Goal: Information Seeking & Learning: Learn about a topic

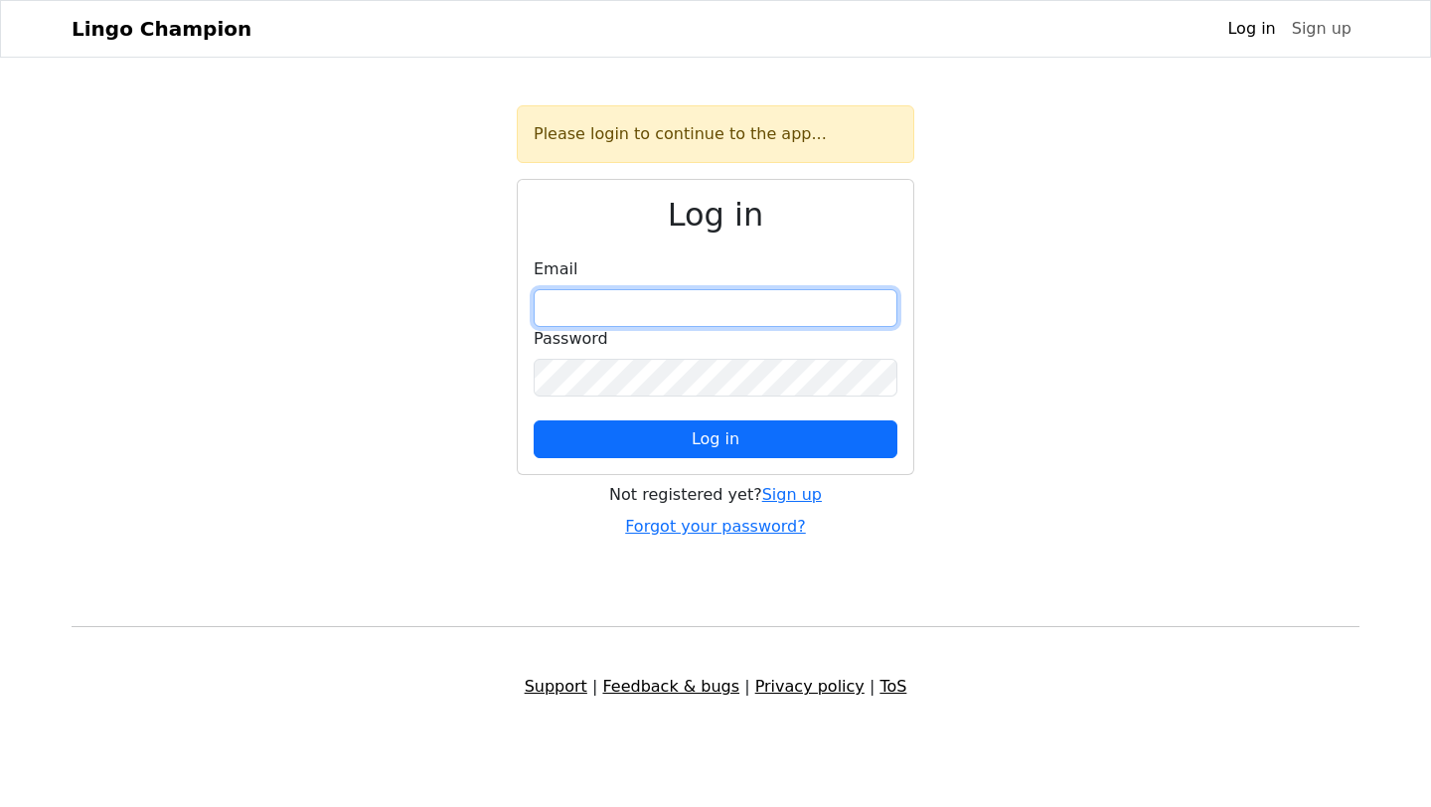
click at [608, 306] on input "email" at bounding box center [716, 308] width 364 height 38
type input "**********"
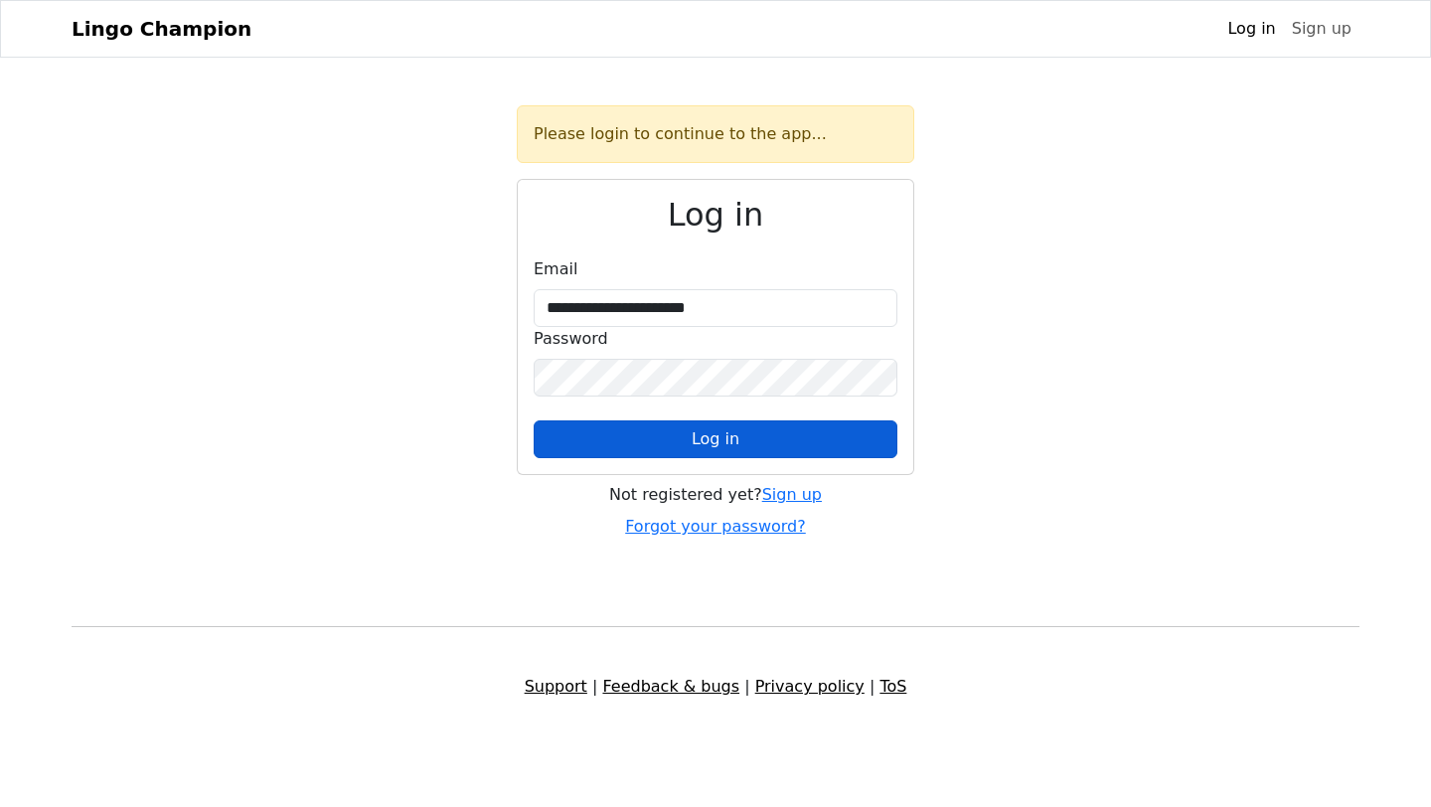
click at [701, 448] on span "Log in" at bounding box center [716, 438] width 48 height 19
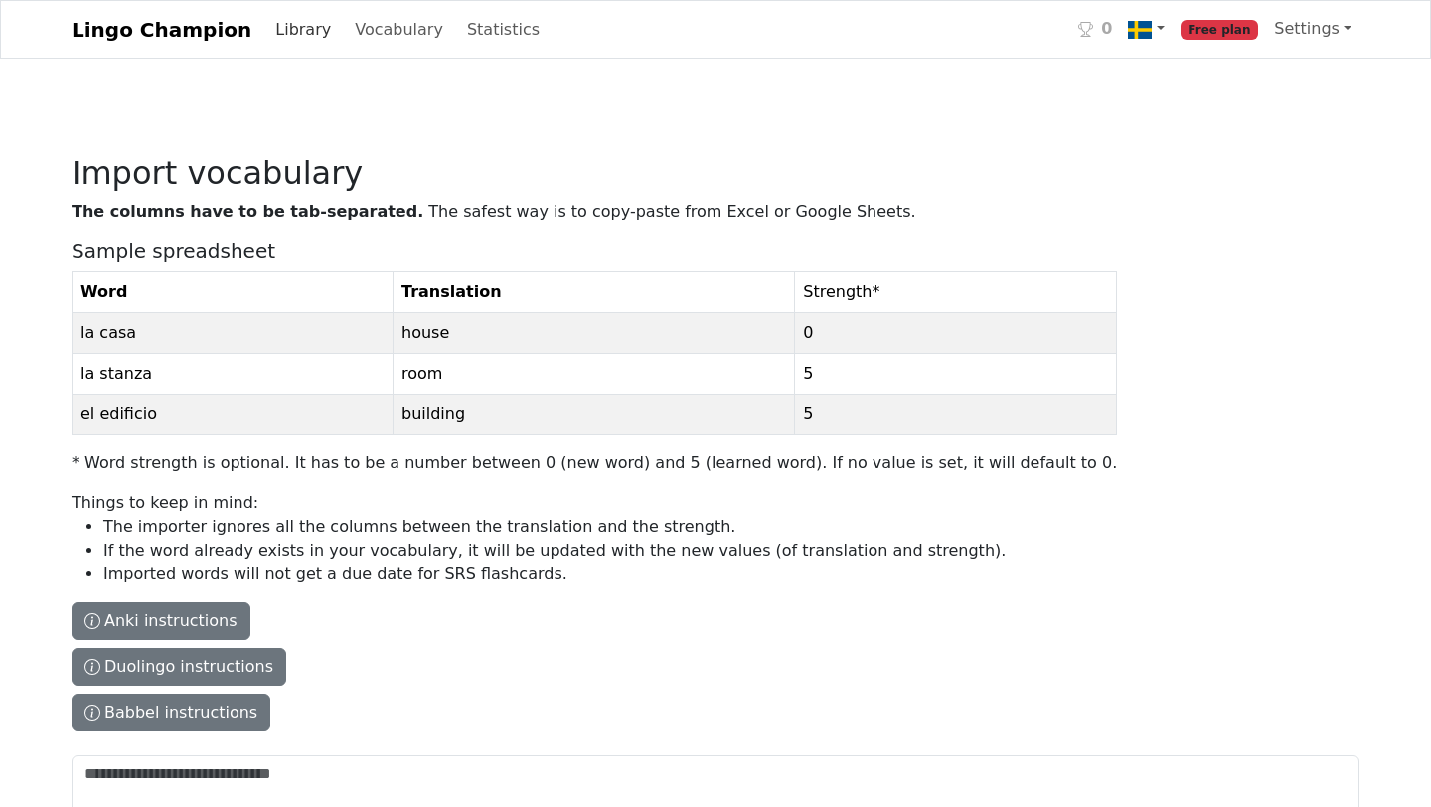
click at [267, 24] on link "Library" at bounding box center [303, 30] width 72 height 40
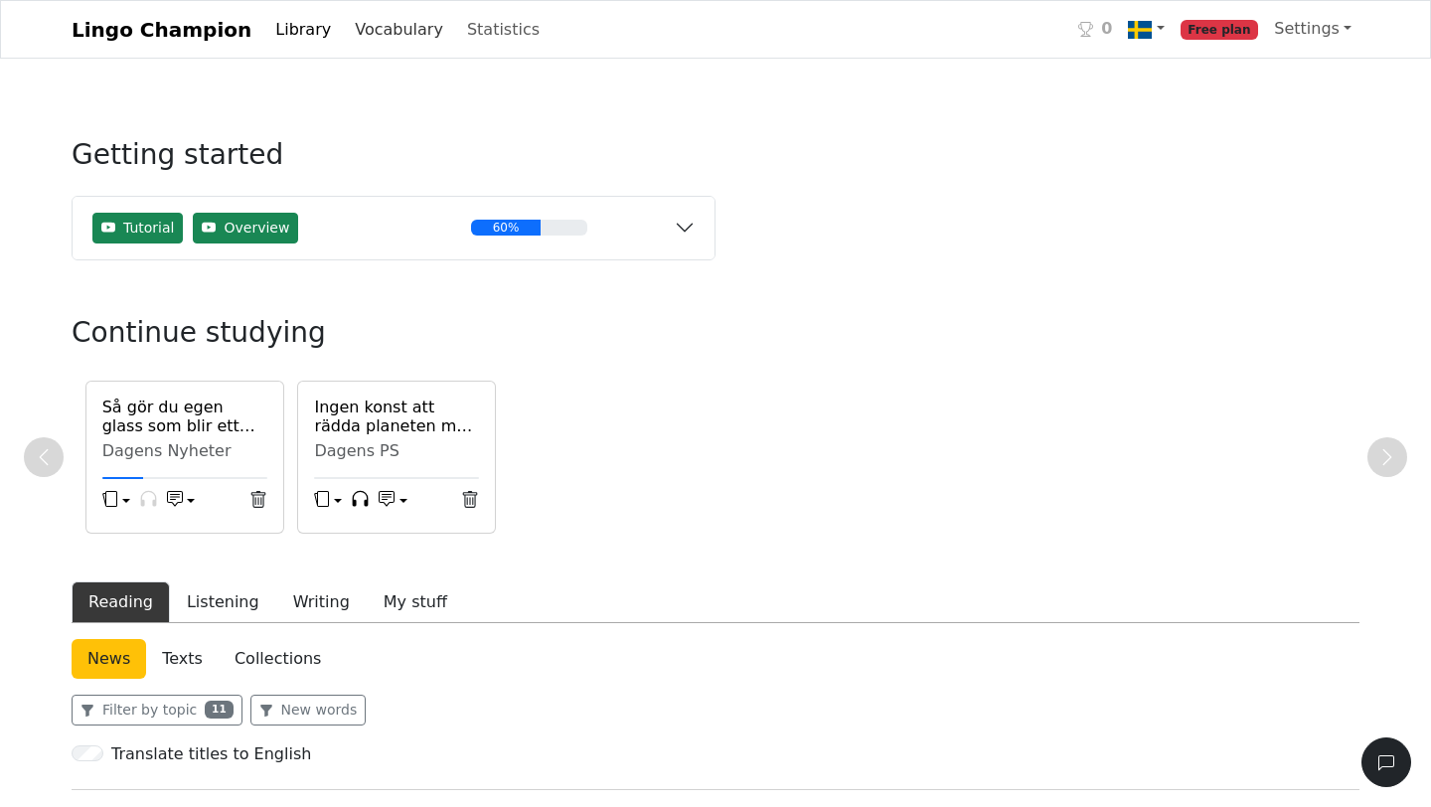
click at [357, 31] on link "Vocabulary" at bounding box center [399, 30] width 104 height 40
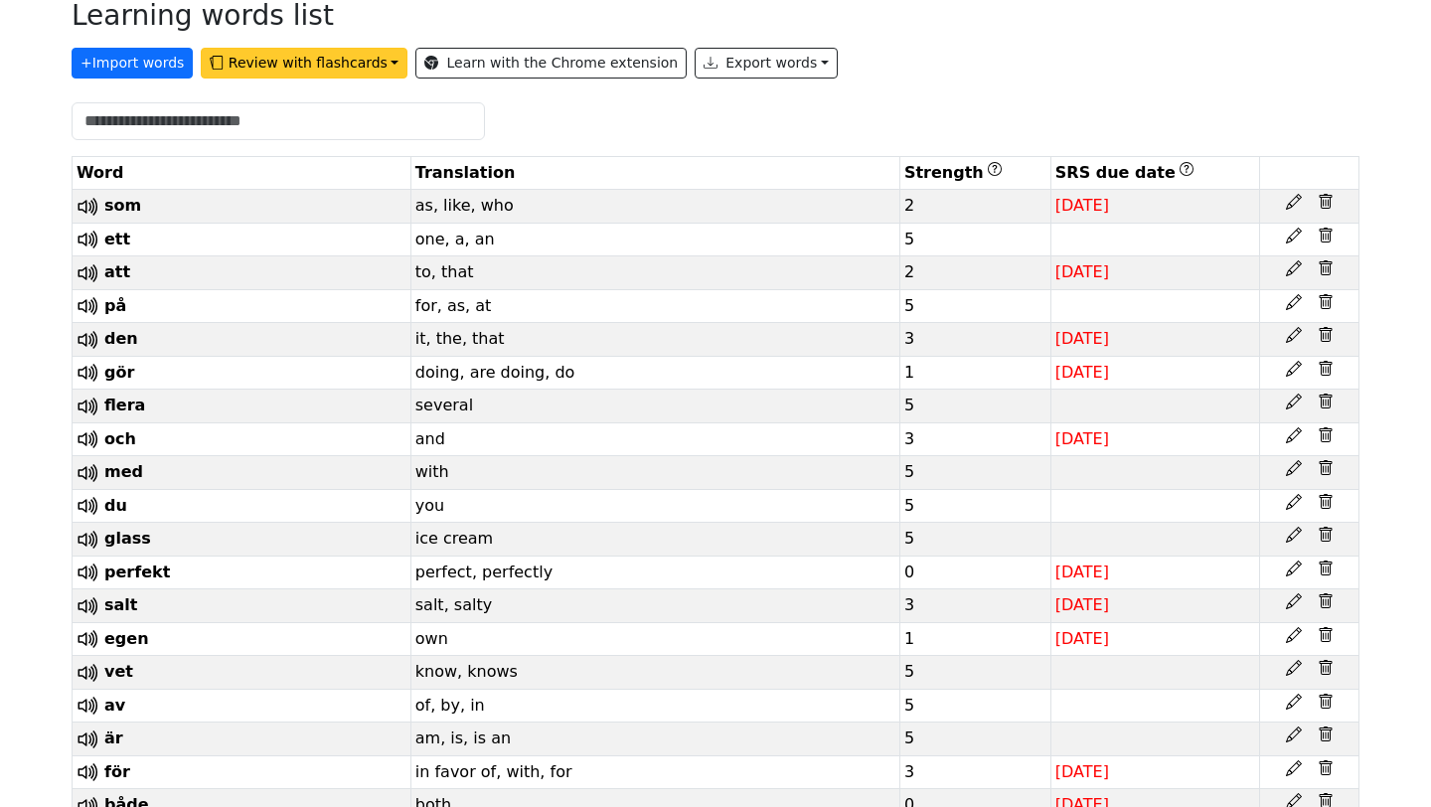
scroll to position [473, 0]
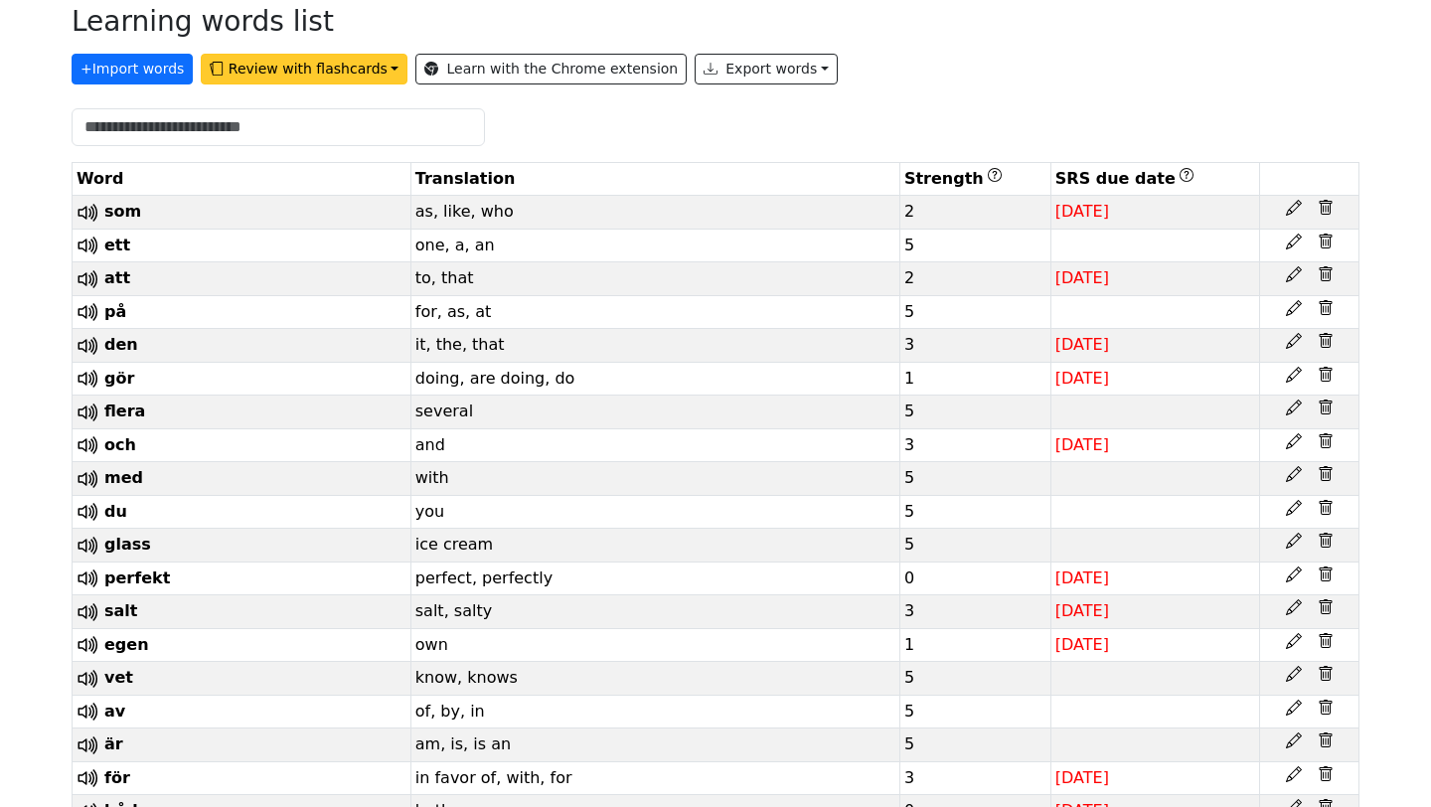
click at [271, 58] on button "Review with flashcards" at bounding box center [304, 69] width 207 height 31
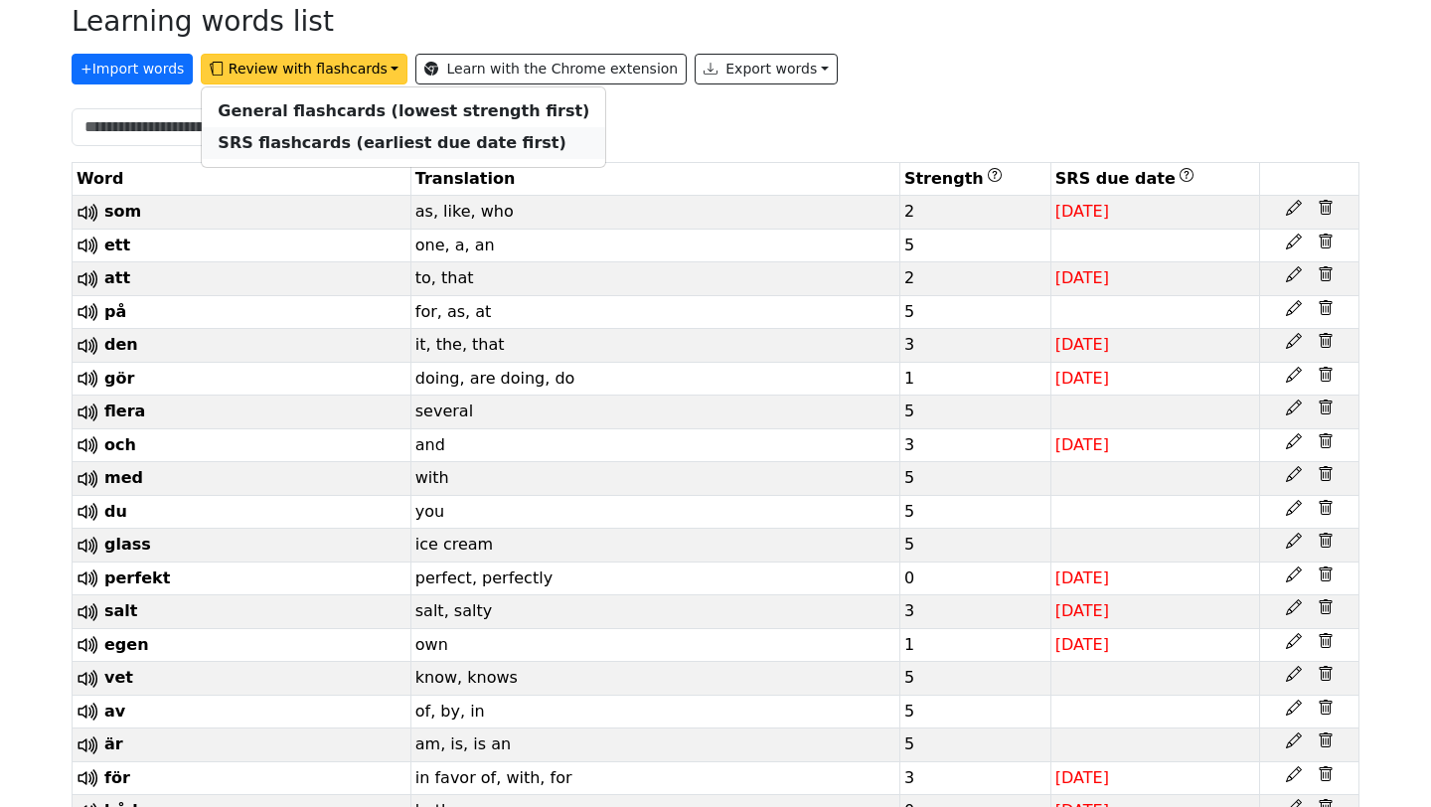
click at [311, 139] on strong "SRS flashcards (earliest due date first)" at bounding box center [392, 142] width 348 height 19
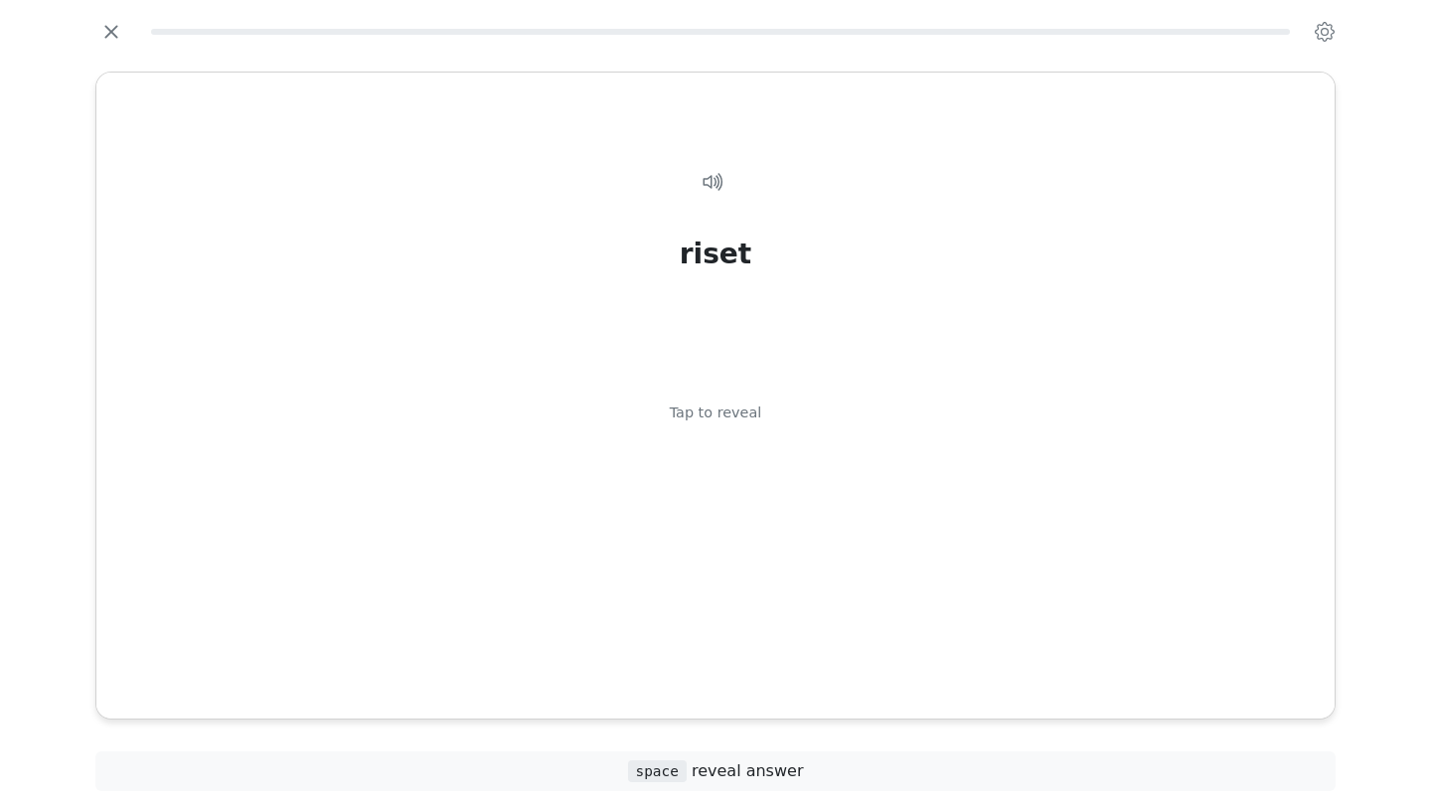
click at [382, 144] on div "riset Tap to reveal" at bounding box center [715, 419] width 1190 height 564
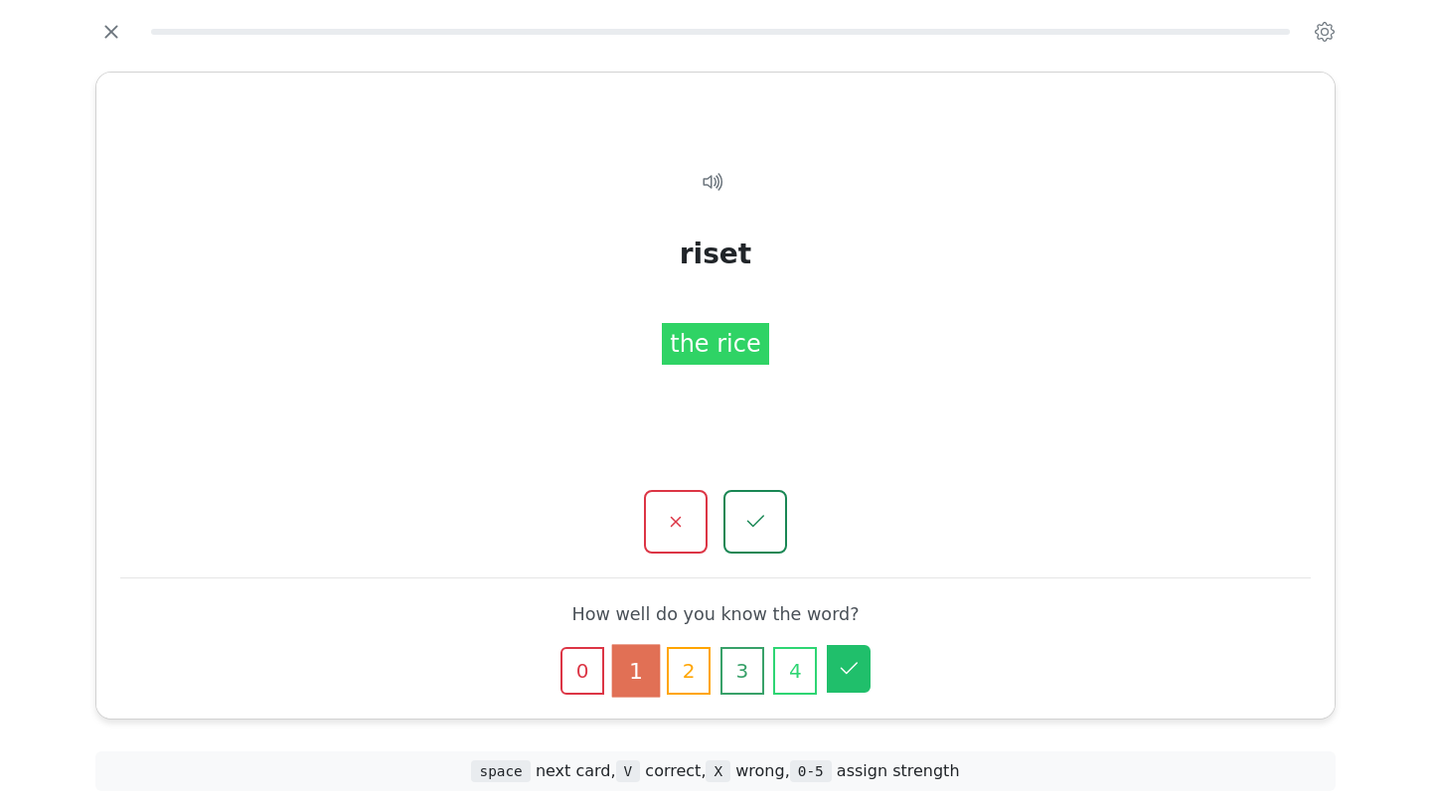
click at [850, 677] on icon "button" at bounding box center [849, 669] width 24 height 24
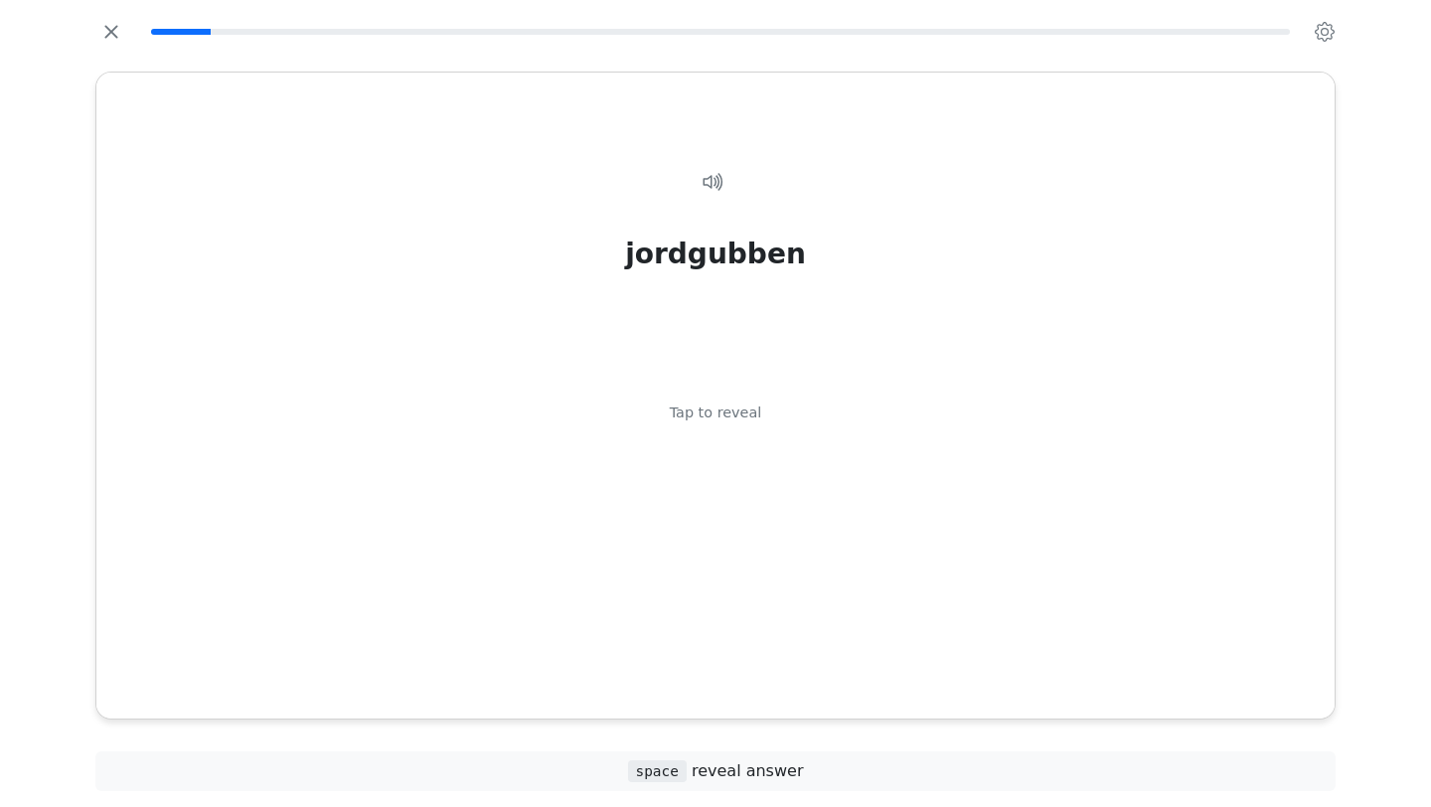
click at [850, 677] on div "jordgubben Tap to reveal" at bounding box center [715, 419] width 1190 height 564
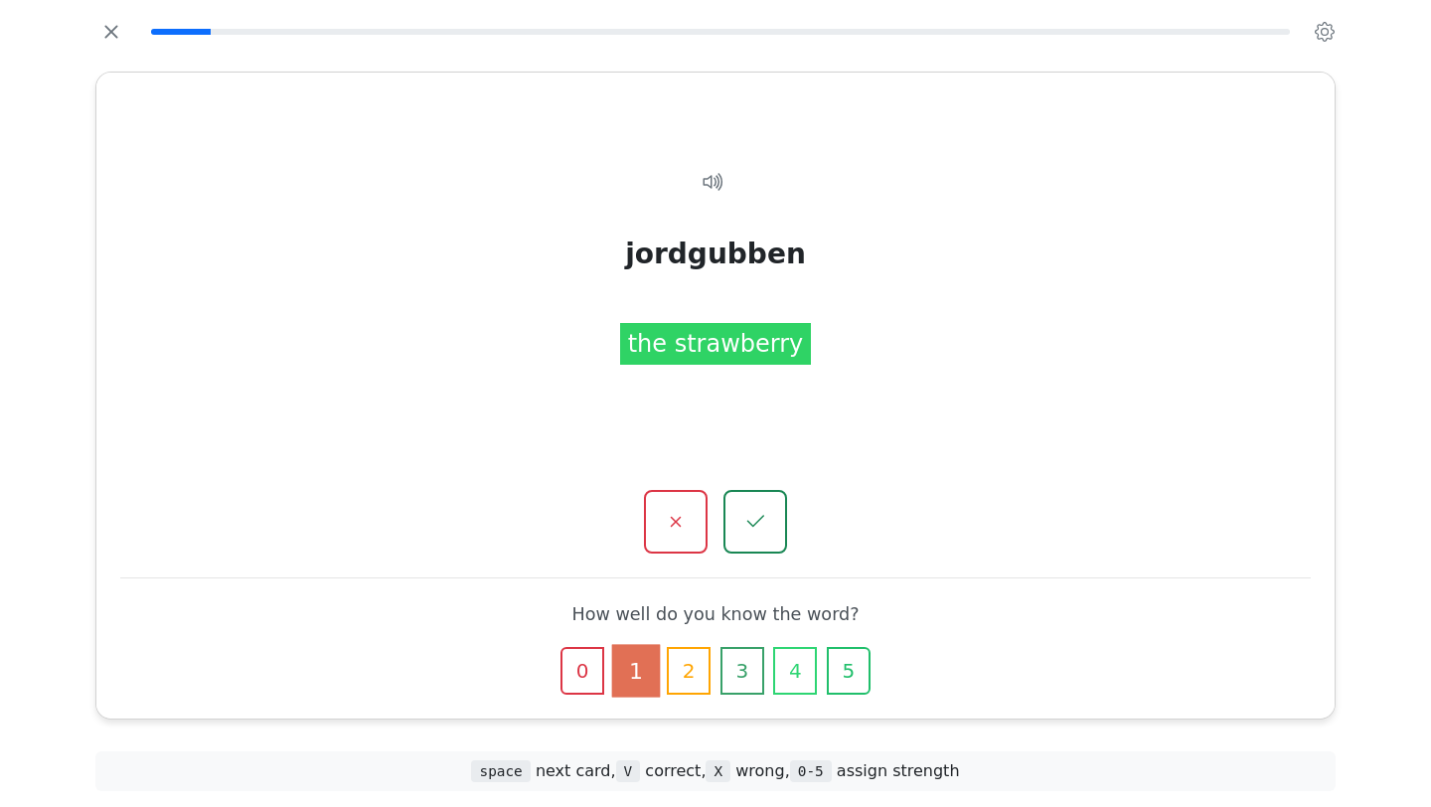
click at [850, 677] on icon "button" at bounding box center [848, 670] width 19 height 19
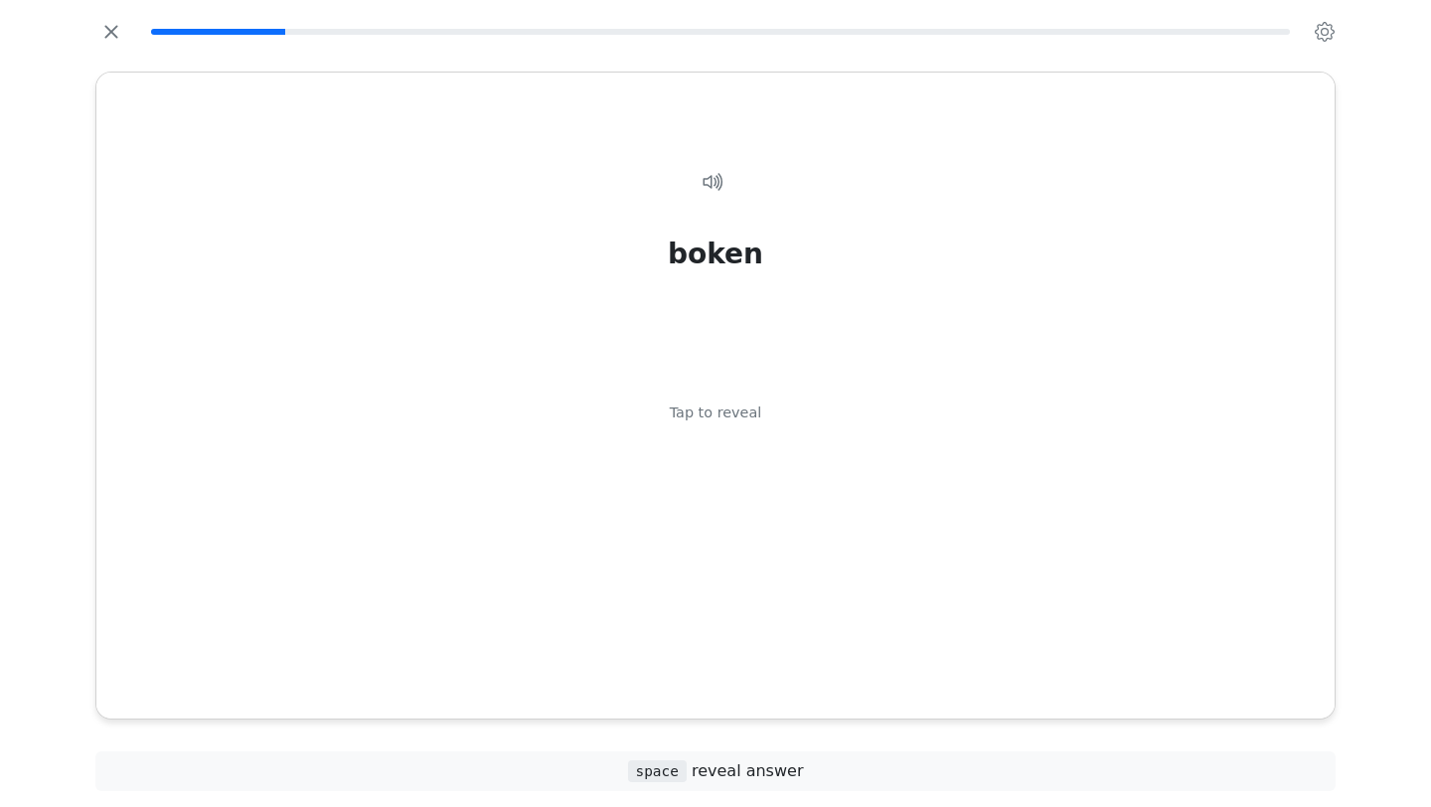
click at [850, 677] on div "boken Tap to reveal" at bounding box center [715, 419] width 1190 height 564
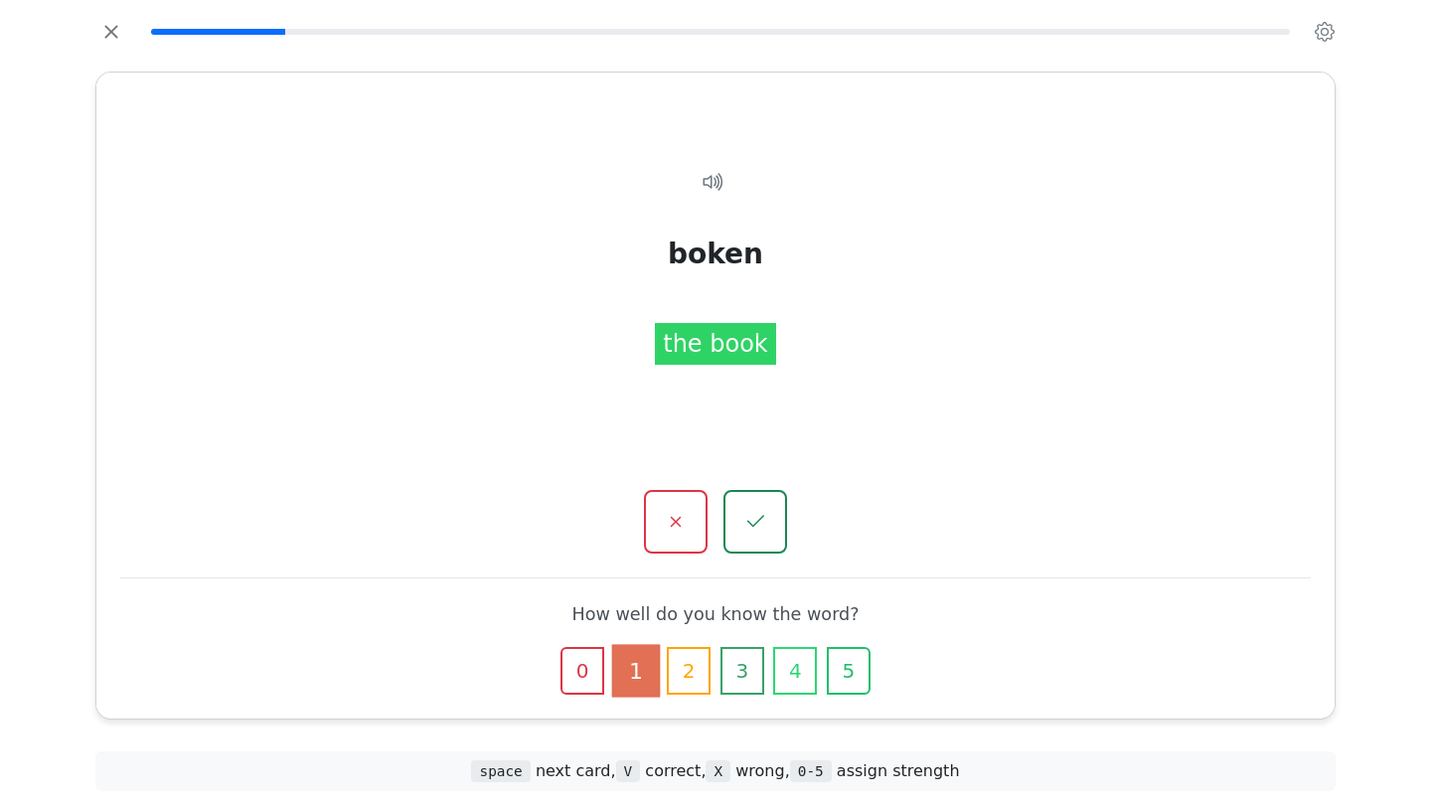
click at [850, 677] on icon "button" at bounding box center [848, 670] width 19 height 19
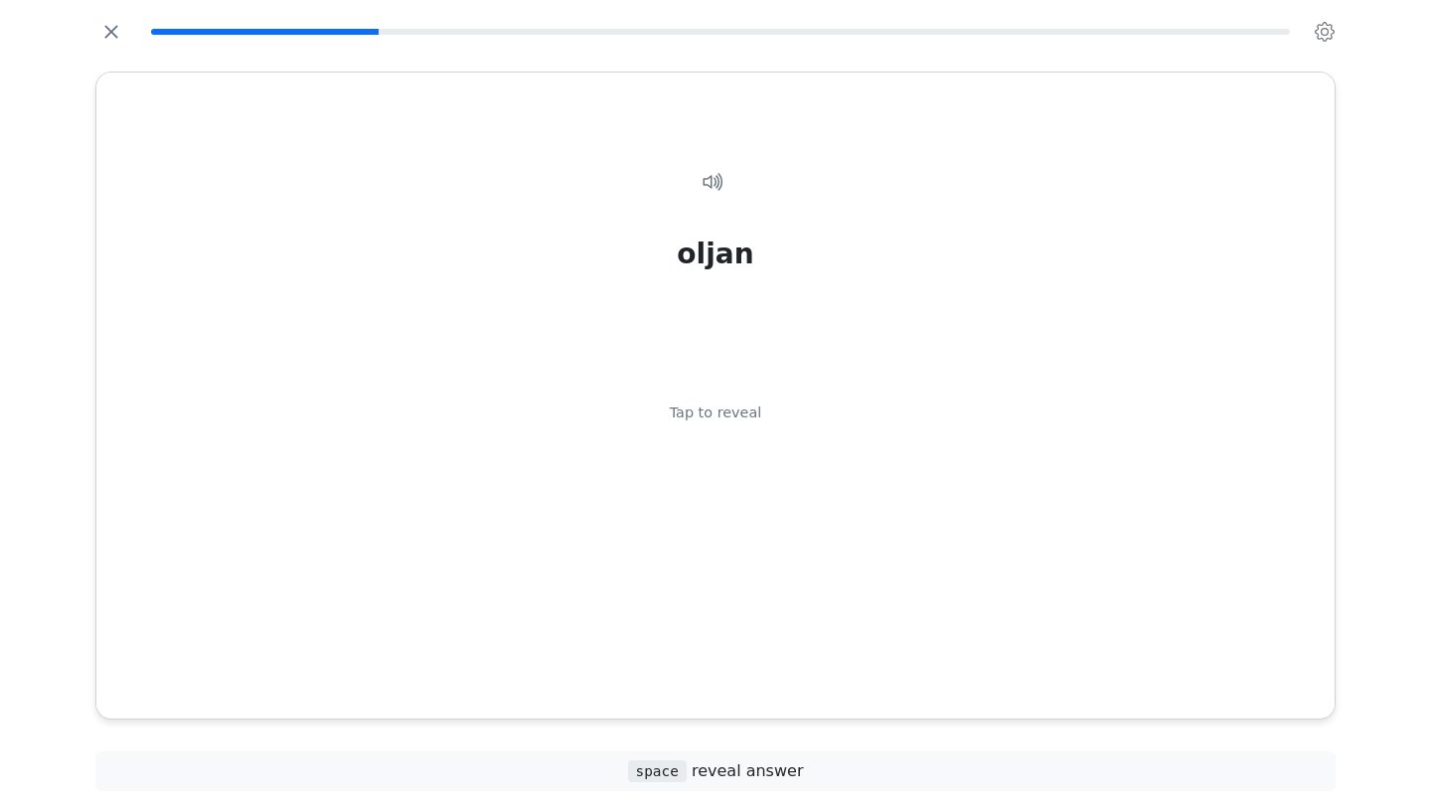
click at [850, 677] on div "oljan Tap to reveal" at bounding box center [715, 419] width 1190 height 564
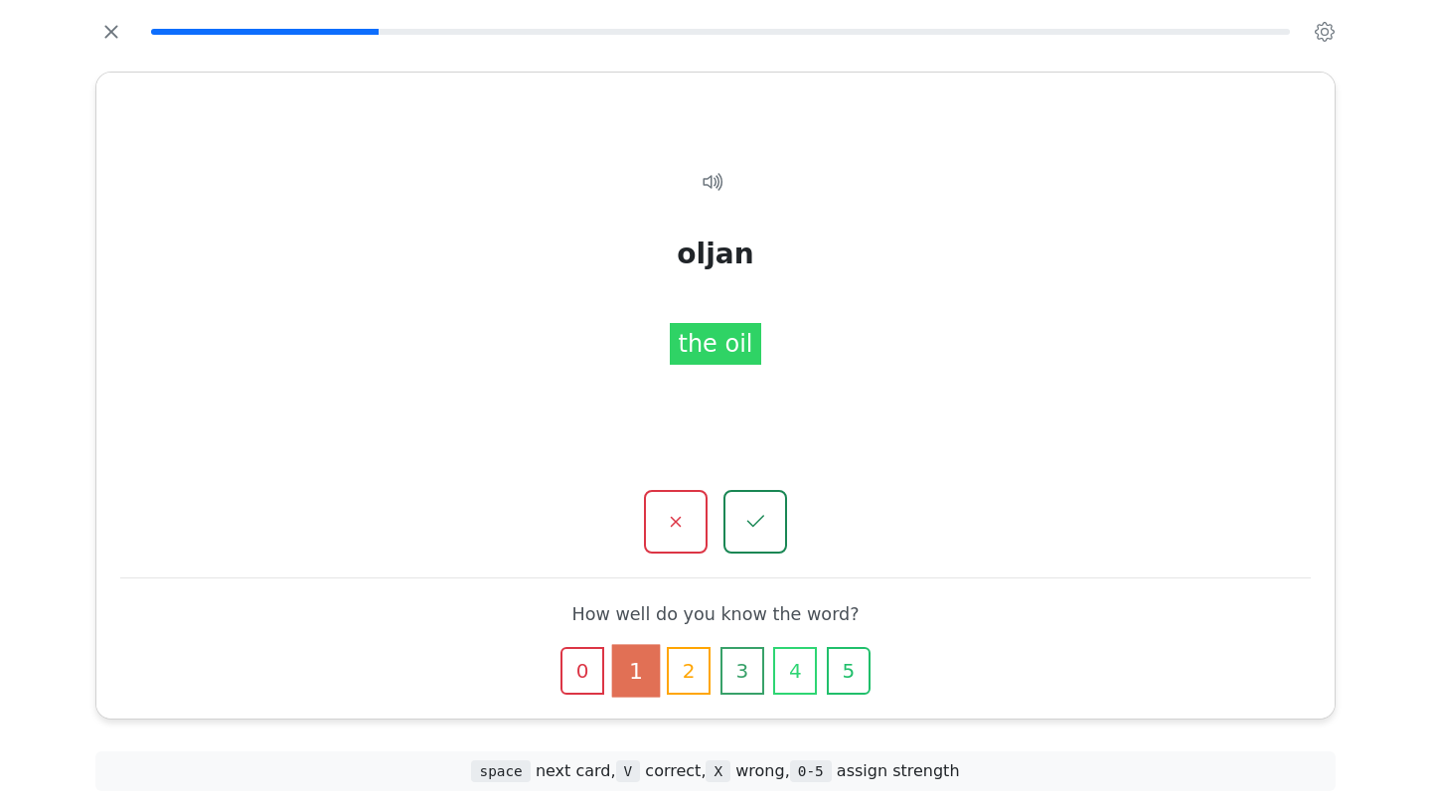
click at [850, 677] on icon "button" at bounding box center [848, 670] width 19 height 19
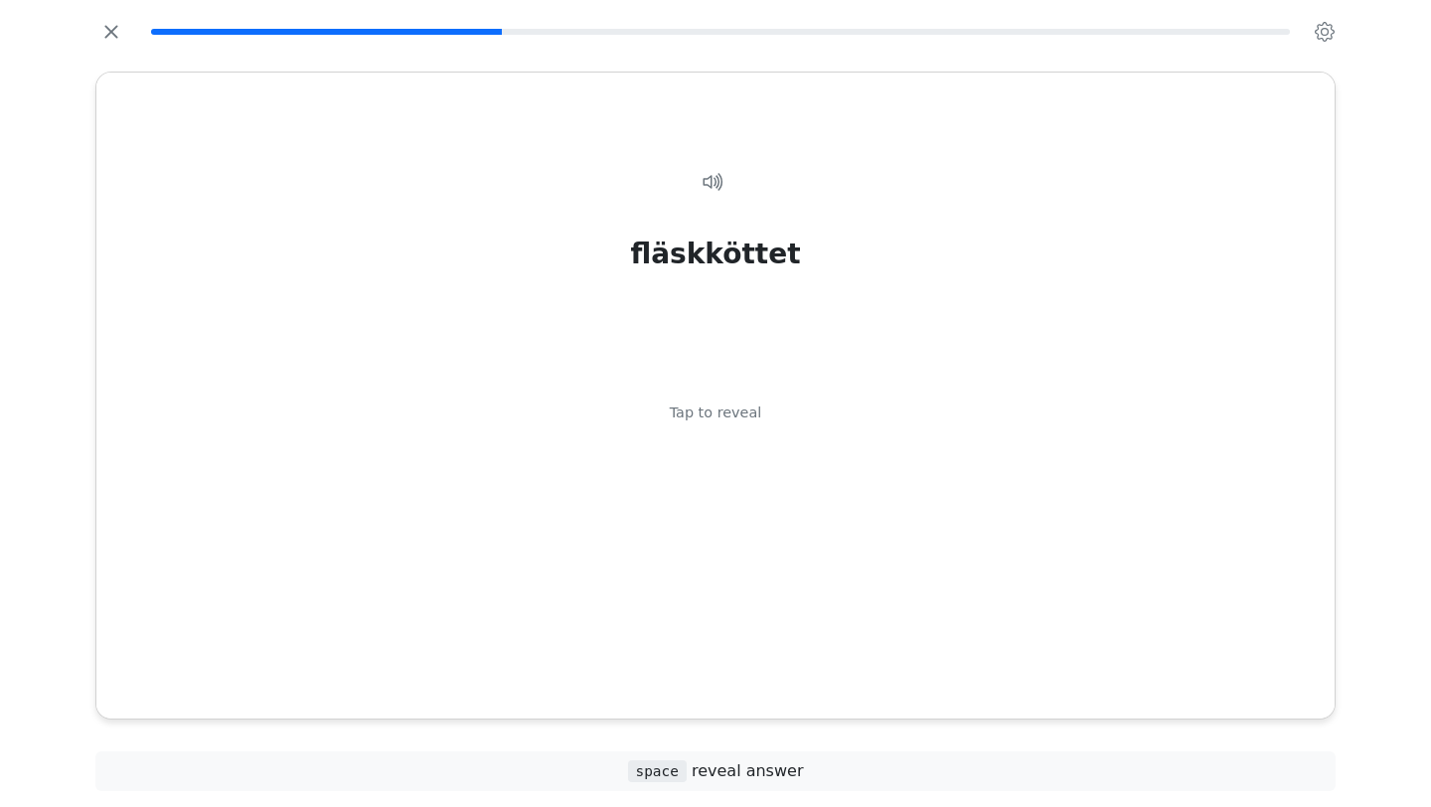
click at [850, 677] on div "fläskköttet Tap to reveal" at bounding box center [715, 419] width 1190 height 564
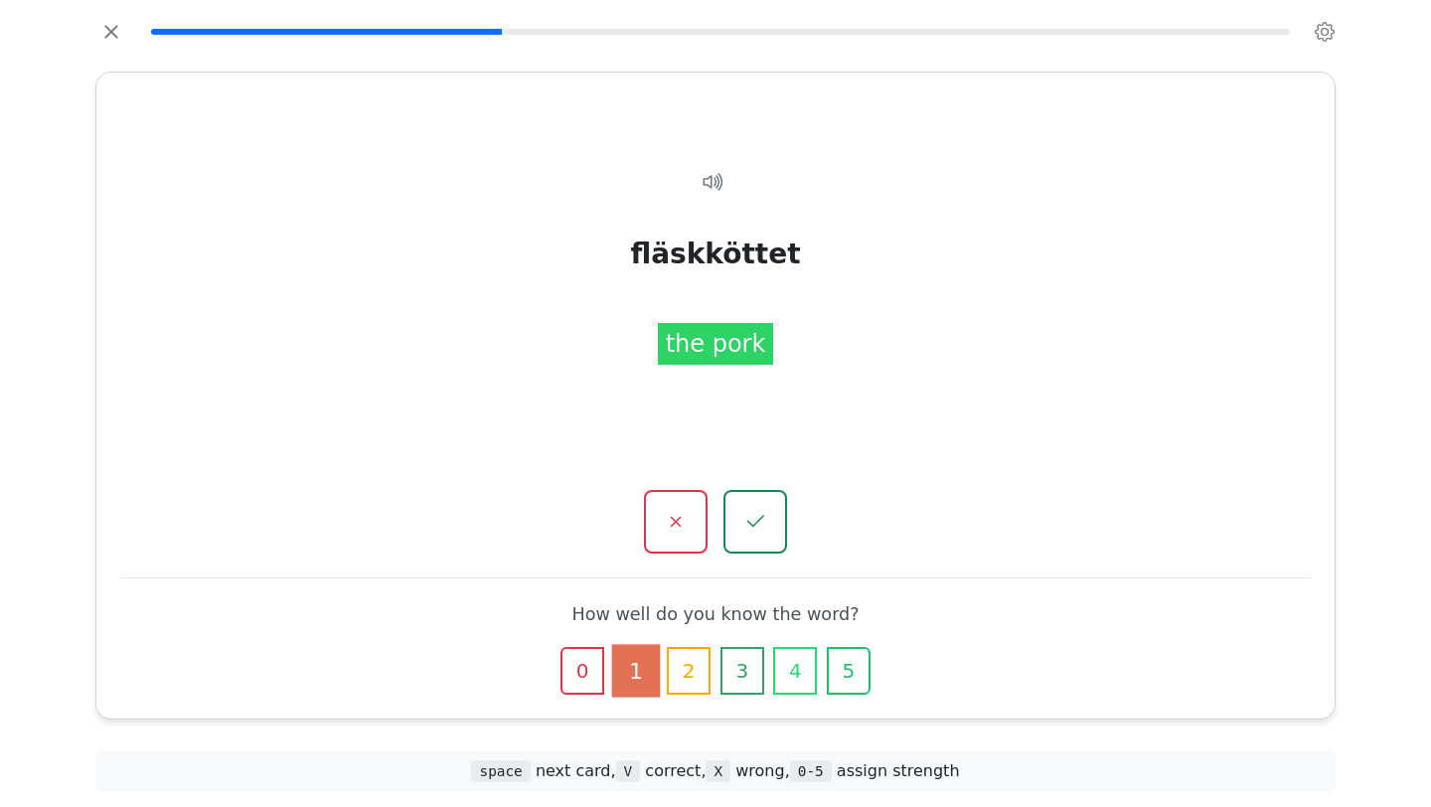
click at [850, 677] on icon "button" at bounding box center [848, 670] width 19 height 19
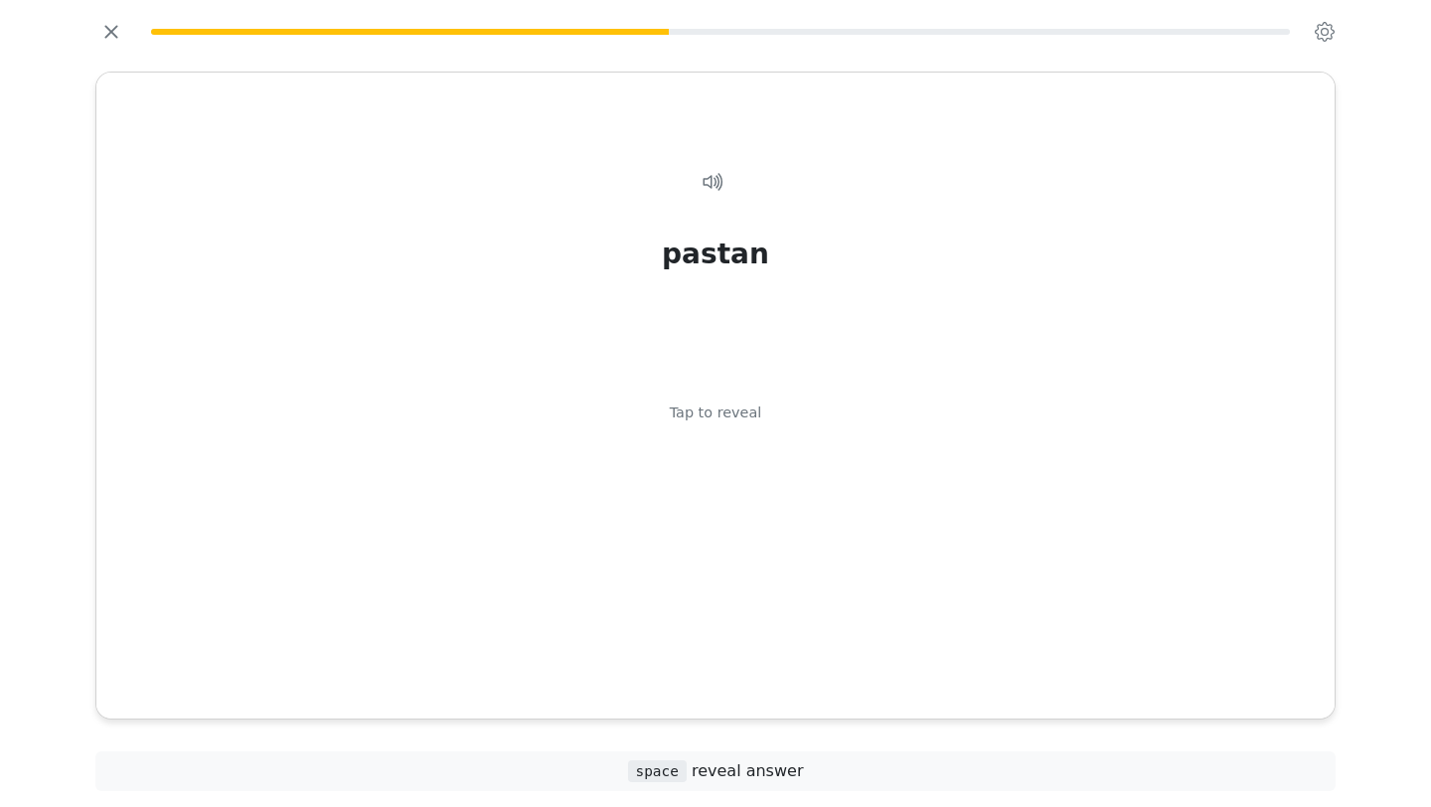
click at [850, 677] on div "pastan Tap to reveal" at bounding box center [715, 419] width 1190 height 564
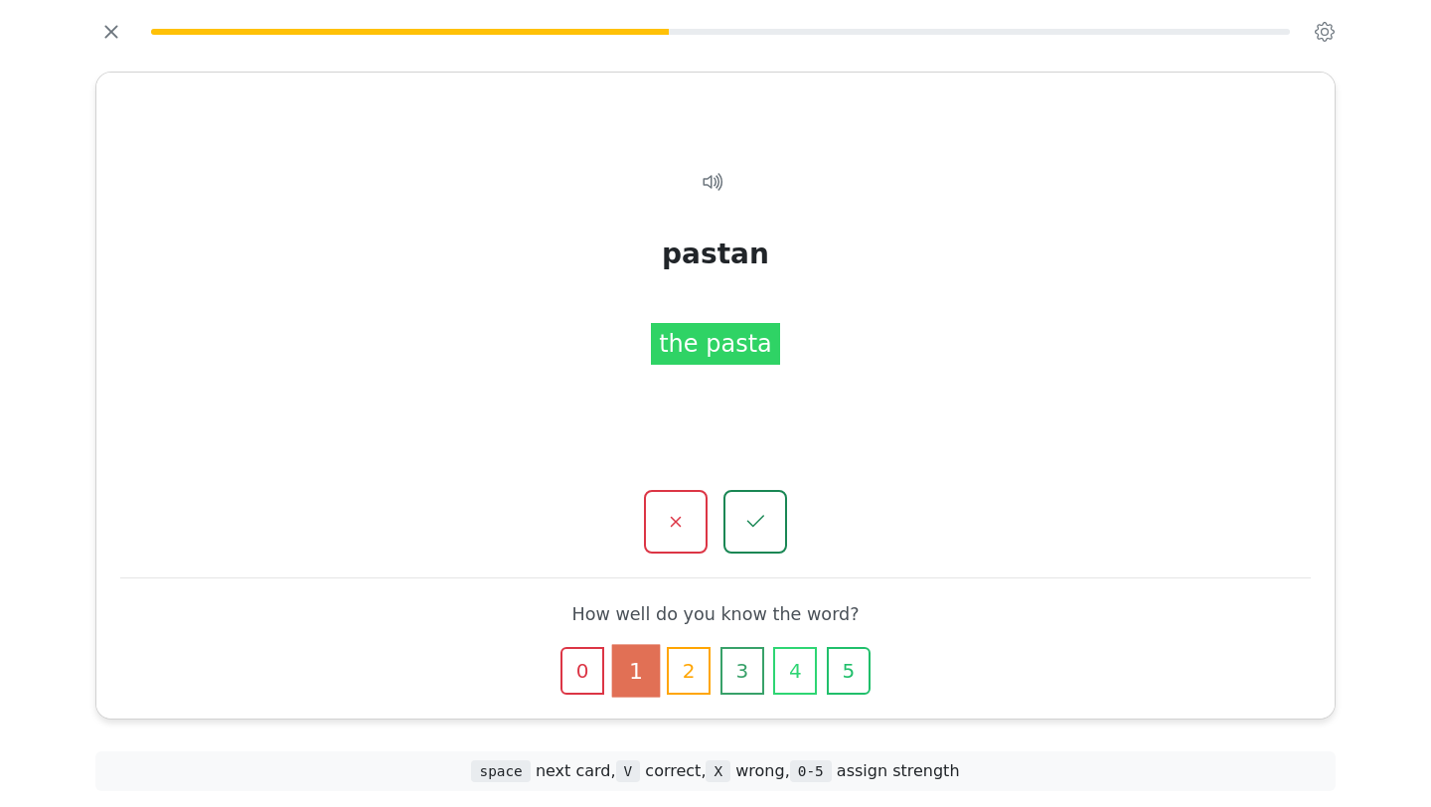
click at [850, 677] on icon "button" at bounding box center [848, 670] width 19 height 19
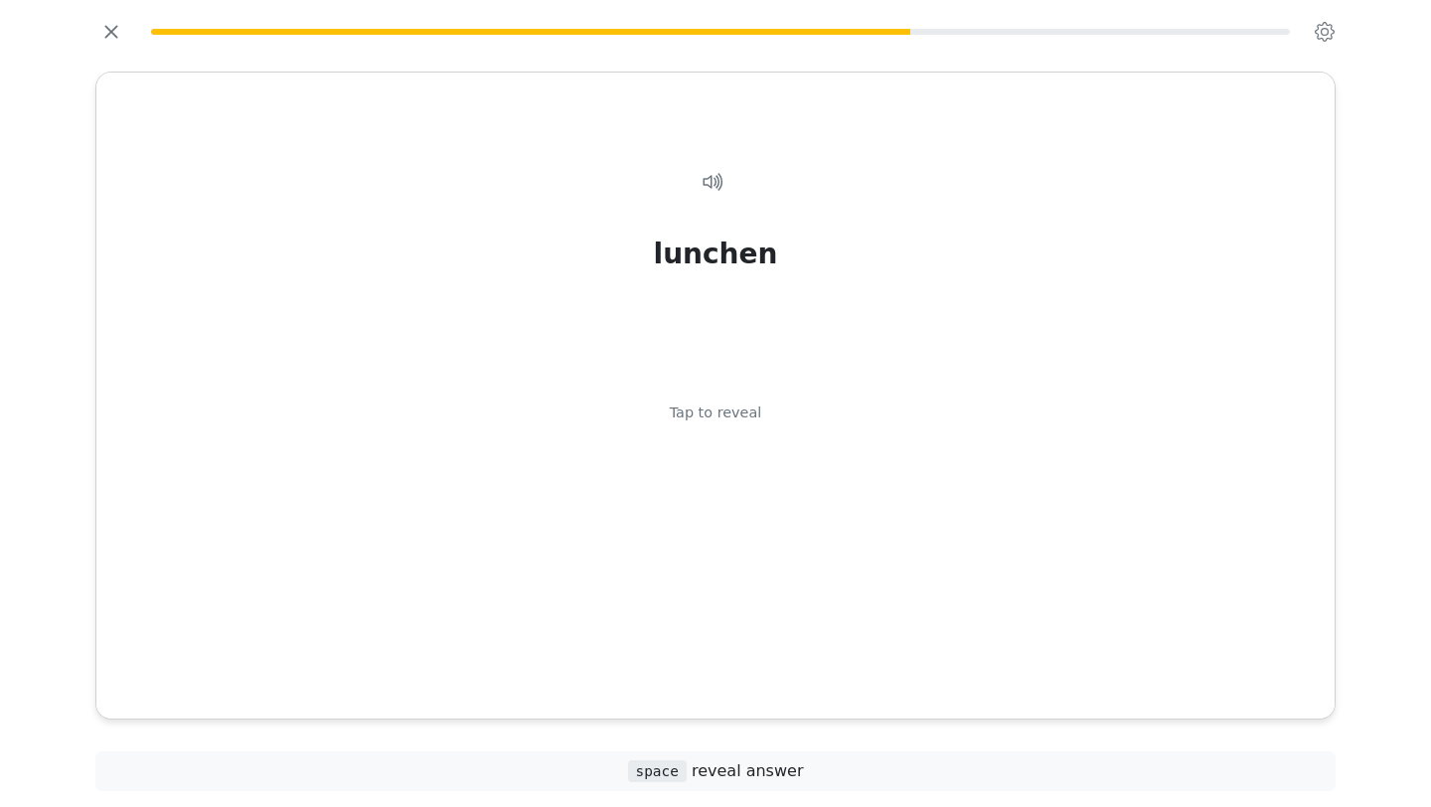
click at [850, 677] on div "lunchen Tap to reveal" at bounding box center [715, 419] width 1190 height 564
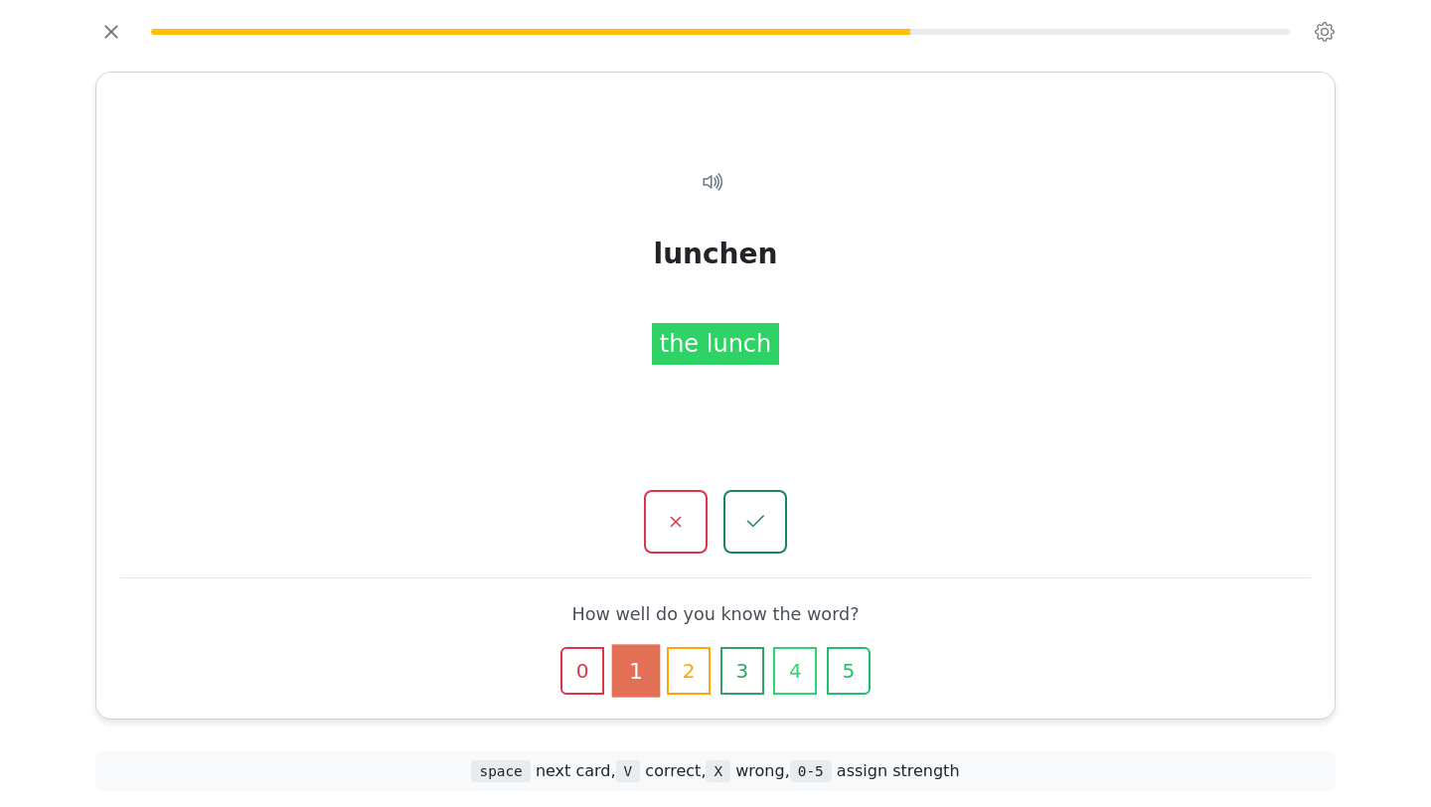
click at [850, 677] on icon "button" at bounding box center [848, 670] width 19 height 19
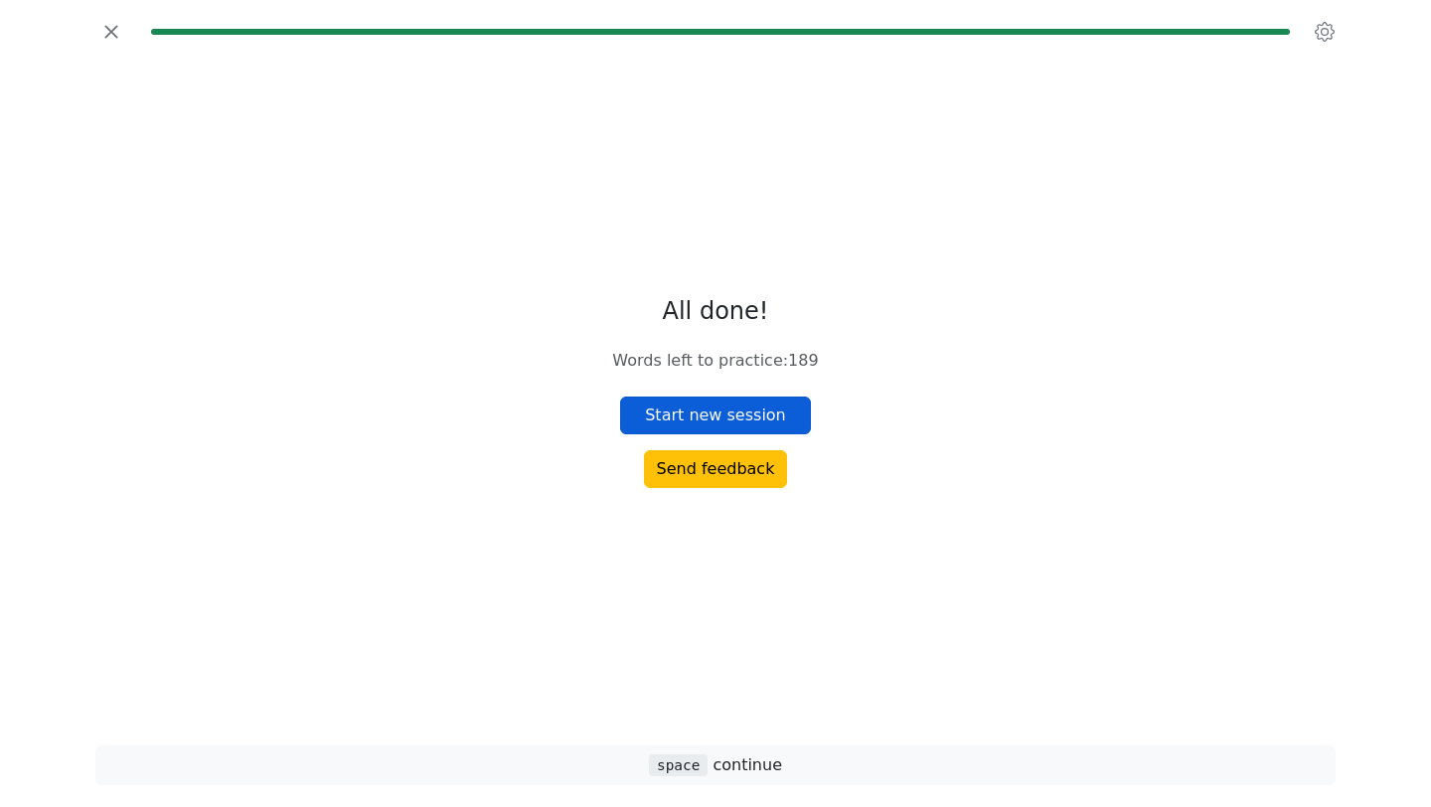
click at [751, 407] on button "Start new session" at bounding box center [715, 415] width 191 height 38
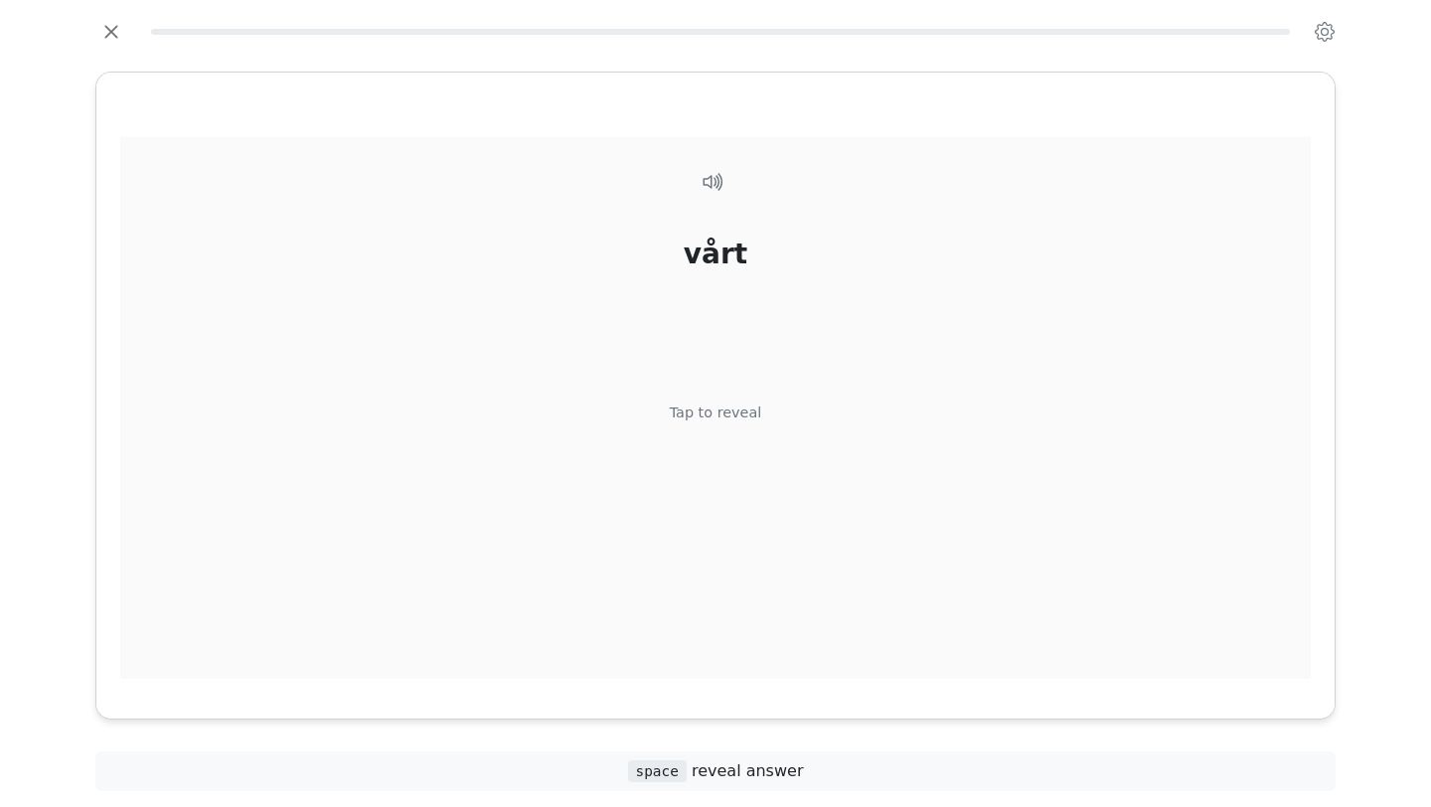
click at [861, 505] on div "vårt Tap to reveal" at bounding box center [715, 419] width 1190 height 564
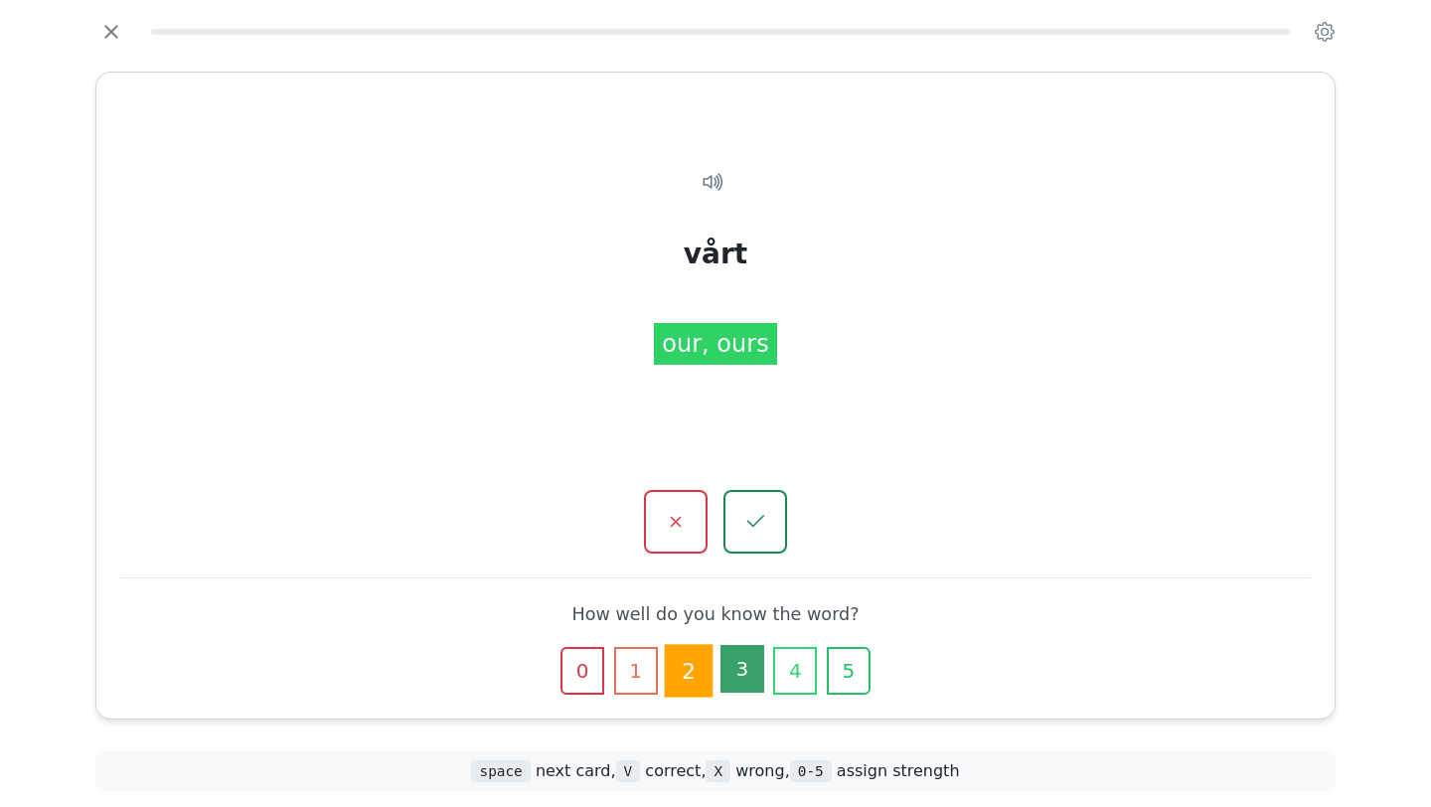
click at [760, 669] on button "3" at bounding box center [742, 669] width 44 height 48
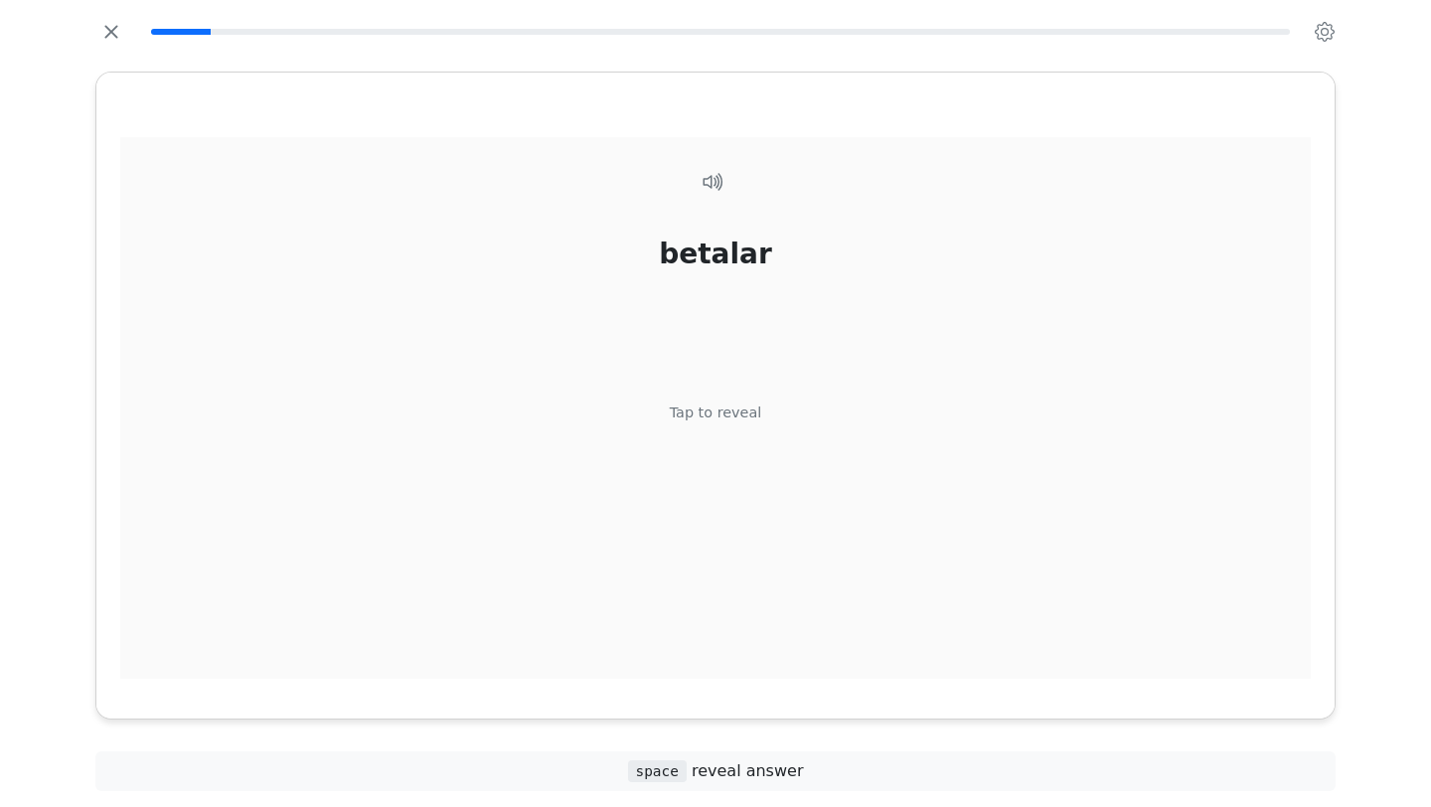
click at [787, 578] on div "betalar Tap to reveal" at bounding box center [715, 419] width 1190 height 564
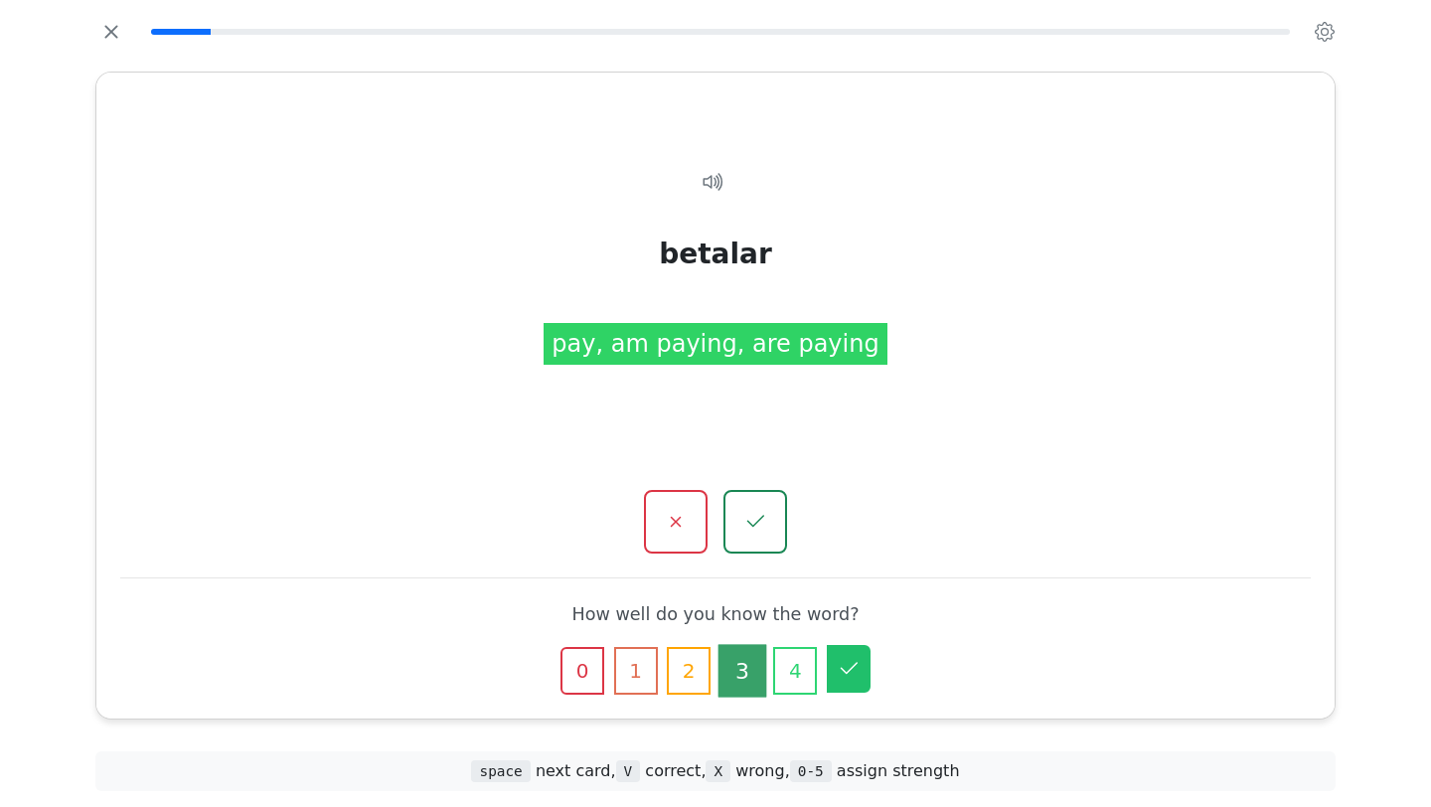
click at [837, 666] on icon "button" at bounding box center [849, 669] width 24 height 24
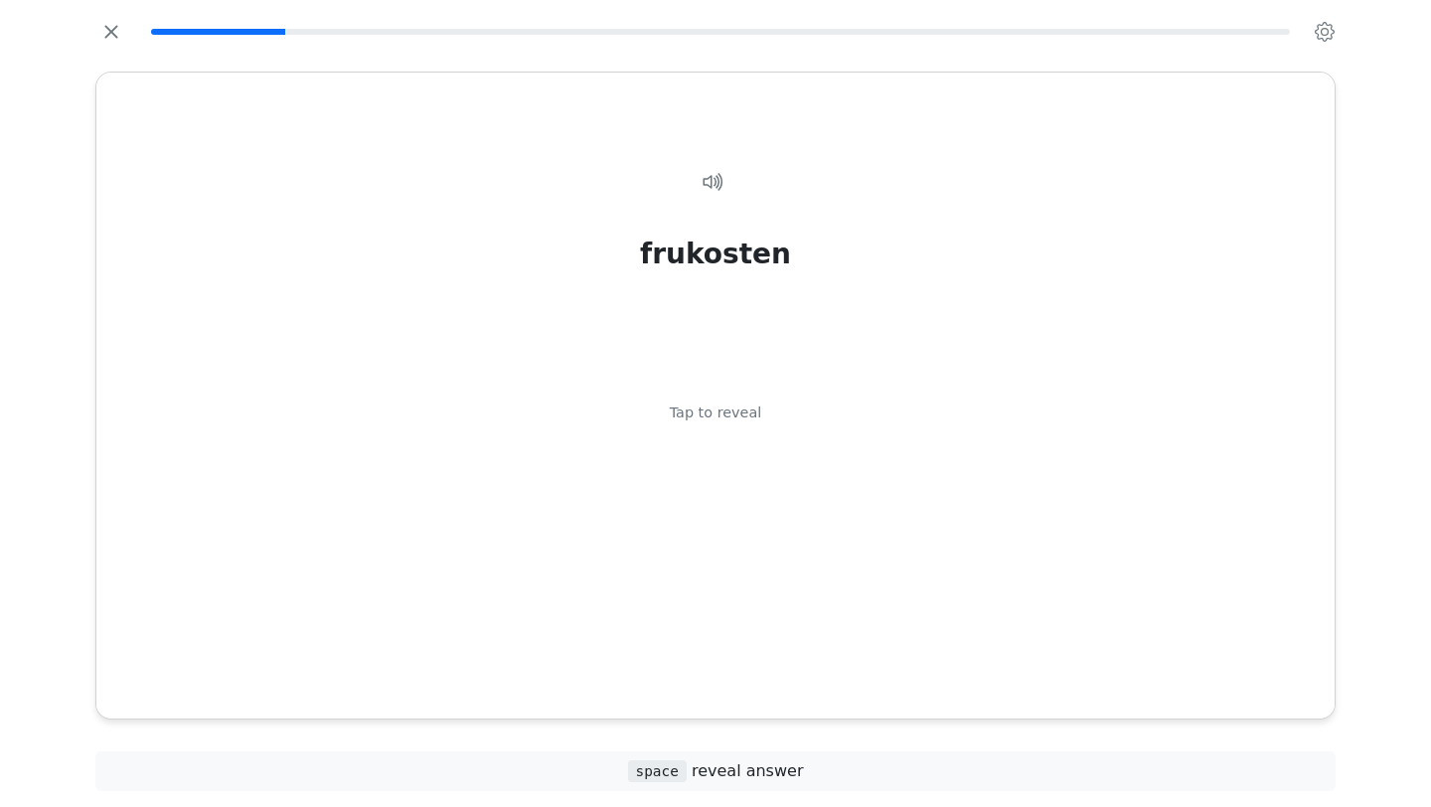
click at [837, 666] on div "frukosten Tap to reveal" at bounding box center [715, 419] width 1190 height 564
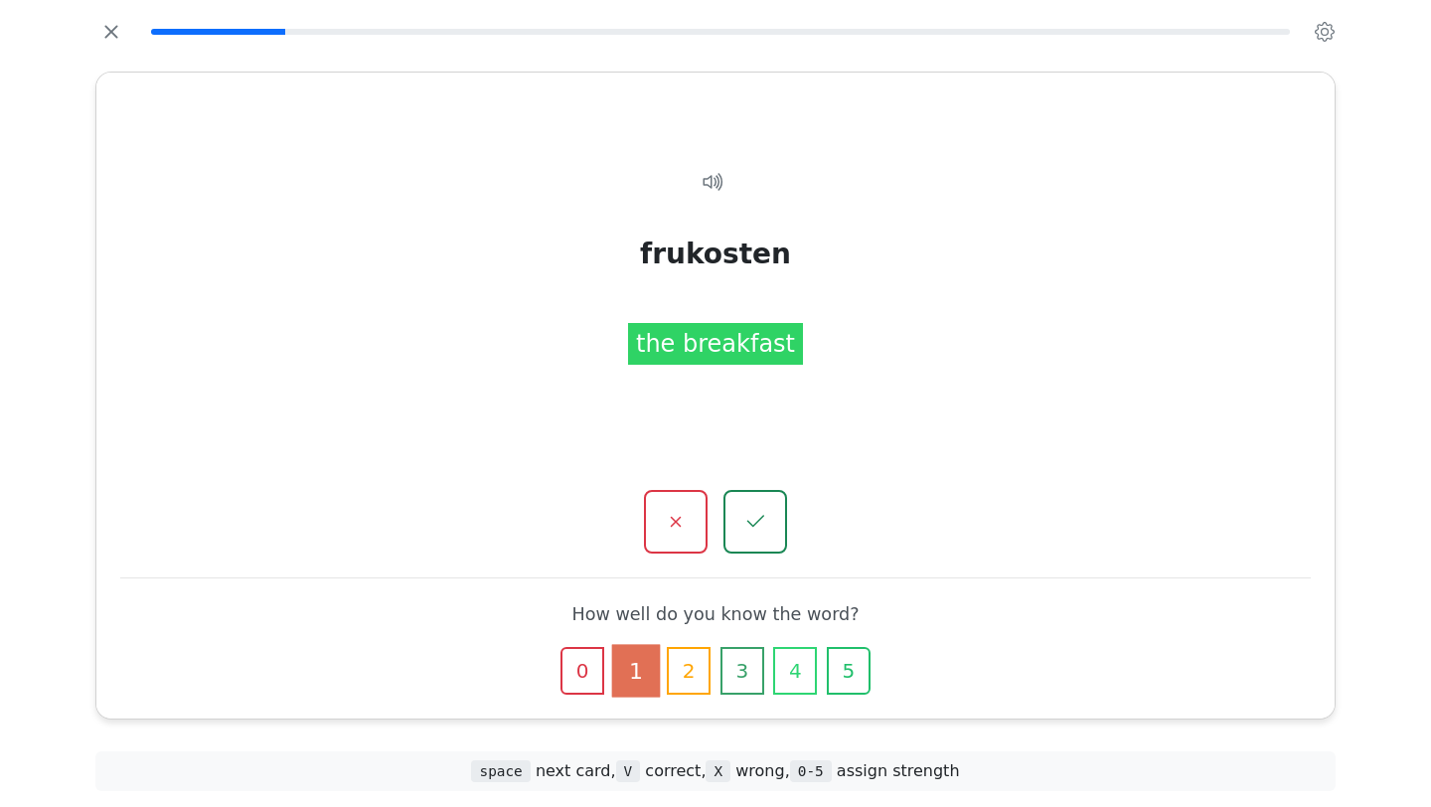
click at [839, 666] on icon "button" at bounding box center [848, 670] width 19 height 19
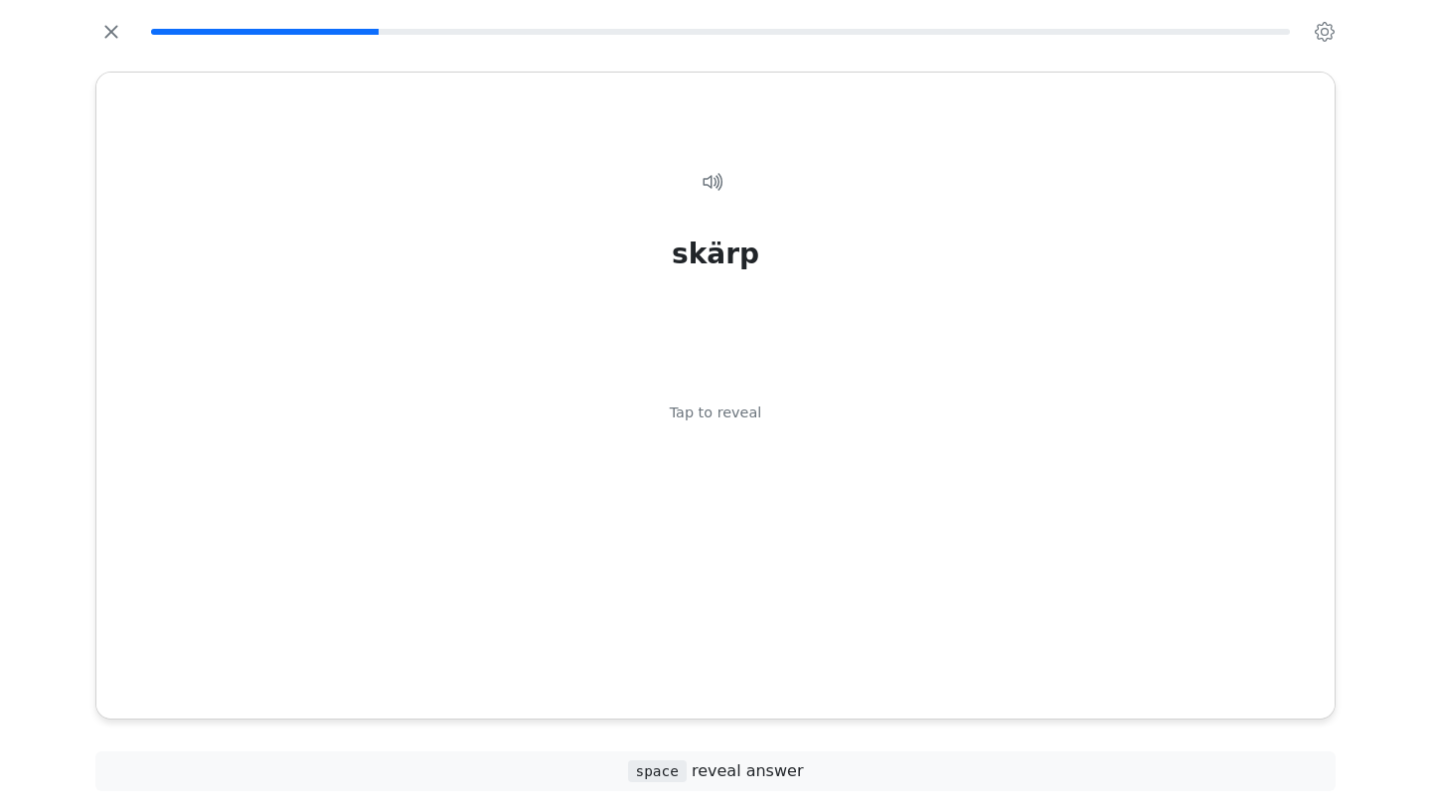
click at [837, 666] on div "skärp Tap to reveal" at bounding box center [715, 419] width 1190 height 564
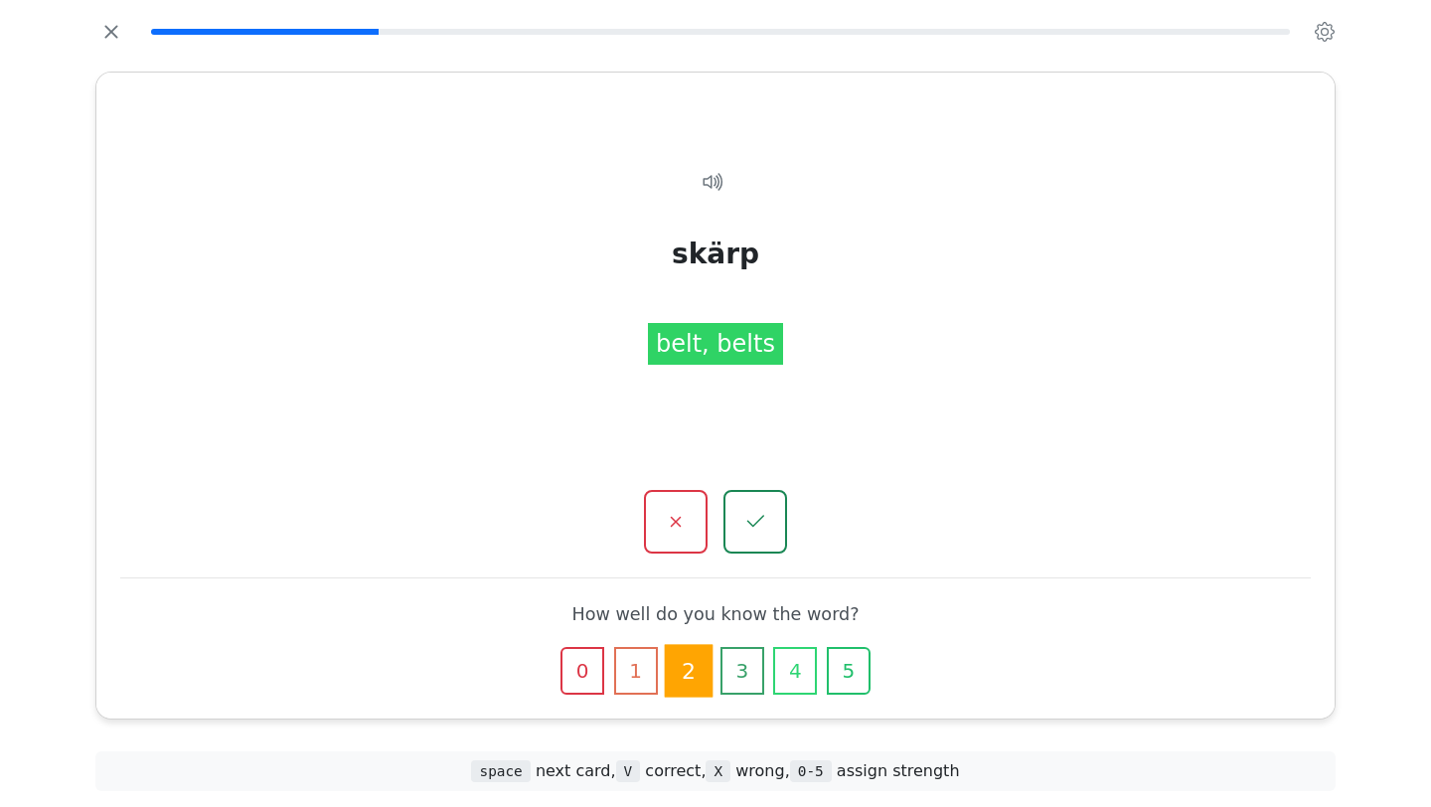
click at [839, 666] on icon "button" at bounding box center [848, 670] width 19 height 19
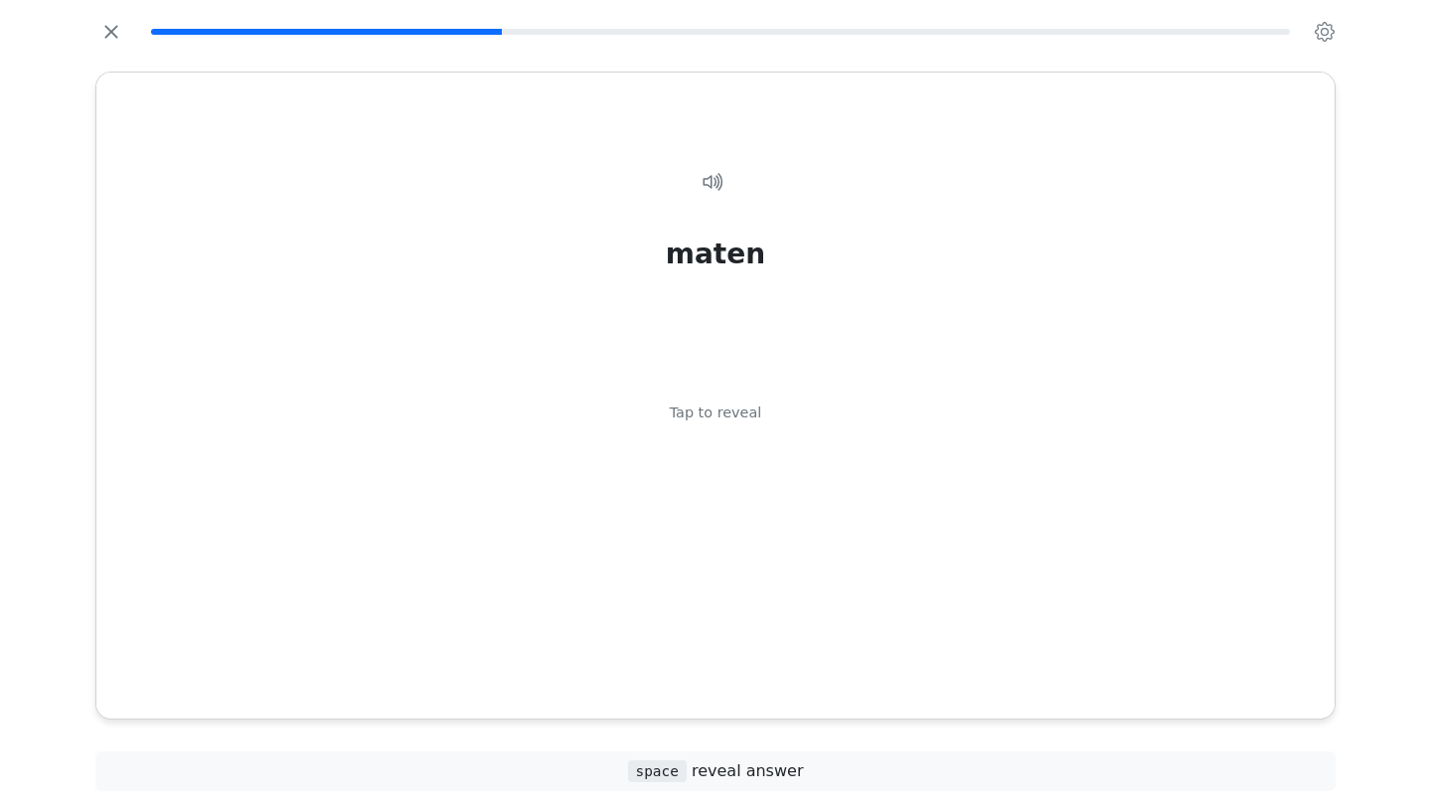
click at [837, 666] on div "maten Tap to reveal" at bounding box center [715, 419] width 1190 height 564
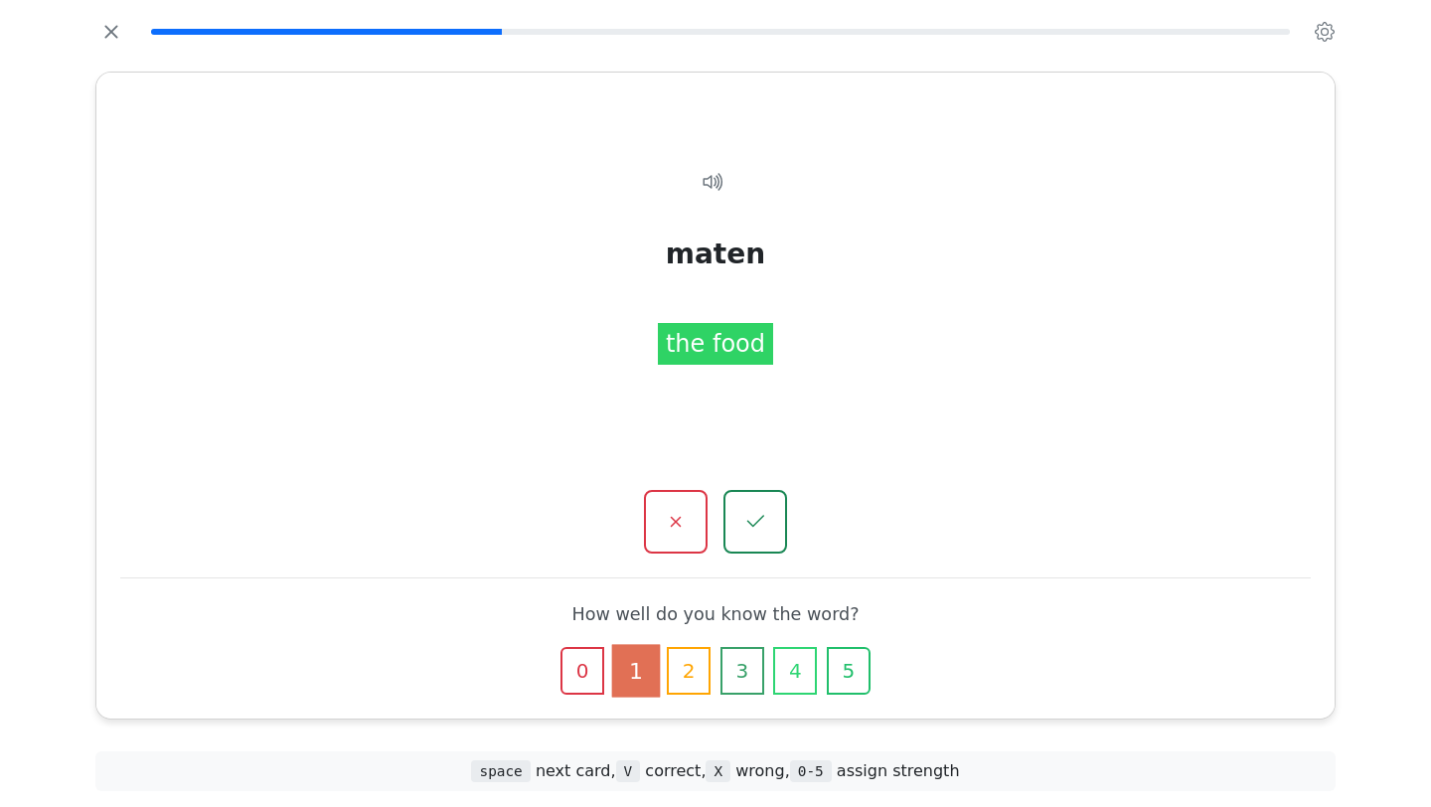
click at [839, 666] on icon "button" at bounding box center [848, 670] width 19 height 19
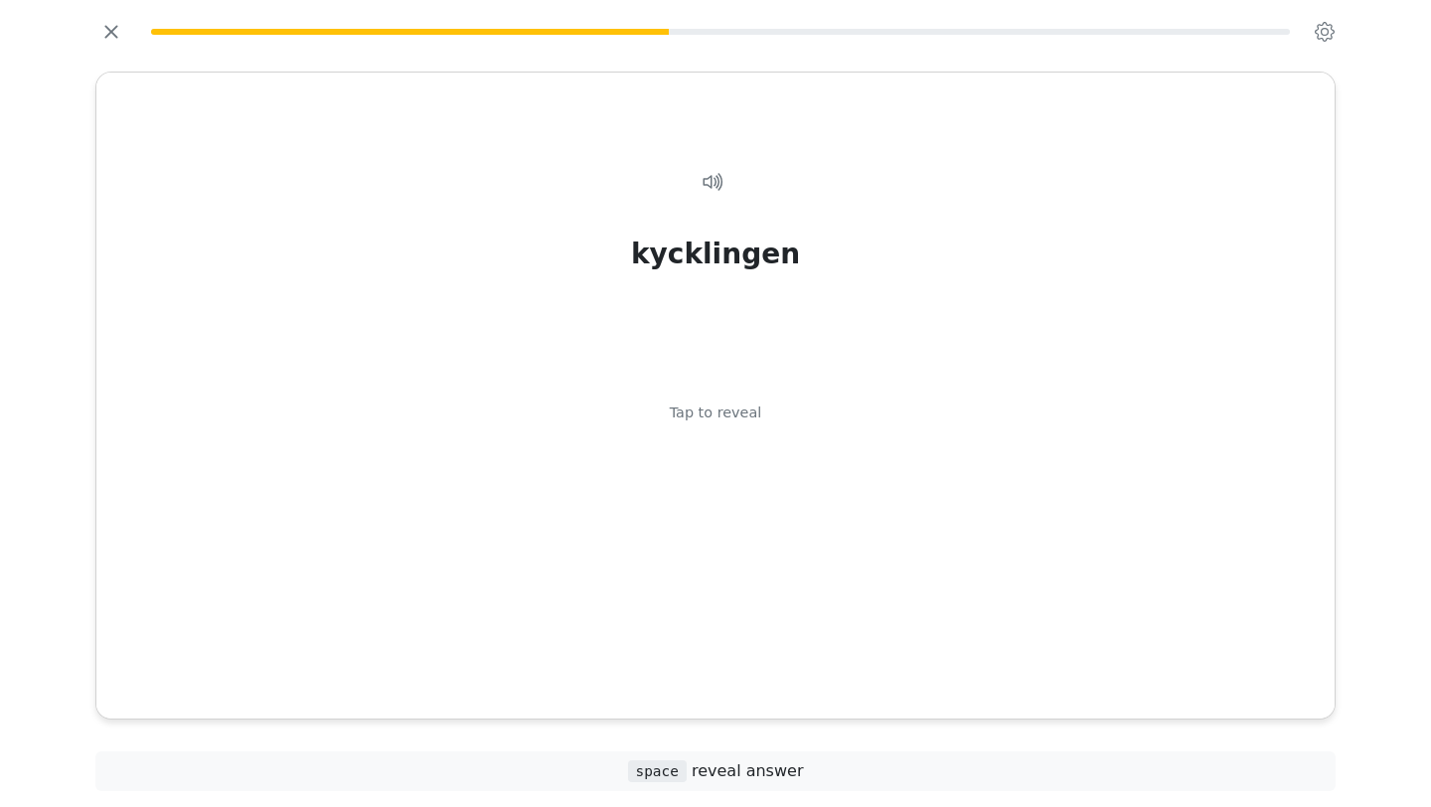
click at [837, 666] on div "kycklingen Tap to reveal" at bounding box center [715, 419] width 1190 height 564
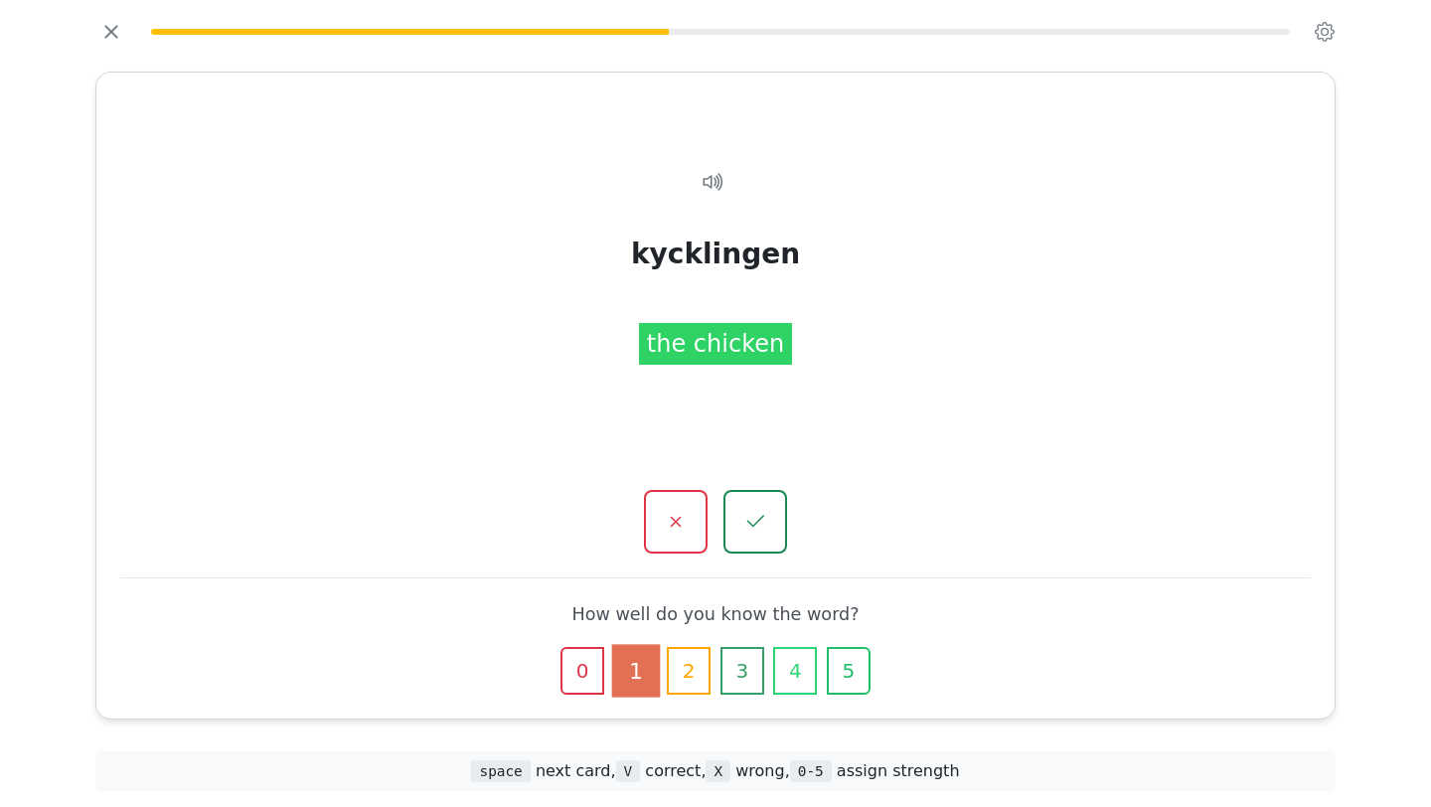
click at [839, 666] on icon "button" at bounding box center [848, 670] width 19 height 19
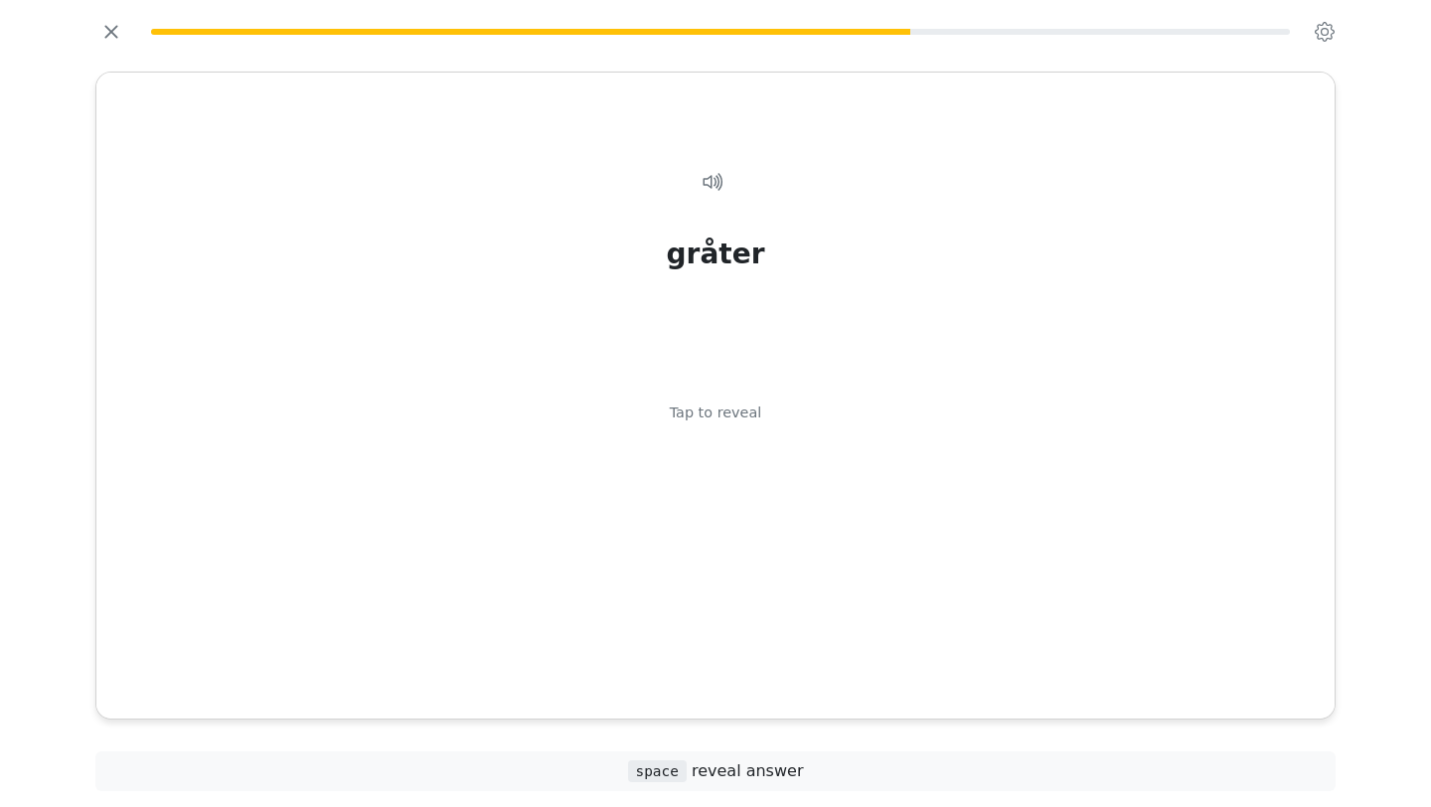
click at [837, 666] on div "gråter Tap to reveal" at bounding box center [715, 419] width 1190 height 564
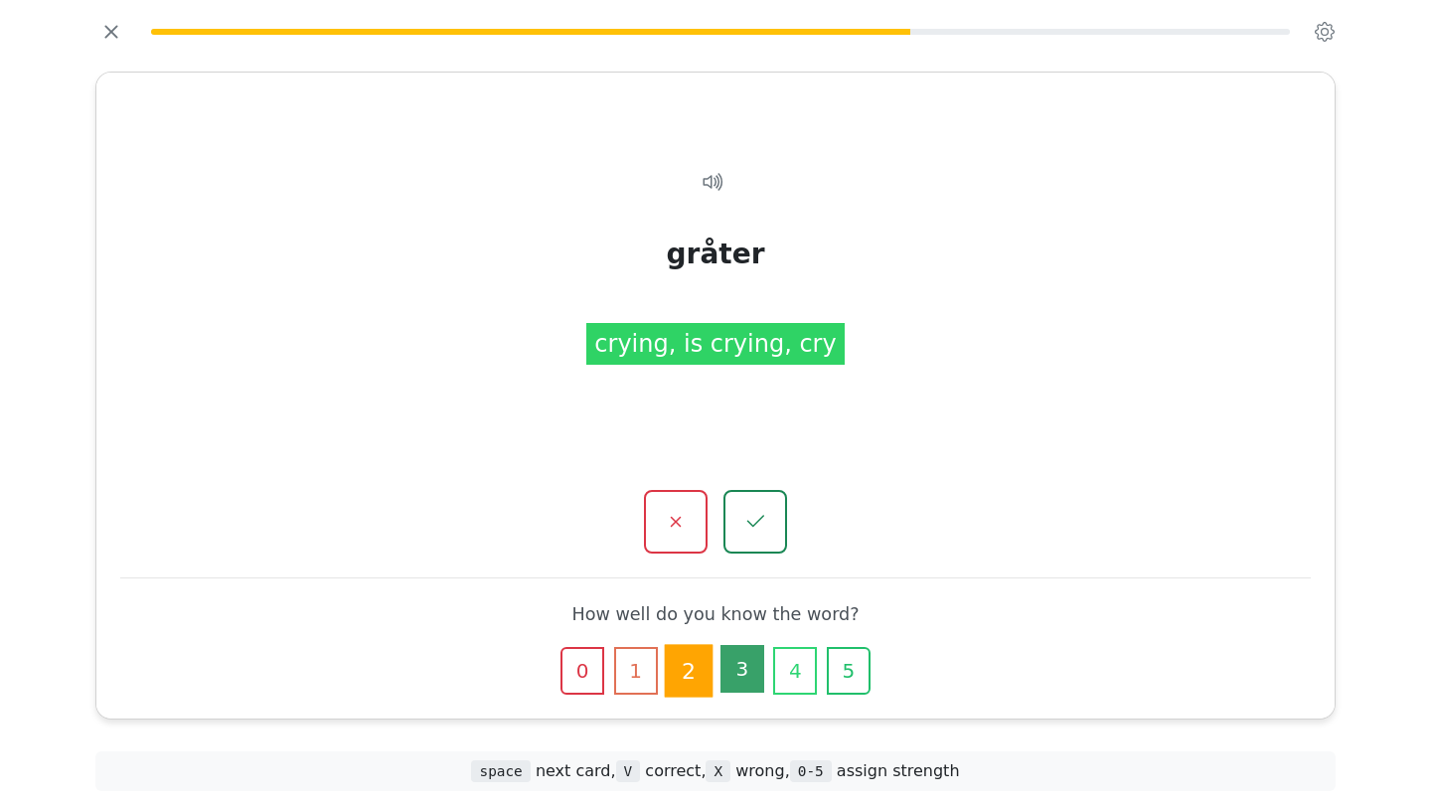
click at [744, 667] on button "3" at bounding box center [742, 669] width 44 height 48
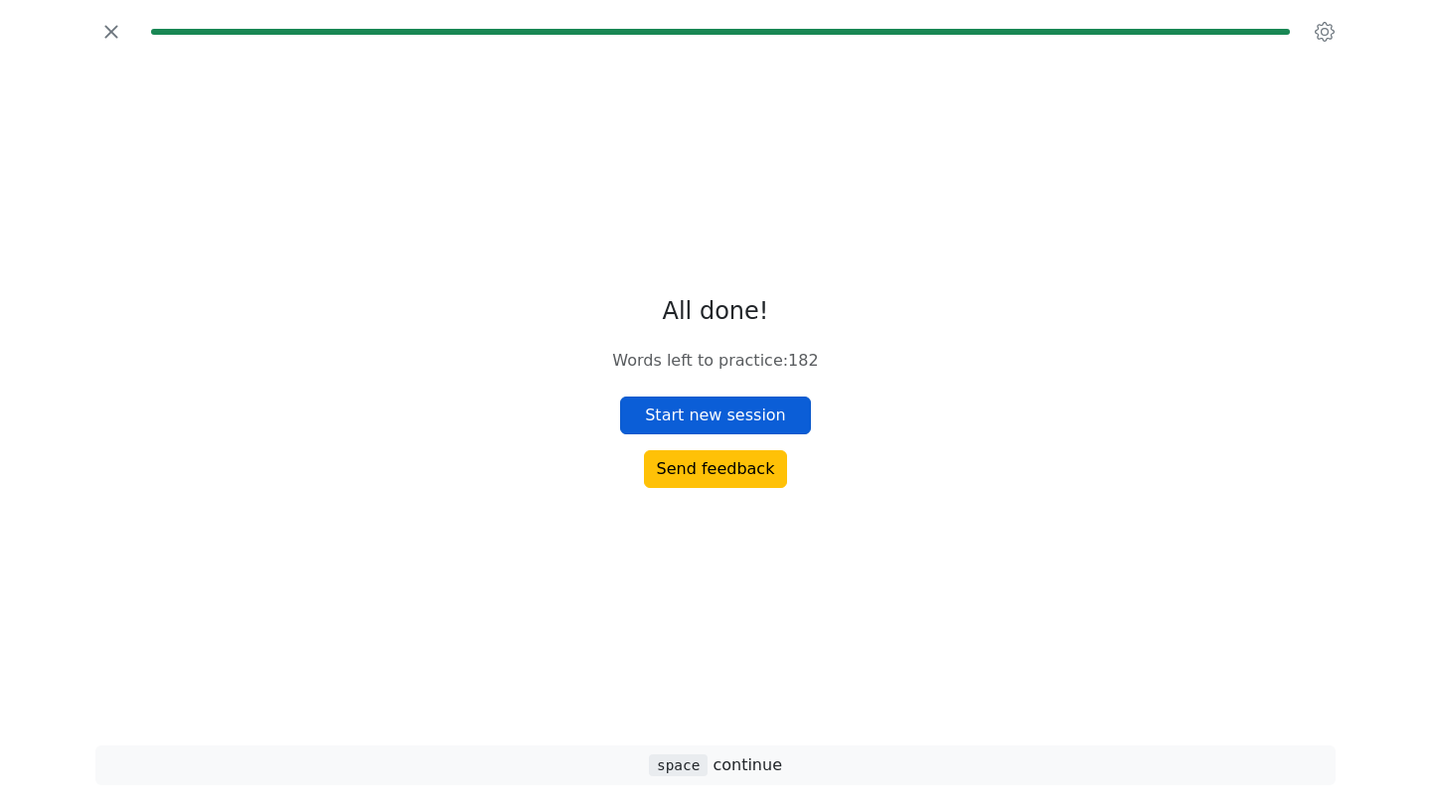
click at [699, 413] on button "Start new session" at bounding box center [715, 415] width 191 height 38
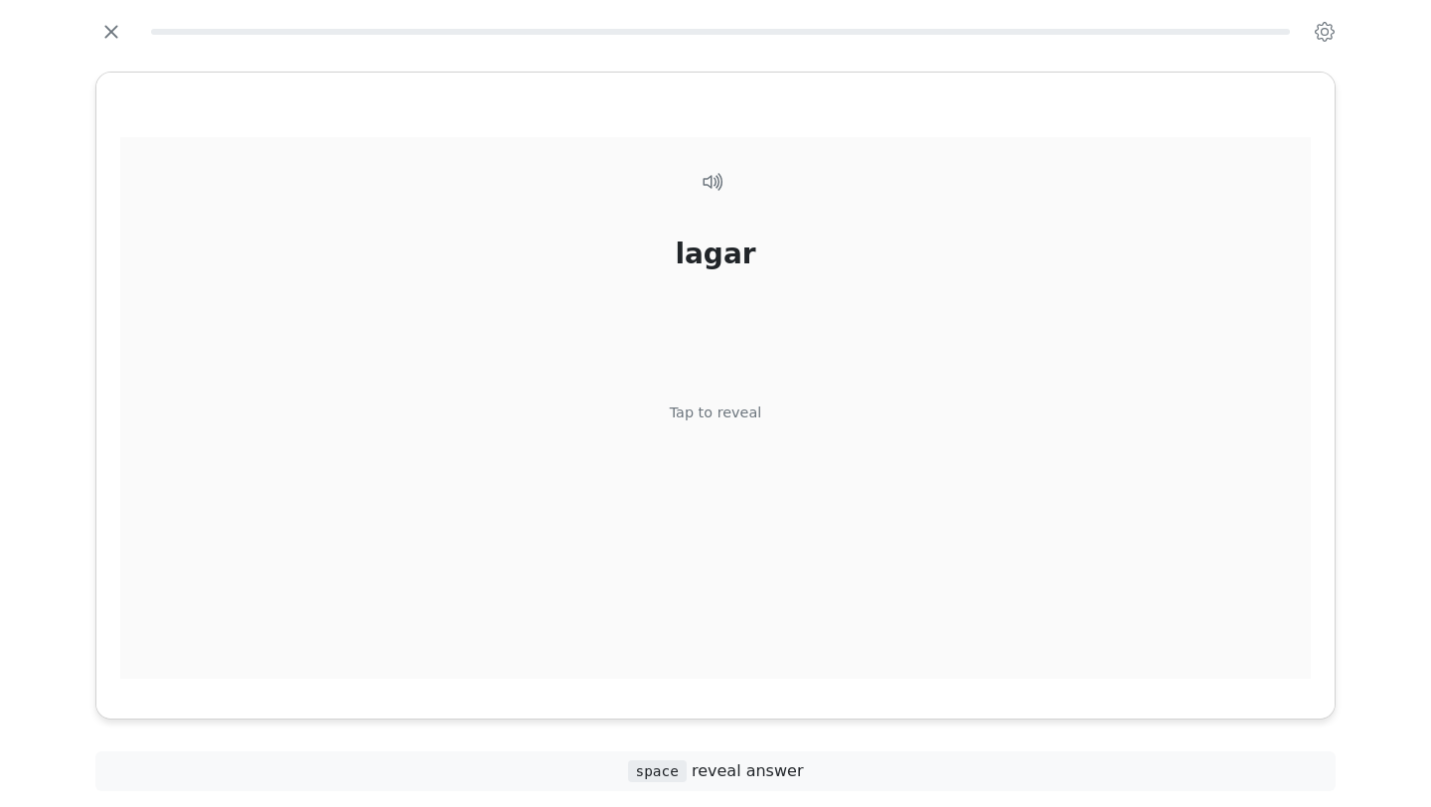
click at [705, 404] on div "Tap to reveal" at bounding box center [716, 413] width 92 height 22
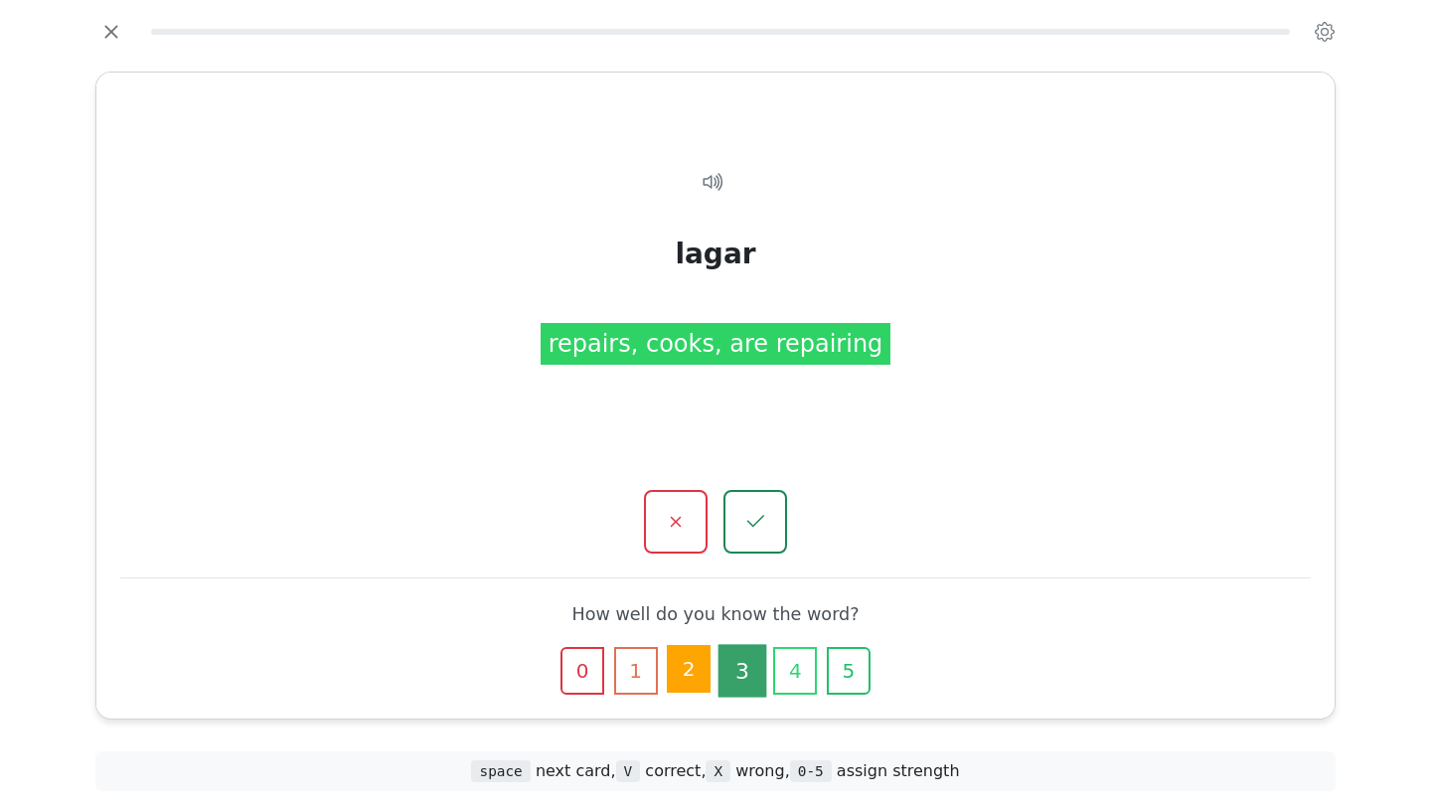
click at [681, 656] on button "2" at bounding box center [689, 669] width 44 height 48
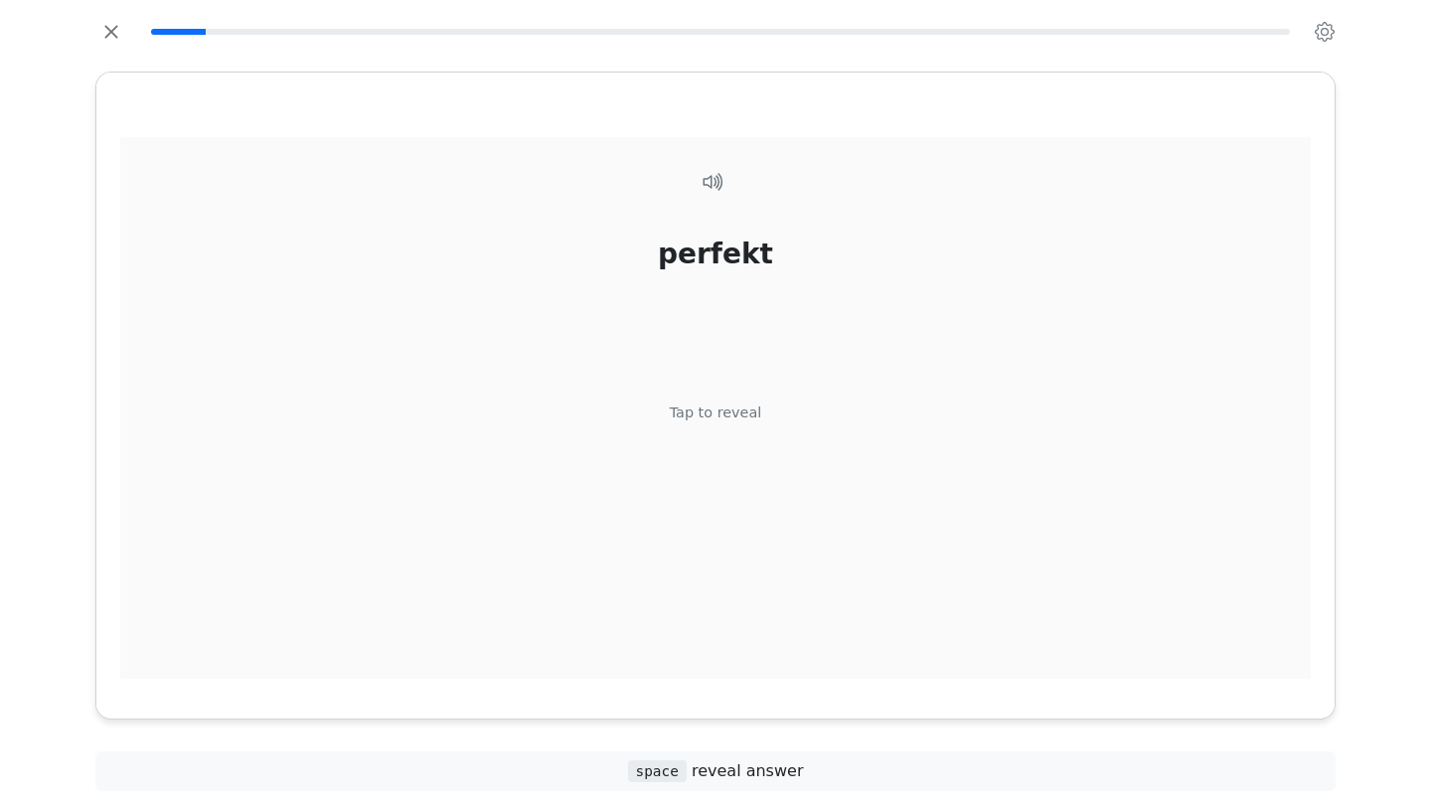
click at [751, 415] on div "Tap to reveal" at bounding box center [716, 413] width 92 height 22
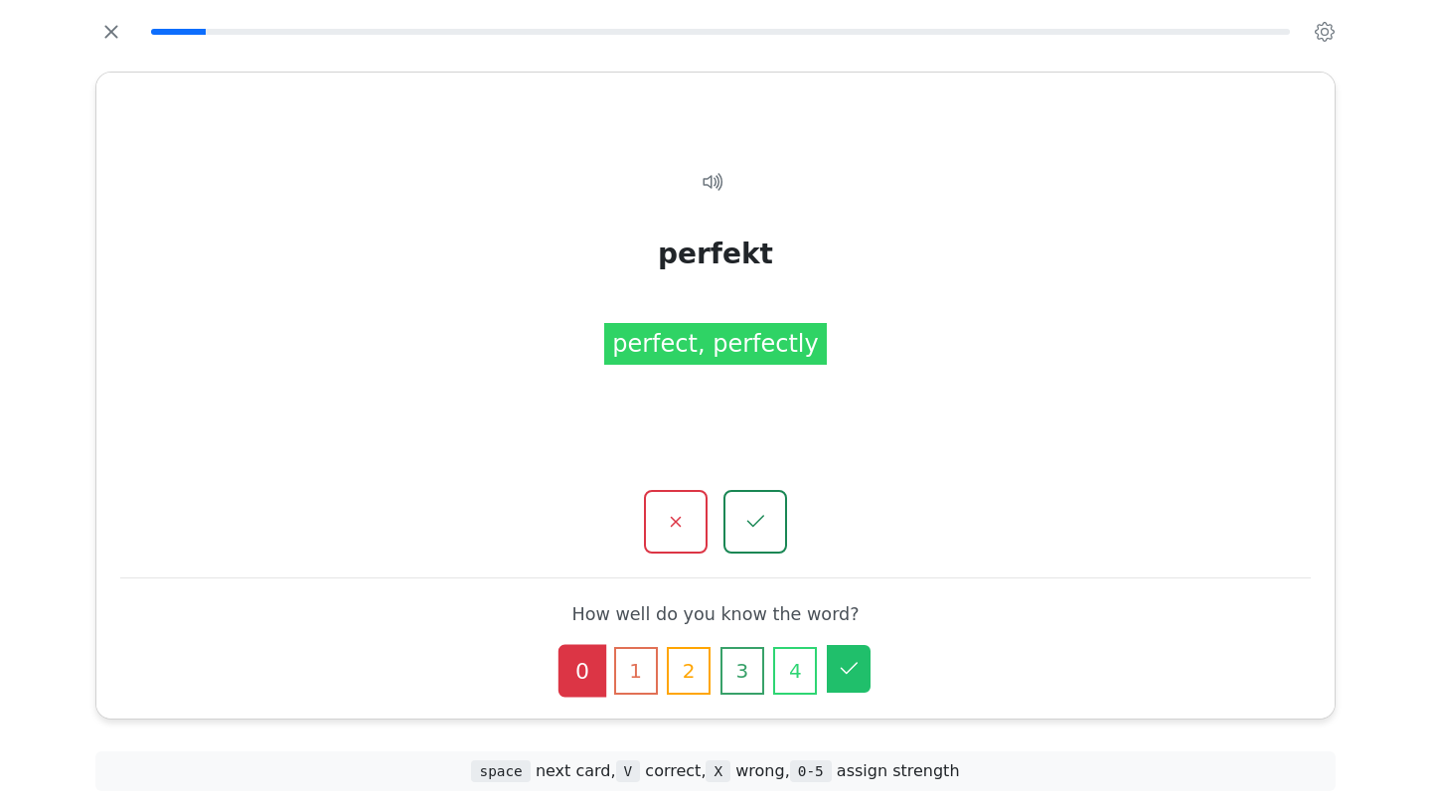
click at [858, 681] on button "5" at bounding box center [849, 669] width 44 height 48
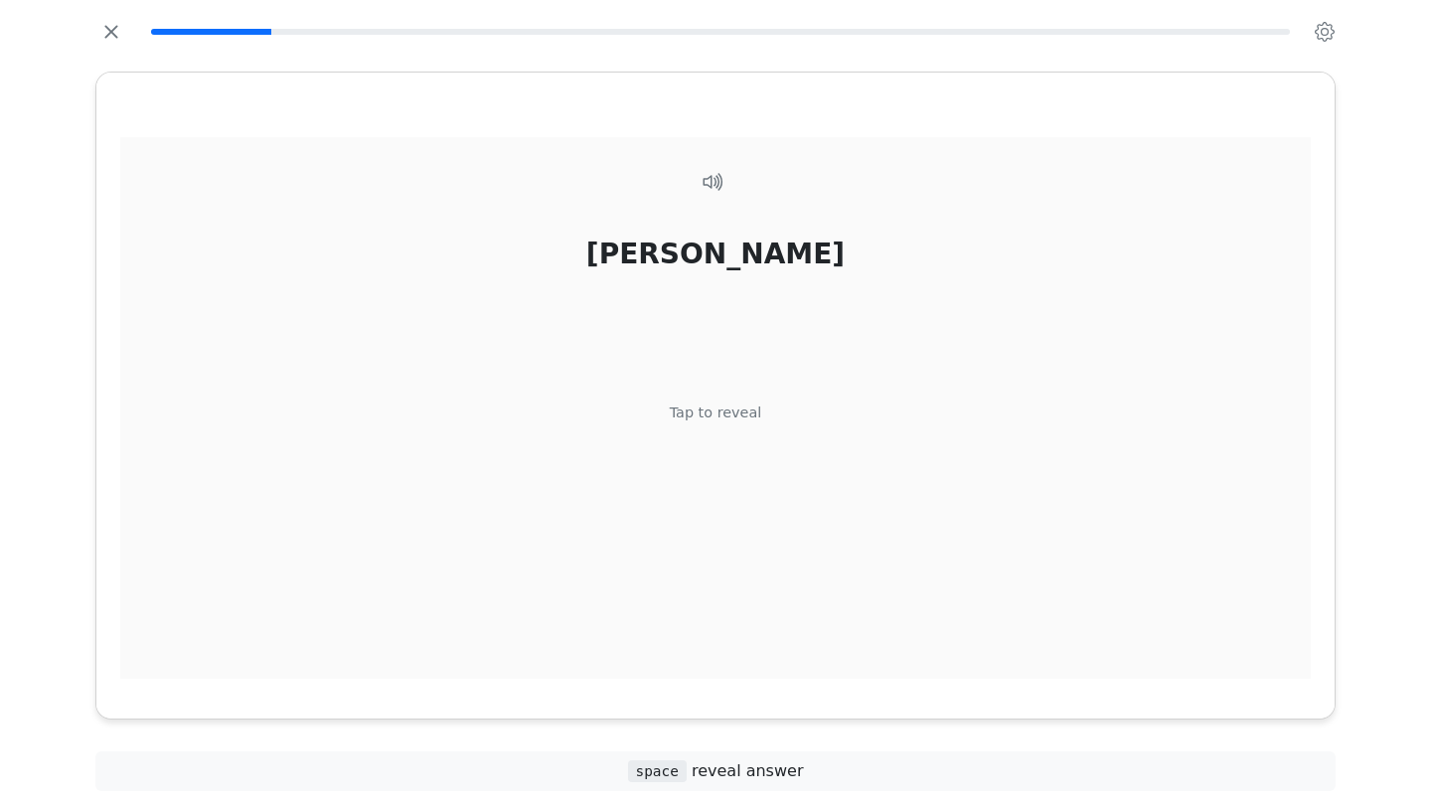
click at [825, 565] on div "[PERSON_NAME] Tap to reveal" at bounding box center [715, 419] width 1190 height 564
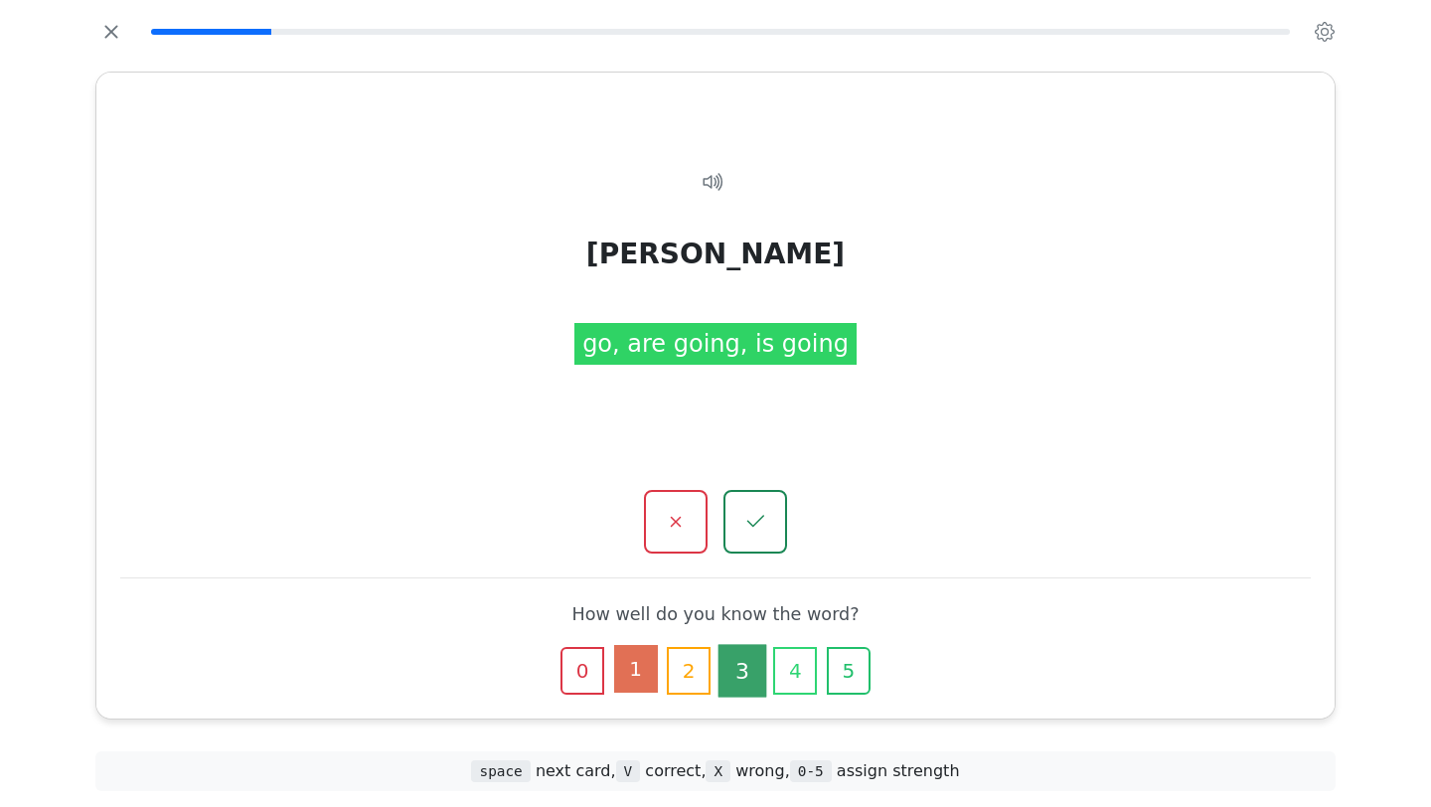
click at [642, 681] on button "1" at bounding box center [636, 669] width 44 height 48
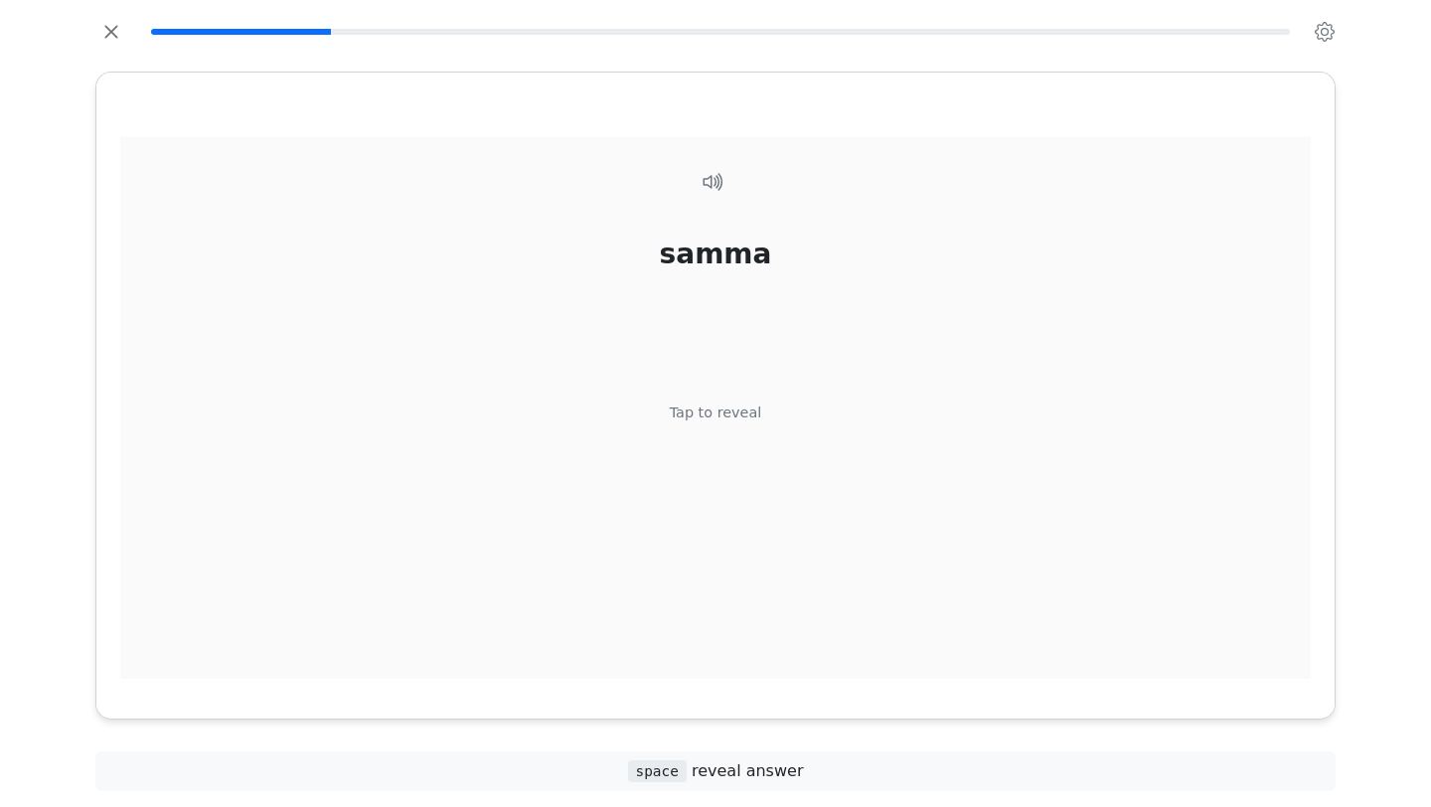
click at [751, 414] on div "Tap to reveal" at bounding box center [716, 413] width 92 height 22
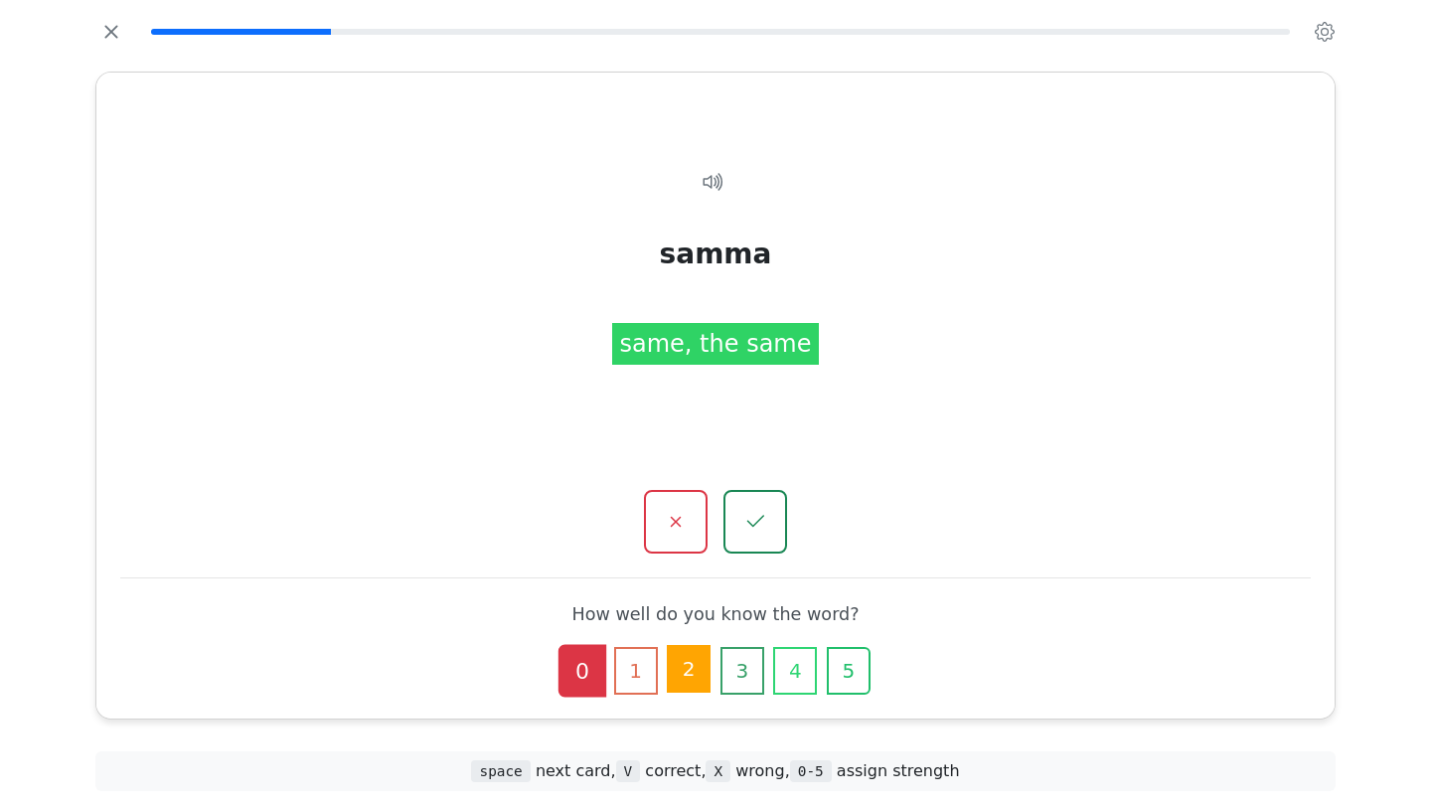
click at [691, 667] on button "2" at bounding box center [689, 669] width 44 height 48
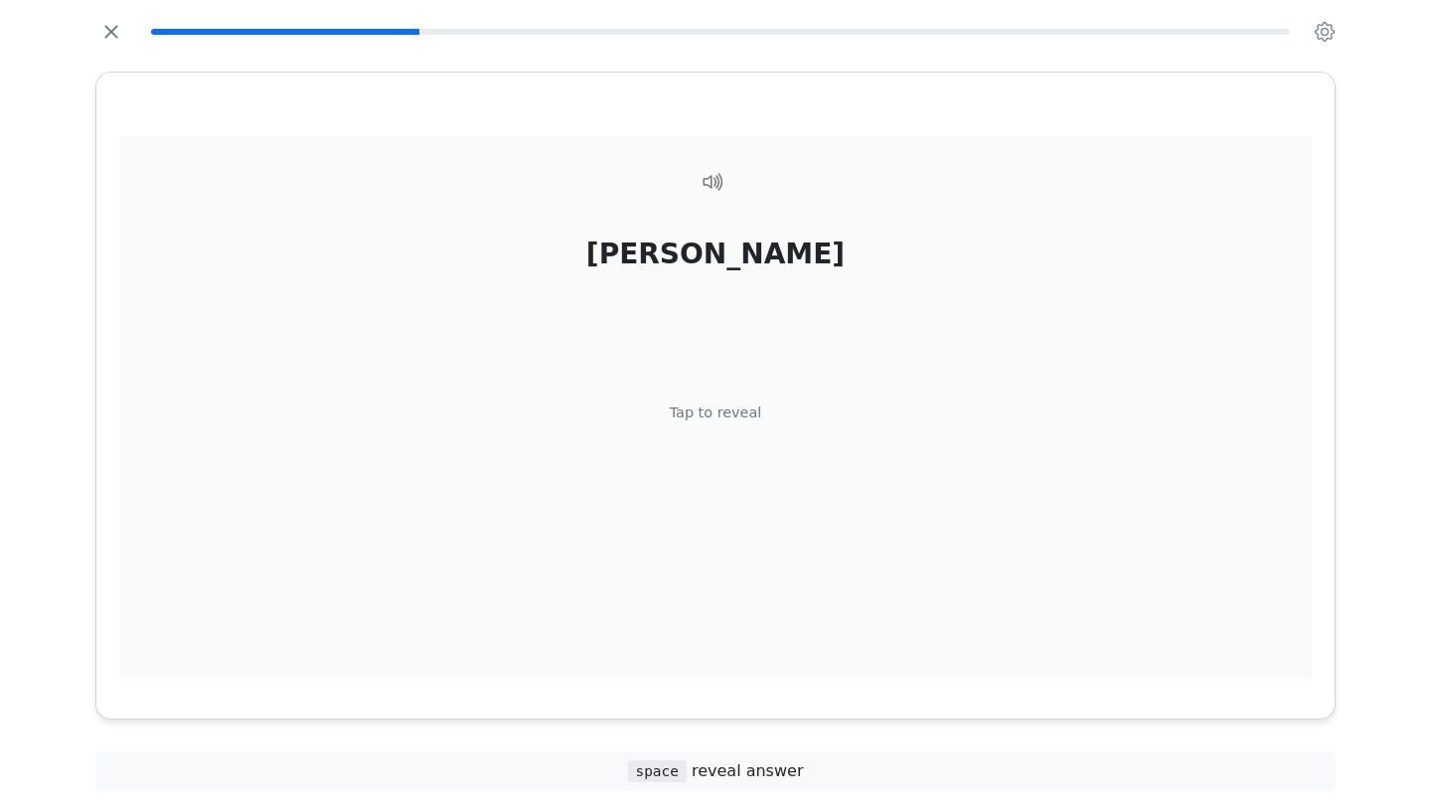
click at [770, 433] on div "[PERSON_NAME] Tap to reveal" at bounding box center [715, 419] width 1190 height 564
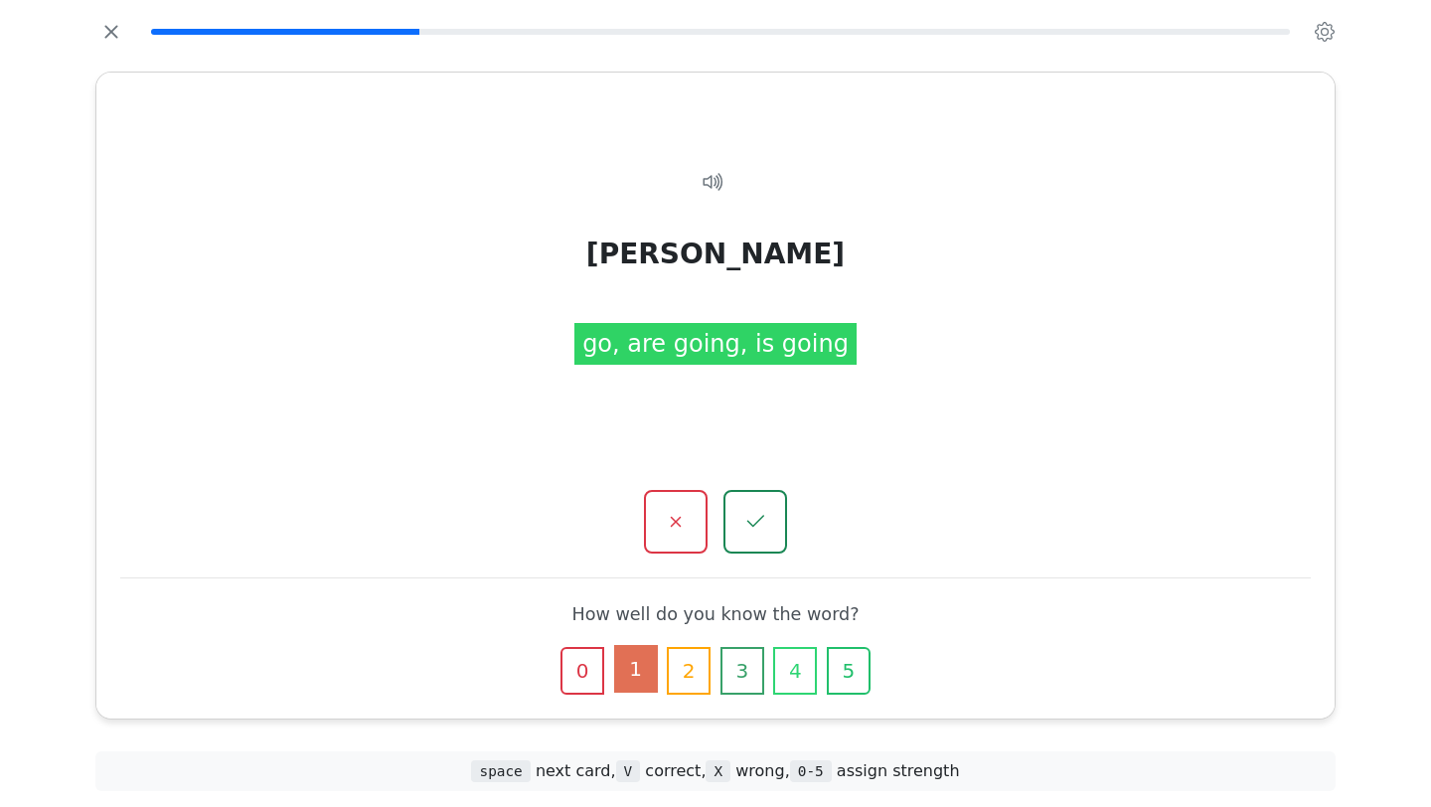
click at [631, 663] on button "1" at bounding box center [636, 669] width 44 height 48
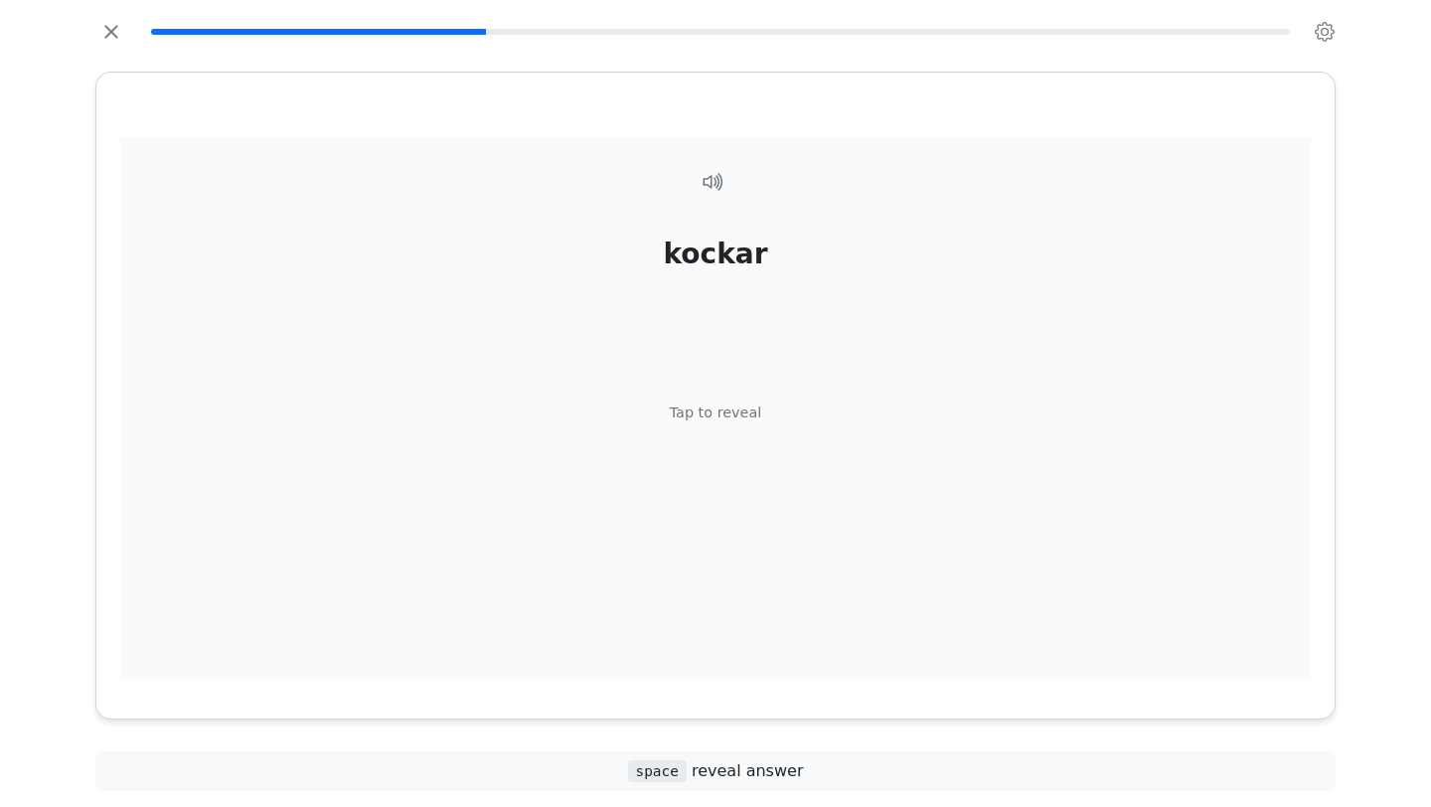
click at [723, 440] on div "kockar Tap to reveal" at bounding box center [715, 419] width 1190 height 564
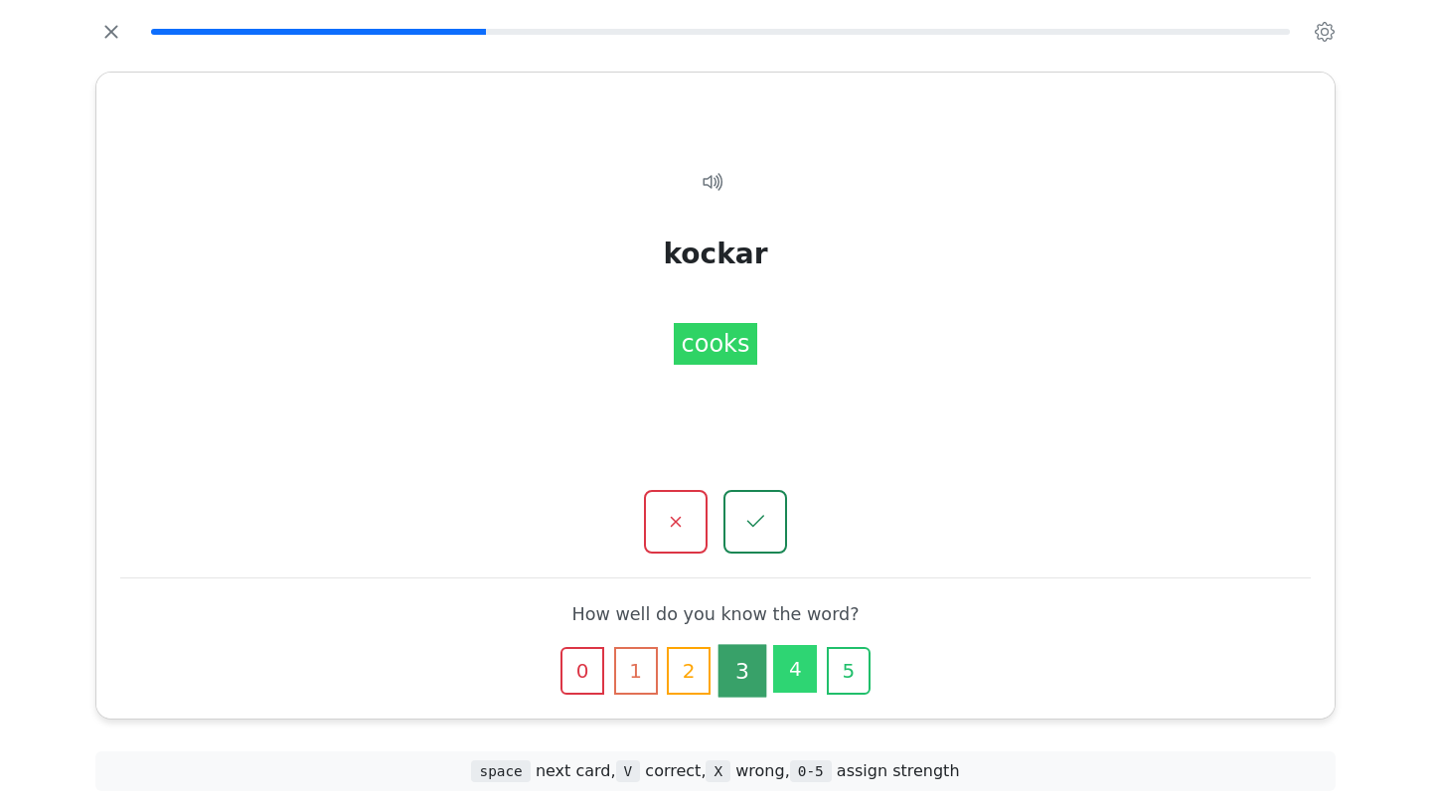
click at [800, 675] on button "4" at bounding box center [795, 669] width 44 height 48
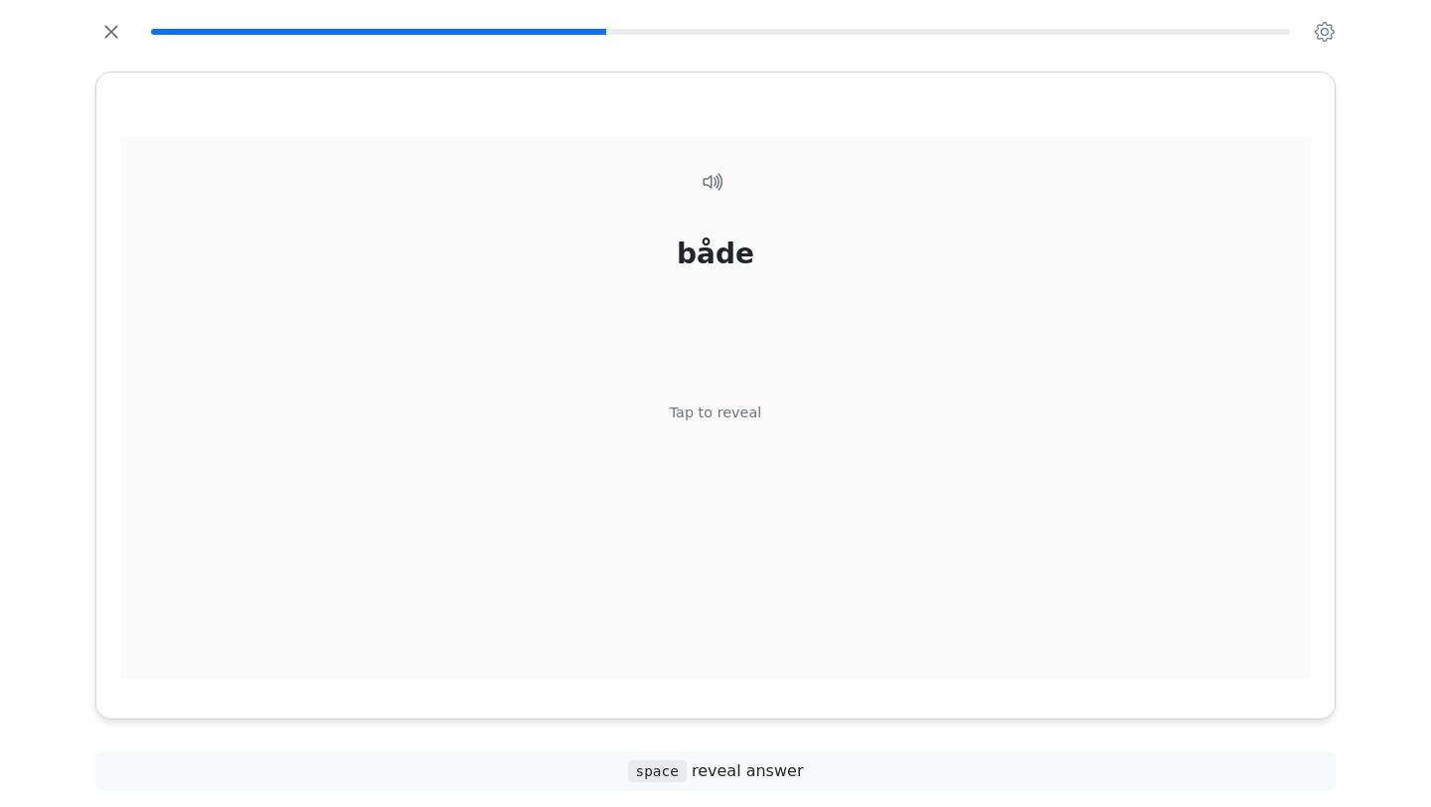
click at [758, 479] on div "både Tap to reveal" at bounding box center [715, 419] width 1190 height 564
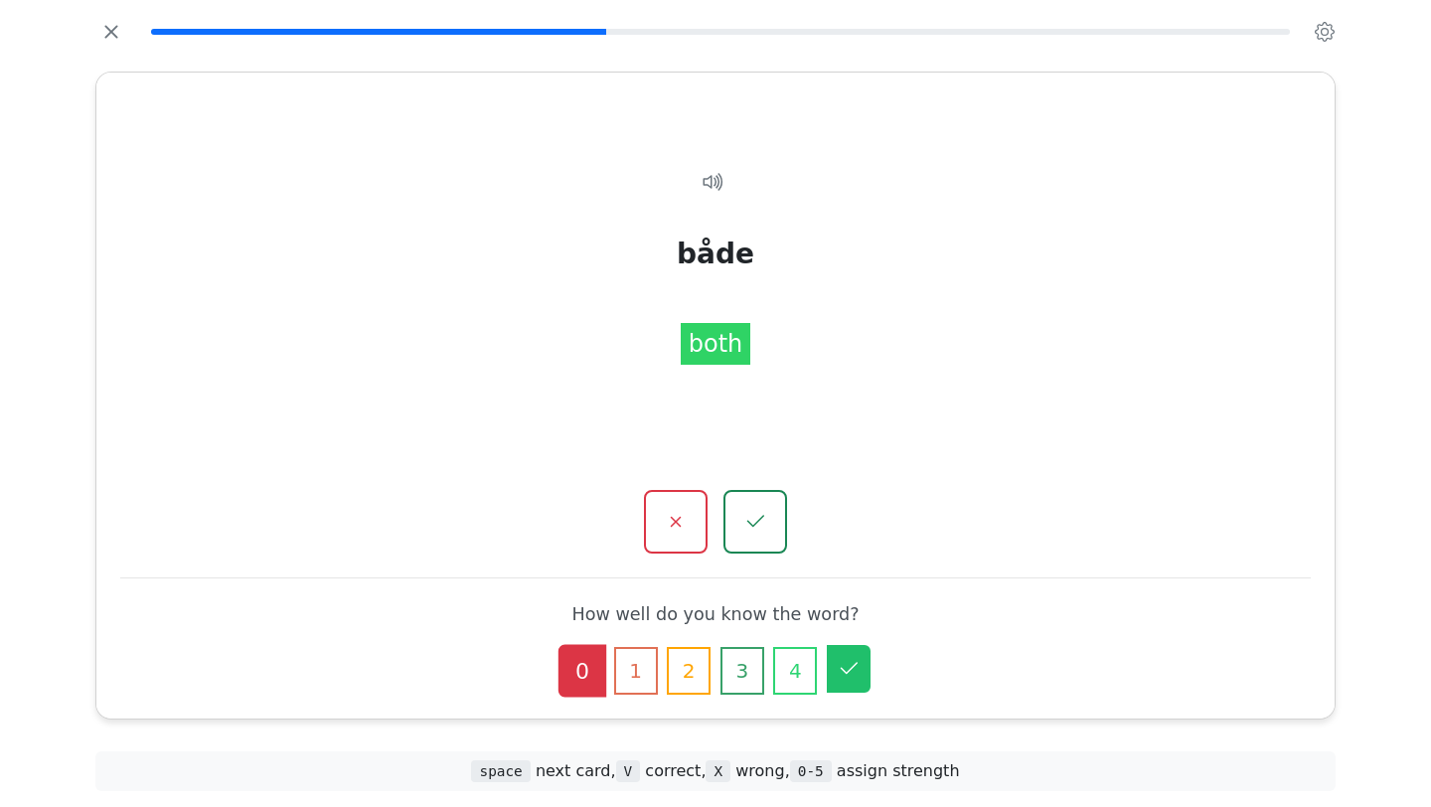
click at [844, 674] on icon "button" at bounding box center [849, 669] width 24 height 24
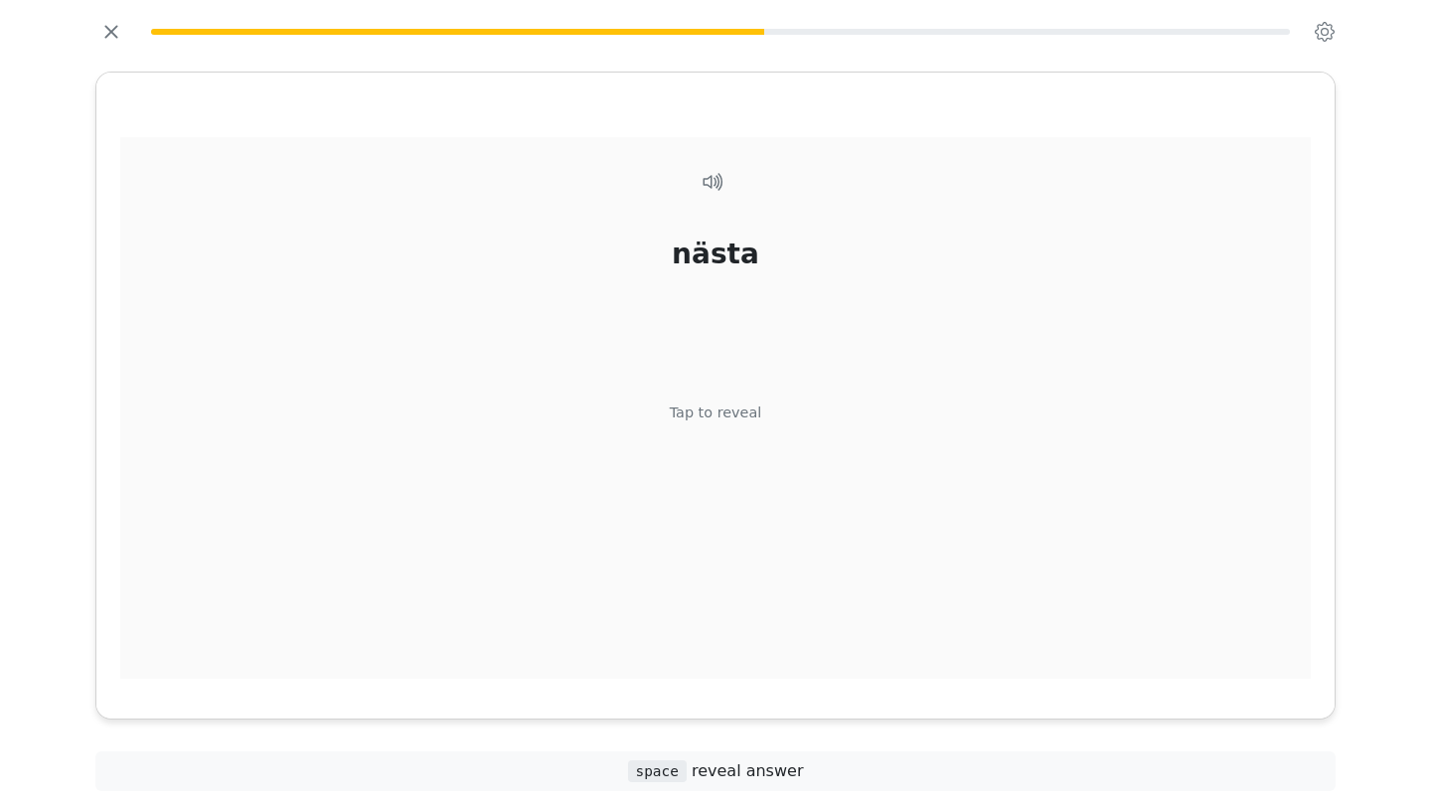
click at [823, 541] on div "nästa Tap to reveal" at bounding box center [715, 419] width 1190 height 564
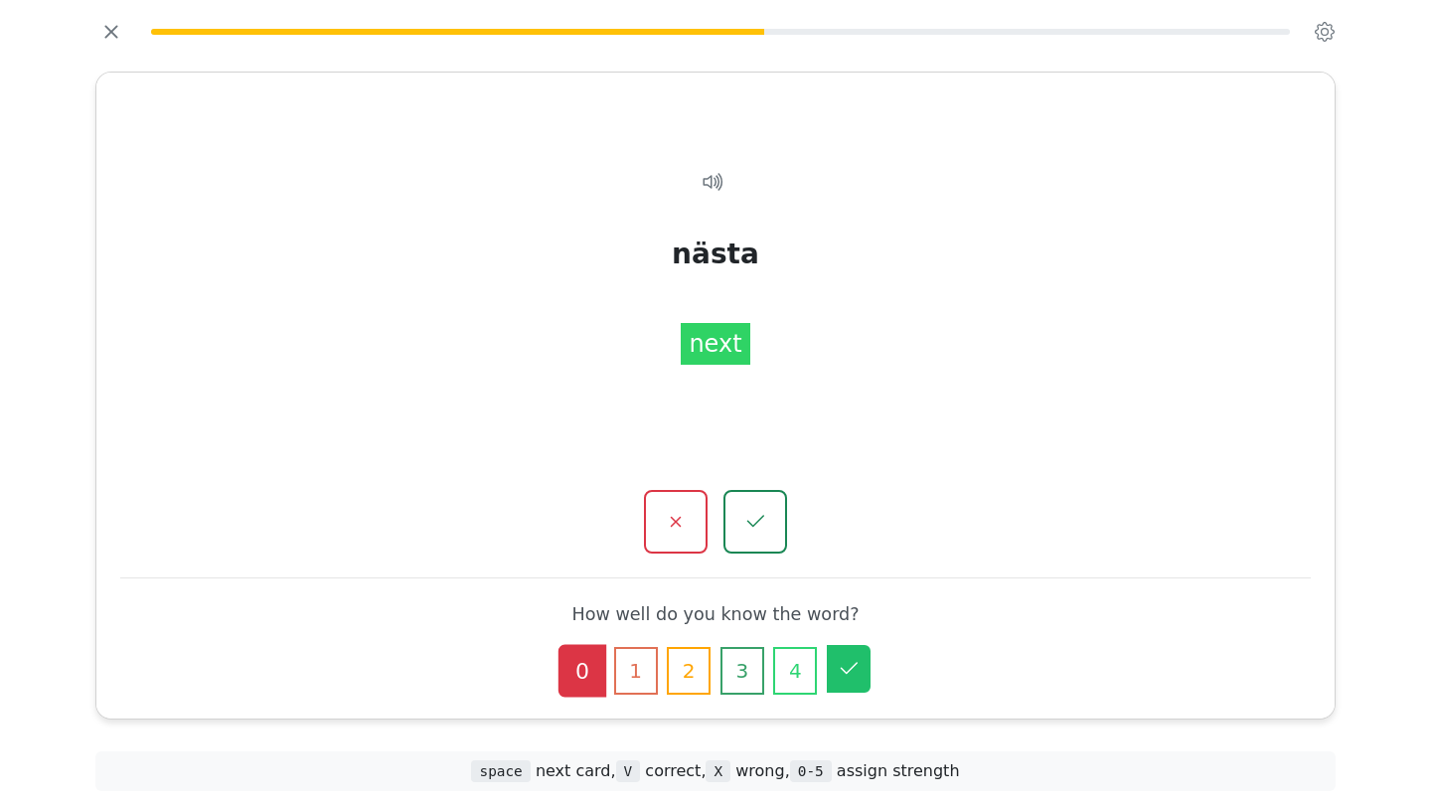
click at [855, 664] on icon "button" at bounding box center [849, 668] width 17 height 12
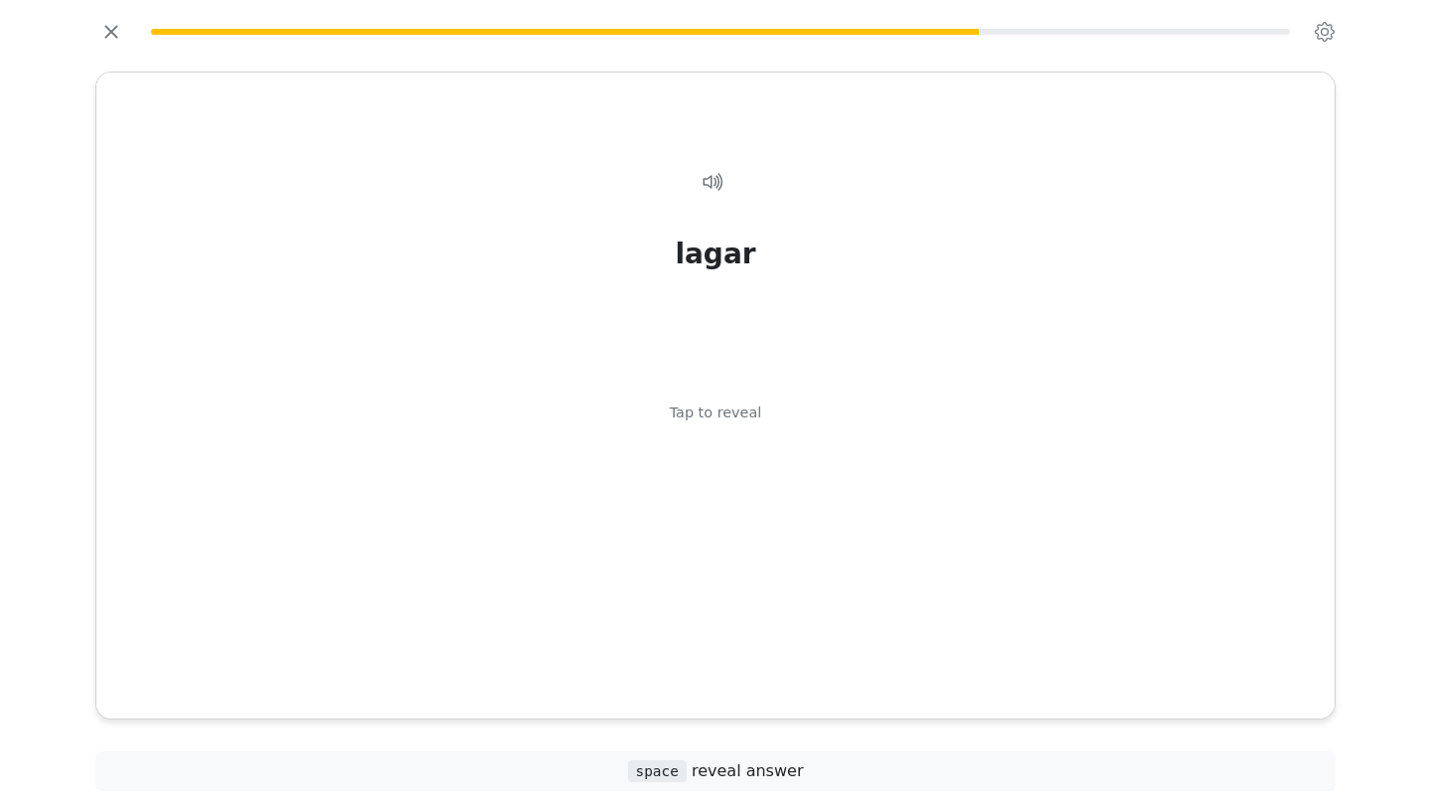
click at [855, 664] on div "lagar Tap to reveal" at bounding box center [715, 419] width 1190 height 564
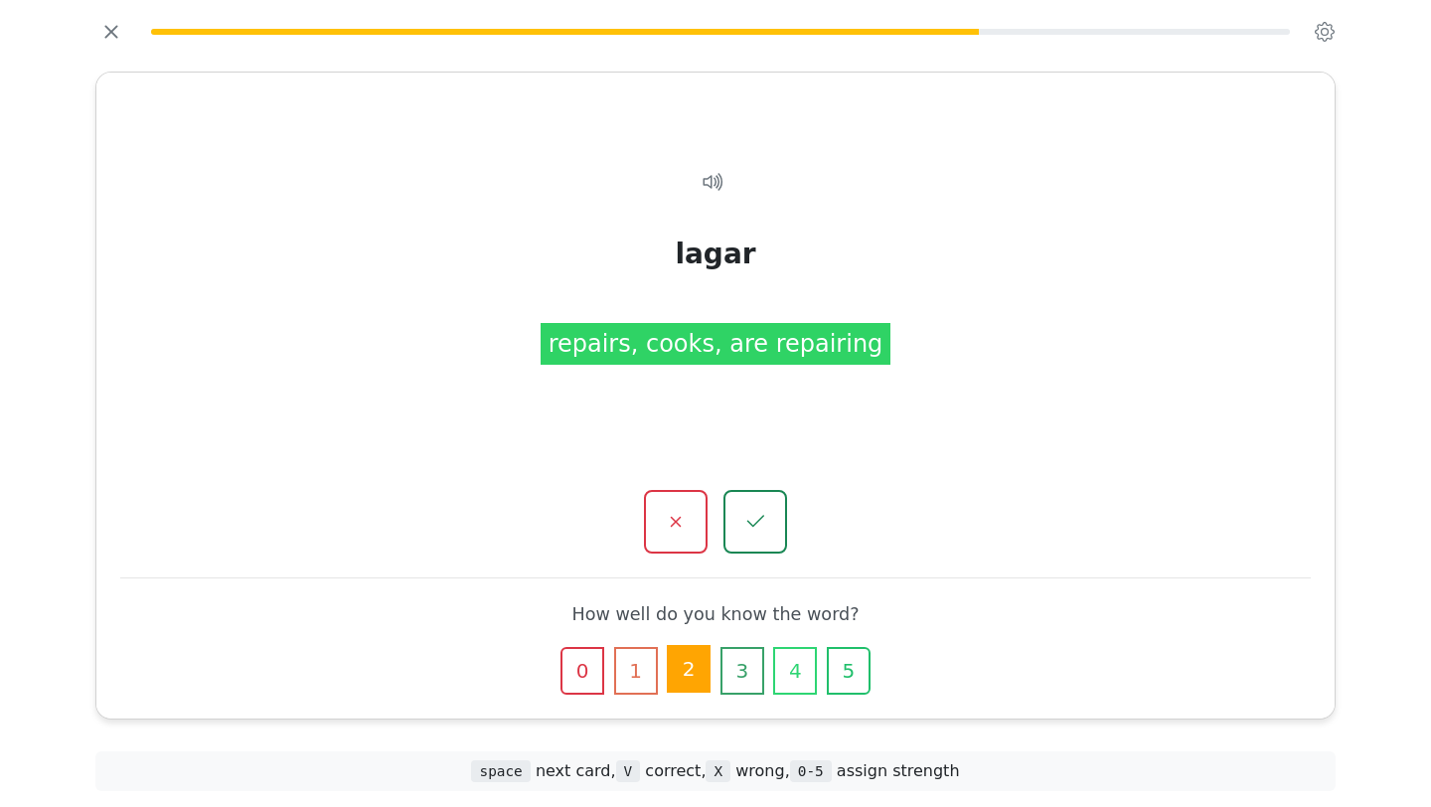
click at [693, 670] on button "2" at bounding box center [689, 669] width 44 height 48
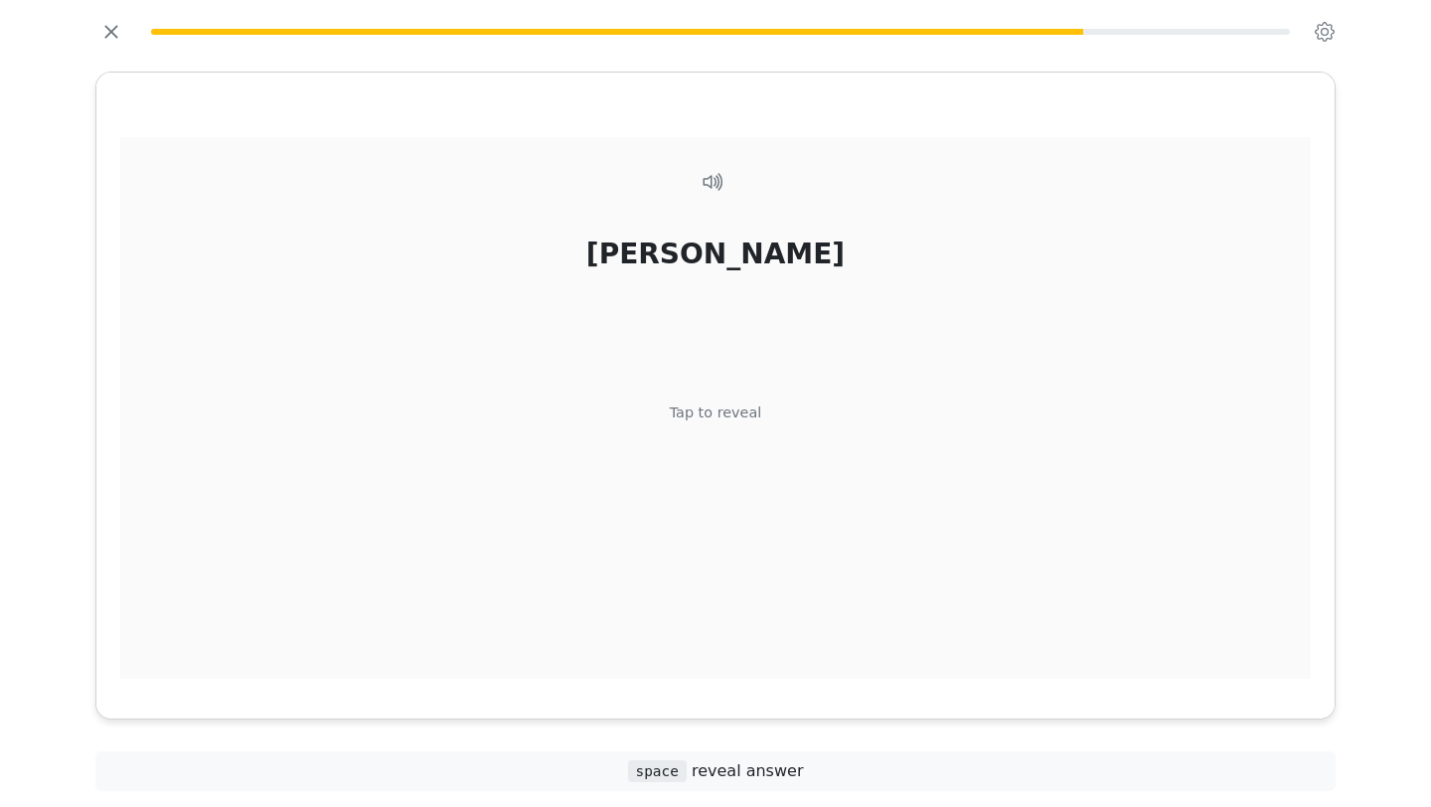
click at [780, 493] on div "[PERSON_NAME] Tap to reveal" at bounding box center [715, 419] width 1190 height 564
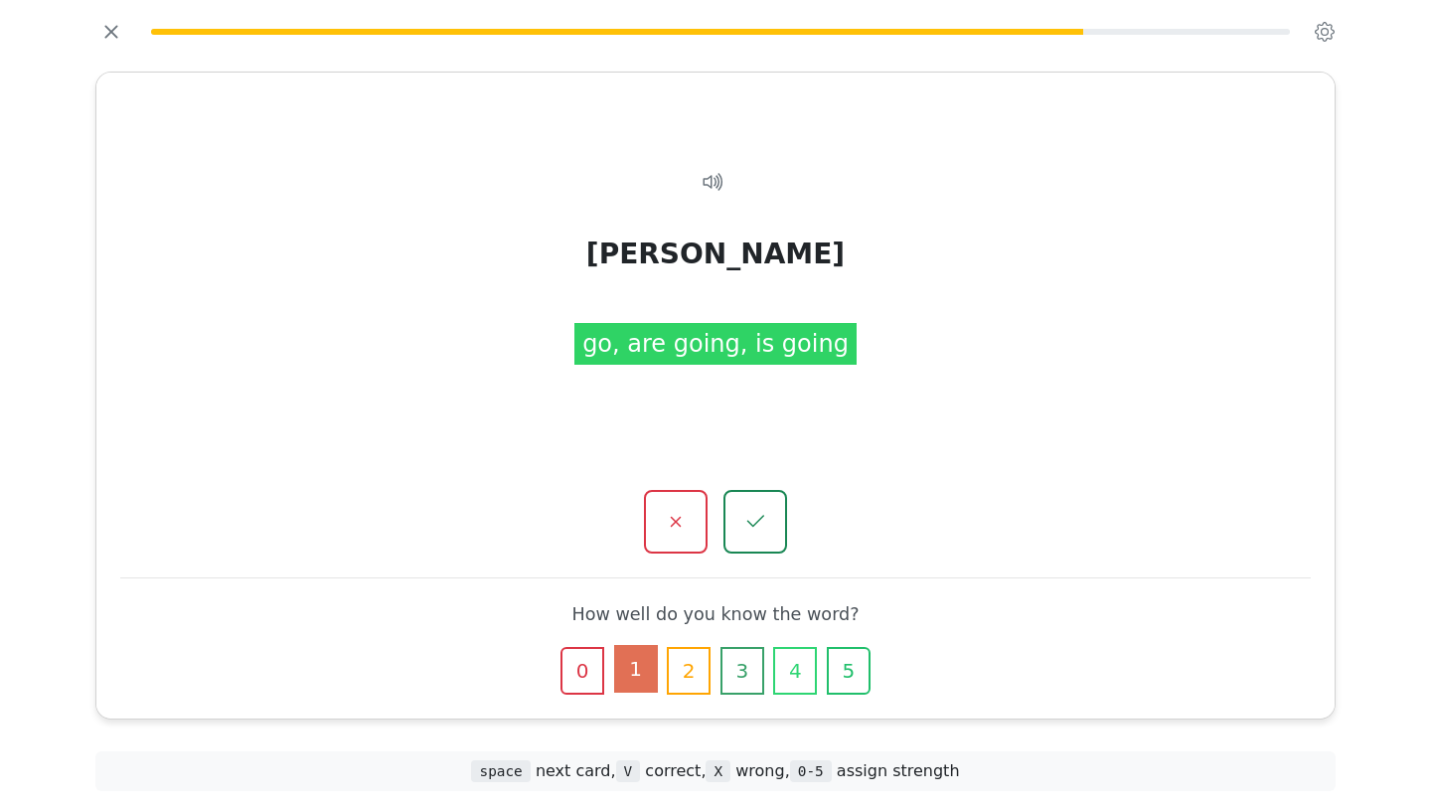
click at [652, 670] on button "1" at bounding box center [636, 669] width 44 height 48
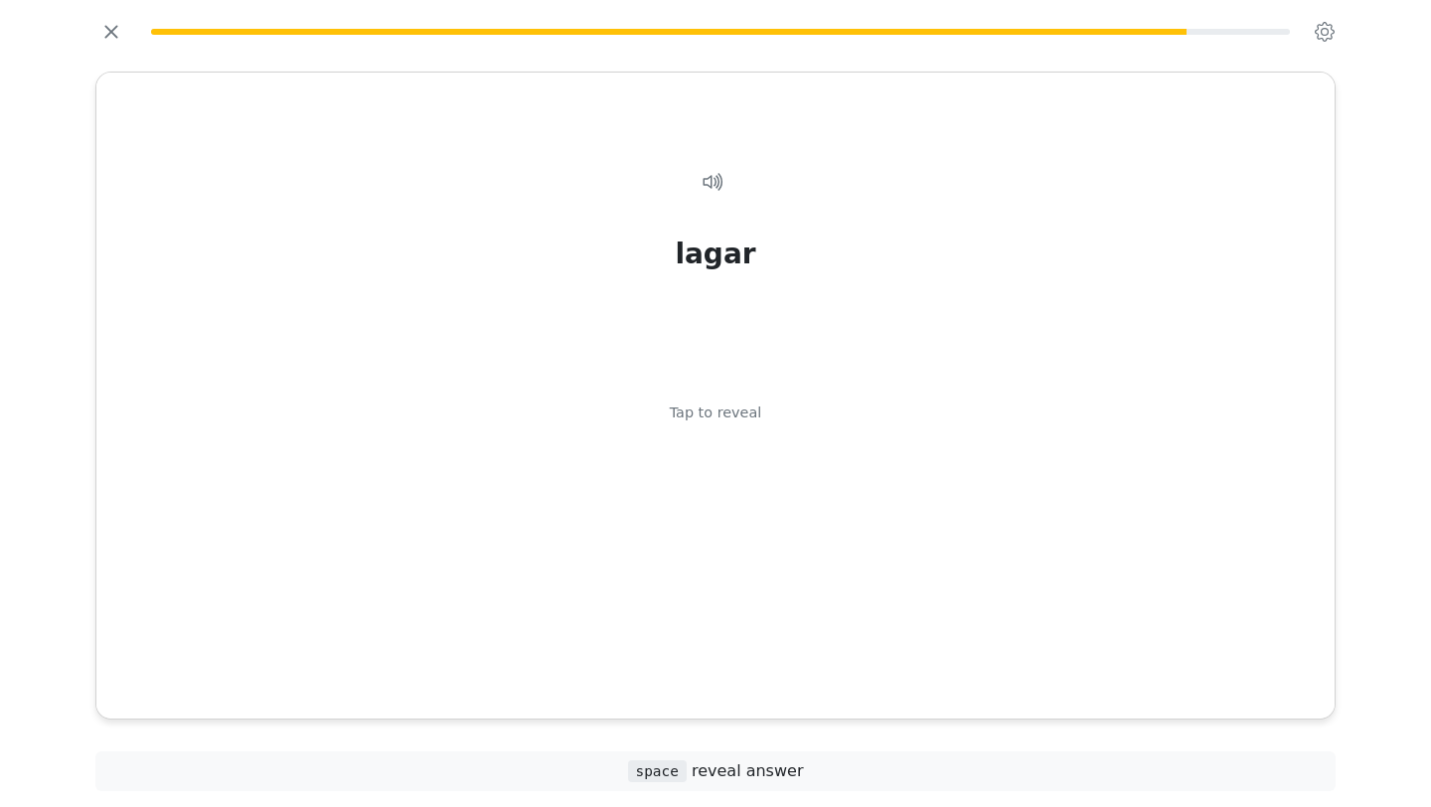
click at [652, 670] on div "lagar Tap to reveal" at bounding box center [715, 419] width 1190 height 564
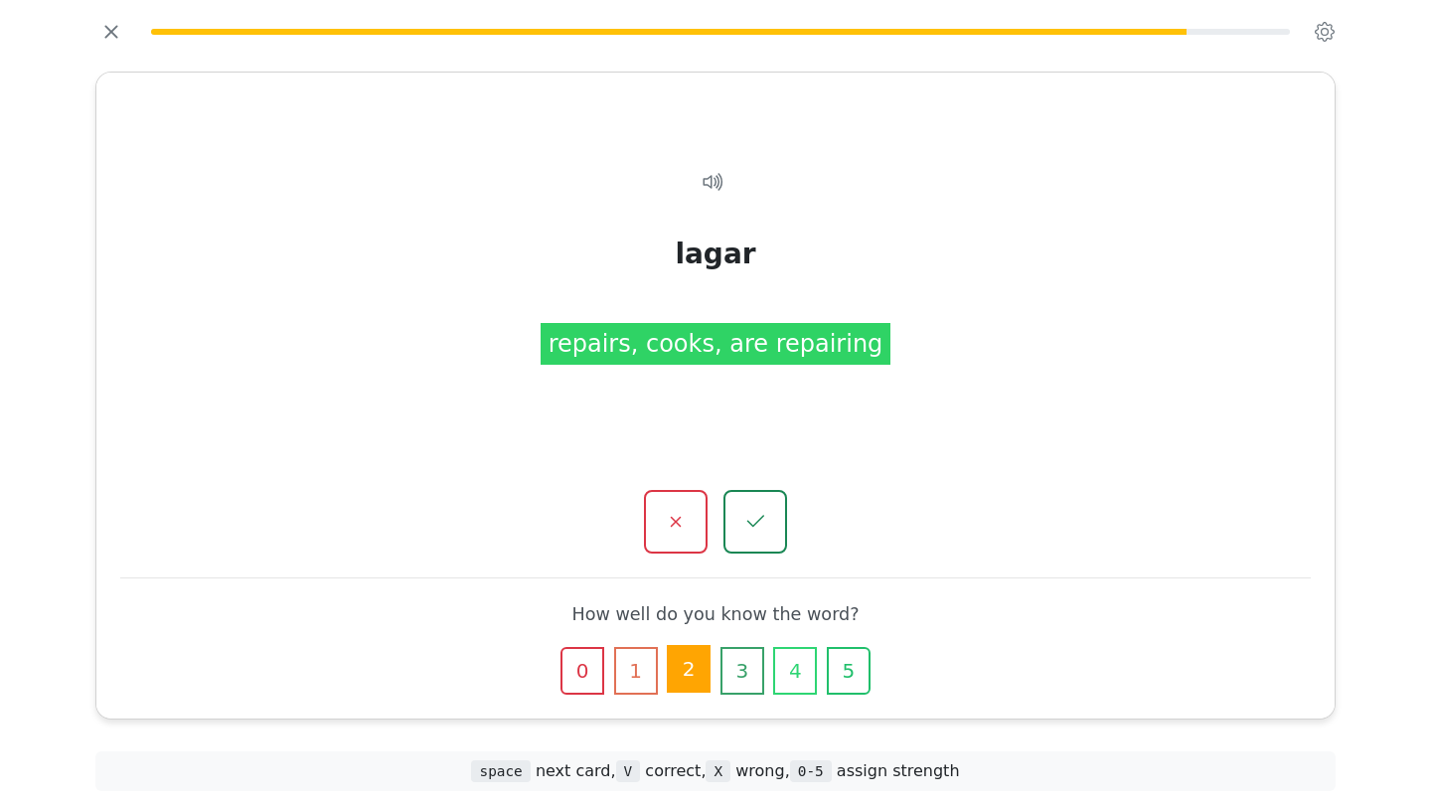
click at [676, 680] on button "2" at bounding box center [689, 669] width 44 height 48
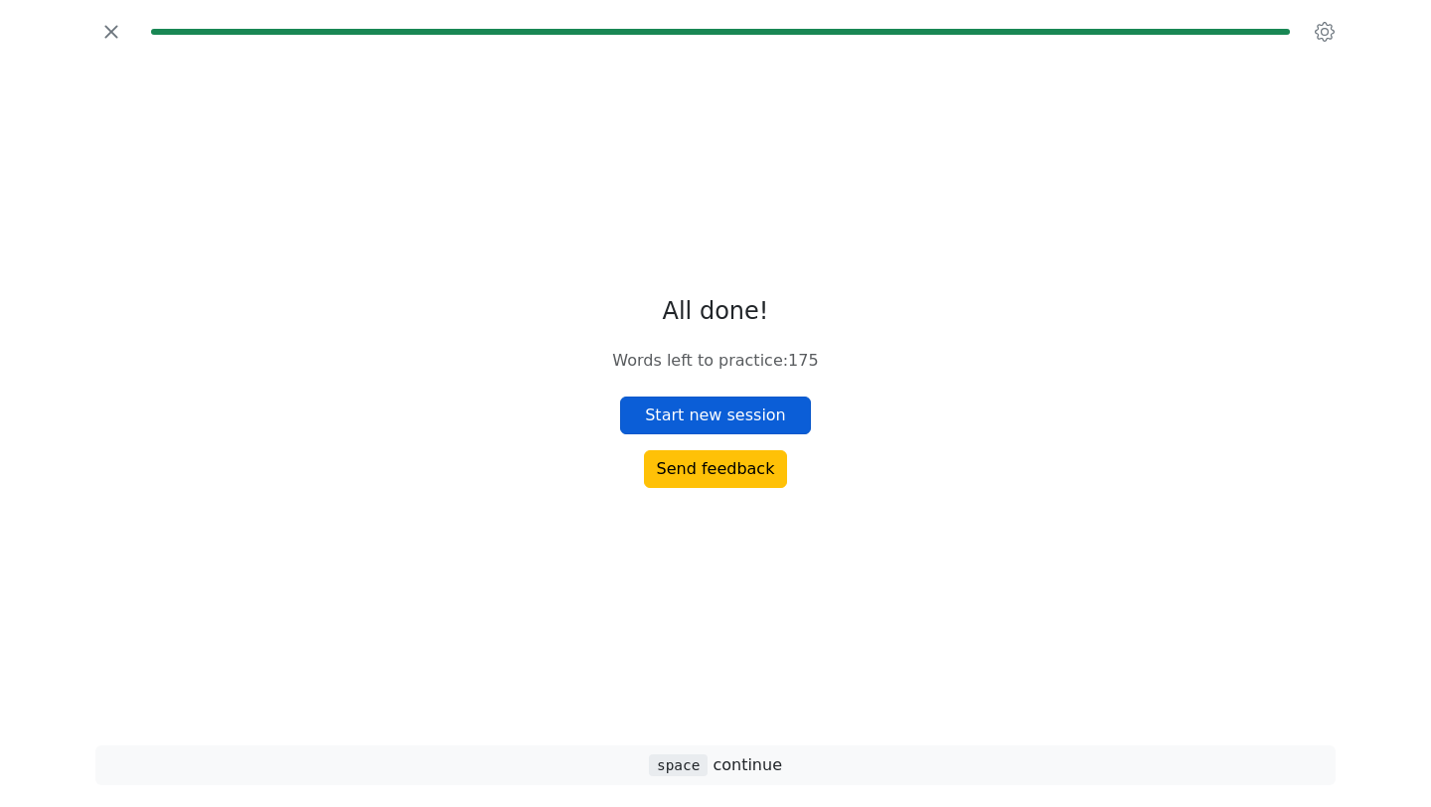
click at [668, 410] on button "Start new session" at bounding box center [715, 415] width 191 height 38
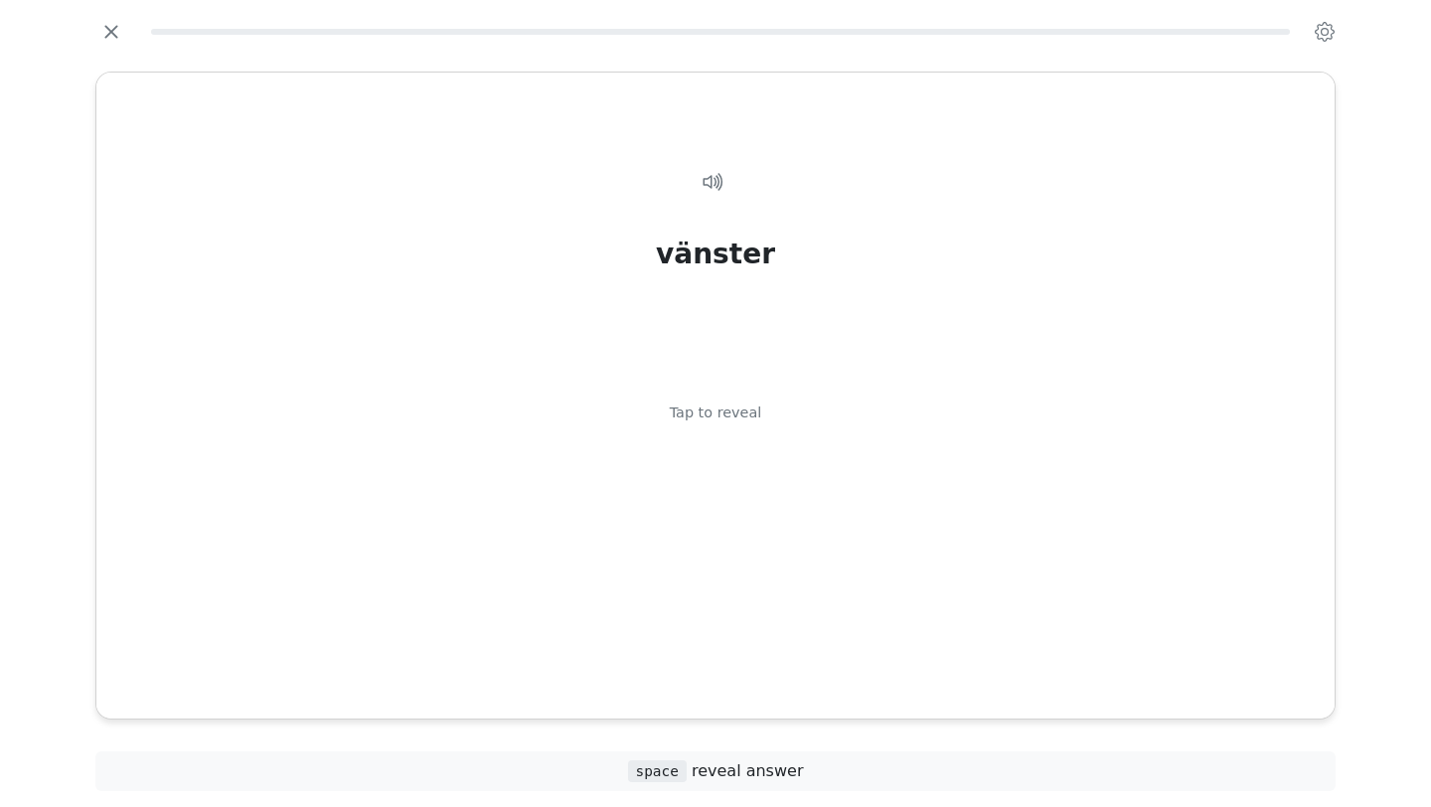
click at [668, 410] on div "vänster Tap to reveal" at bounding box center [715, 419] width 1190 height 564
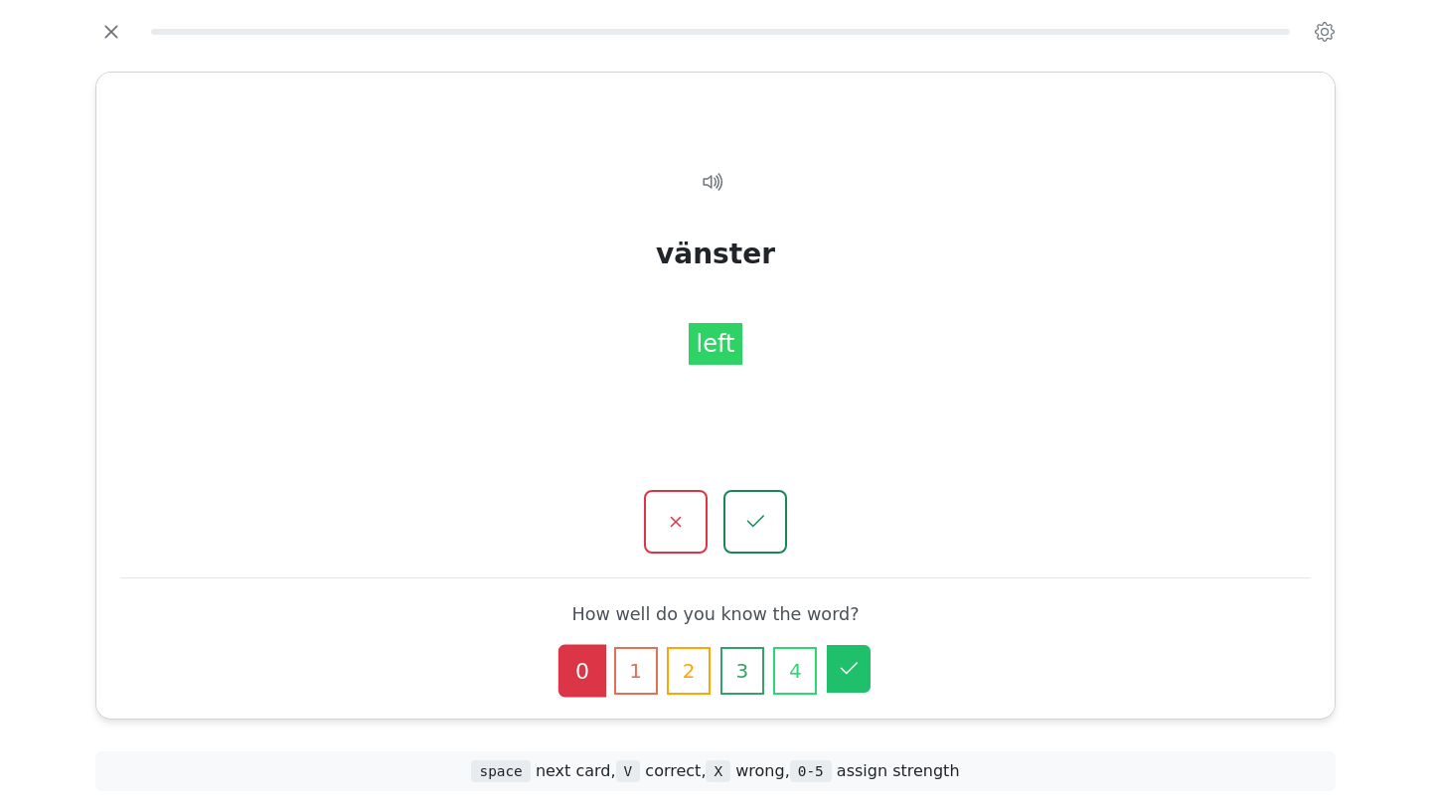
click at [864, 682] on button "5" at bounding box center [849, 669] width 44 height 48
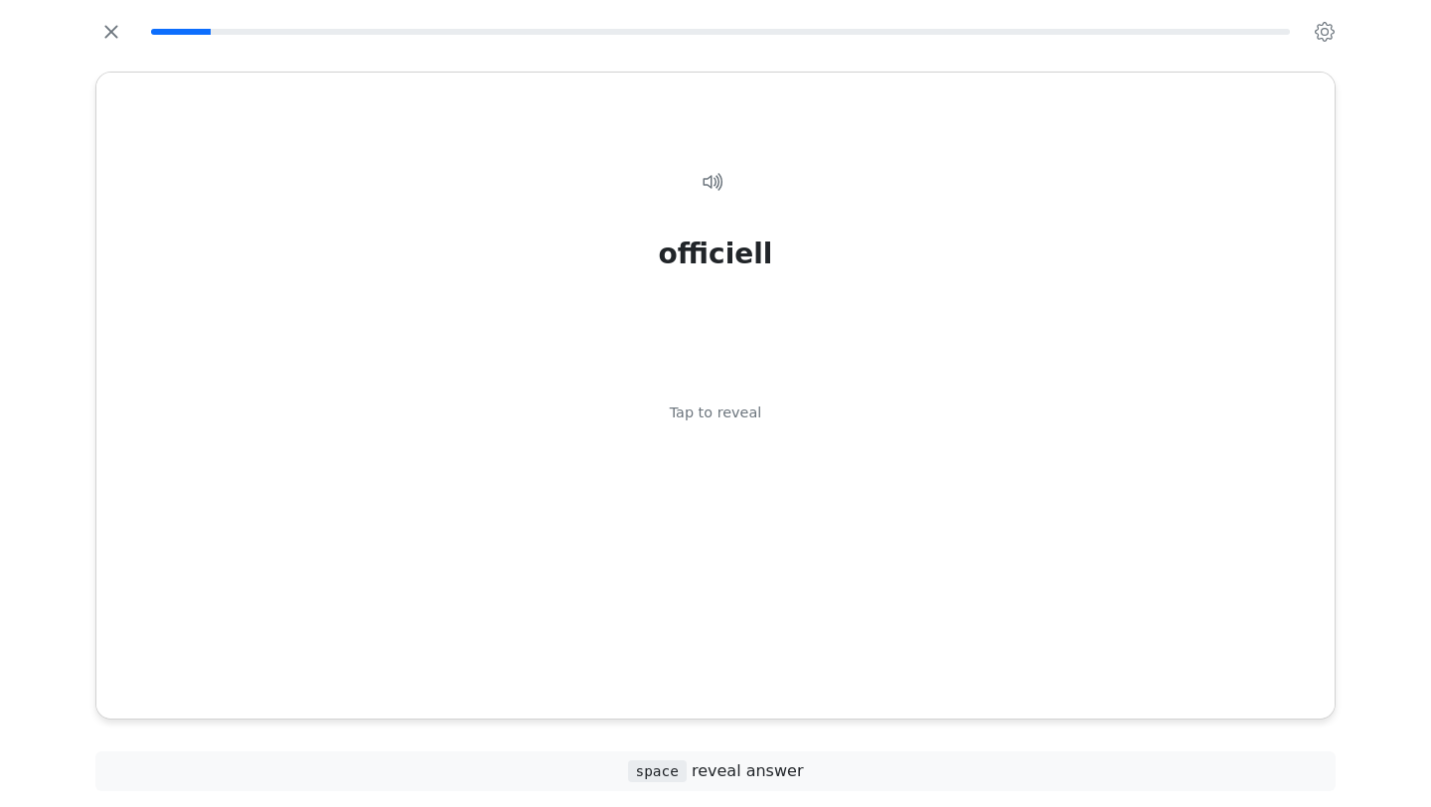
click at [864, 682] on div "officiell Tap to reveal officiell official" at bounding box center [715, 396] width 1238 height 646
click at [866, 654] on div "officiell Tap to reveal" at bounding box center [715, 419] width 1190 height 564
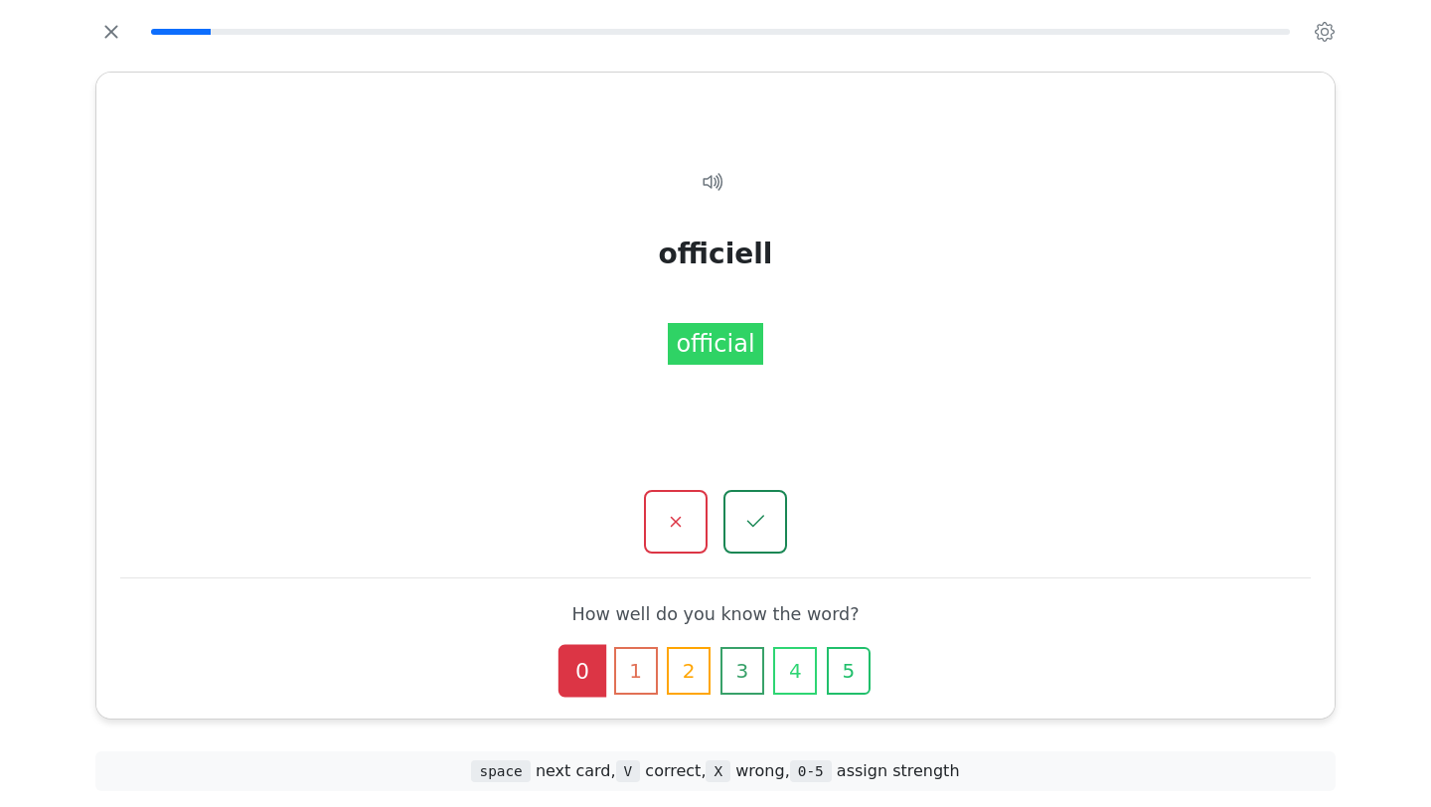
click at [866, 654] on button "5" at bounding box center [849, 671] width 44 height 48
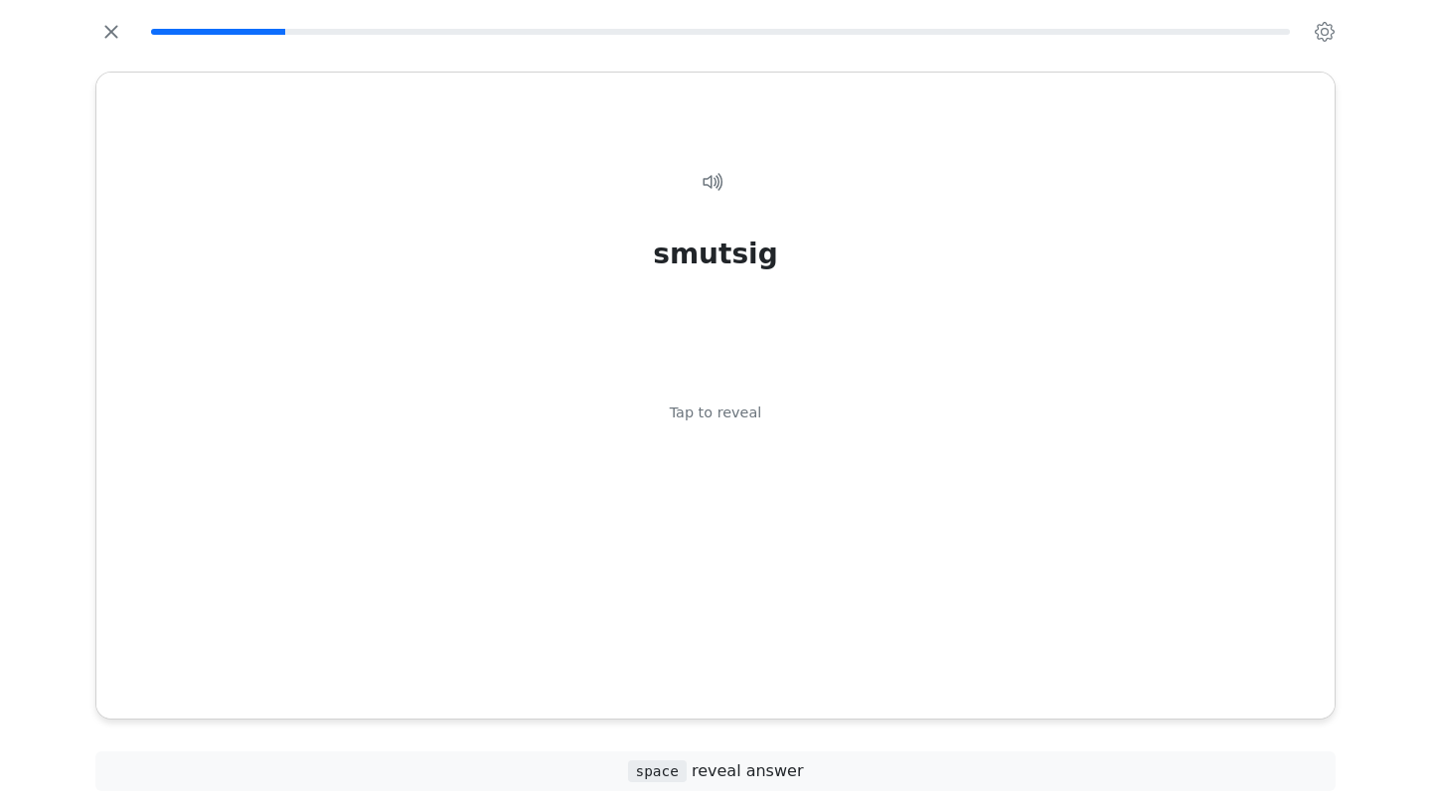
click at [866, 654] on div "smutsig Tap to reveal" at bounding box center [715, 419] width 1190 height 564
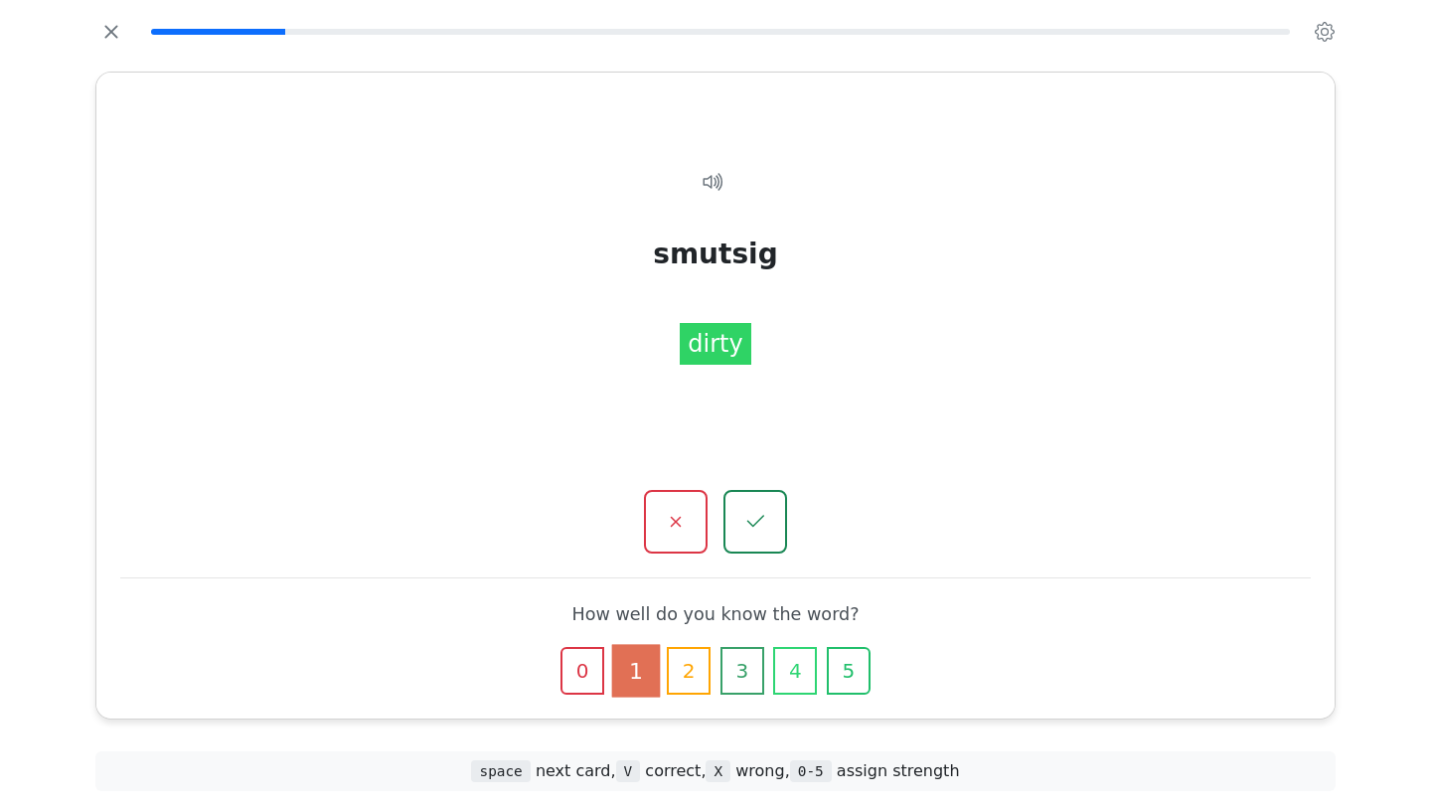
click at [866, 654] on button "5" at bounding box center [849, 671] width 44 height 48
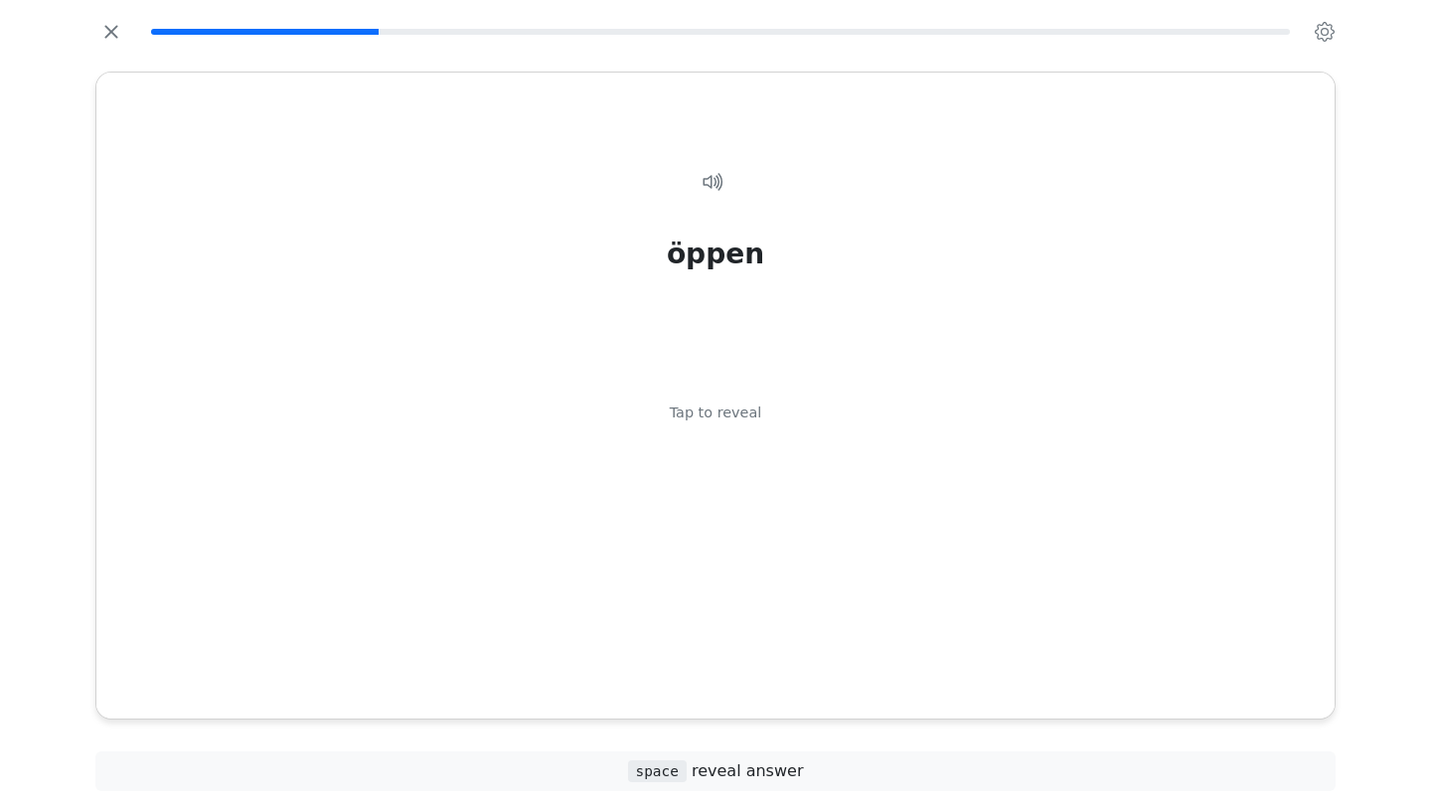
click at [866, 654] on div "öppen Tap to reveal" at bounding box center [715, 419] width 1190 height 564
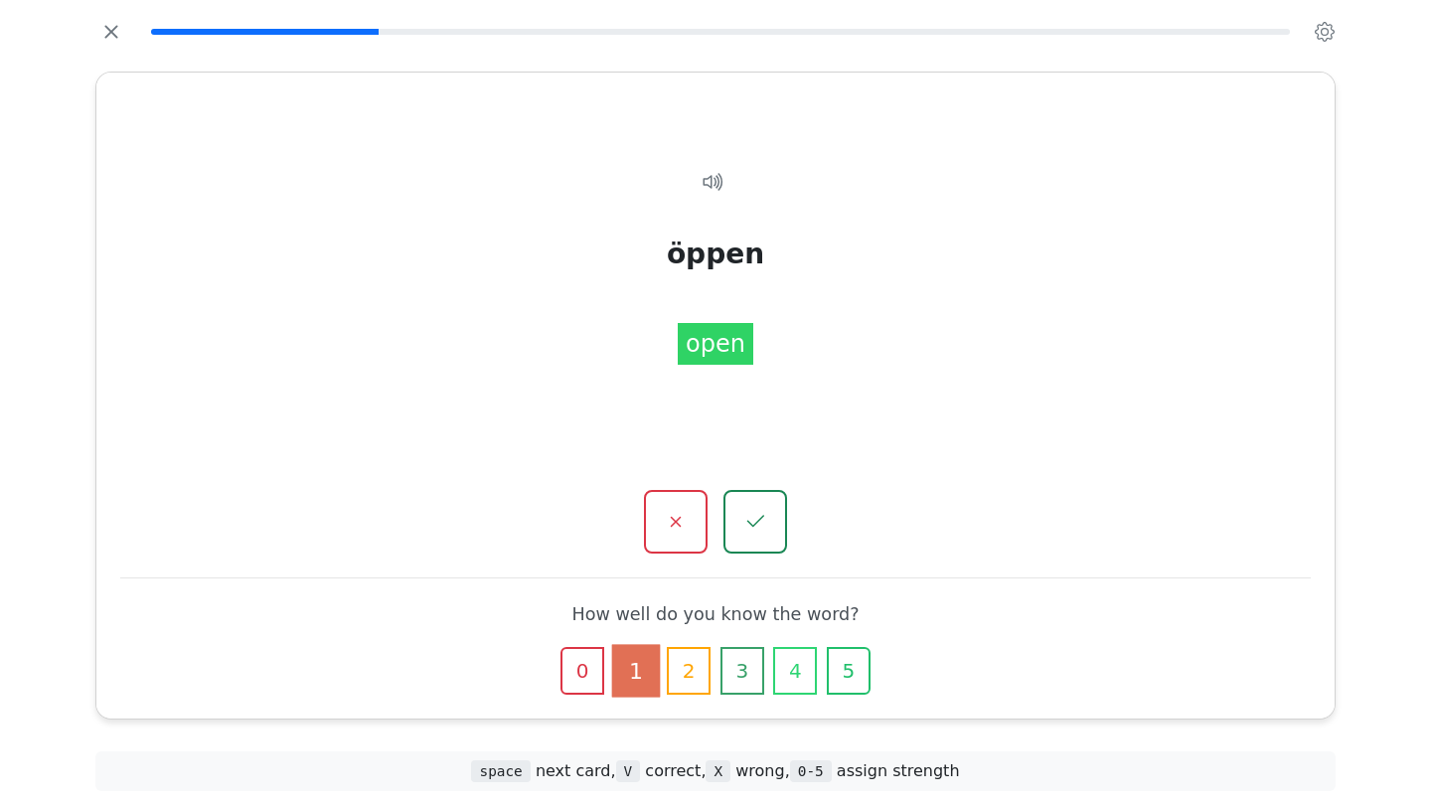
click at [866, 654] on button "5" at bounding box center [849, 671] width 44 height 48
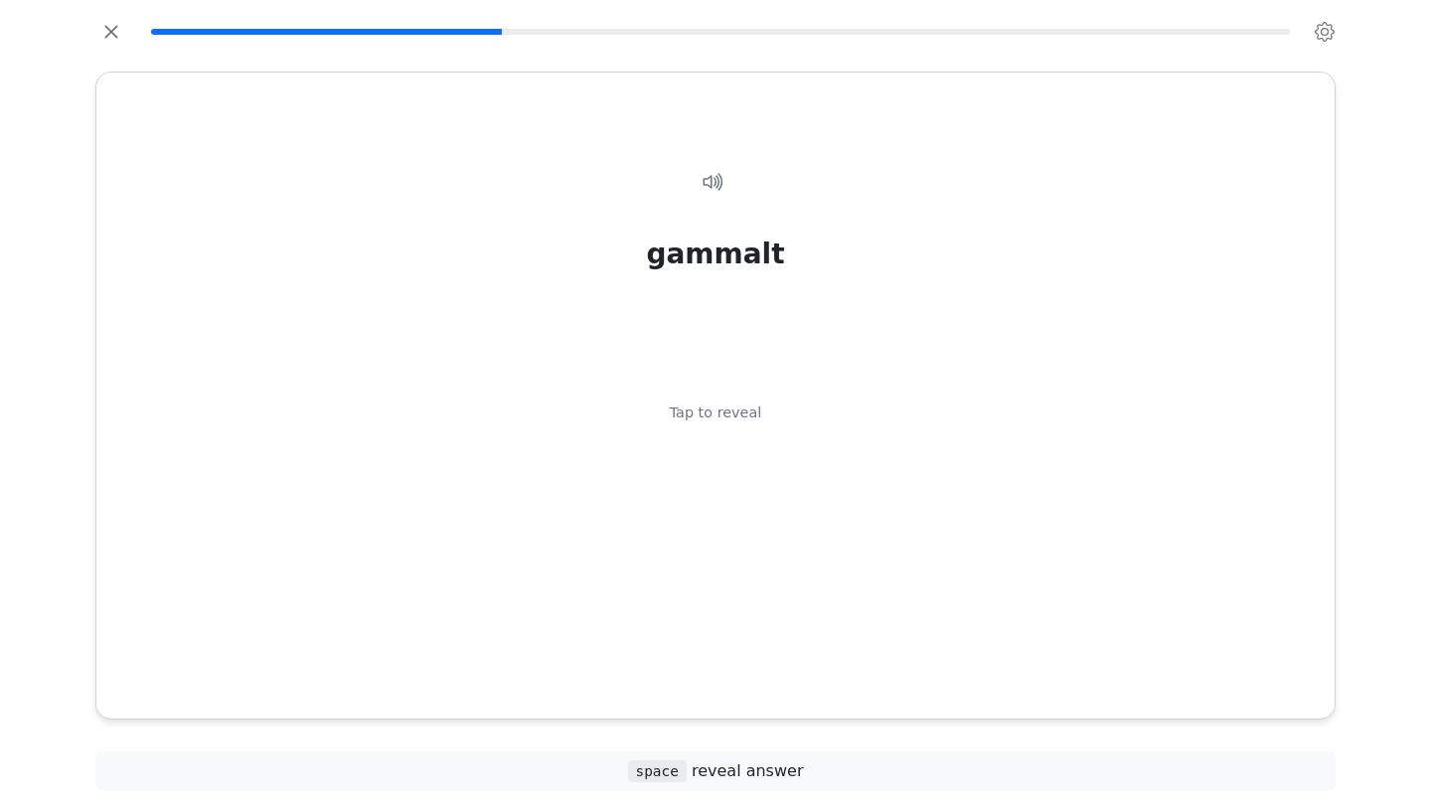
click at [866, 654] on div "gammalt Tap to reveal" at bounding box center [715, 419] width 1190 height 564
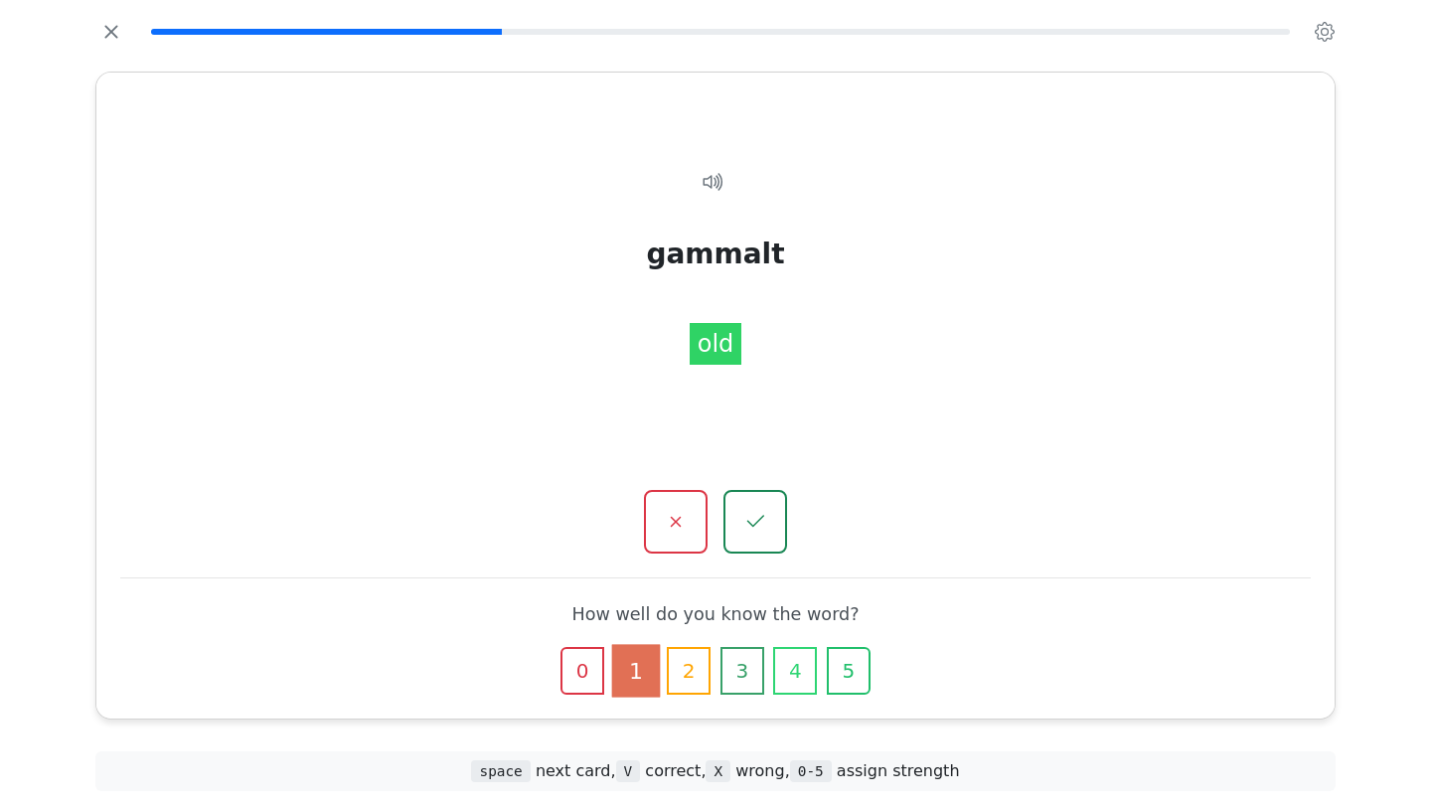
click at [866, 654] on button "5" at bounding box center [849, 671] width 44 height 48
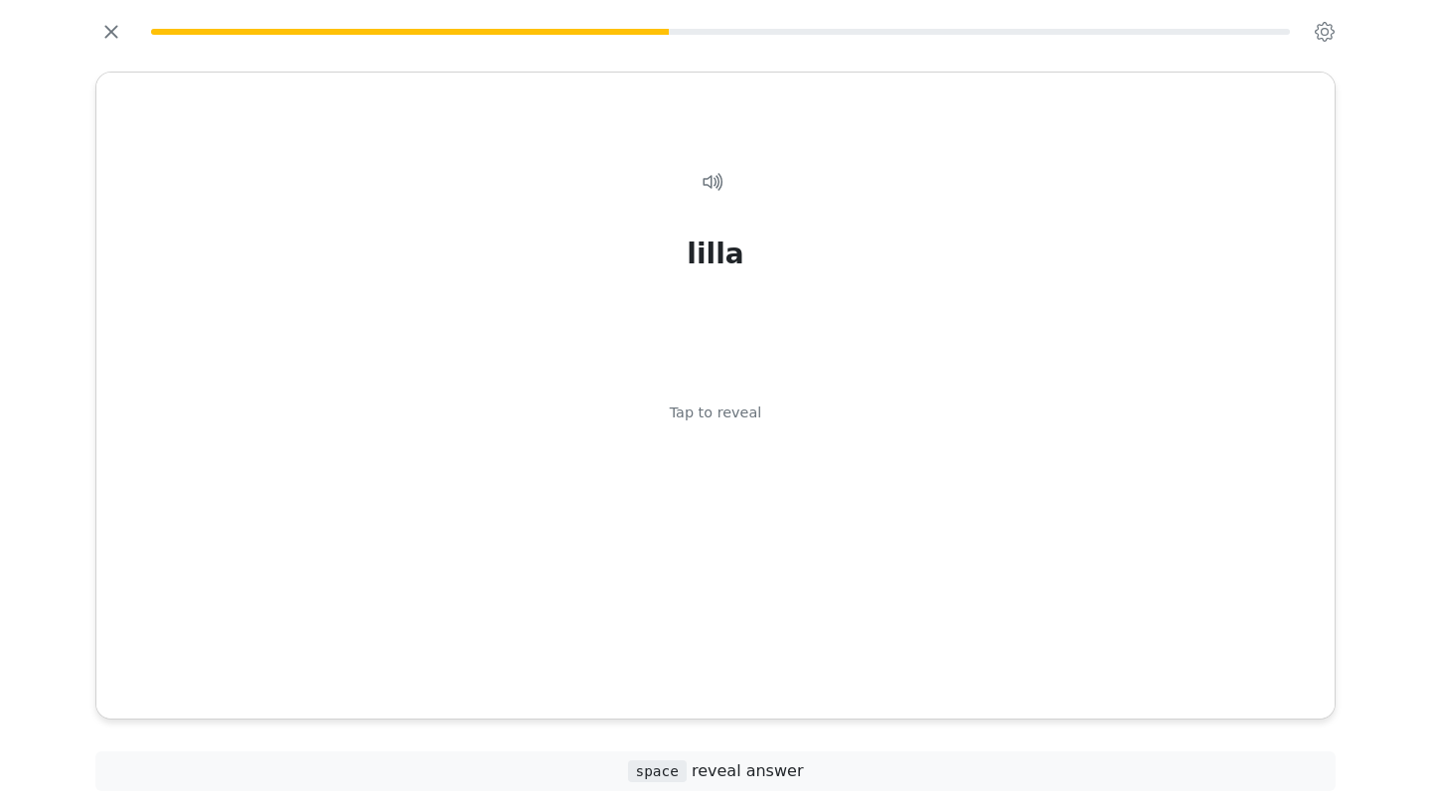
click at [866, 654] on div "lilla Tap to reveal" at bounding box center [715, 419] width 1190 height 564
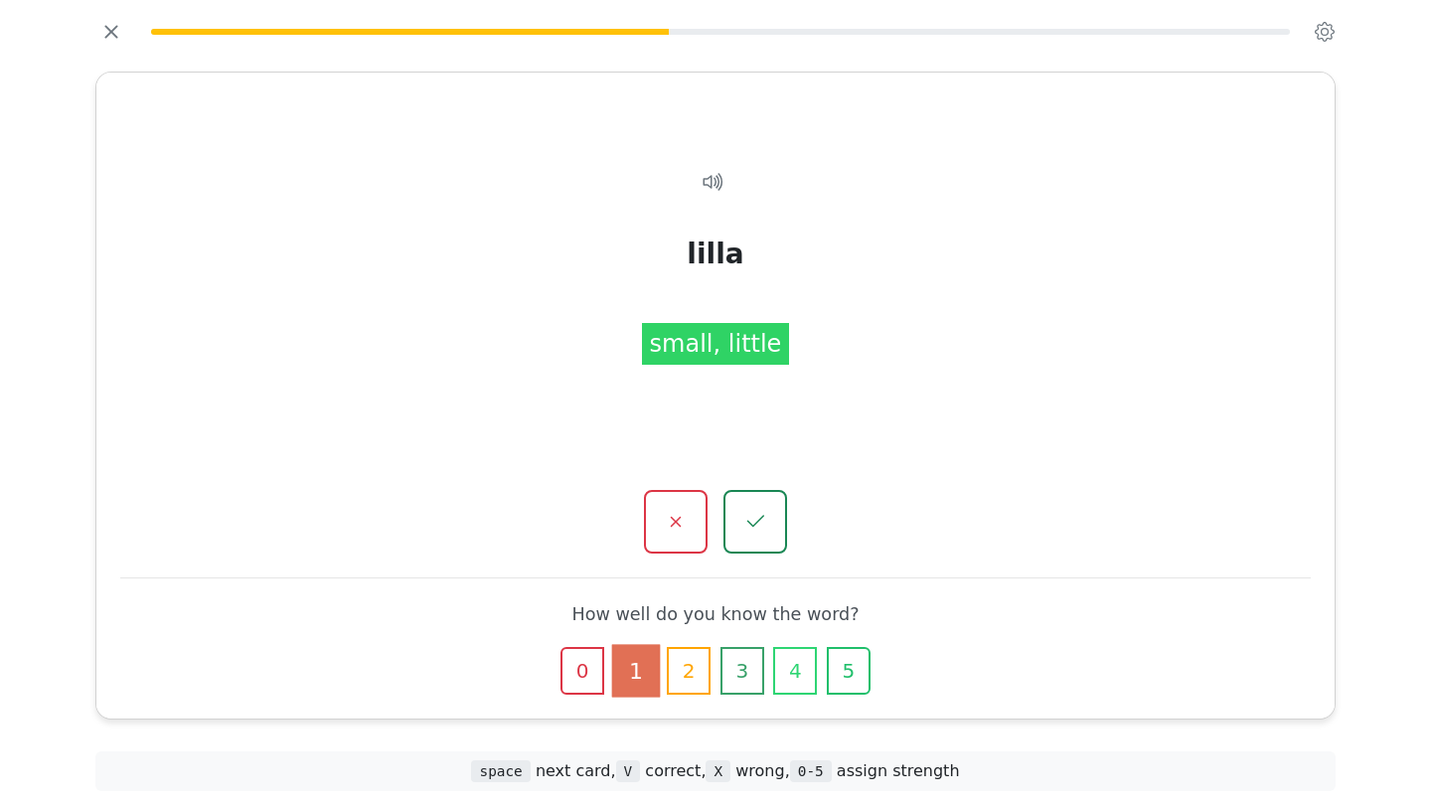
click at [866, 654] on button "5" at bounding box center [849, 671] width 44 height 48
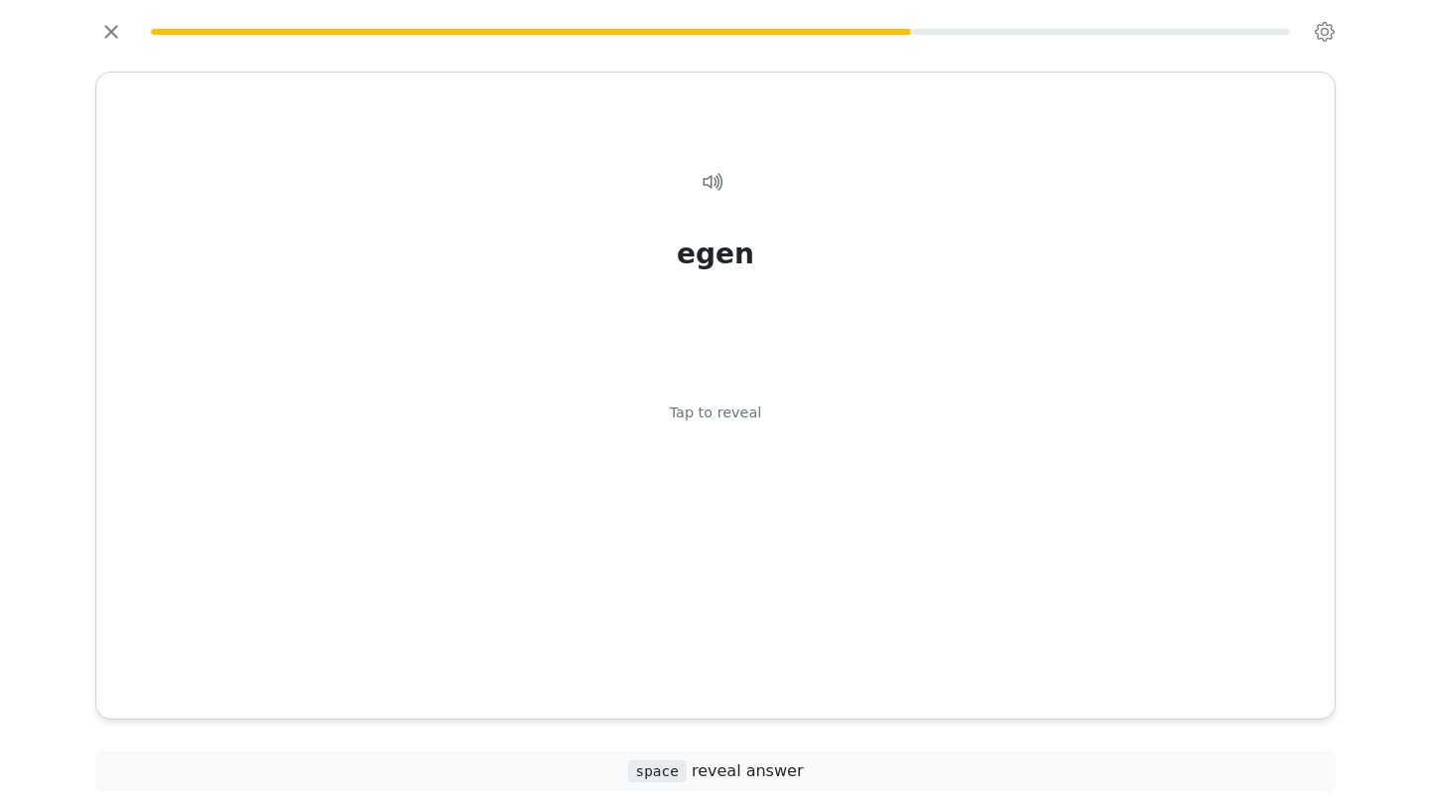
click at [866, 654] on div "egen Tap to reveal" at bounding box center [715, 419] width 1190 height 564
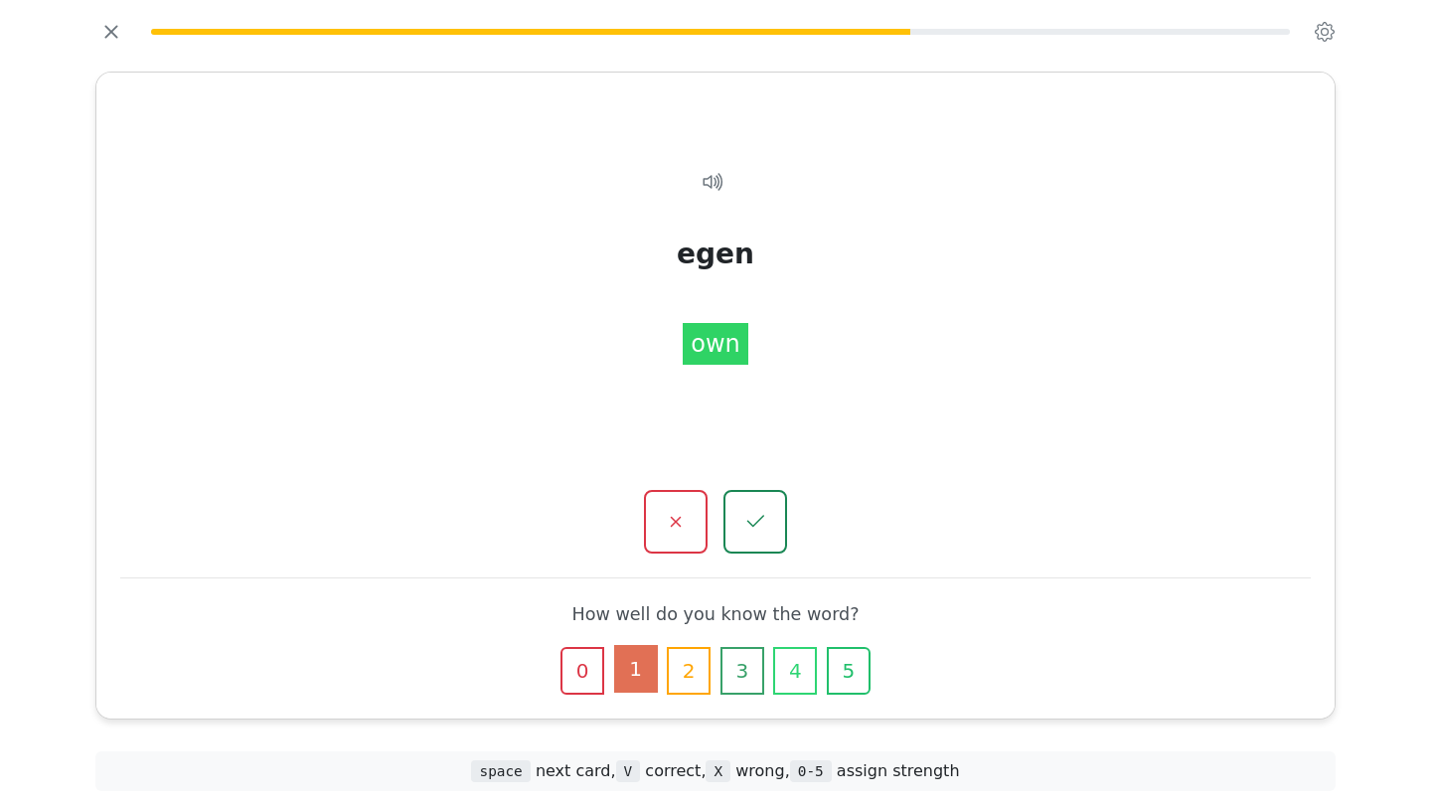
click at [654, 666] on button "1" at bounding box center [636, 669] width 44 height 48
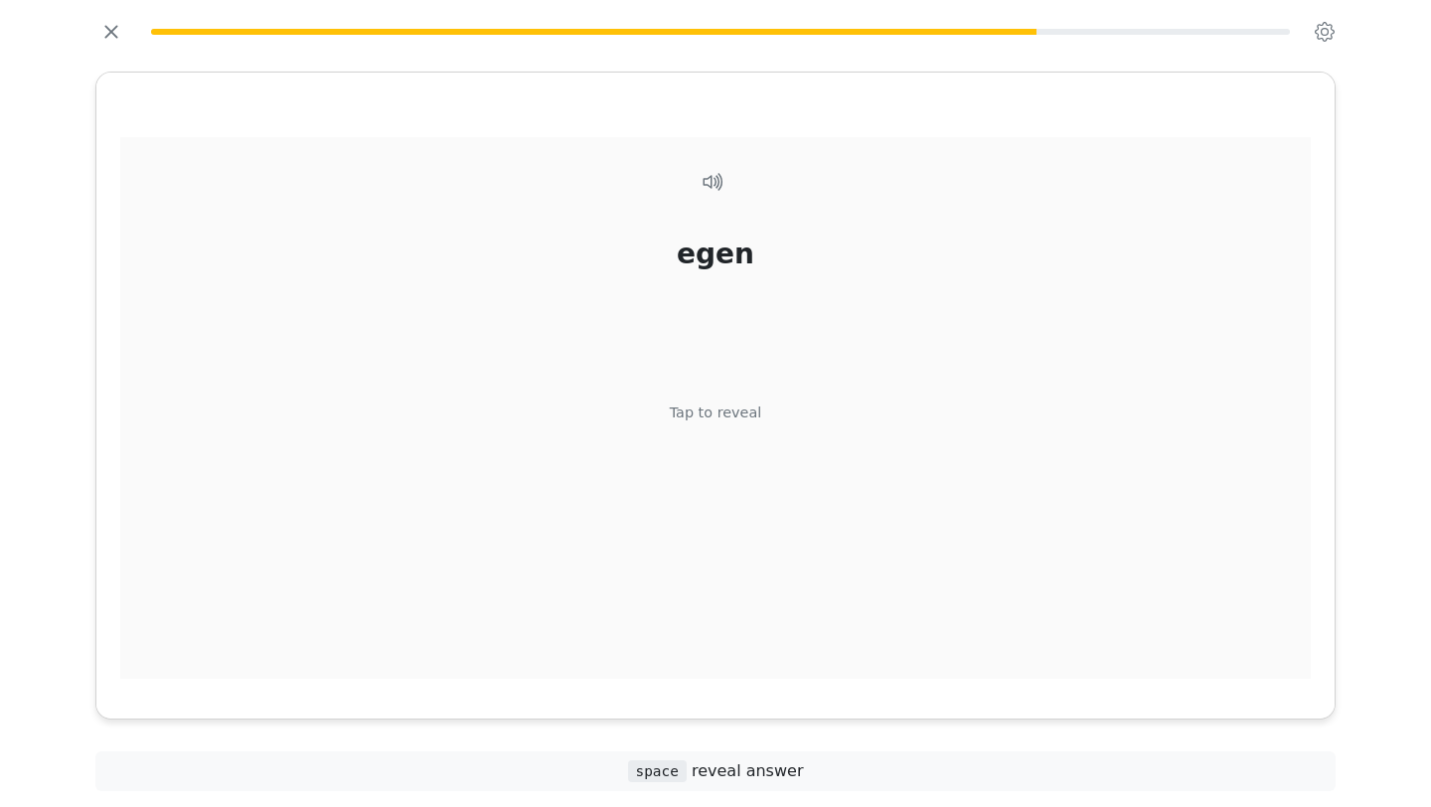
click at [902, 590] on div "egen Tap to reveal" at bounding box center [715, 419] width 1190 height 564
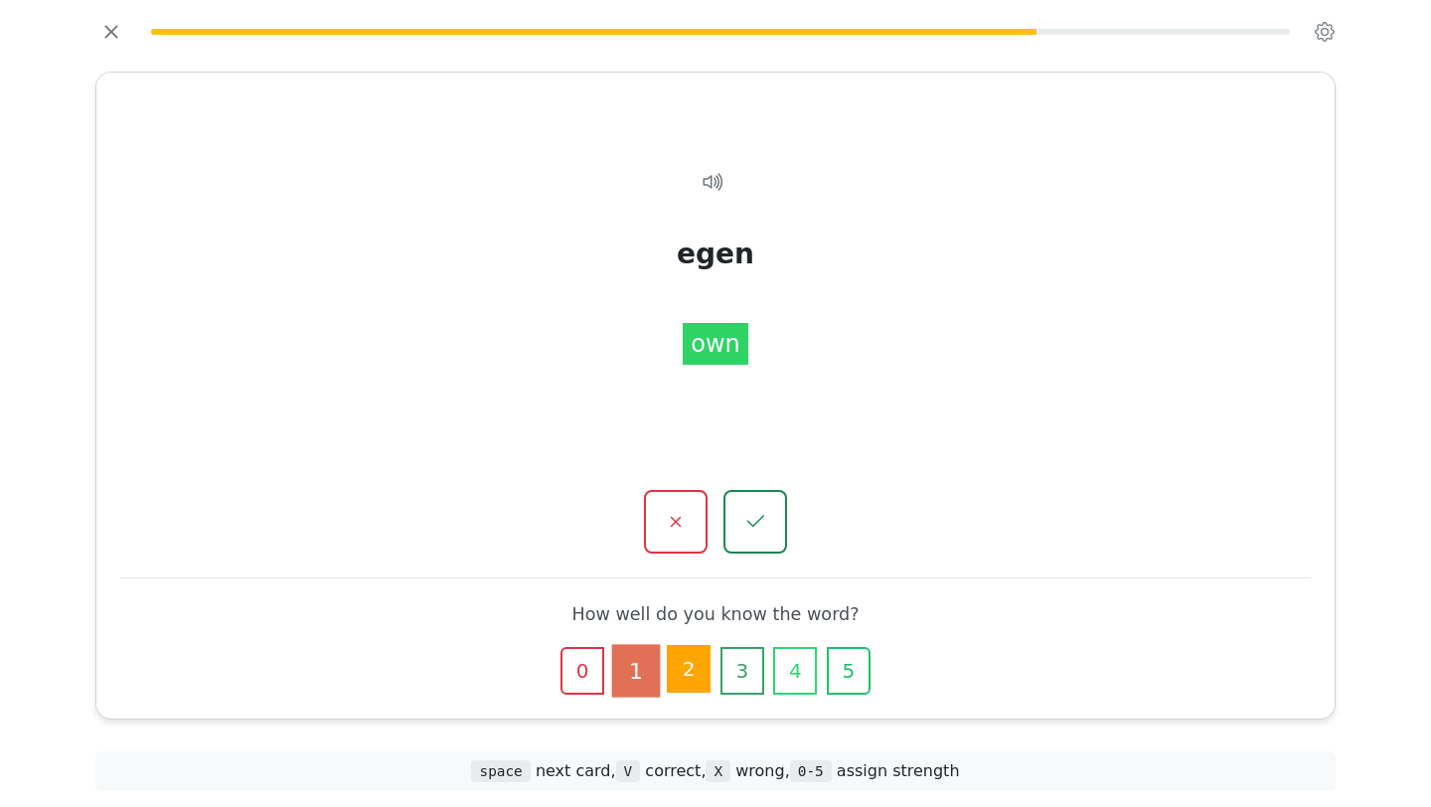
click at [692, 664] on button "2" at bounding box center [689, 669] width 44 height 48
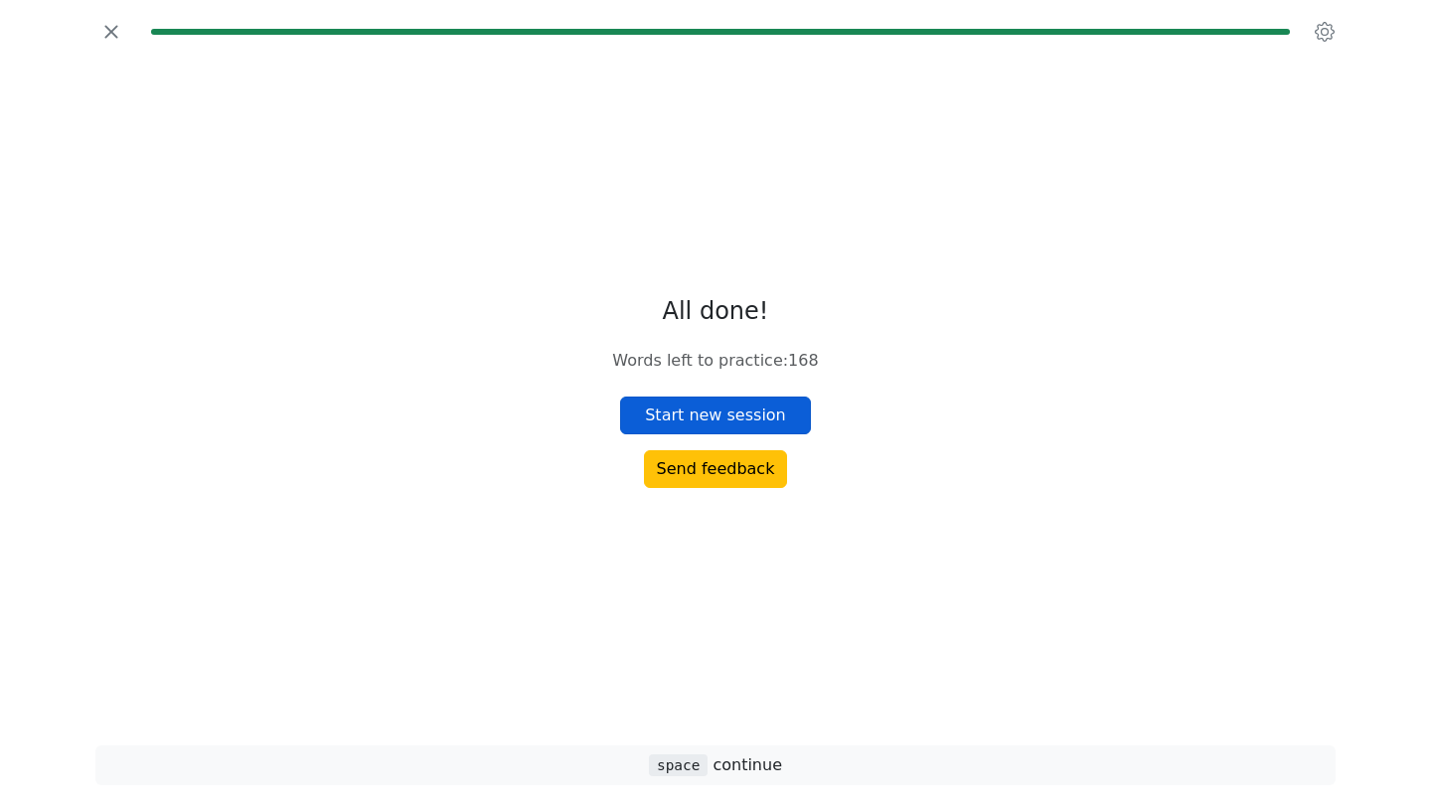
click at [719, 418] on button "Start new session" at bounding box center [715, 415] width 191 height 38
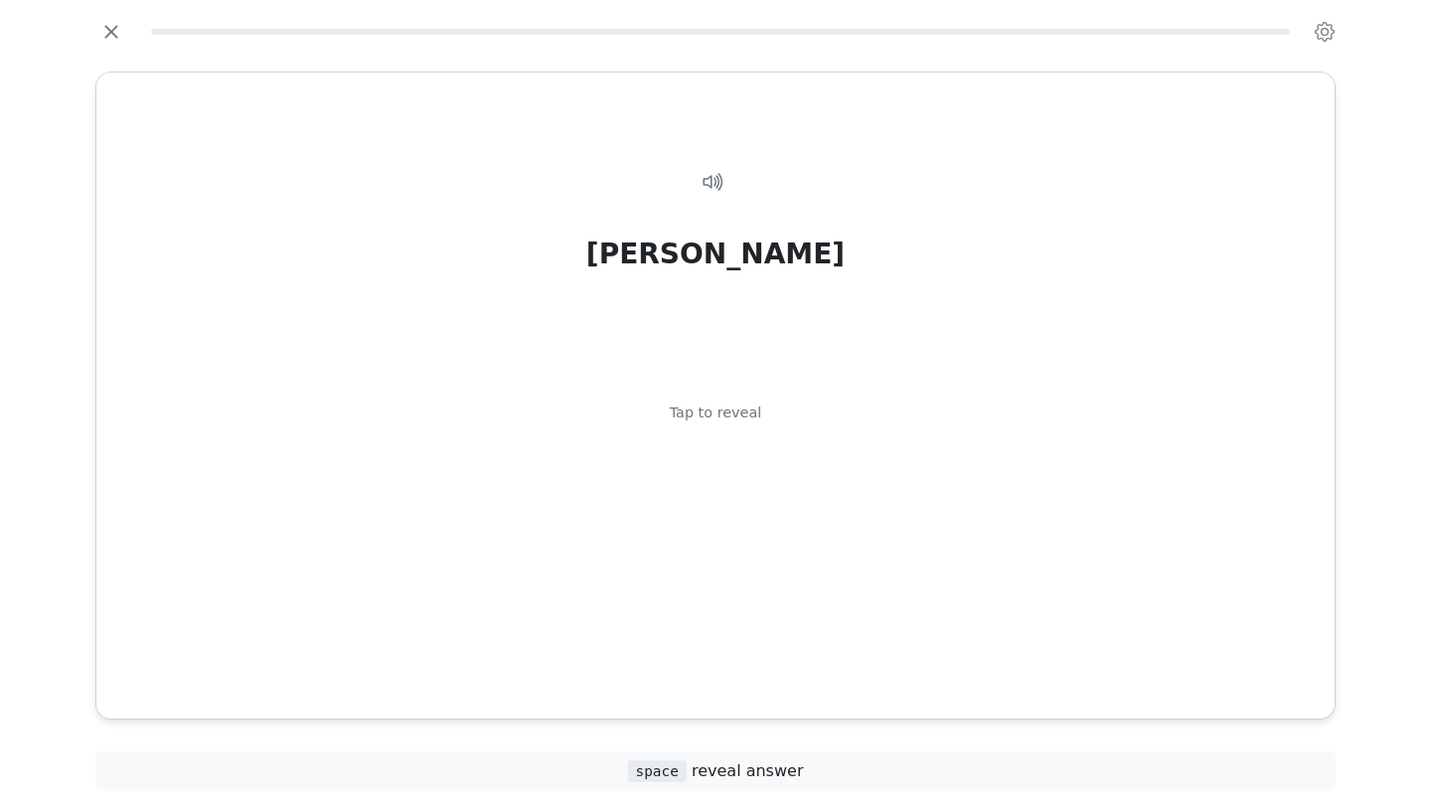
click at [719, 418] on div "Tap to reveal" at bounding box center [716, 413] width 92 height 22
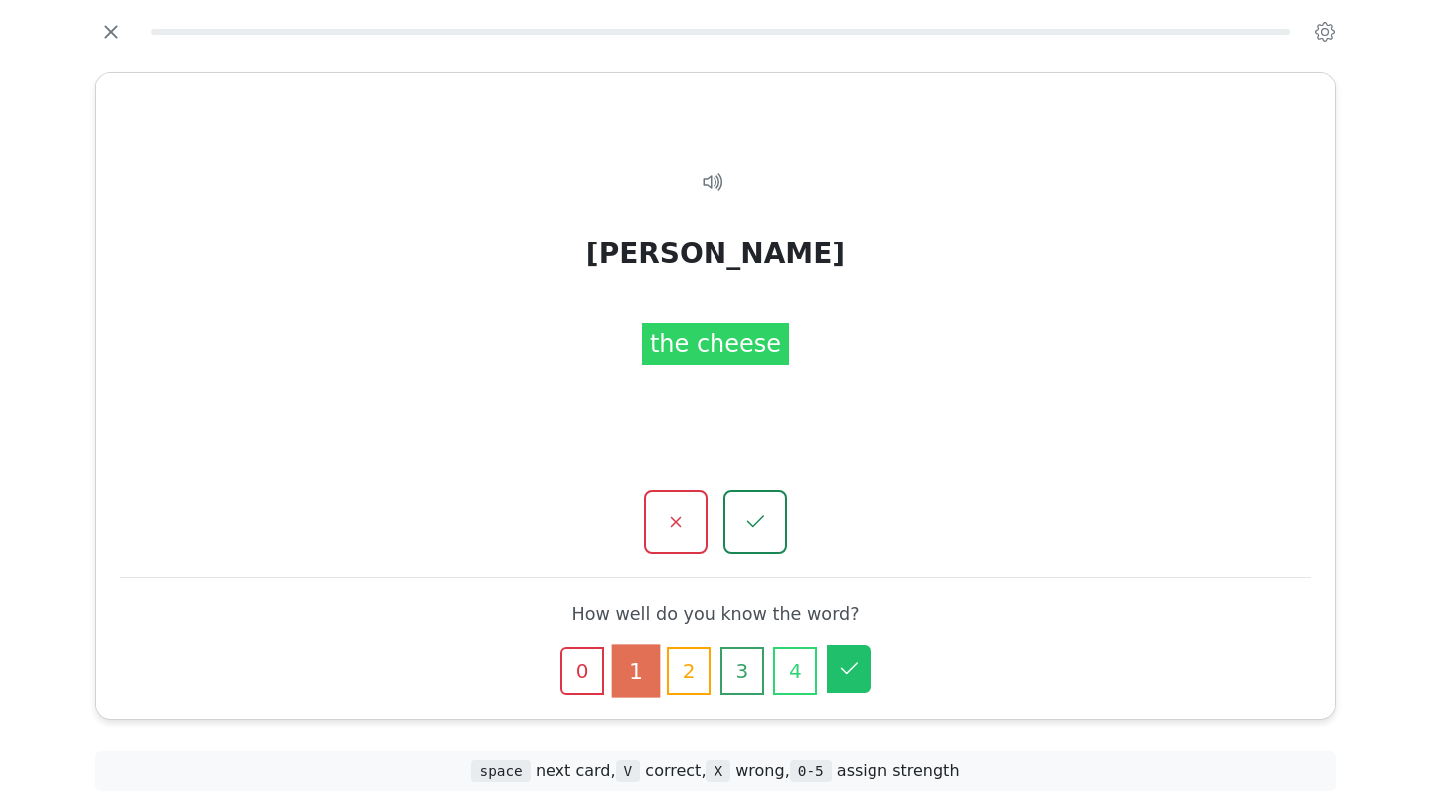
click at [864, 676] on button "5" at bounding box center [849, 669] width 44 height 48
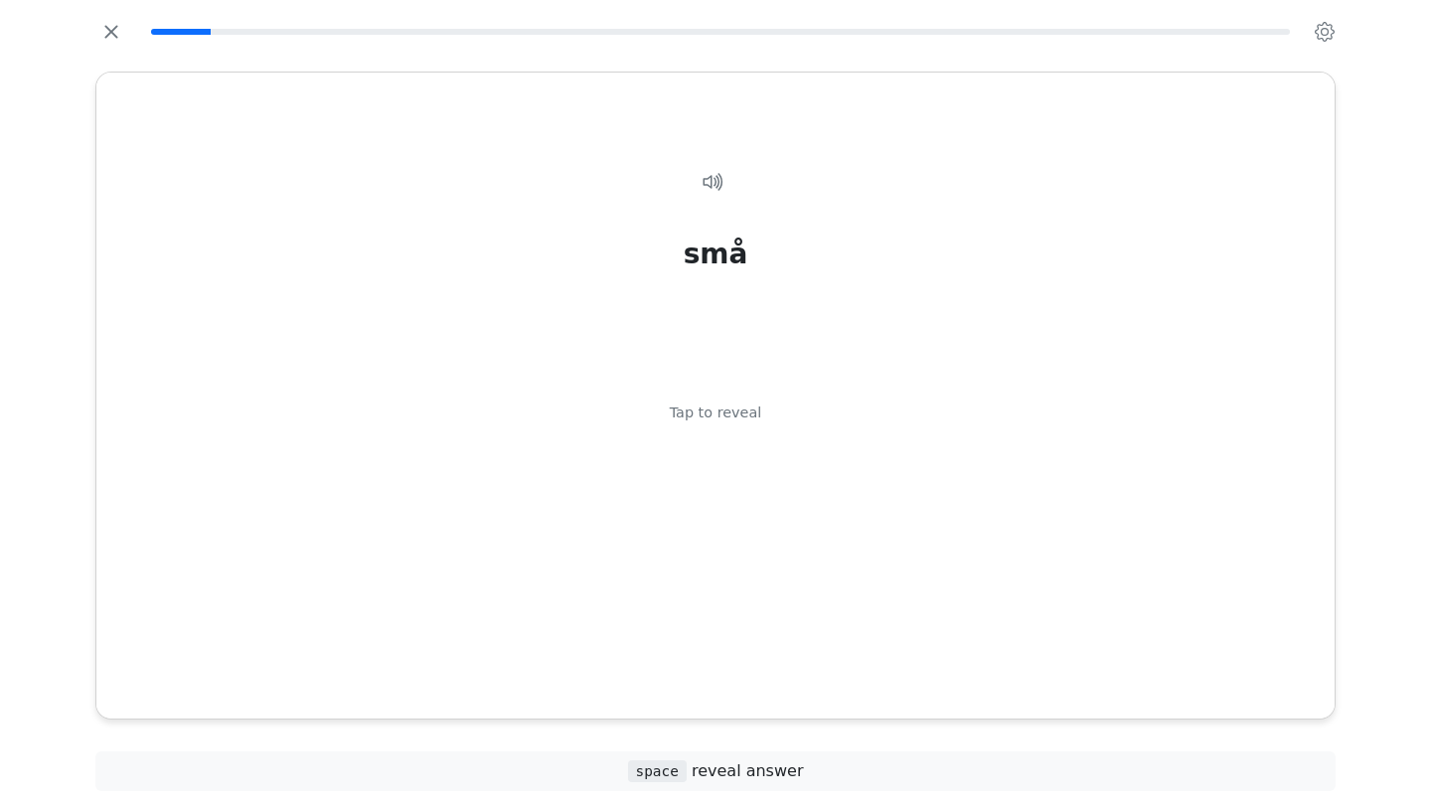
click at [864, 676] on div "små Tap to reveal" at bounding box center [715, 419] width 1190 height 564
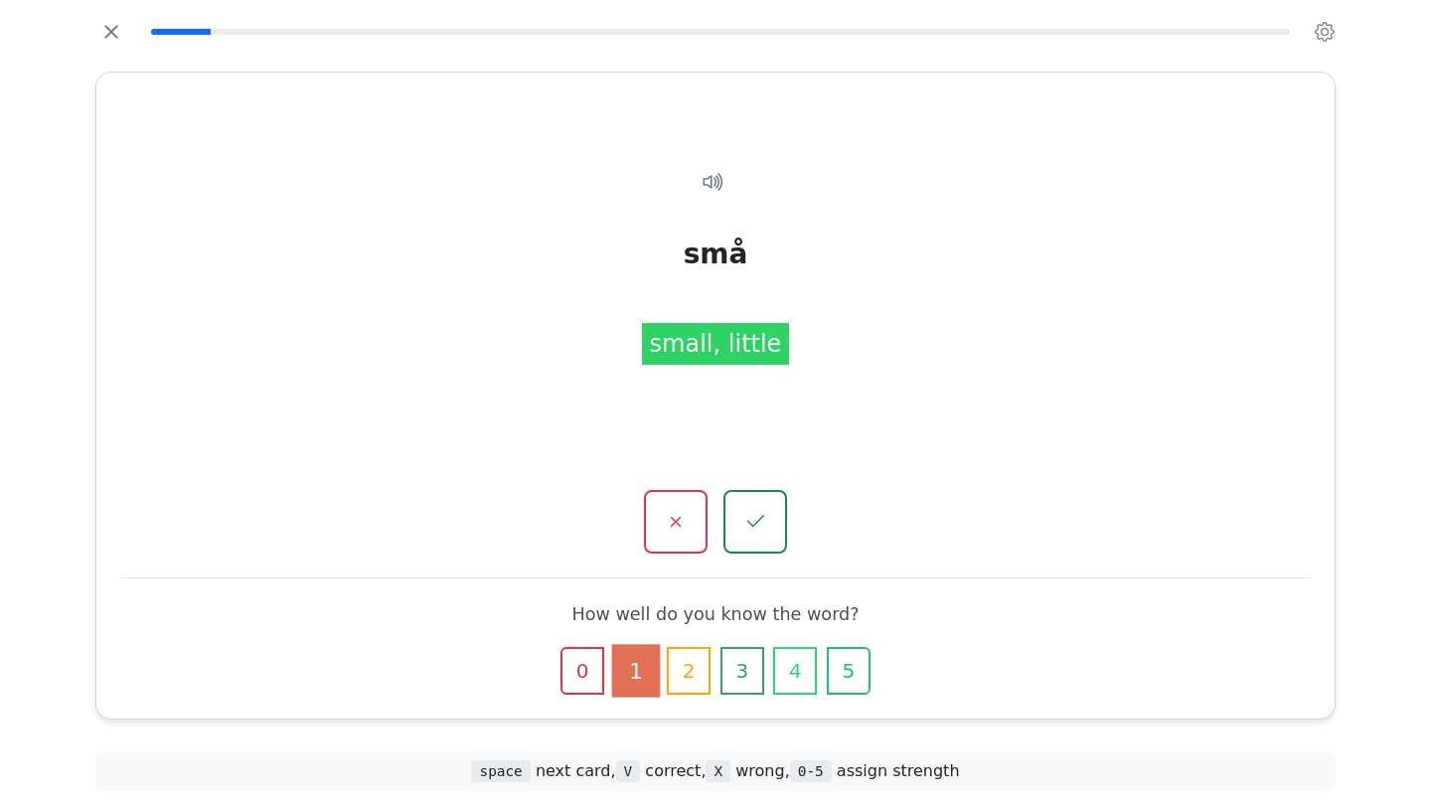
click at [864, 676] on button "5" at bounding box center [849, 671] width 44 height 48
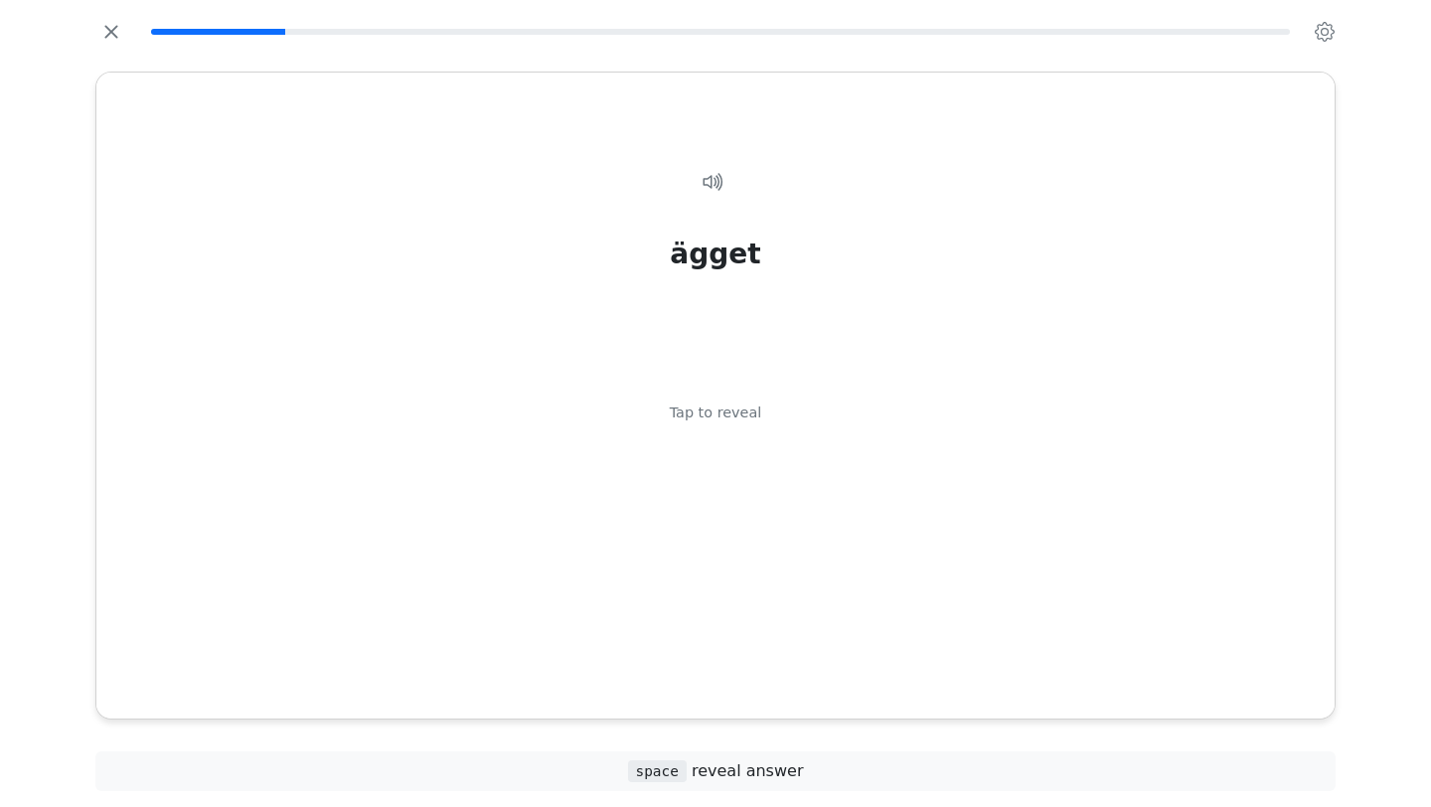
click at [864, 676] on div "ägget Tap to reveal" at bounding box center [715, 419] width 1190 height 564
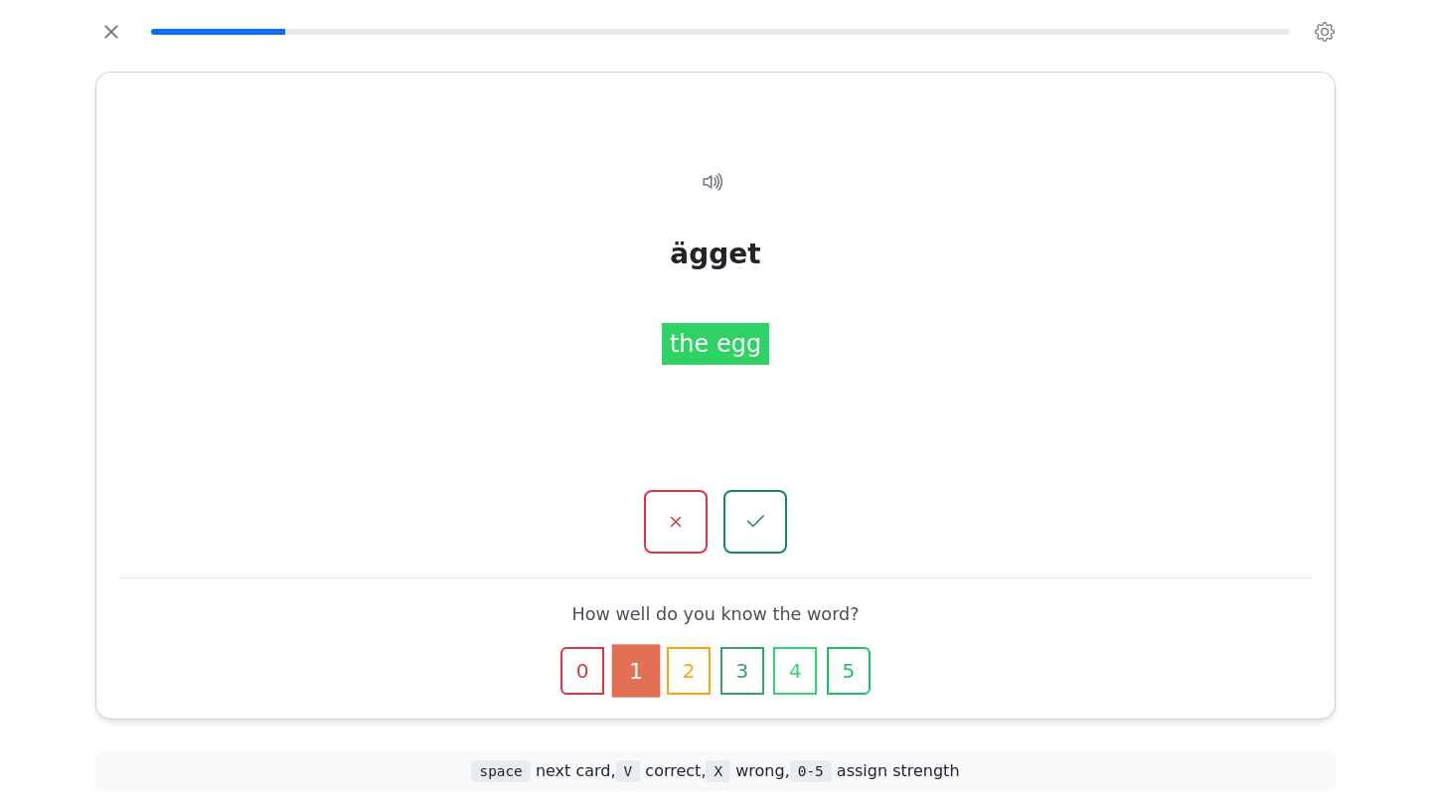
click at [864, 676] on button "5" at bounding box center [849, 671] width 44 height 48
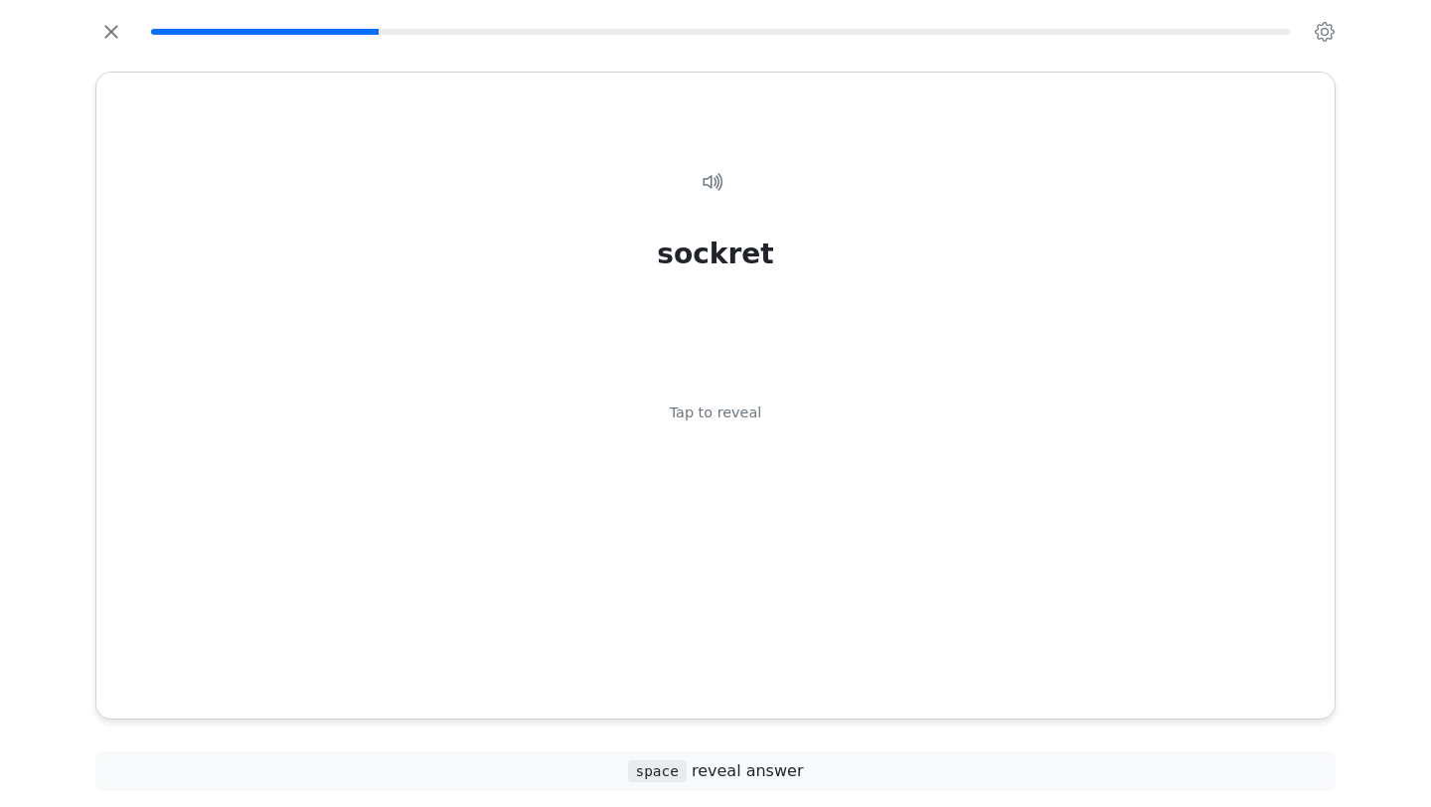
click at [864, 676] on div "sockret Tap to reveal" at bounding box center [715, 419] width 1190 height 564
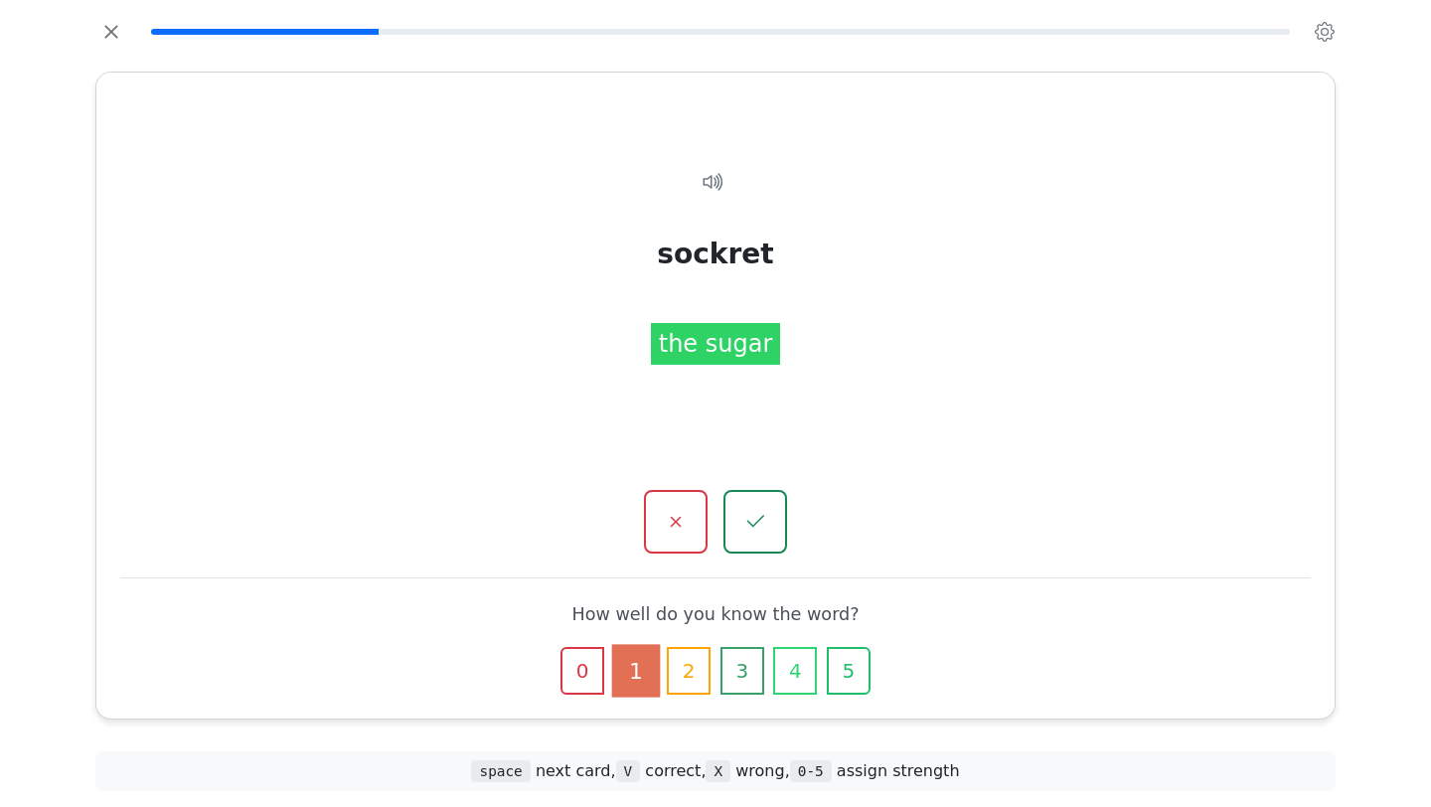
click at [864, 676] on button "5" at bounding box center [849, 671] width 44 height 48
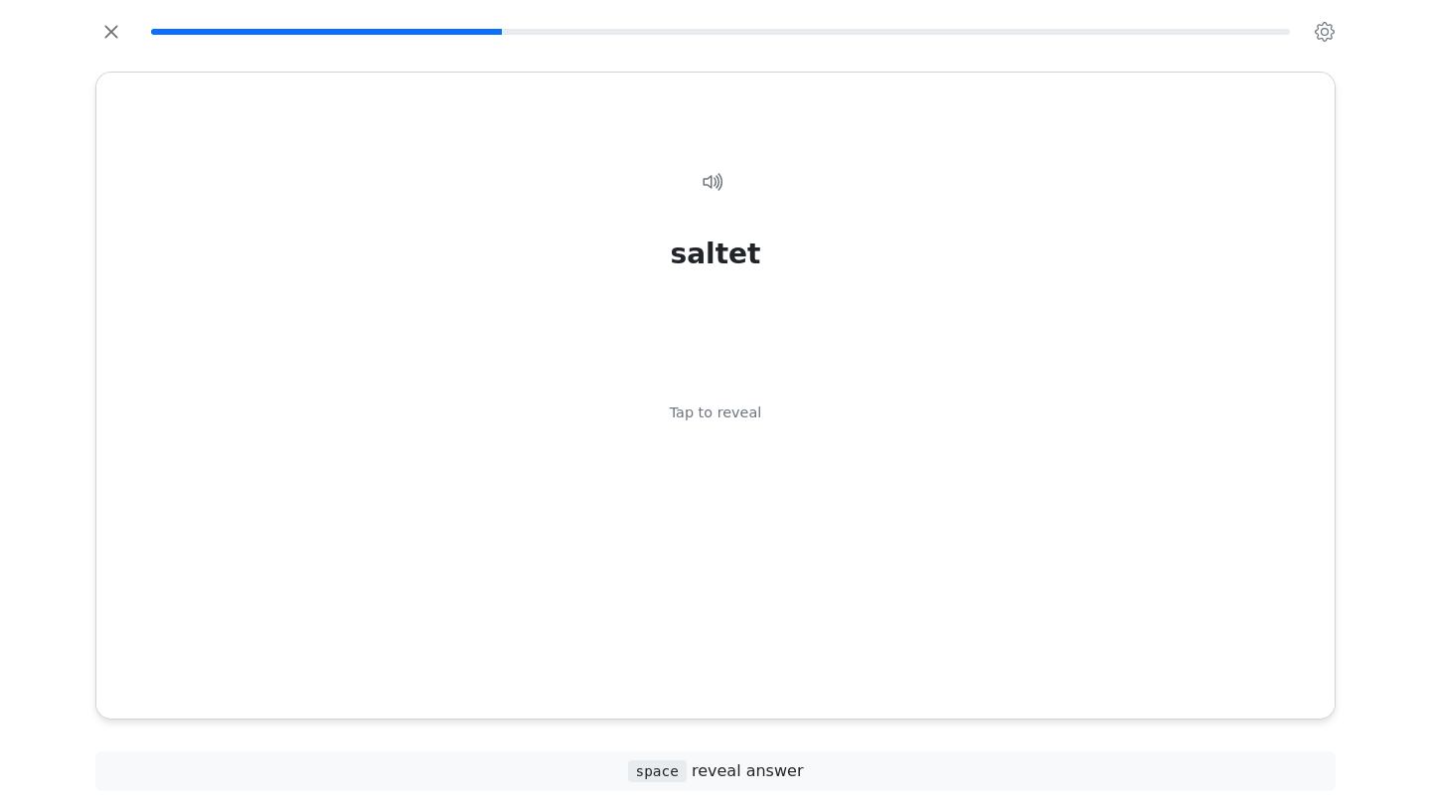
click at [864, 676] on div "saltet Tap to reveal" at bounding box center [715, 419] width 1190 height 564
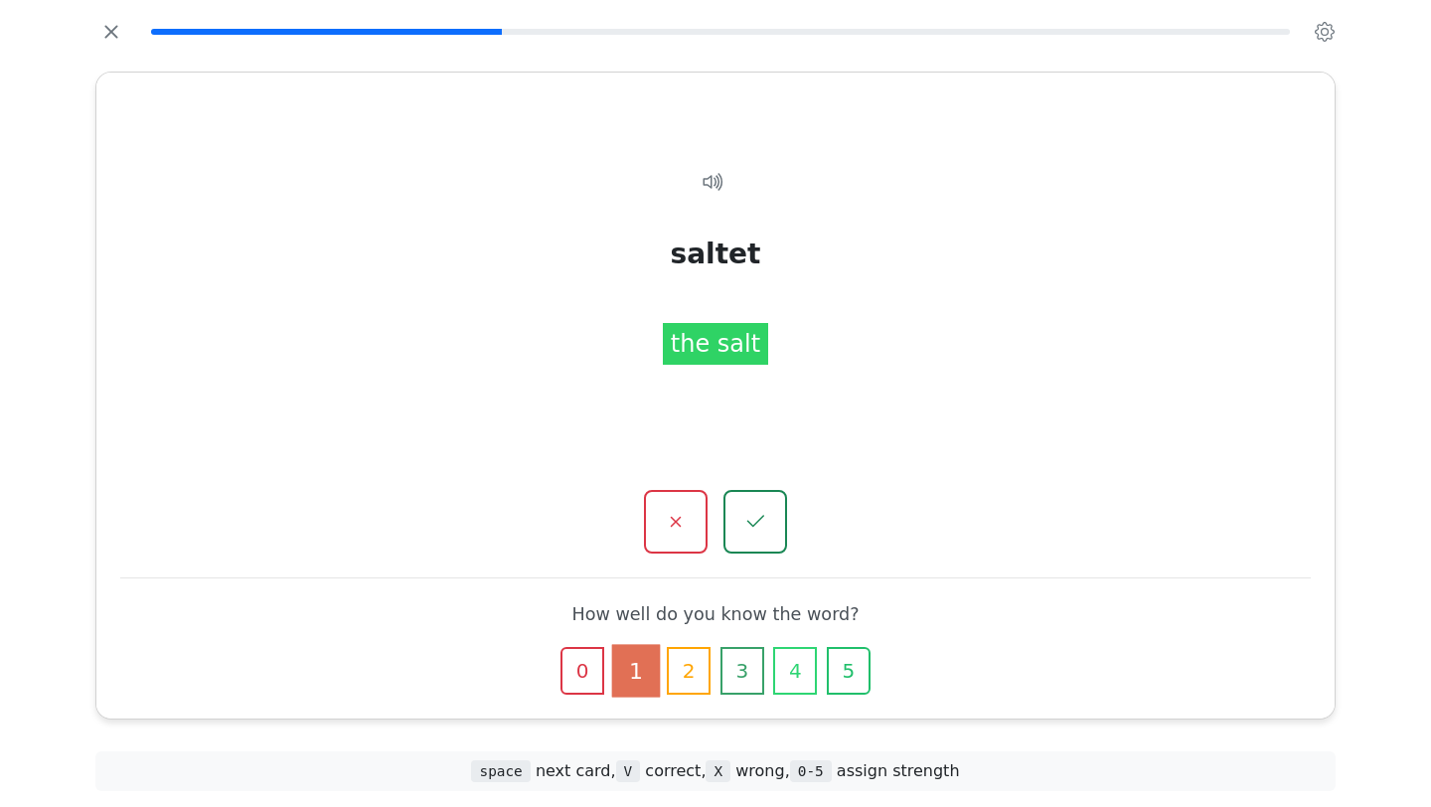
click at [864, 676] on button "5" at bounding box center [849, 671] width 44 height 48
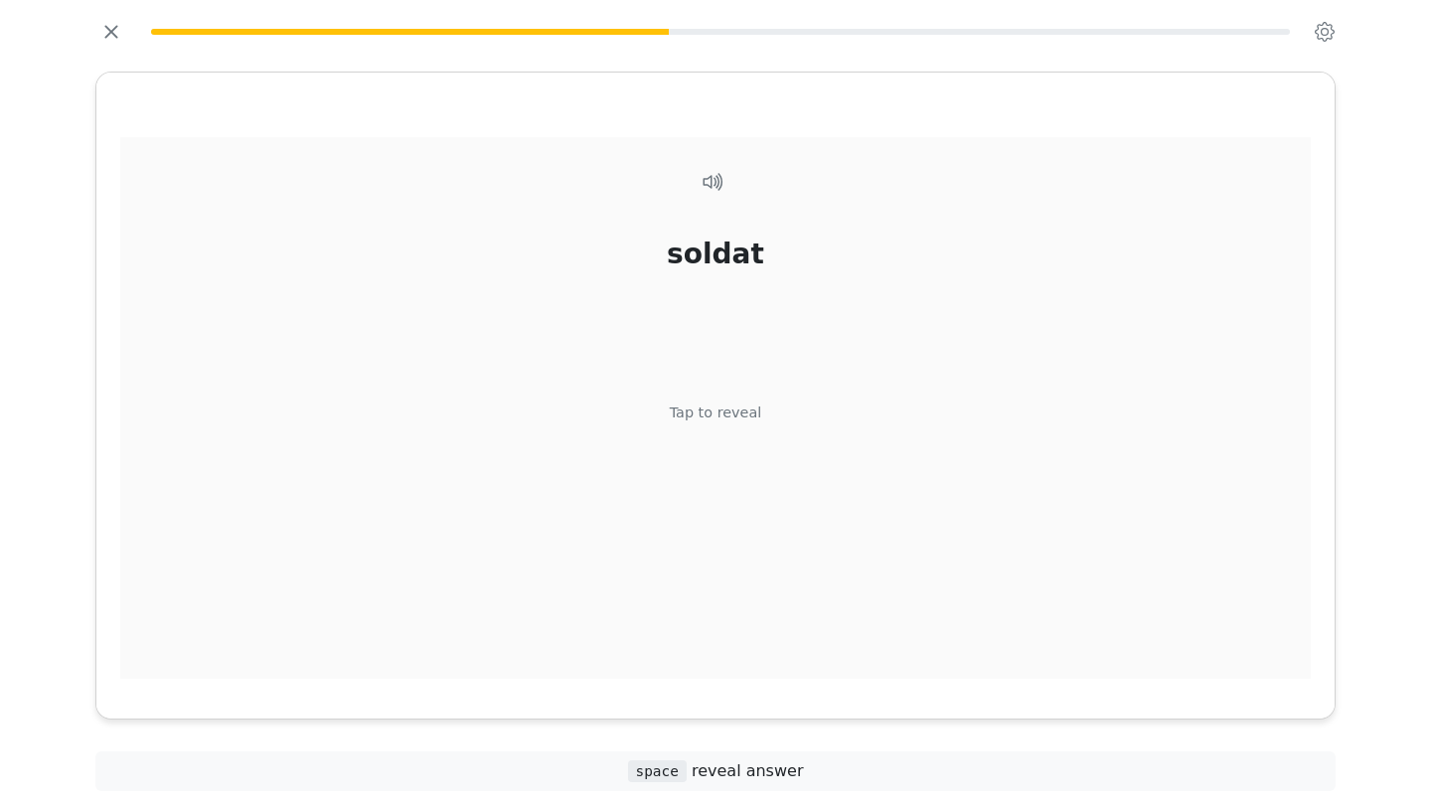
click at [876, 638] on div "soldat Tap to reveal" at bounding box center [715, 419] width 1190 height 564
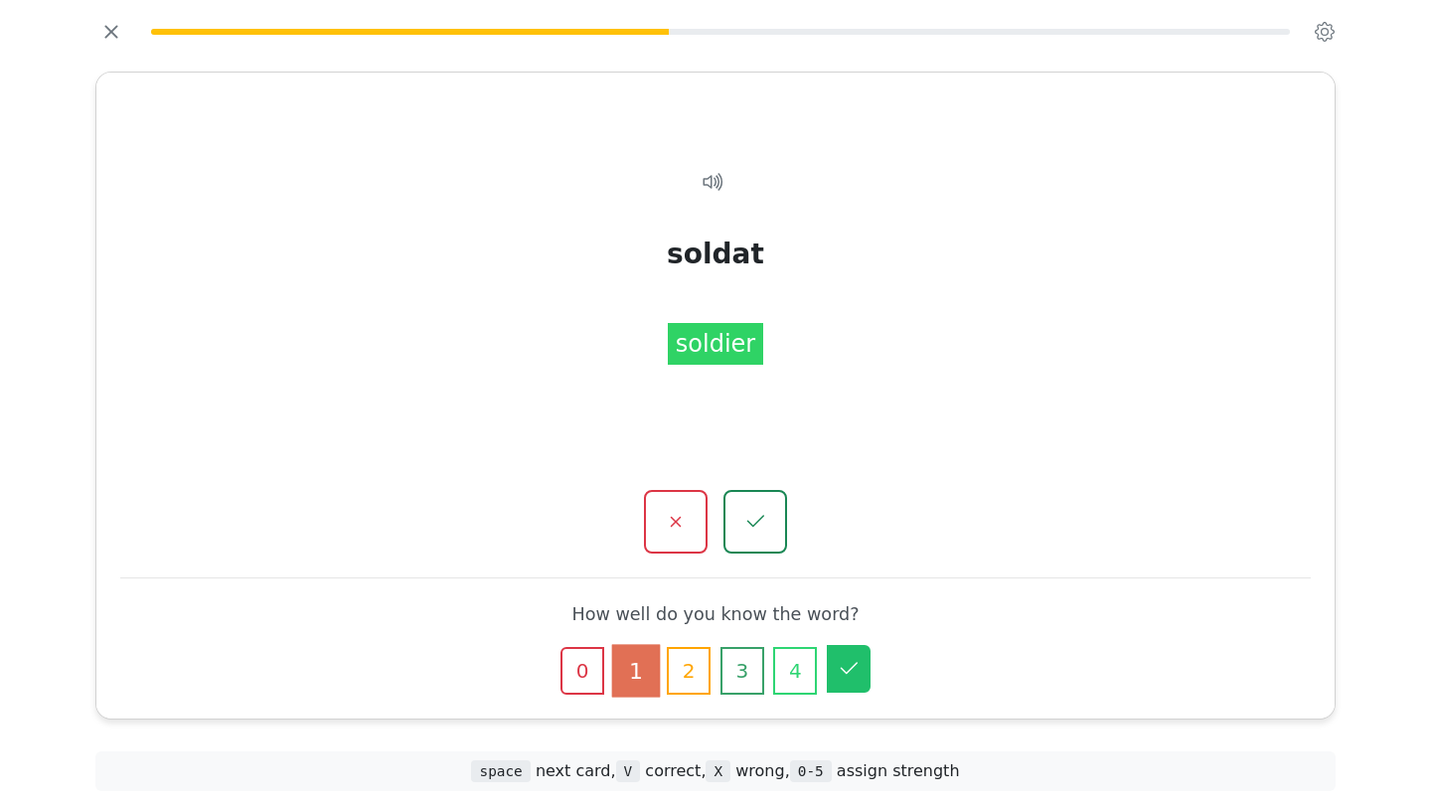
click at [855, 670] on icon "button" at bounding box center [849, 669] width 24 height 24
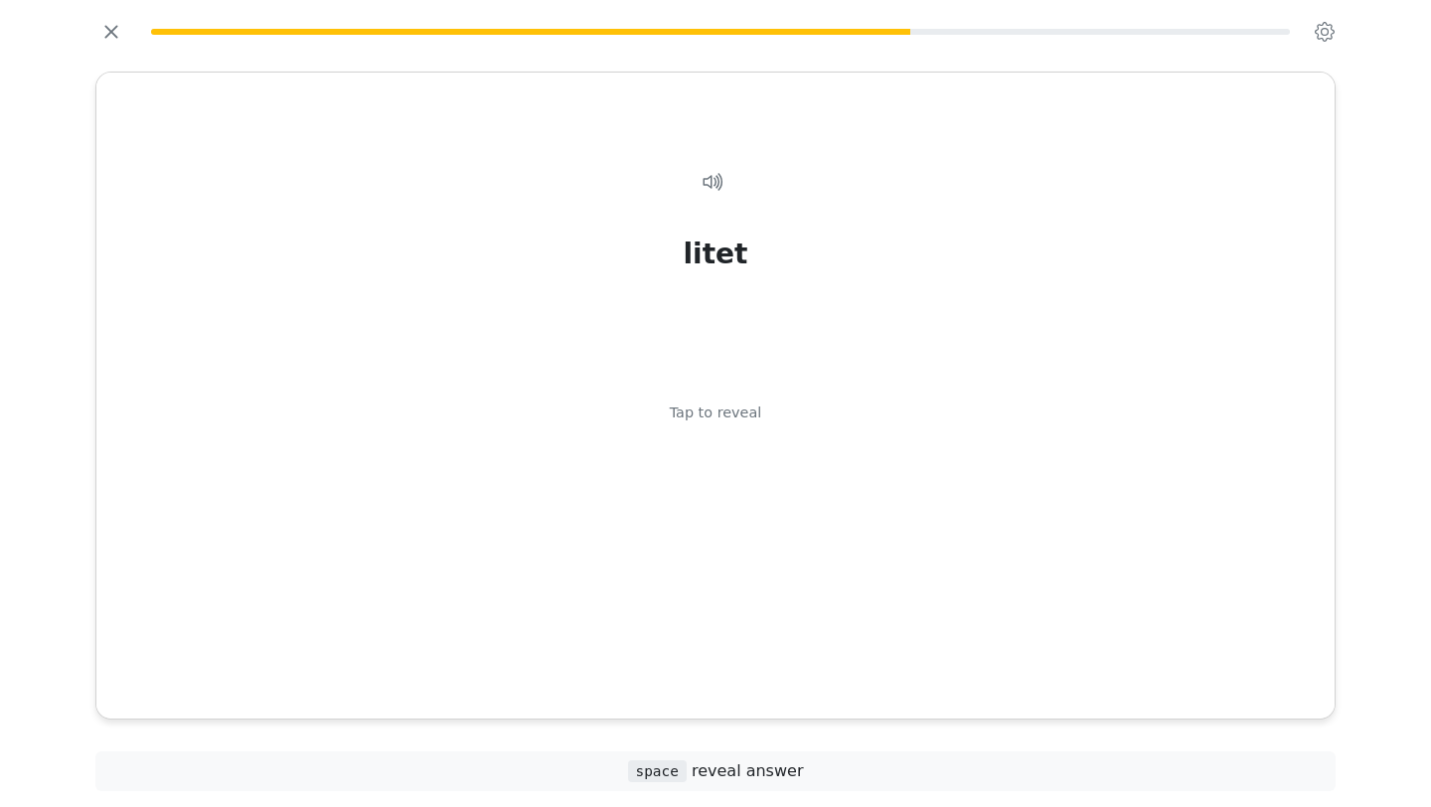
click at [855, 670] on div "litet Tap to reveal" at bounding box center [715, 419] width 1190 height 564
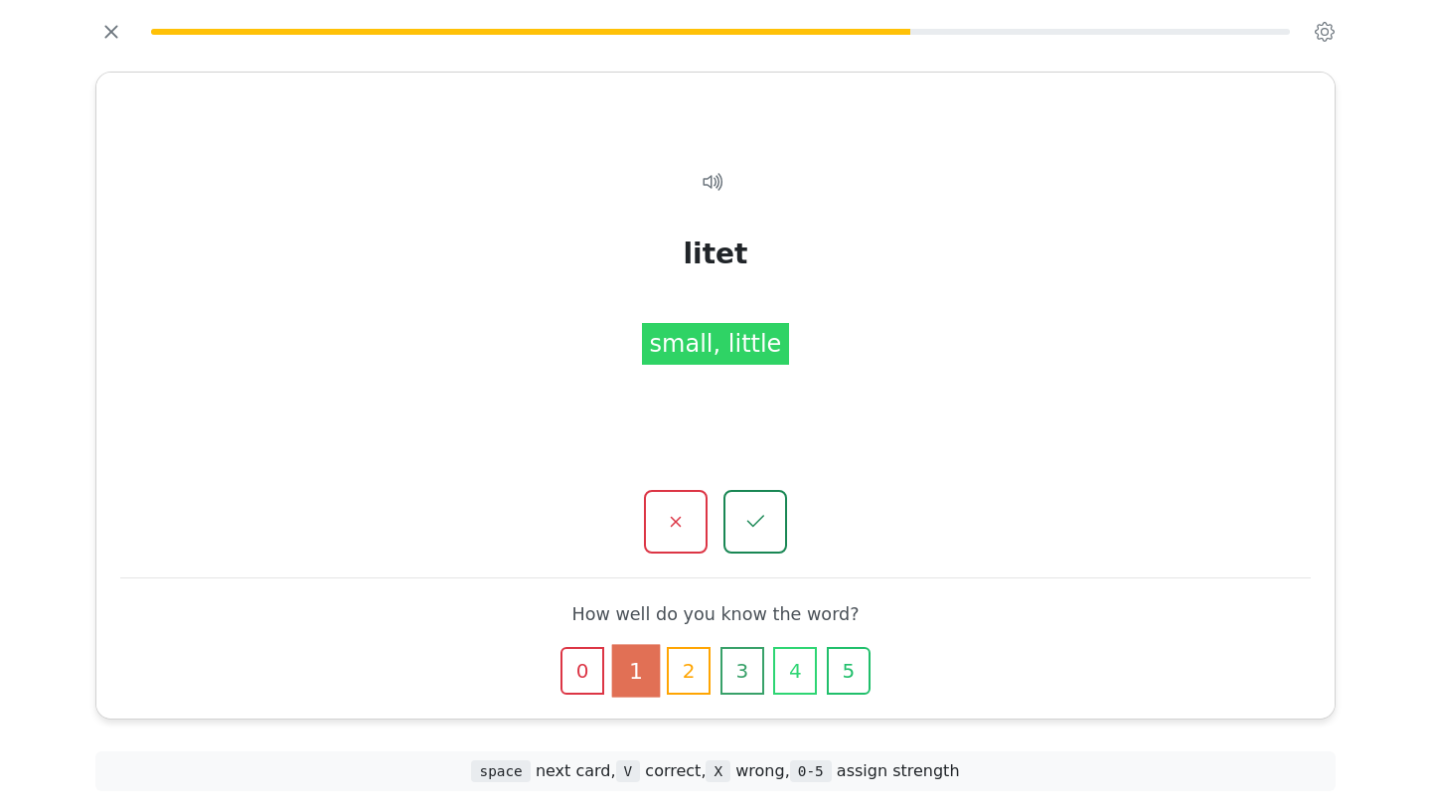
click at [855, 670] on icon "button" at bounding box center [848, 670] width 19 height 19
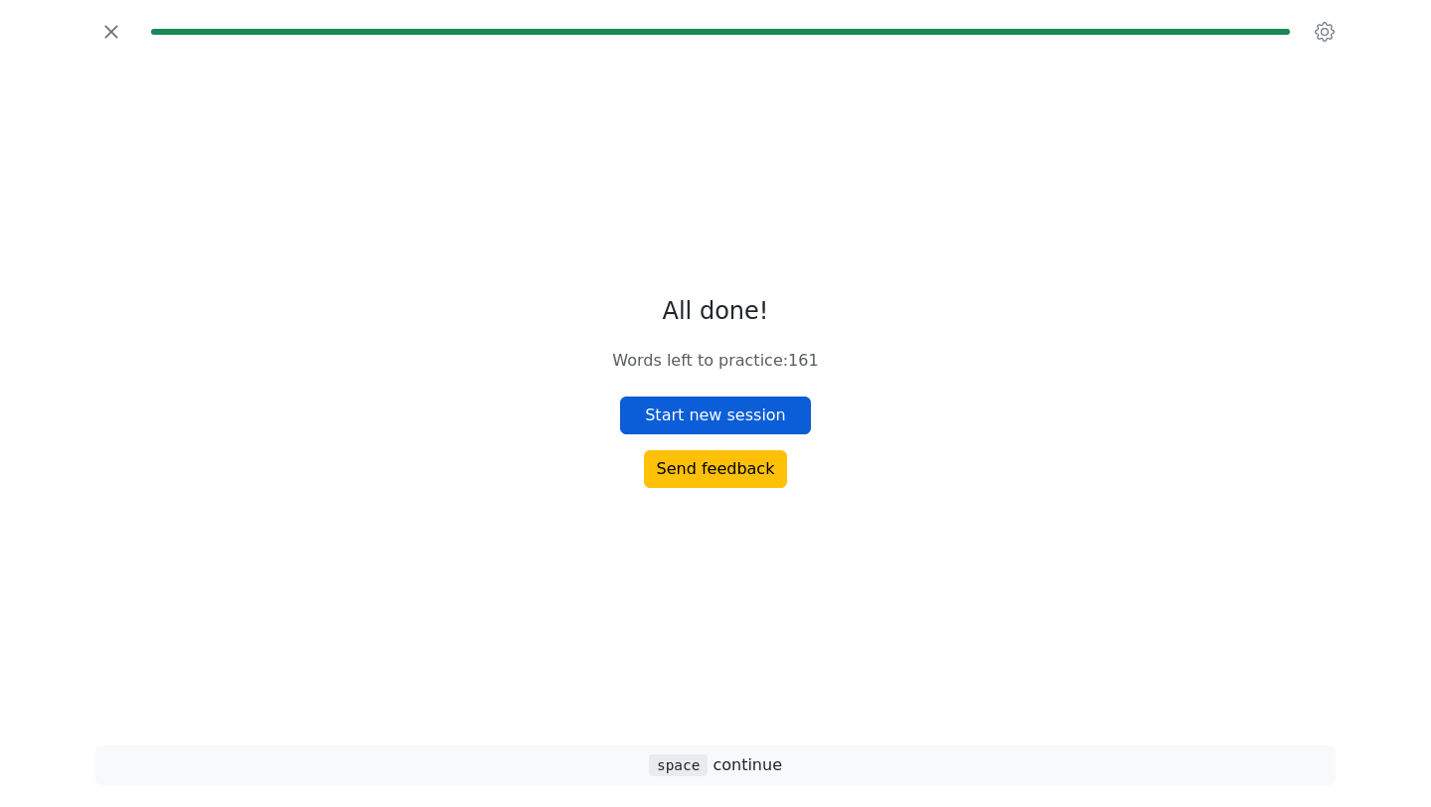
click at [745, 424] on button "Start new session" at bounding box center [715, 415] width 191 height 38
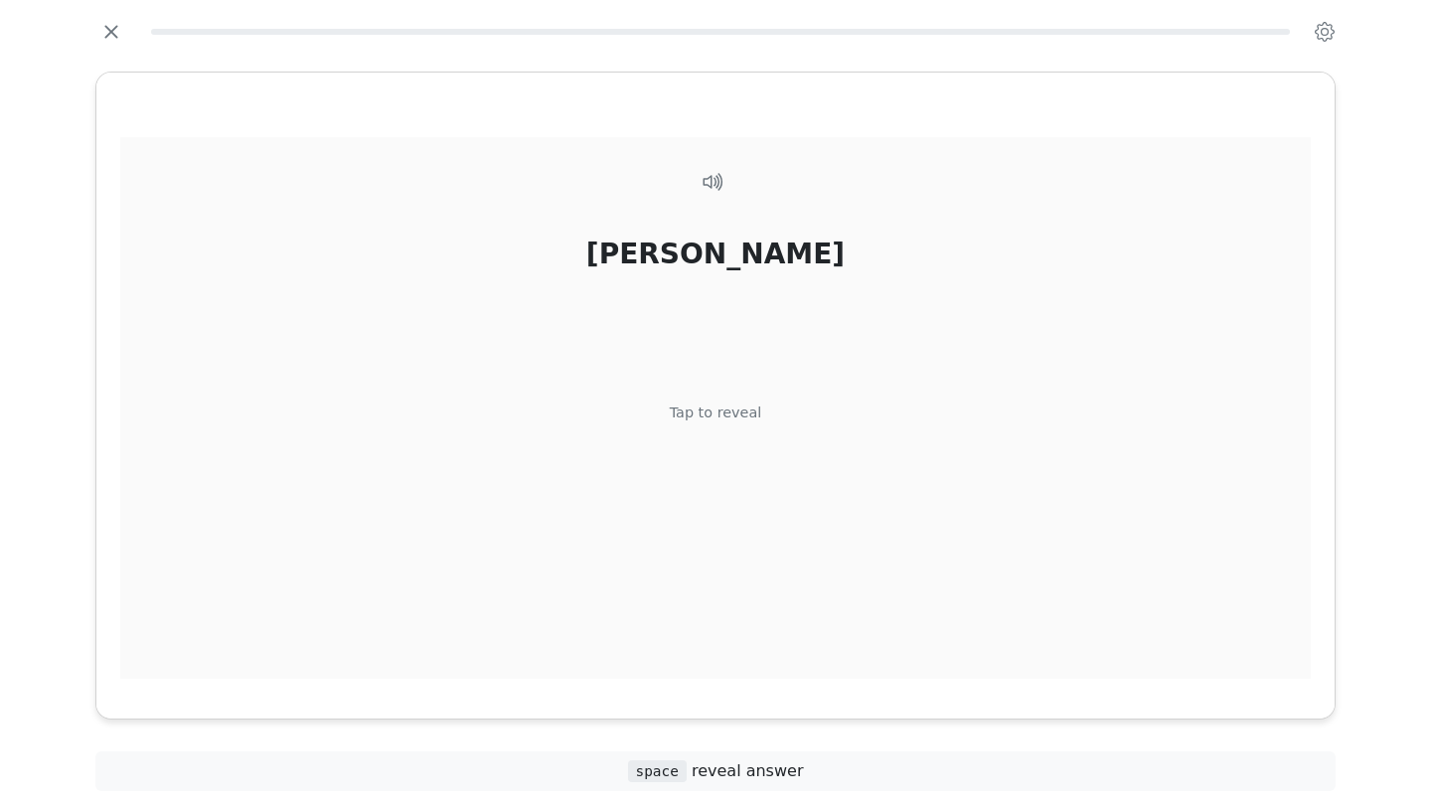
click at [863, 465] on div "[PERSON_NAME] Tap to reveal" at bounding box center [715, 419] width 1190 height 564
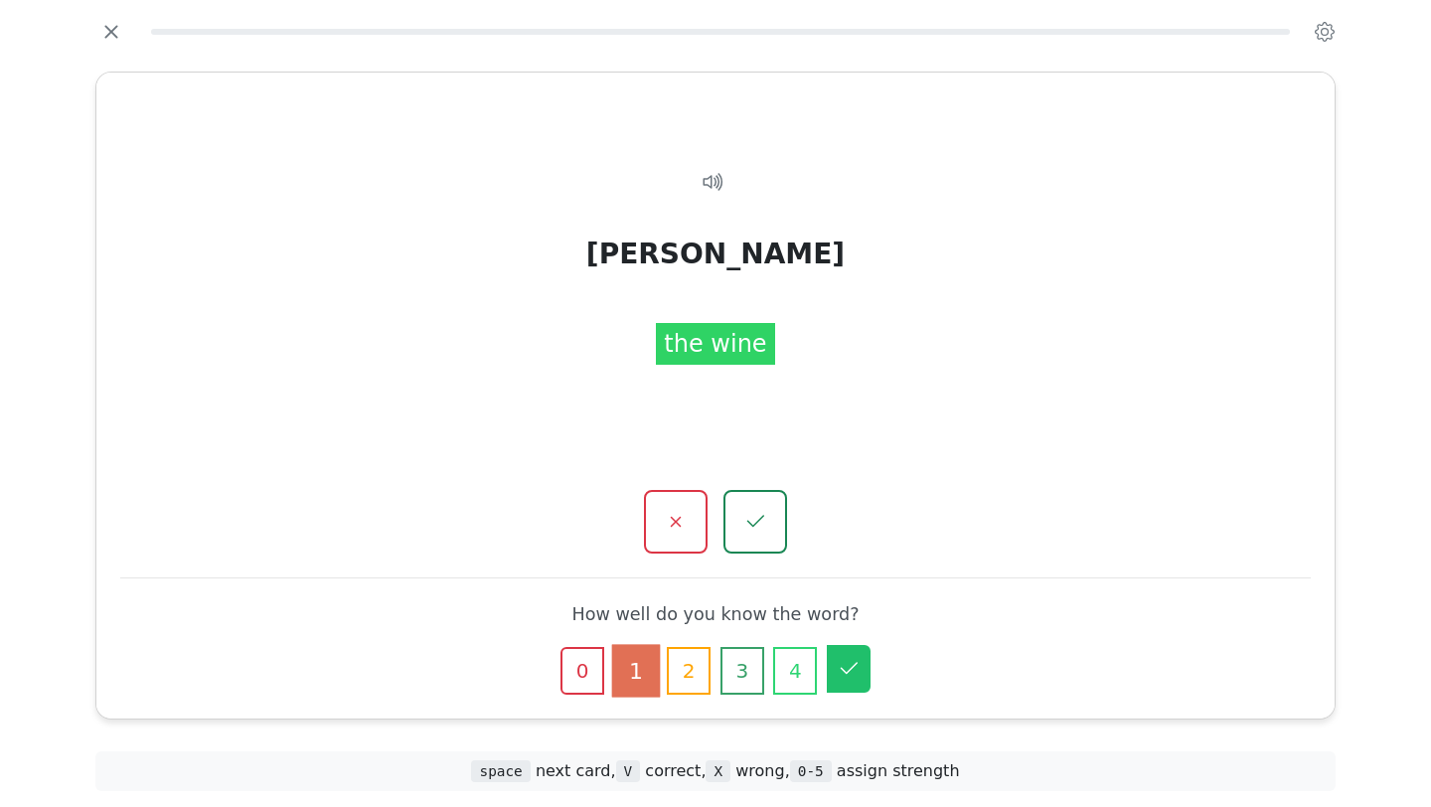
click at [845, 663] on icon "button" at bounding box center [849, 669] width 24 height 24
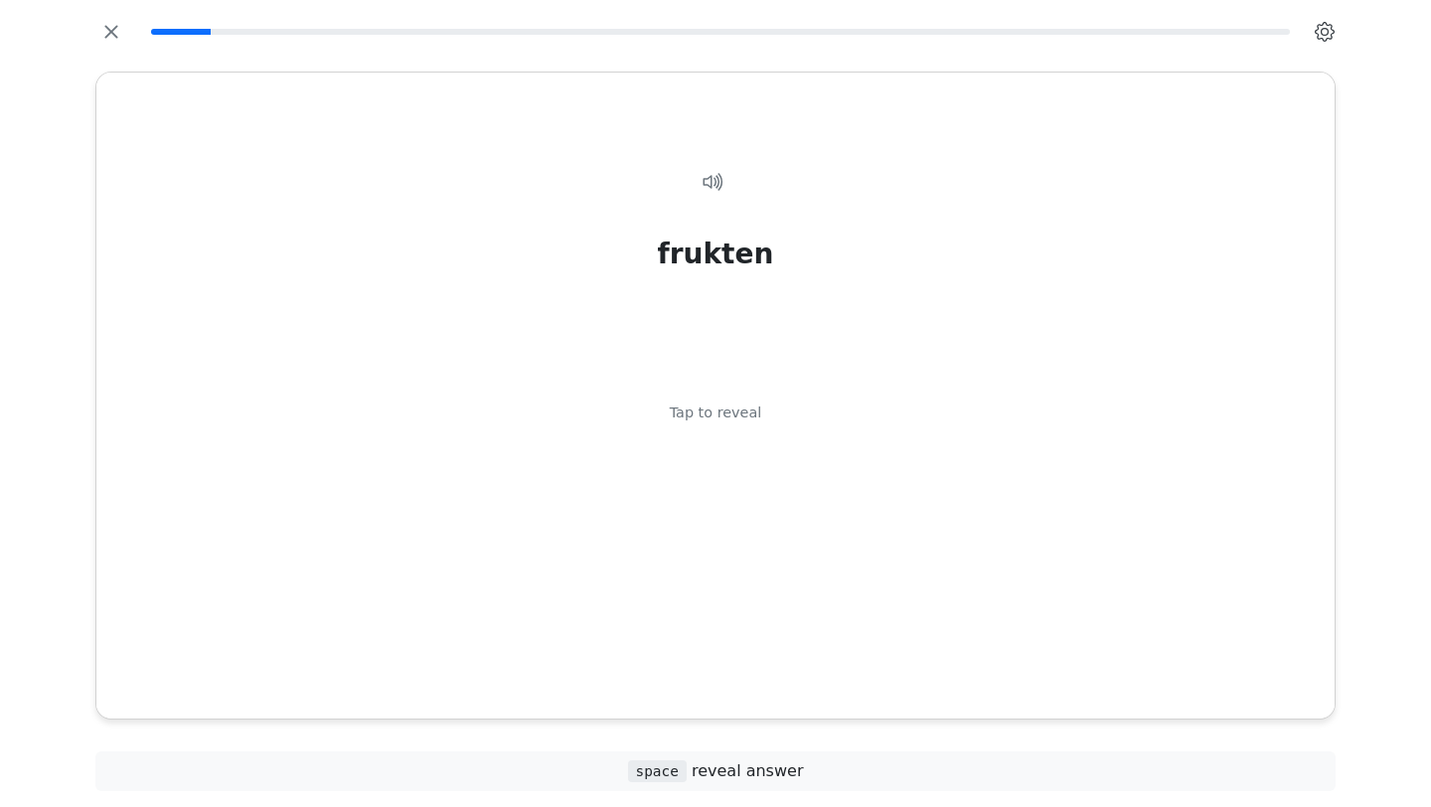
click at [1324, 31] on icon "button" at bounding box center [1325, 32] width 20 height 20
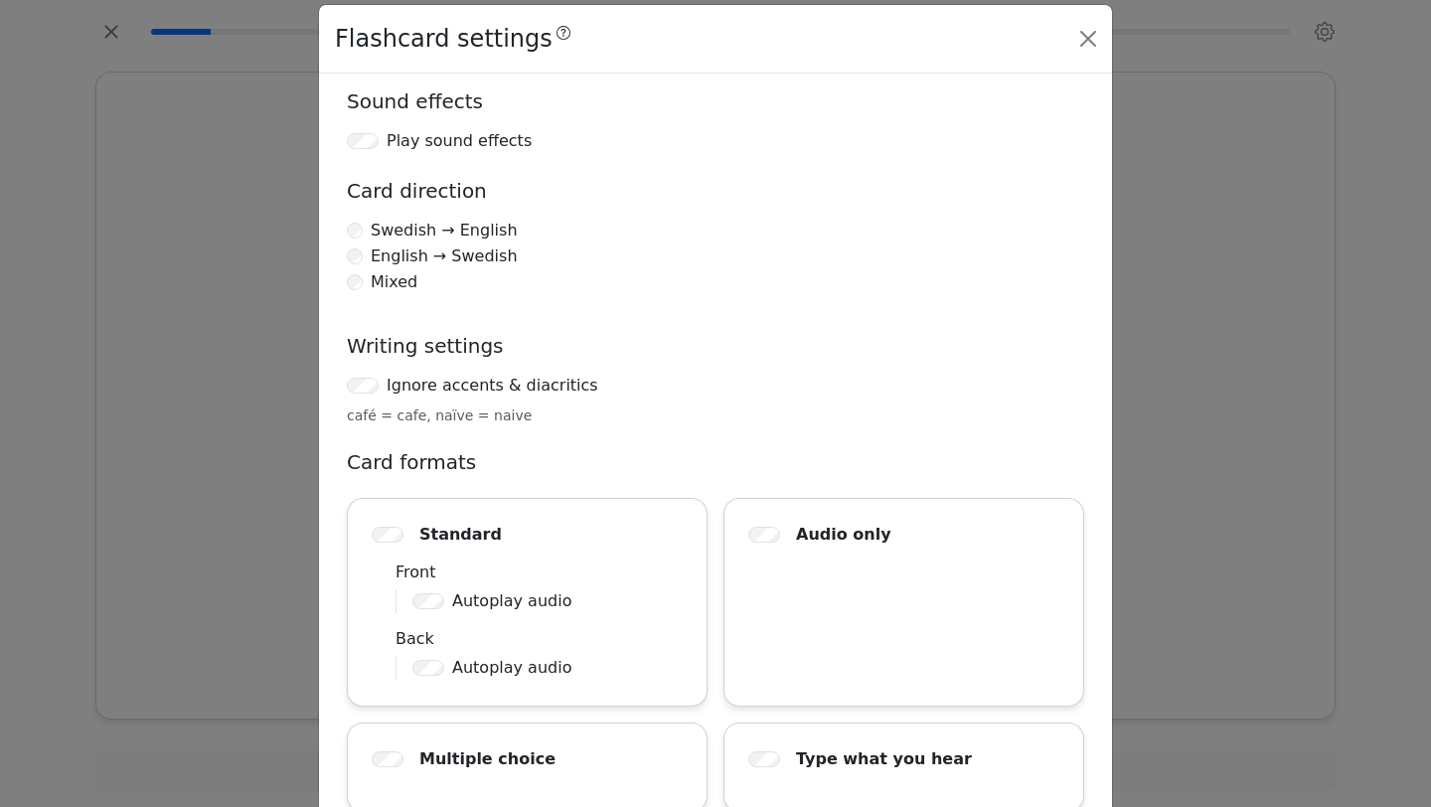
scroll to position [31, 0]
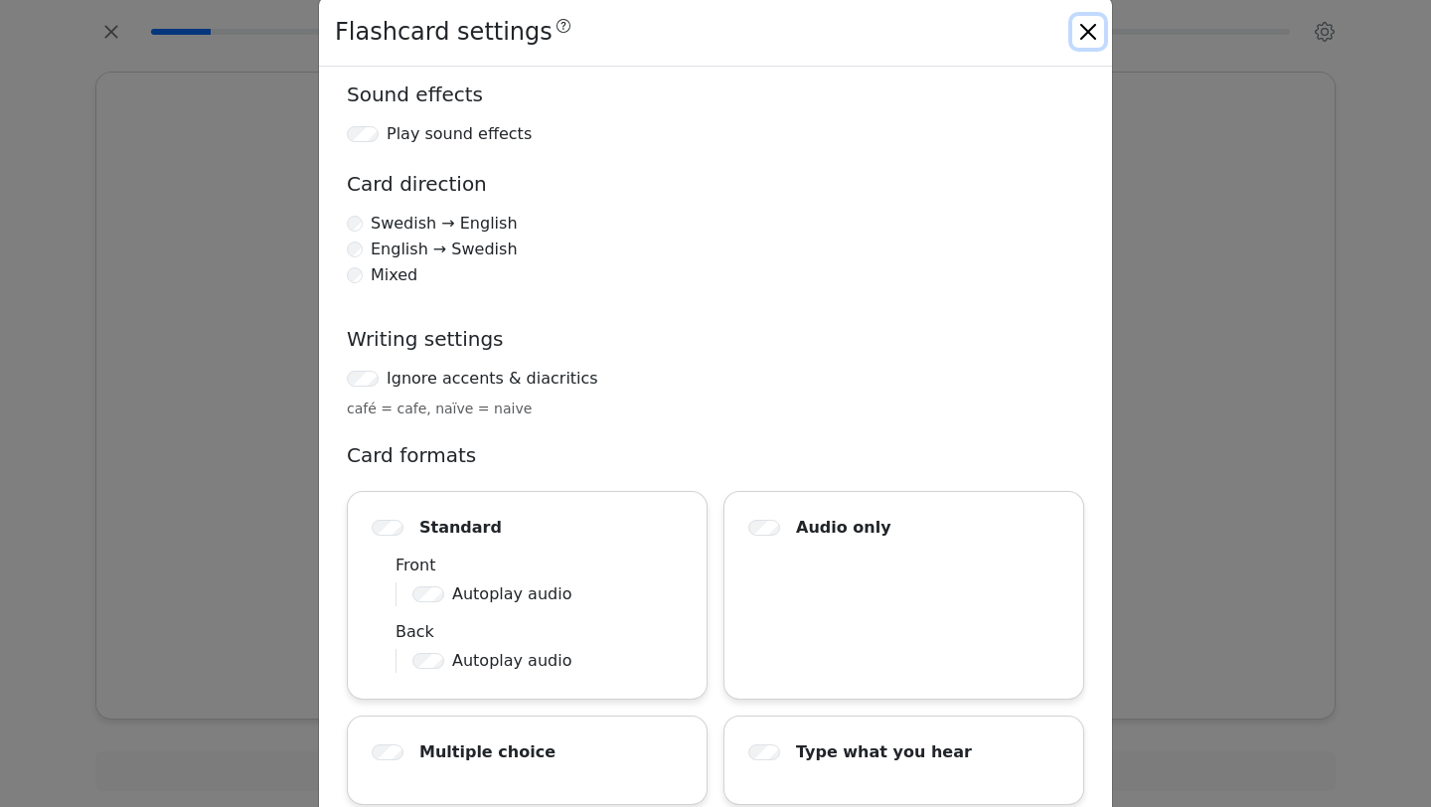
click at [1083, 19] on button "Close" at bounding box center [1088, 32] width 32 height 32
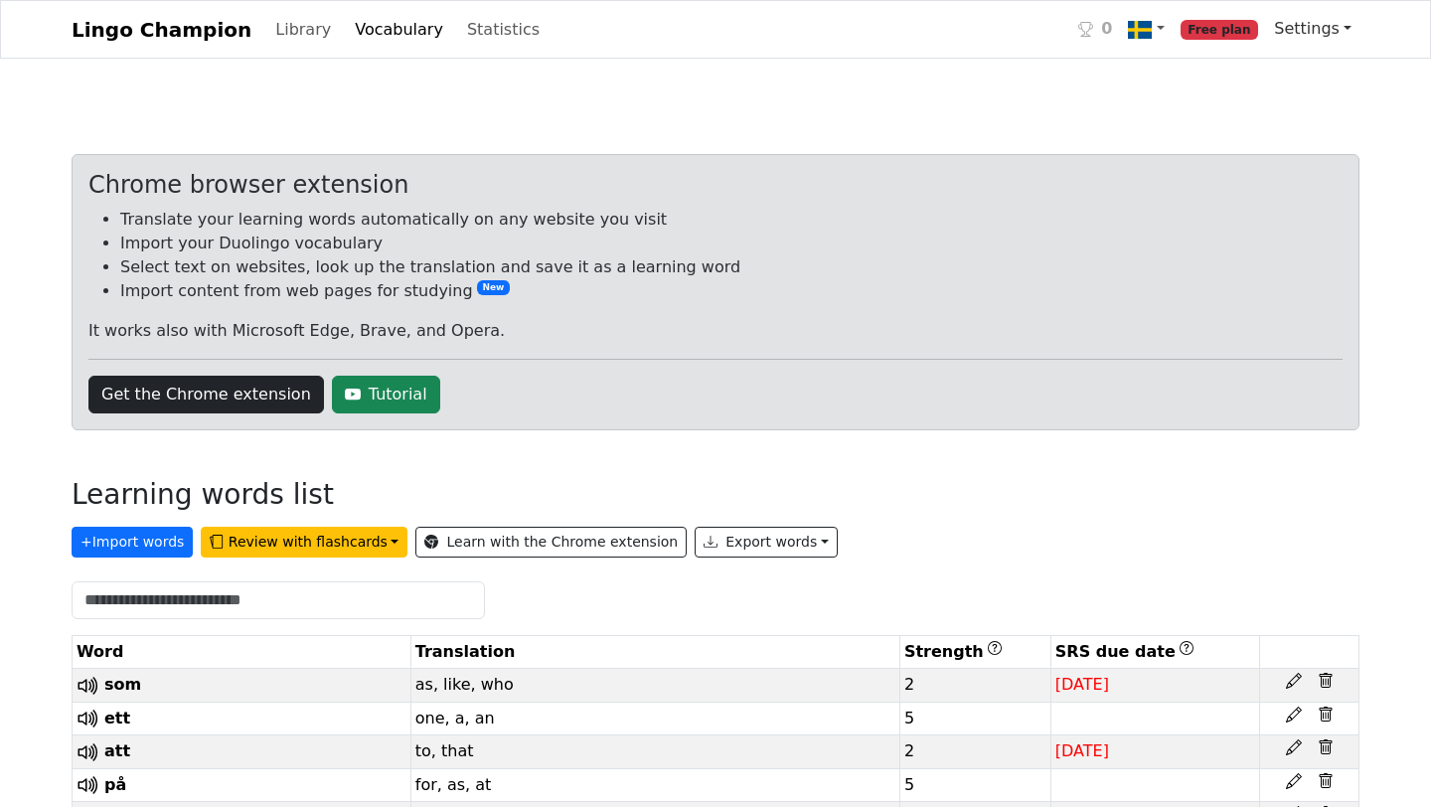
click at [1305, 24] on link "Settings" at bounding box center [1312, 29] width 93 height 40
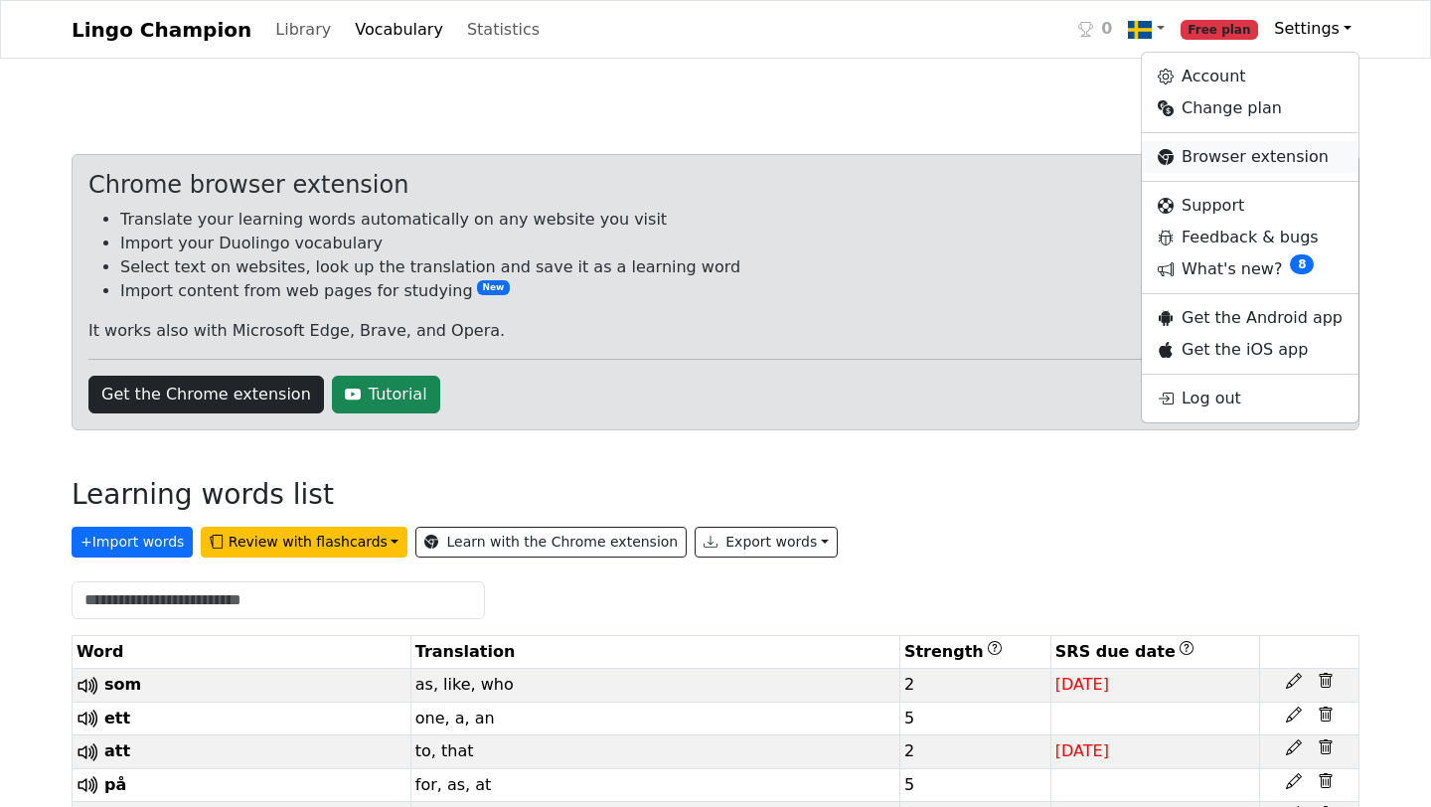
click at [1251, 155] on link "Browser extension" at bounding box center [1250, 157] width 217 height 32
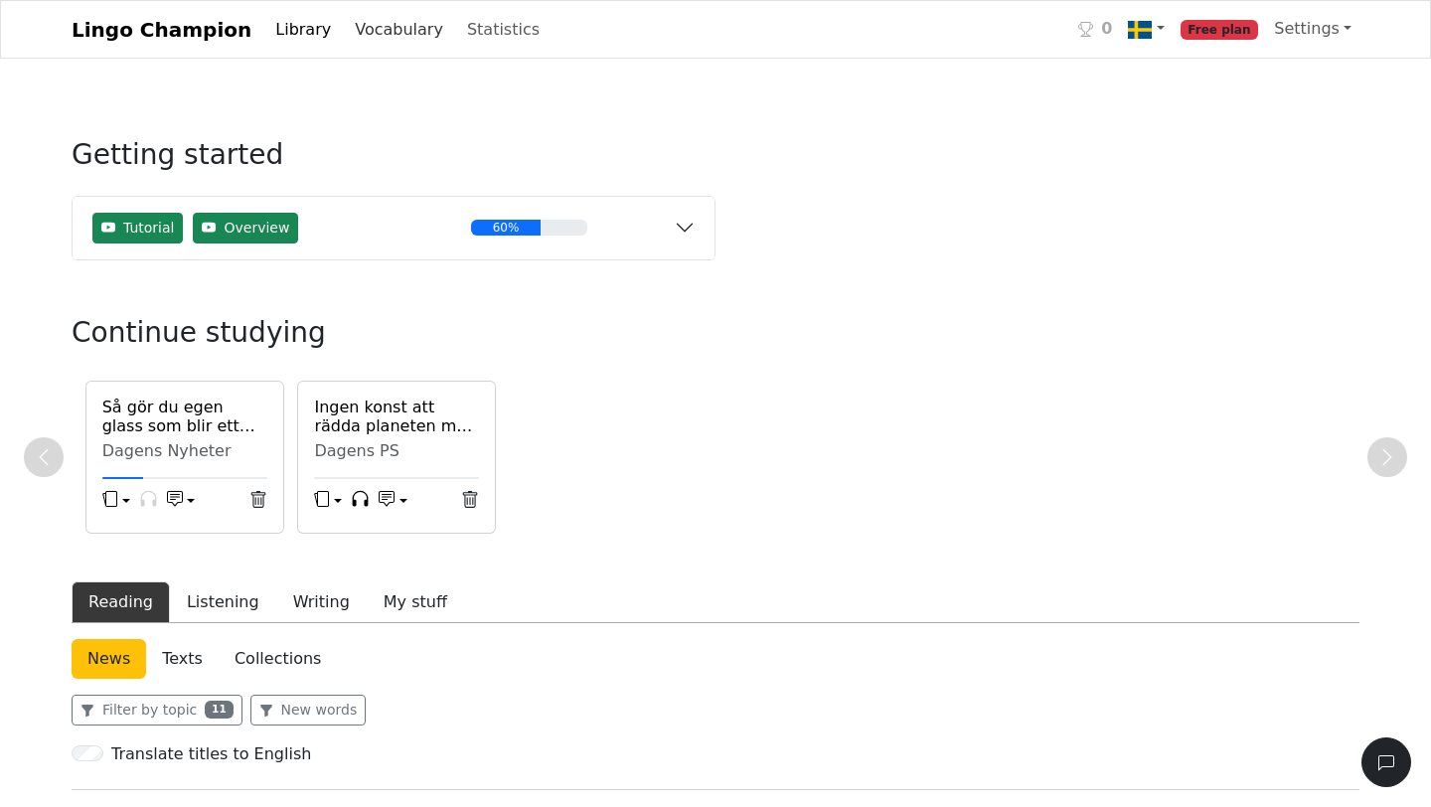
click at [378, 28] on link "Vocabulary" at bounding box center [399, 30] width 104 height 40
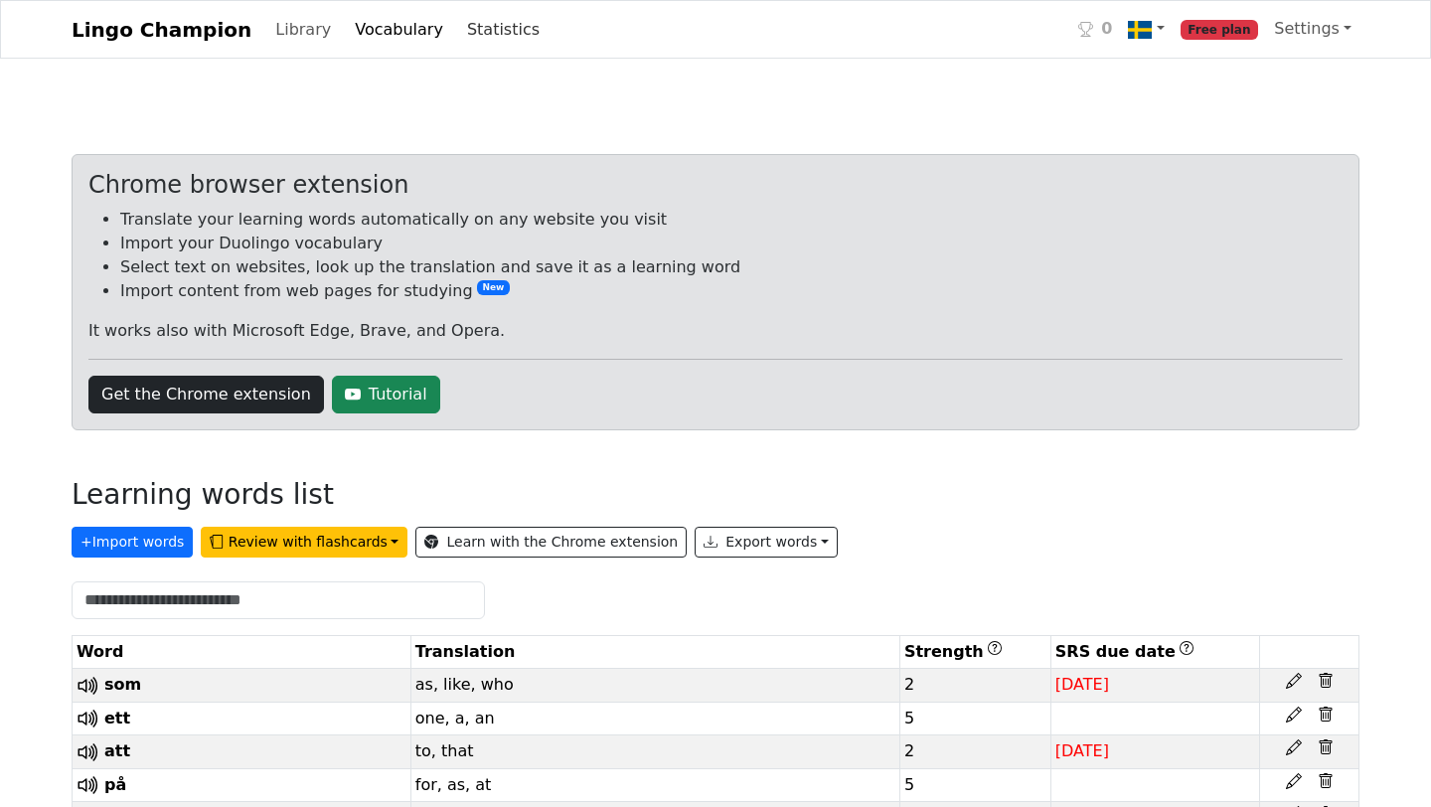
click at [468, 30] on link "Statistics" at bounding box center [503, 30] width 88 height 40
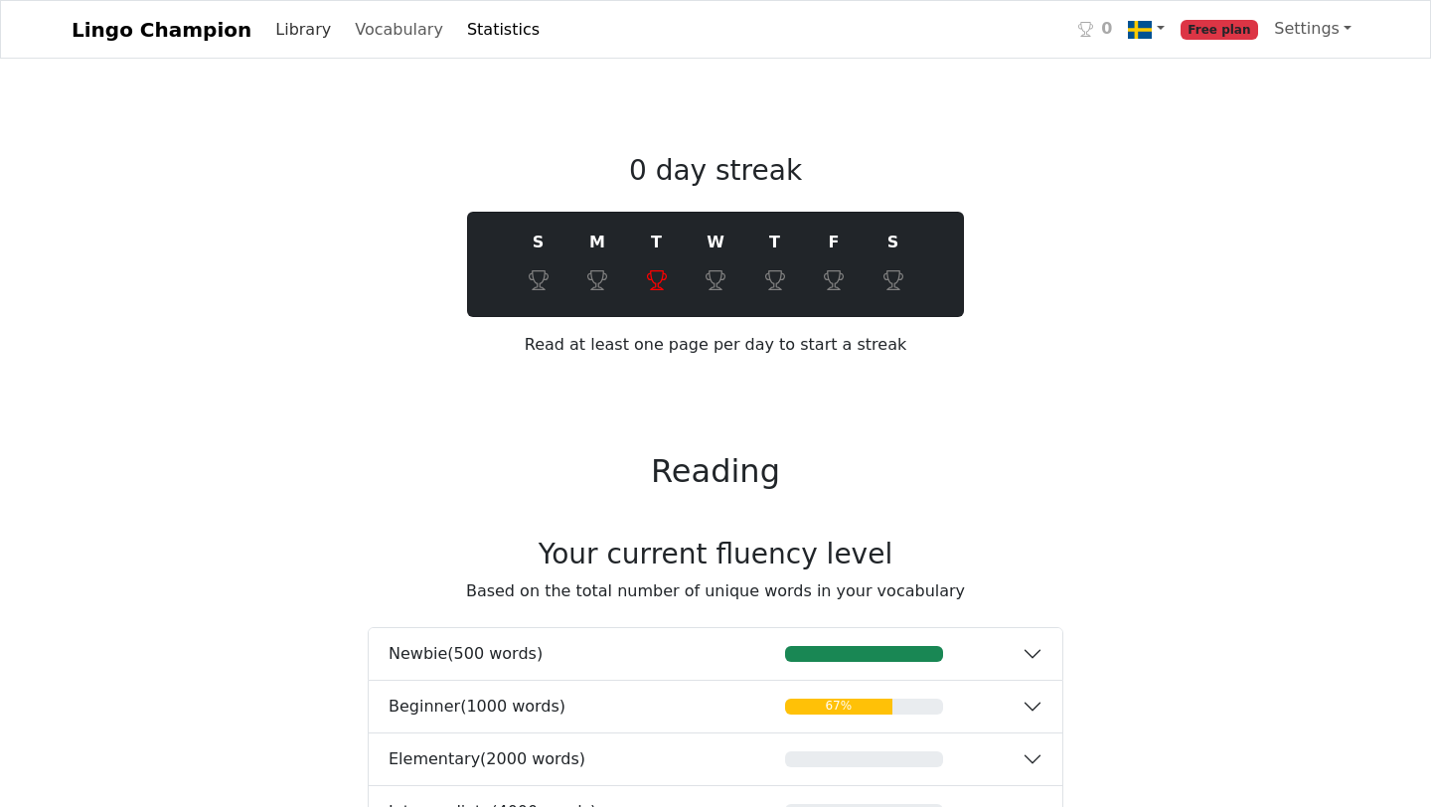
click at [281, 33] on link "Library" at bounding box center [303, 30] width 72 height 40
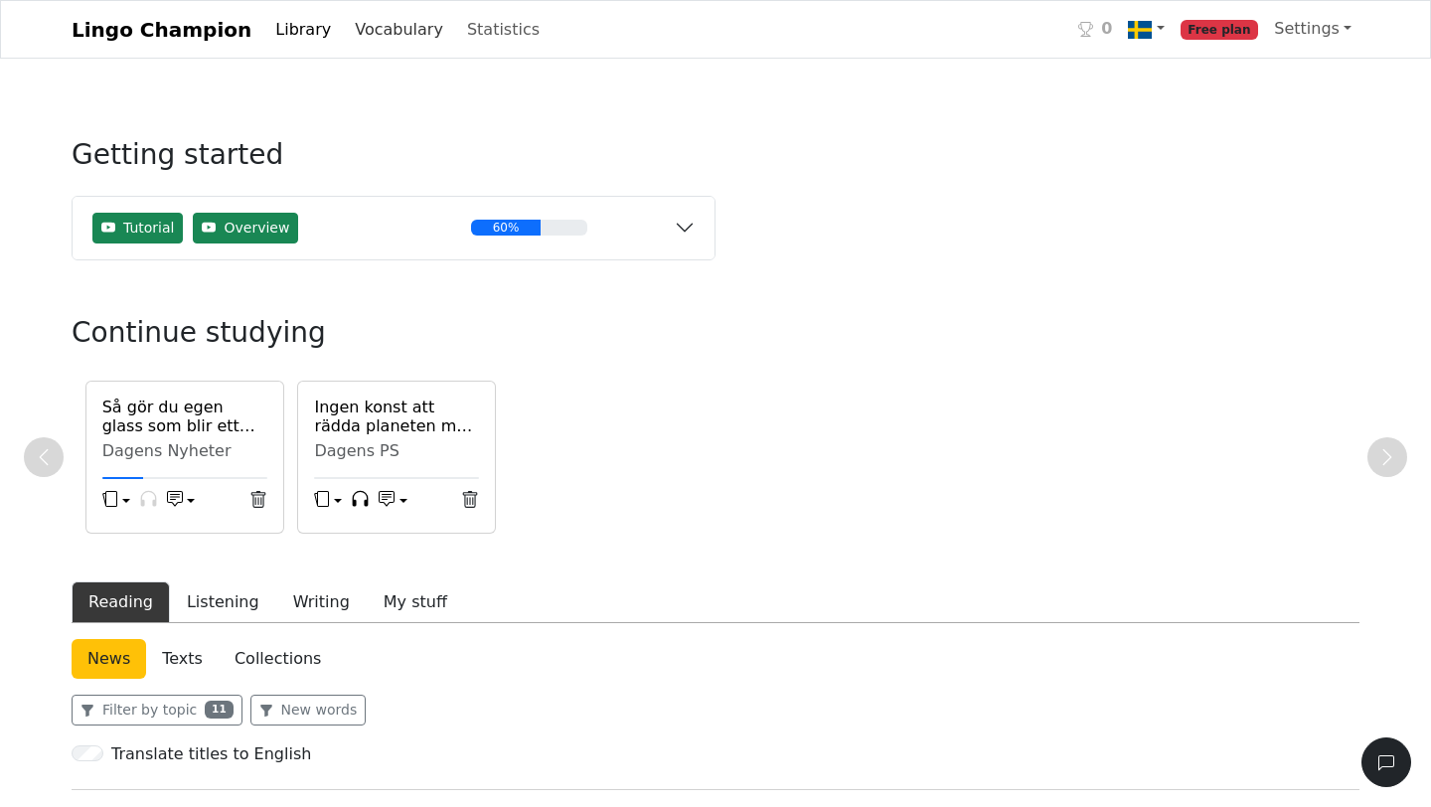
click at [370, 29] on link "Vocabulary" at bounding box center [399, 30] width 104 height 40
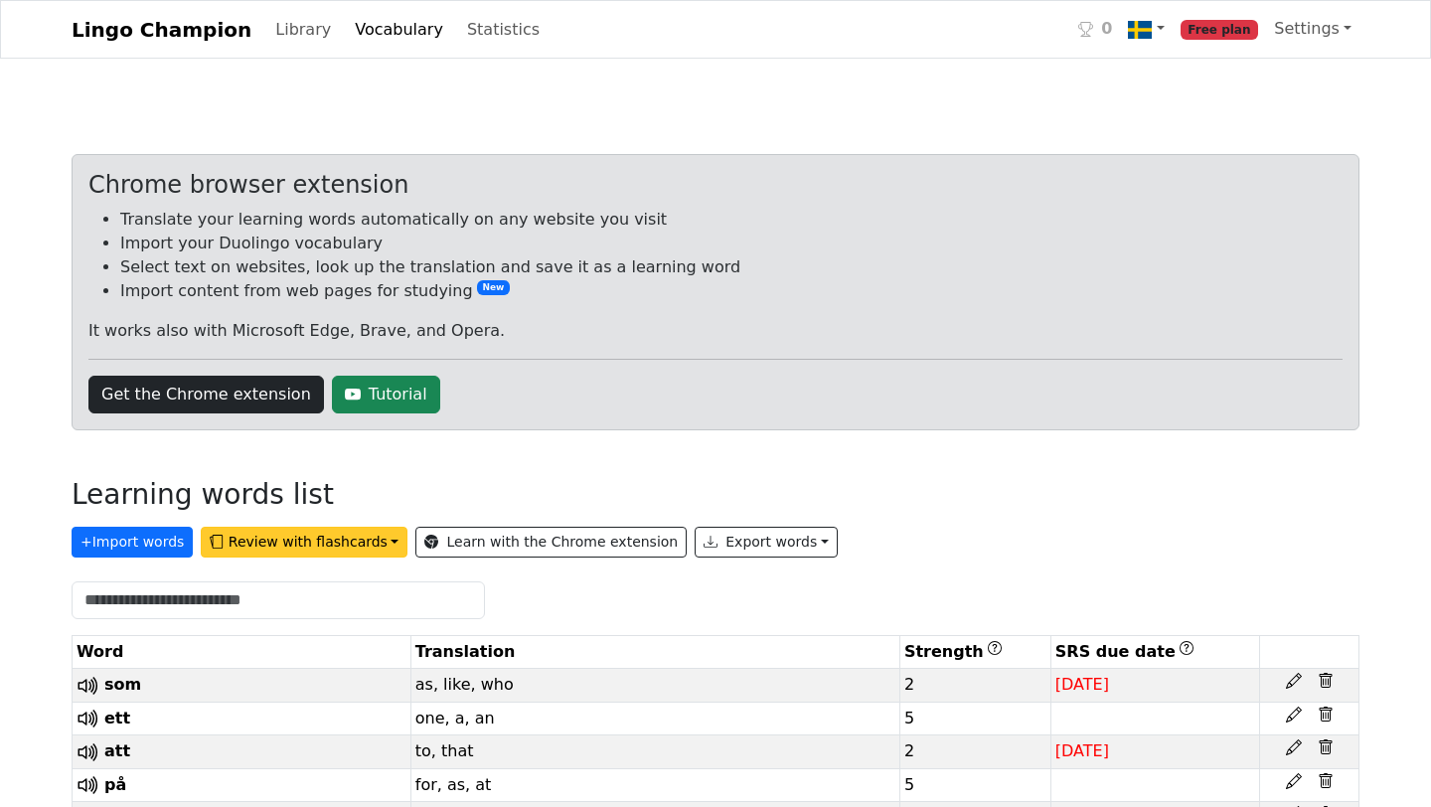
click at [307, 541] on button "Review with flashcards" at bounding box center [304, 542] width 207 height 31
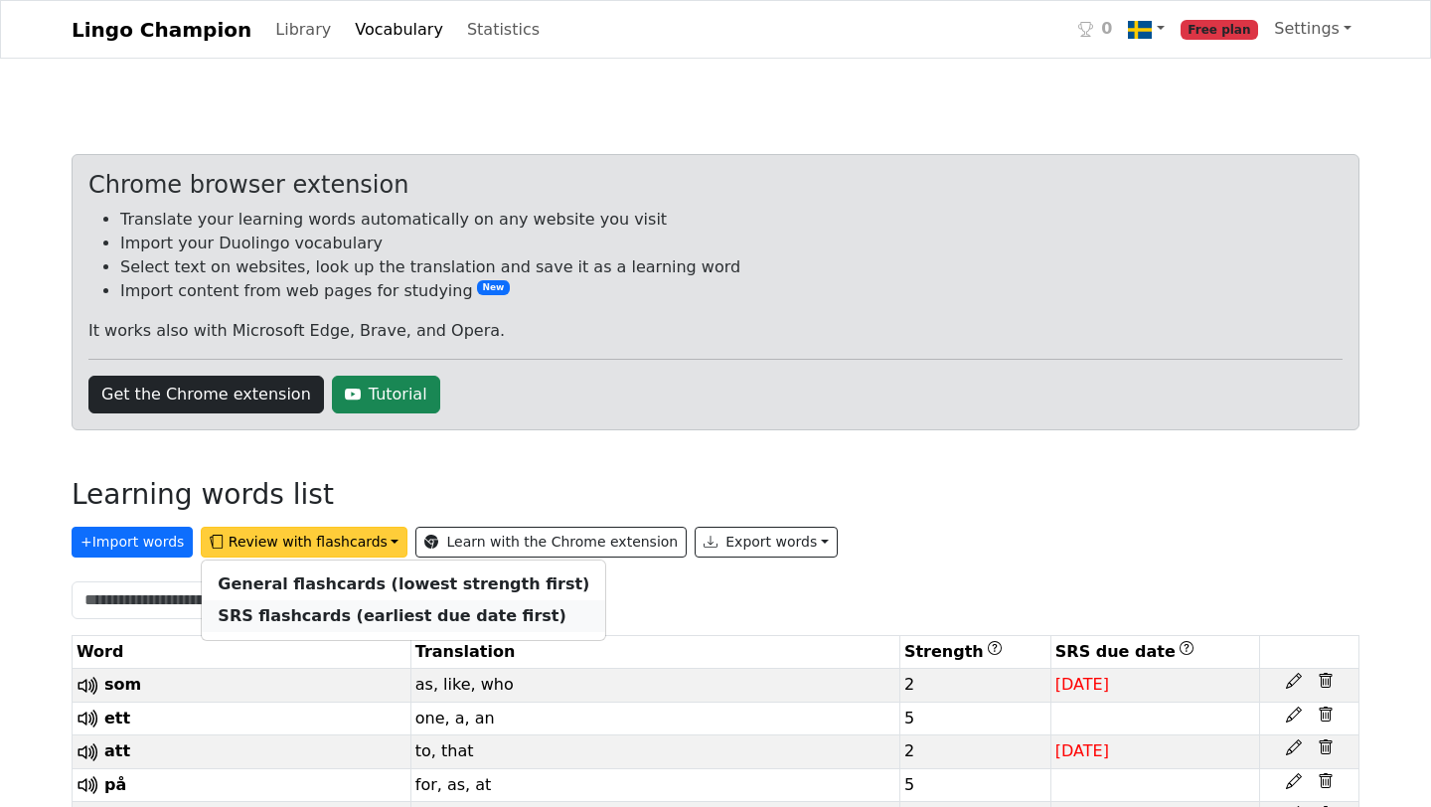
click at [301, 624] on strong "SRS flashcards (earliest due date first)" at bounding box center [392, 615] width 348 height 19
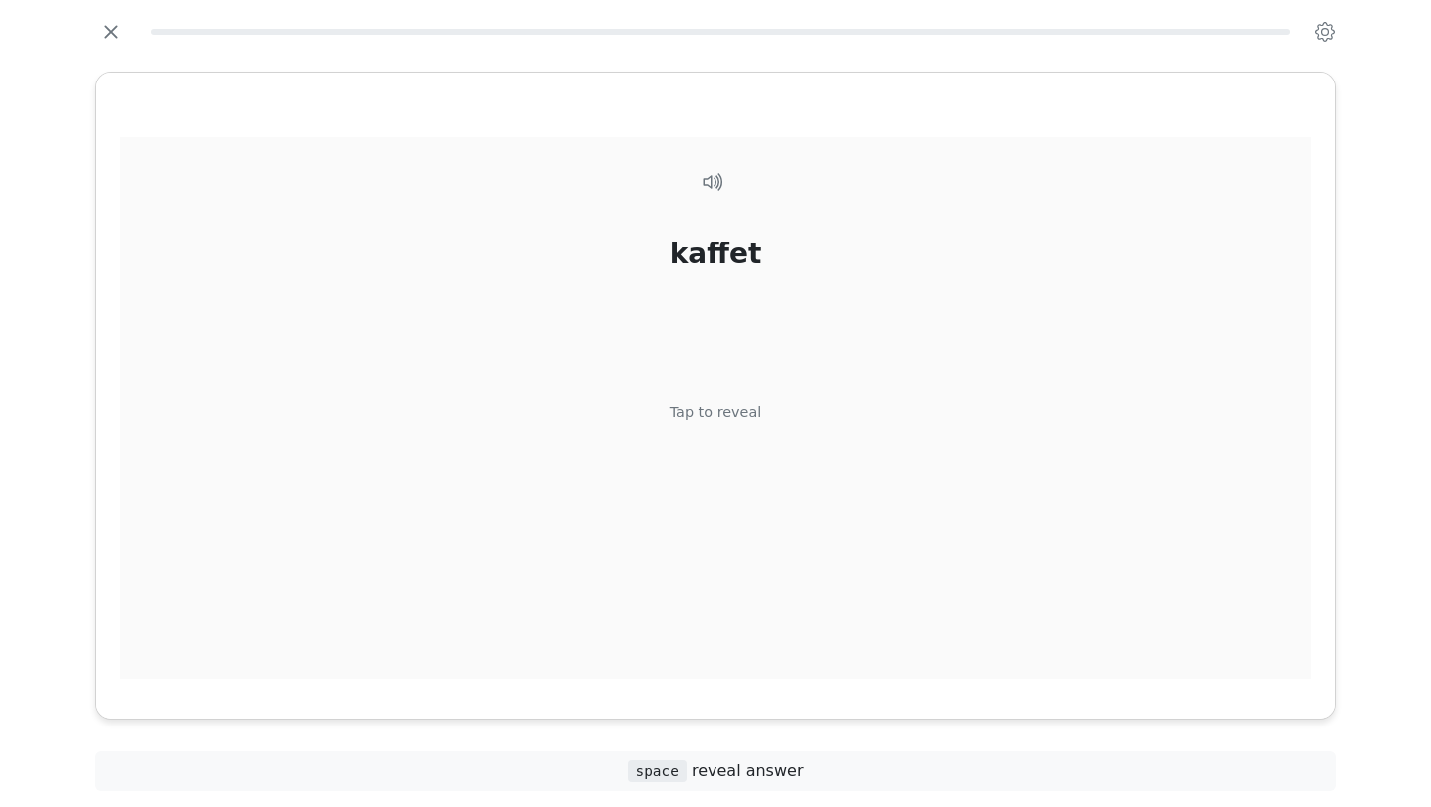
click at [702, 427] on div "kaffet Tap to reveal" at bounding box center [715, 419] width 1190 height 564
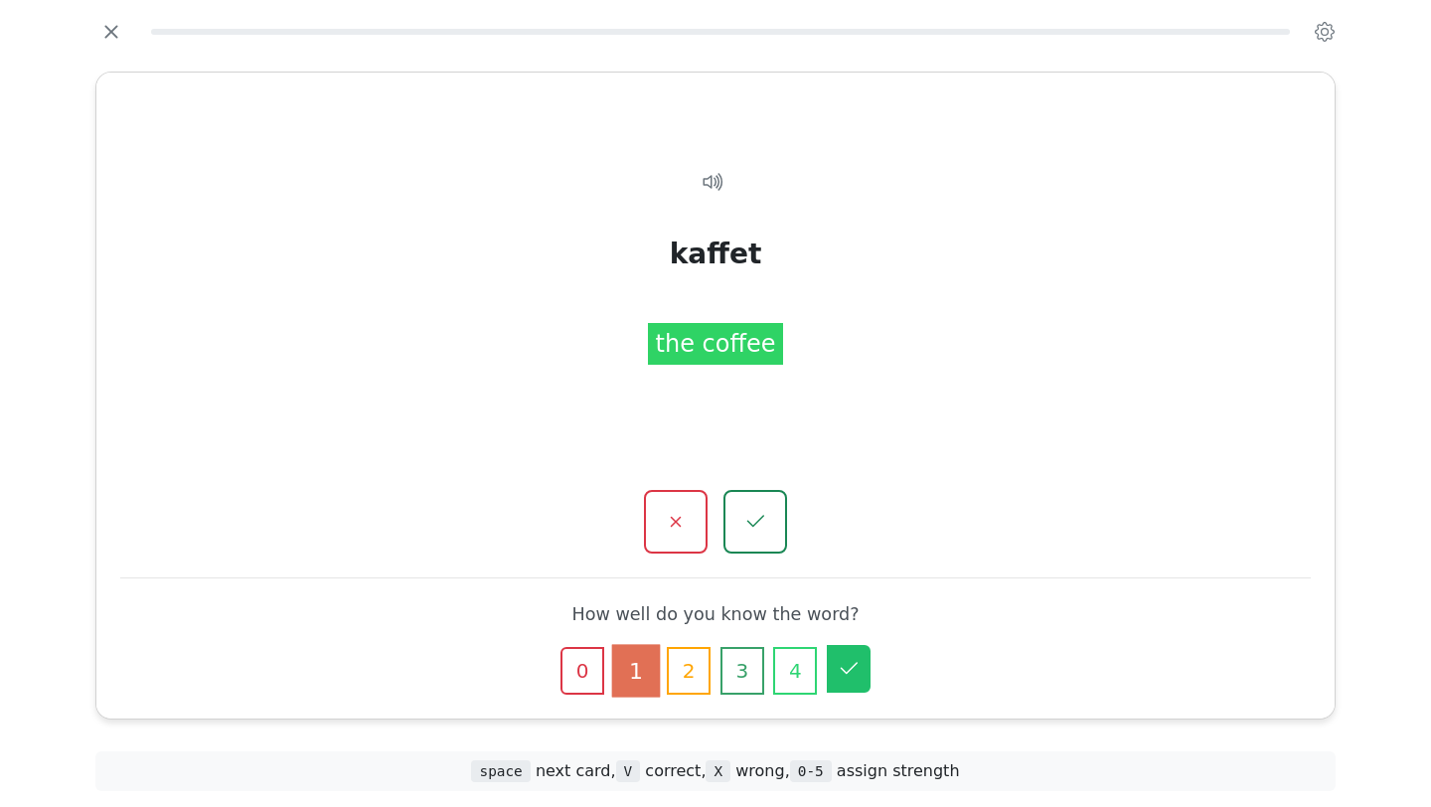
click at [847, 663] on icon "button" at bounding box center [849, 669] width 24 height 24
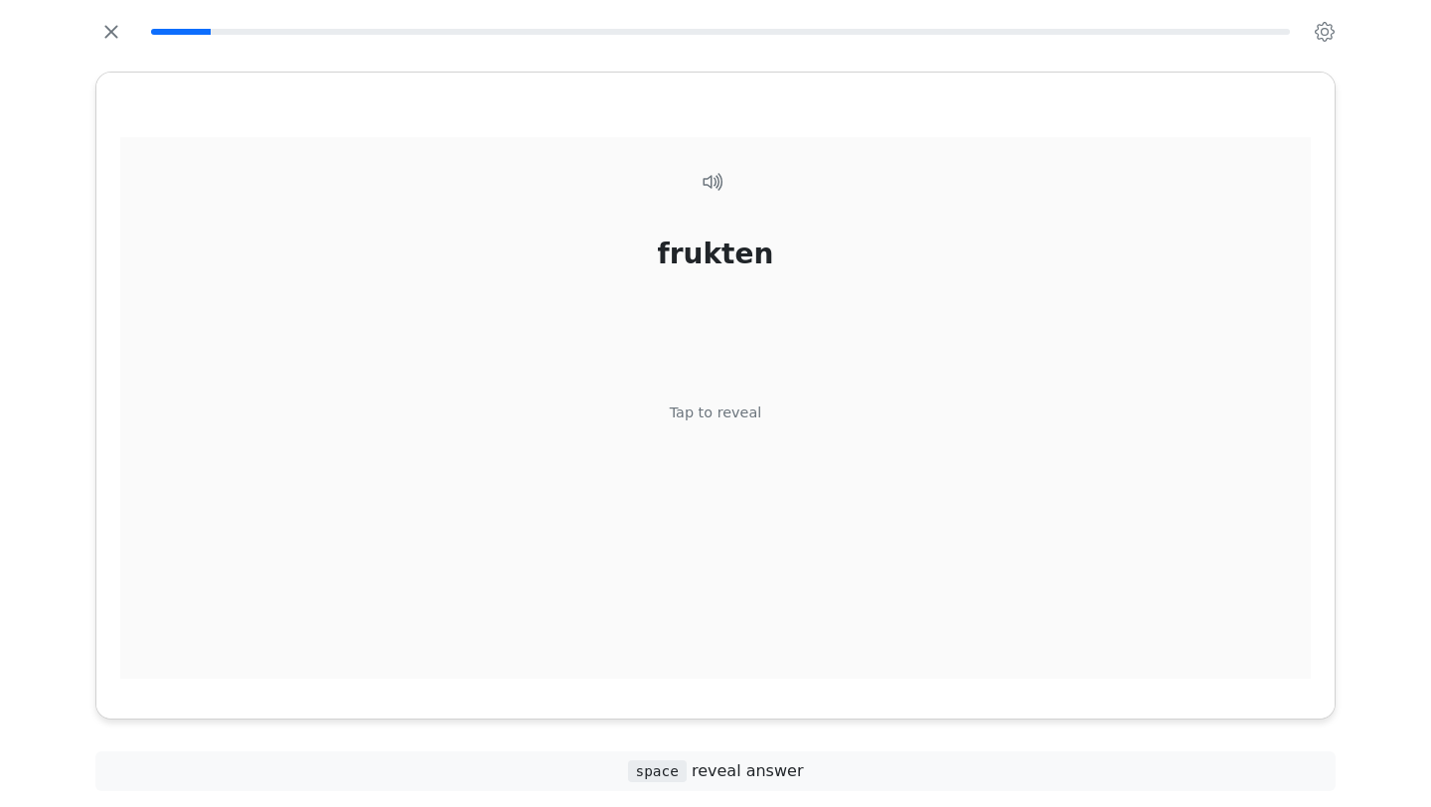
click at [736, 422] on div "Tap to reveal" at bounding box center [716, 413] width 92 height 22
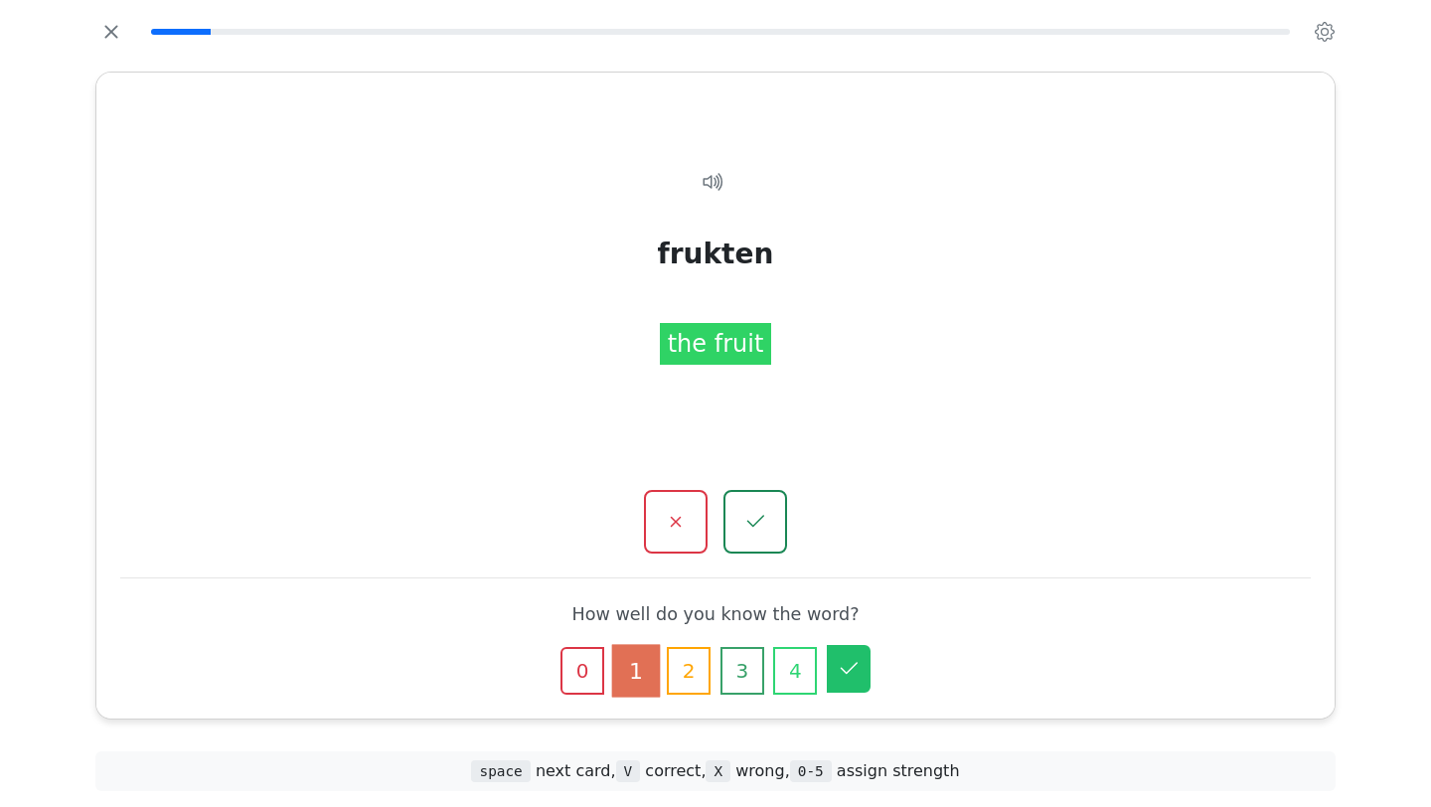
click at [844, 666] on icon "button" at bounding box center [849, 669] width 24 height 24
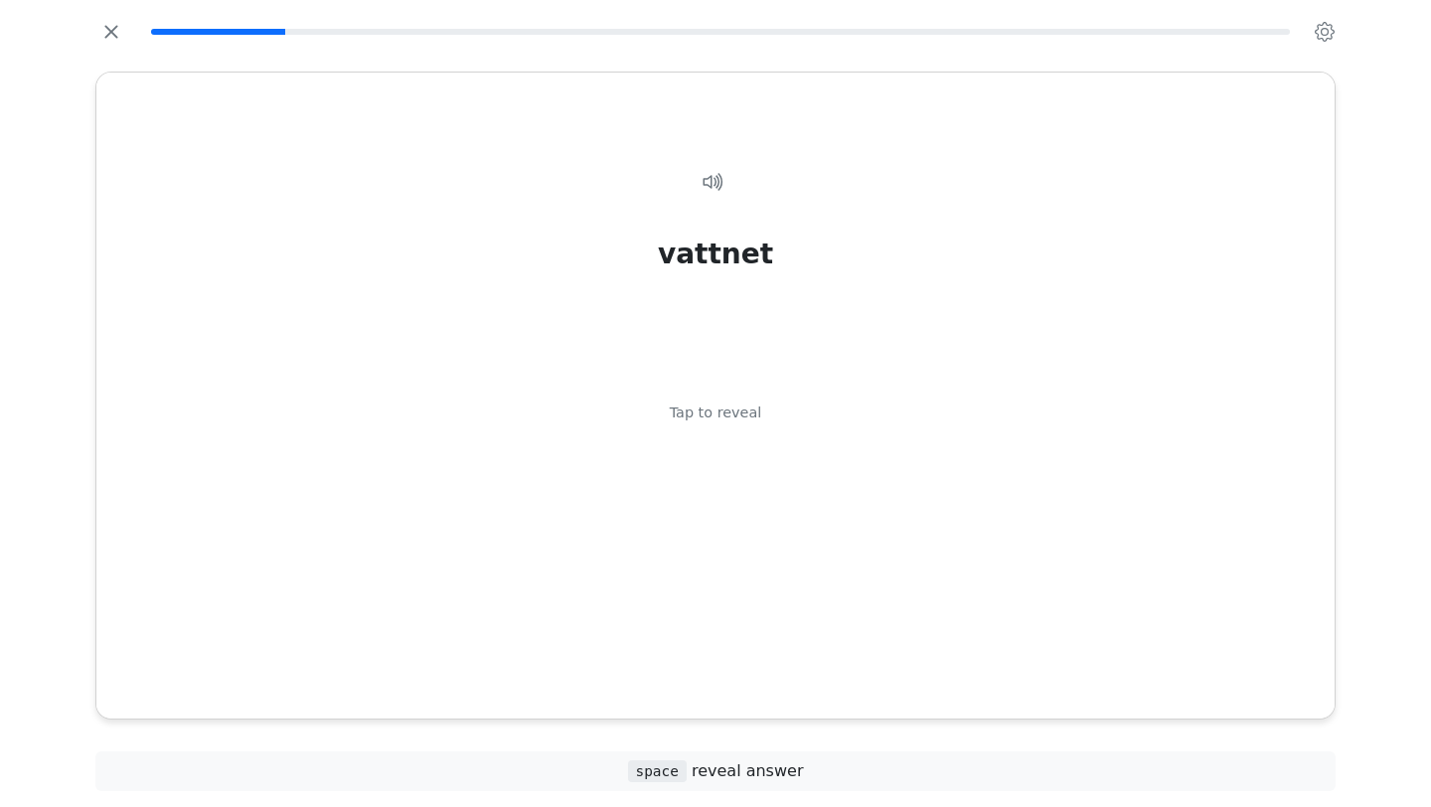
click at [844, 666] on div "vattnet Tap to reveal" at bounding box center [715, 419] width 1190 height 564
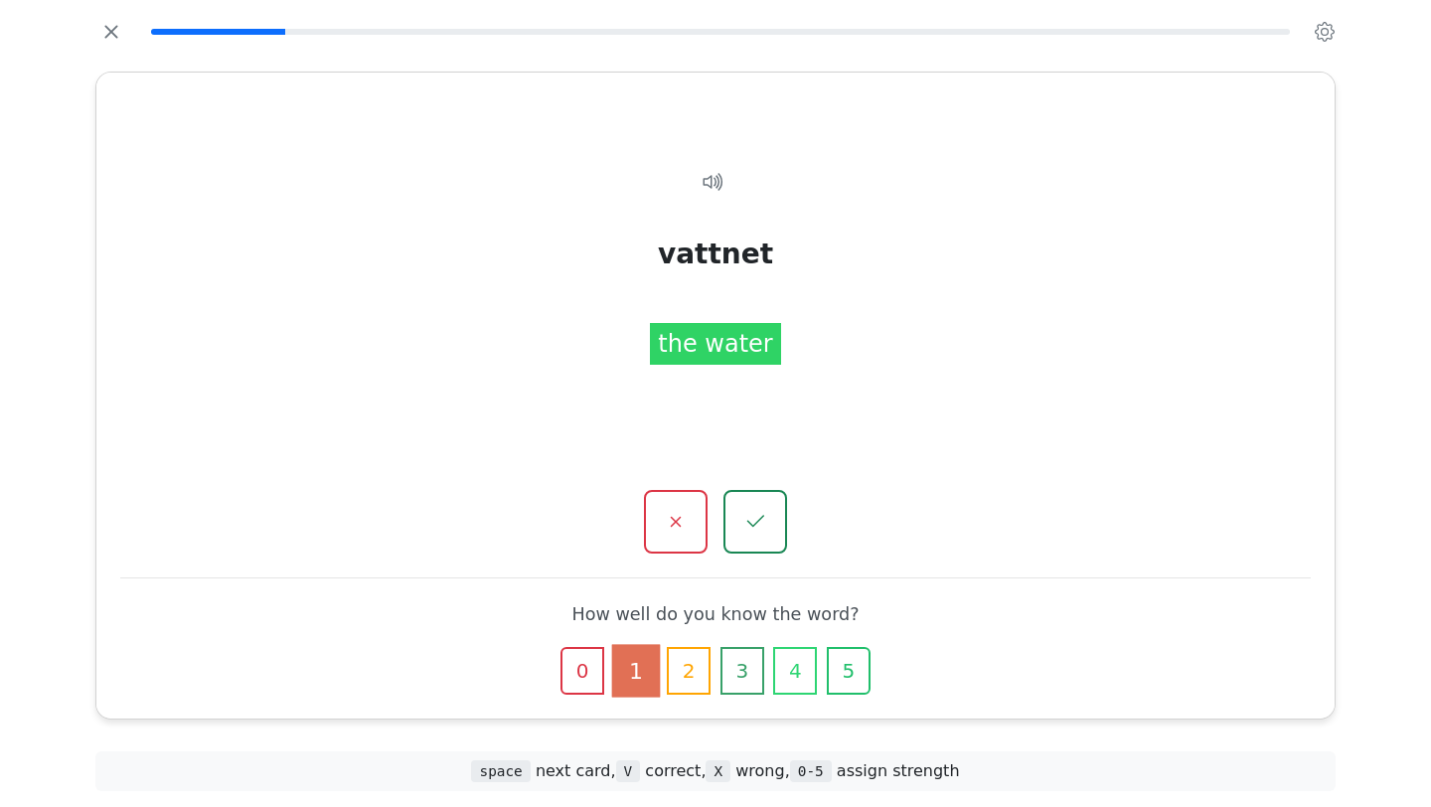
click at [844, 666] on icon "button" at bounding box center [848, 670] width 19 height 19
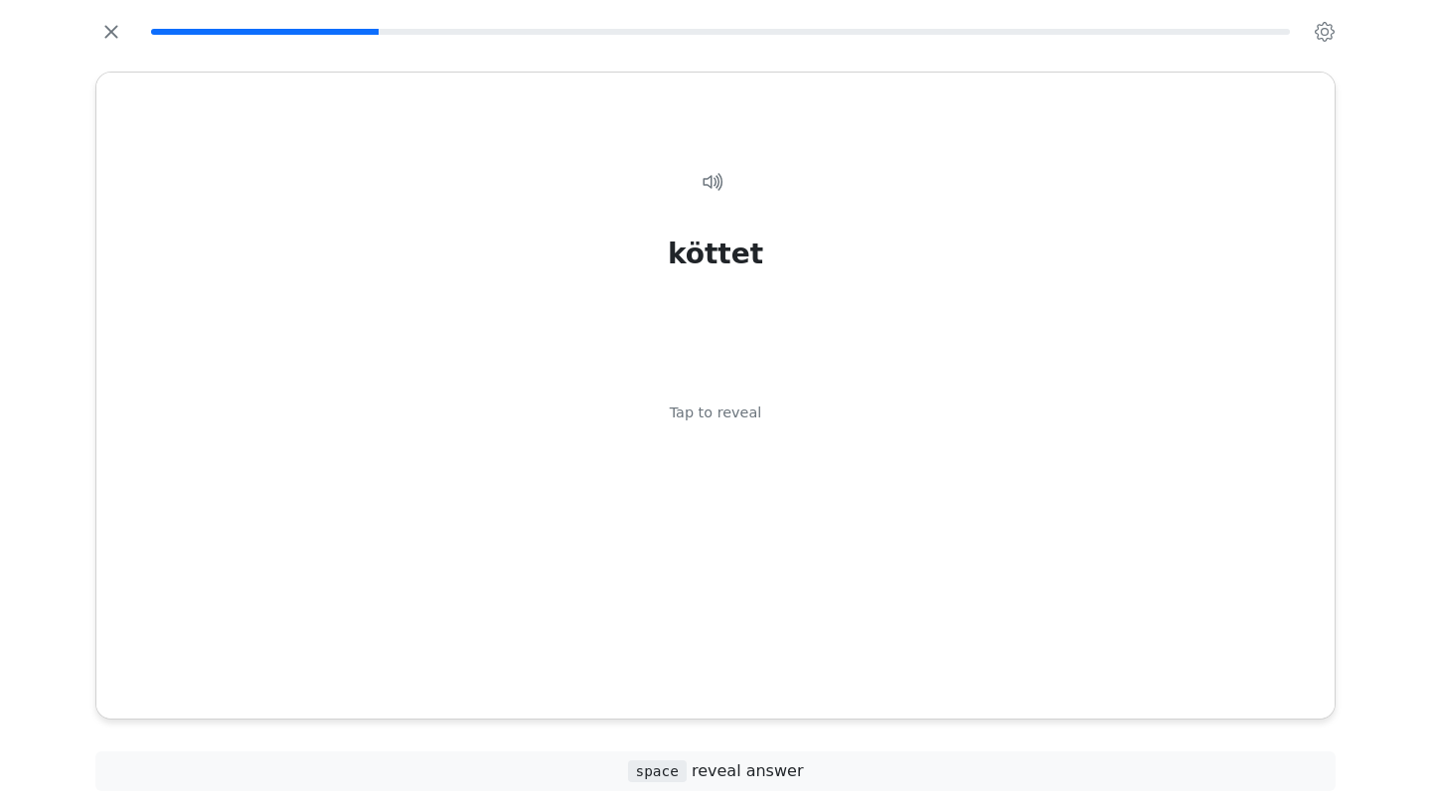
click at [844, 666] on div "köttet Tap to reveal" at bounding box center [715, 419] width 1190 height 564
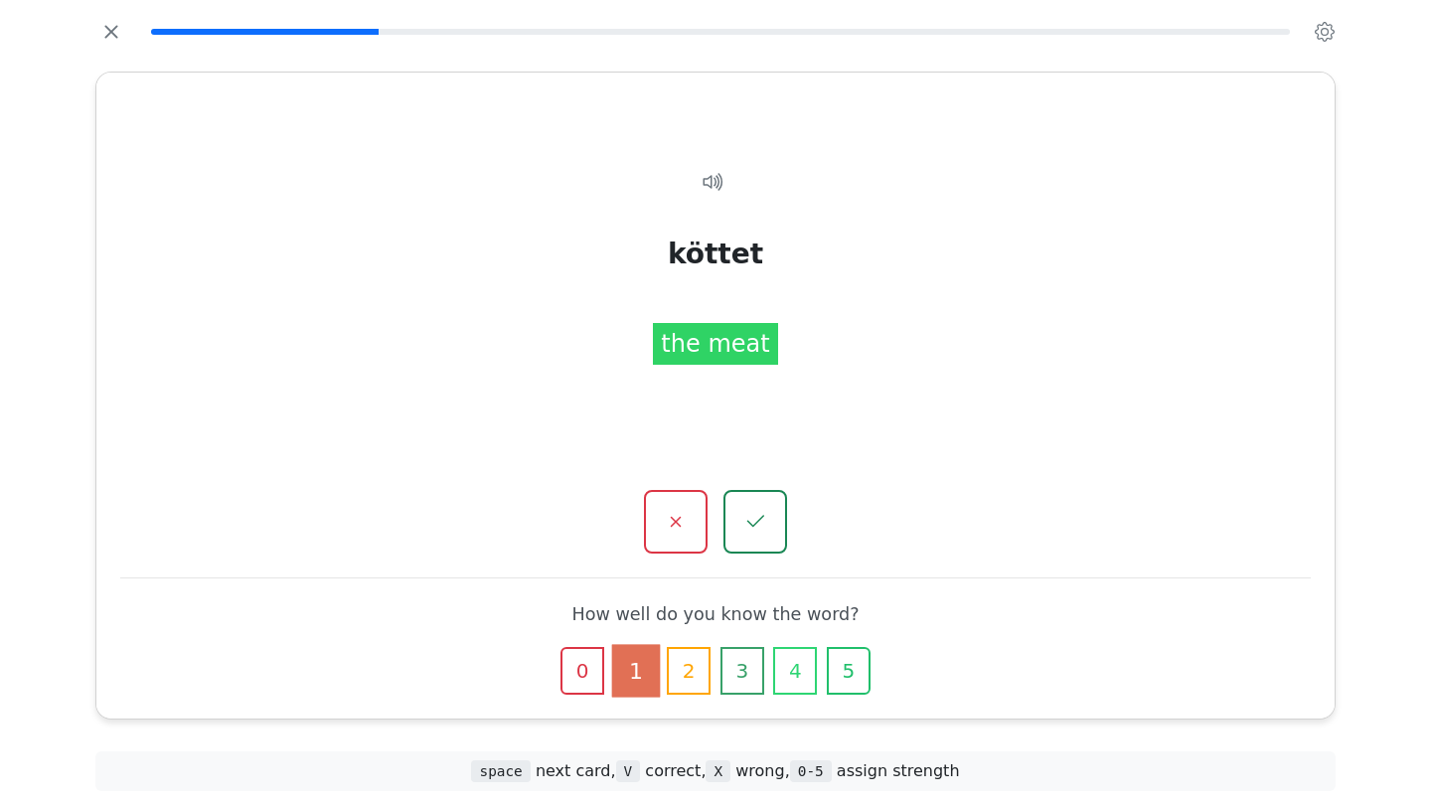
click at [844, 666] on icon "button" at bounding box center [848, 670] width 19 height 19
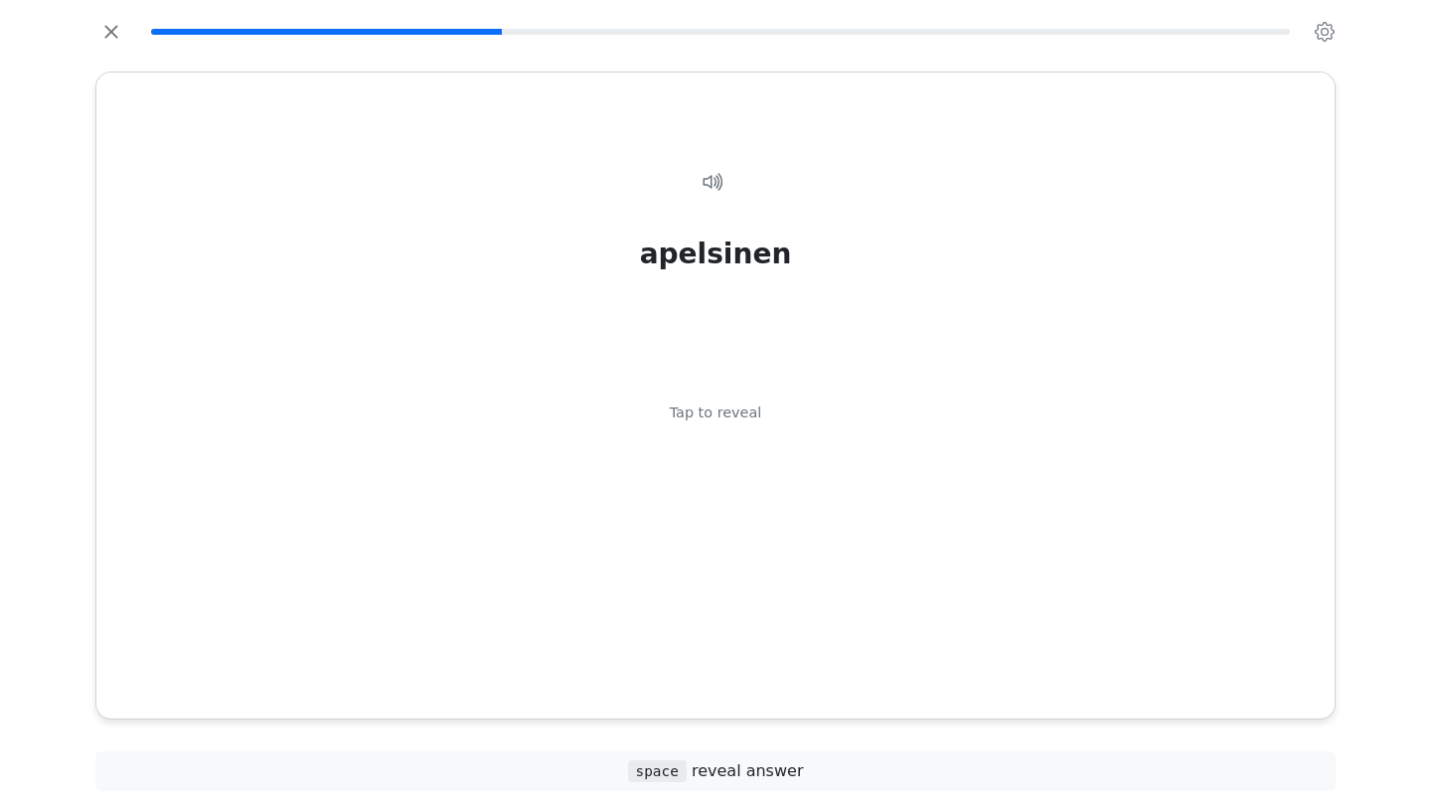
click at [844, 666] on div "apelsinen Tap to reveal" at bounding box center [715, 419] width 1190 height 564
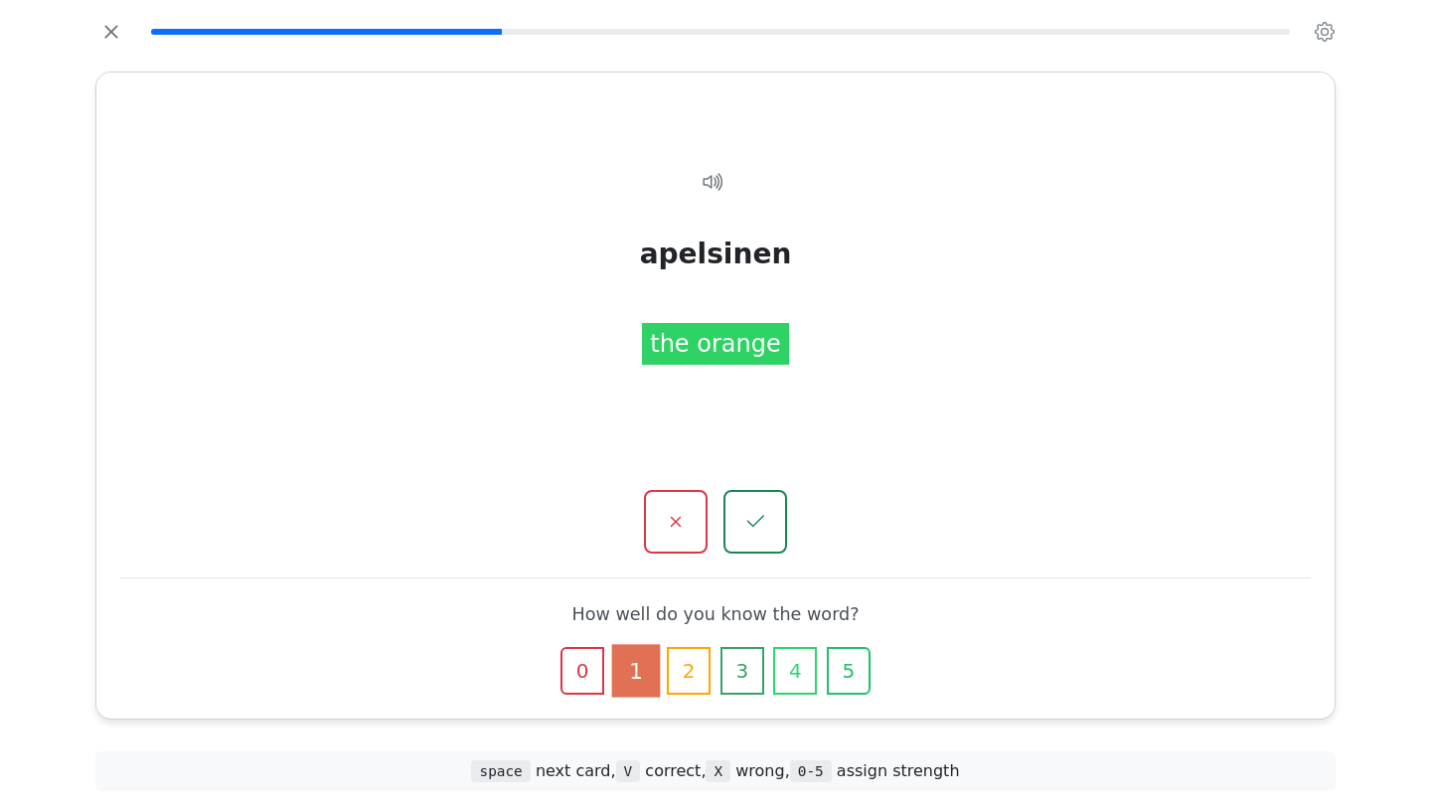
click at [844, 666] on icon "button" at bounding box center [848, 670] width 19 height 19
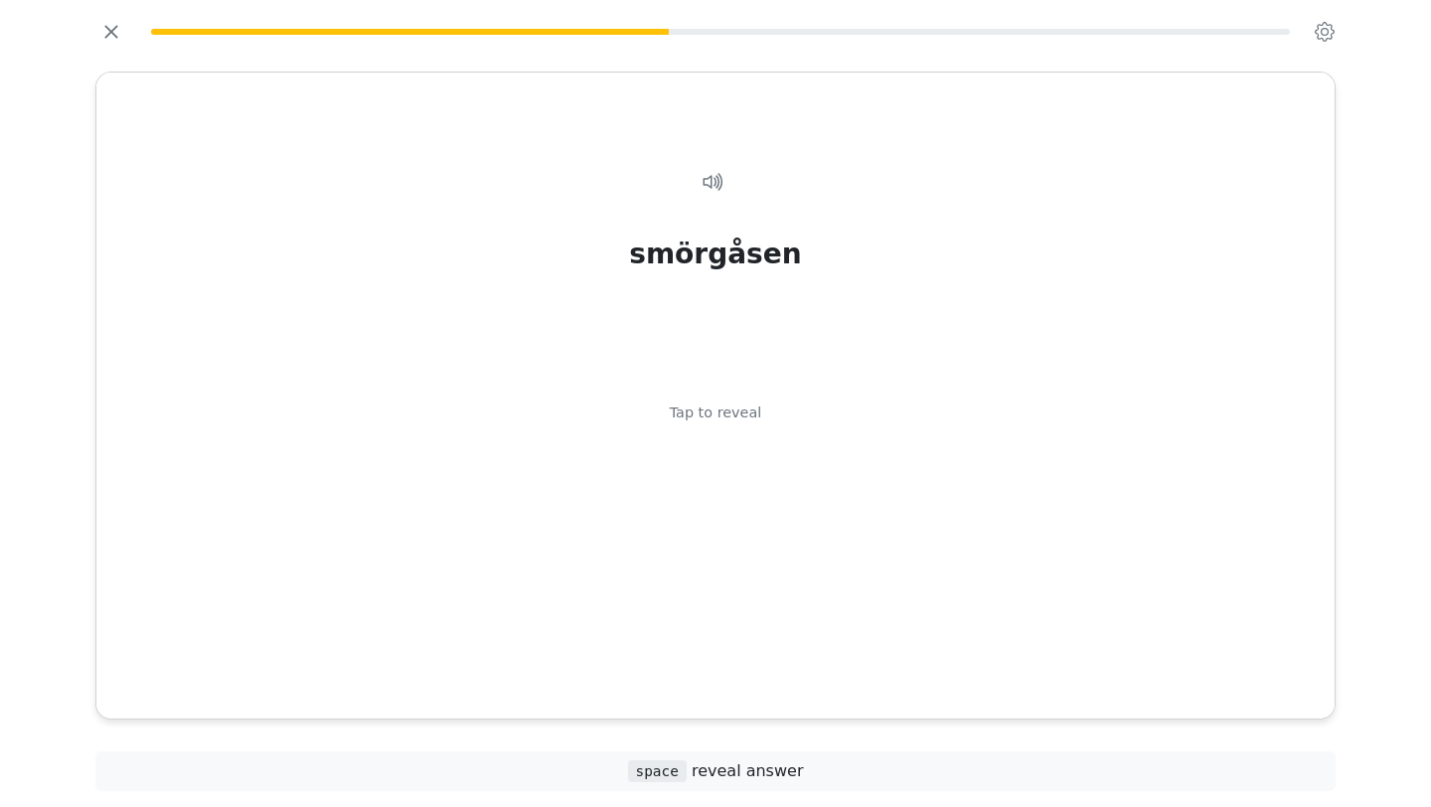
click at [844, 666] on div "smörgåsen Tap to reveal" at bounding box center [715, 419] width 1190 height 564
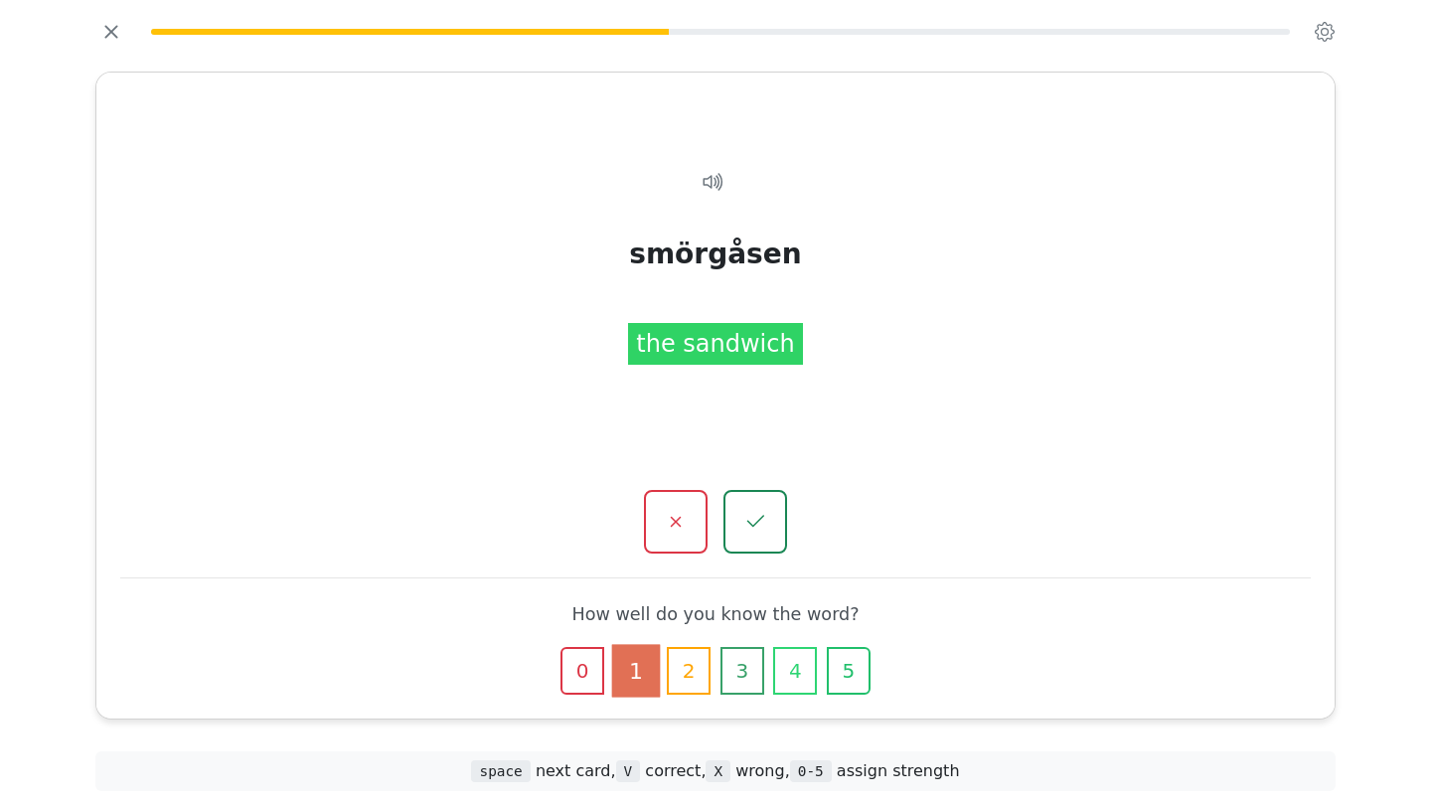
click at [844, 666] on icon "button" at bounding box center [848, 670] width 19 height 19
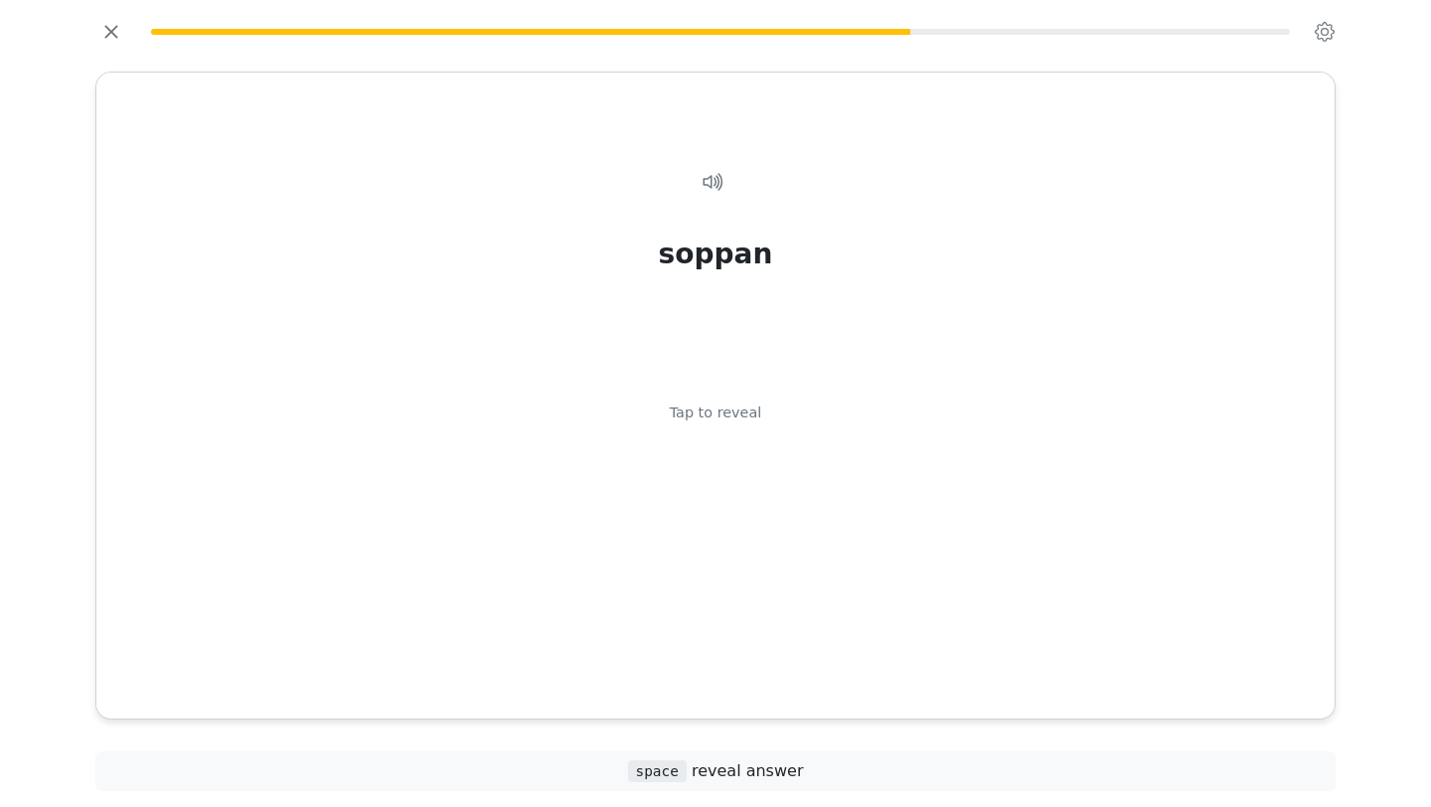
click at [844, 666] on div "soppan Tap to reveal" at bounding box center [715, 419] width 1190 height 564
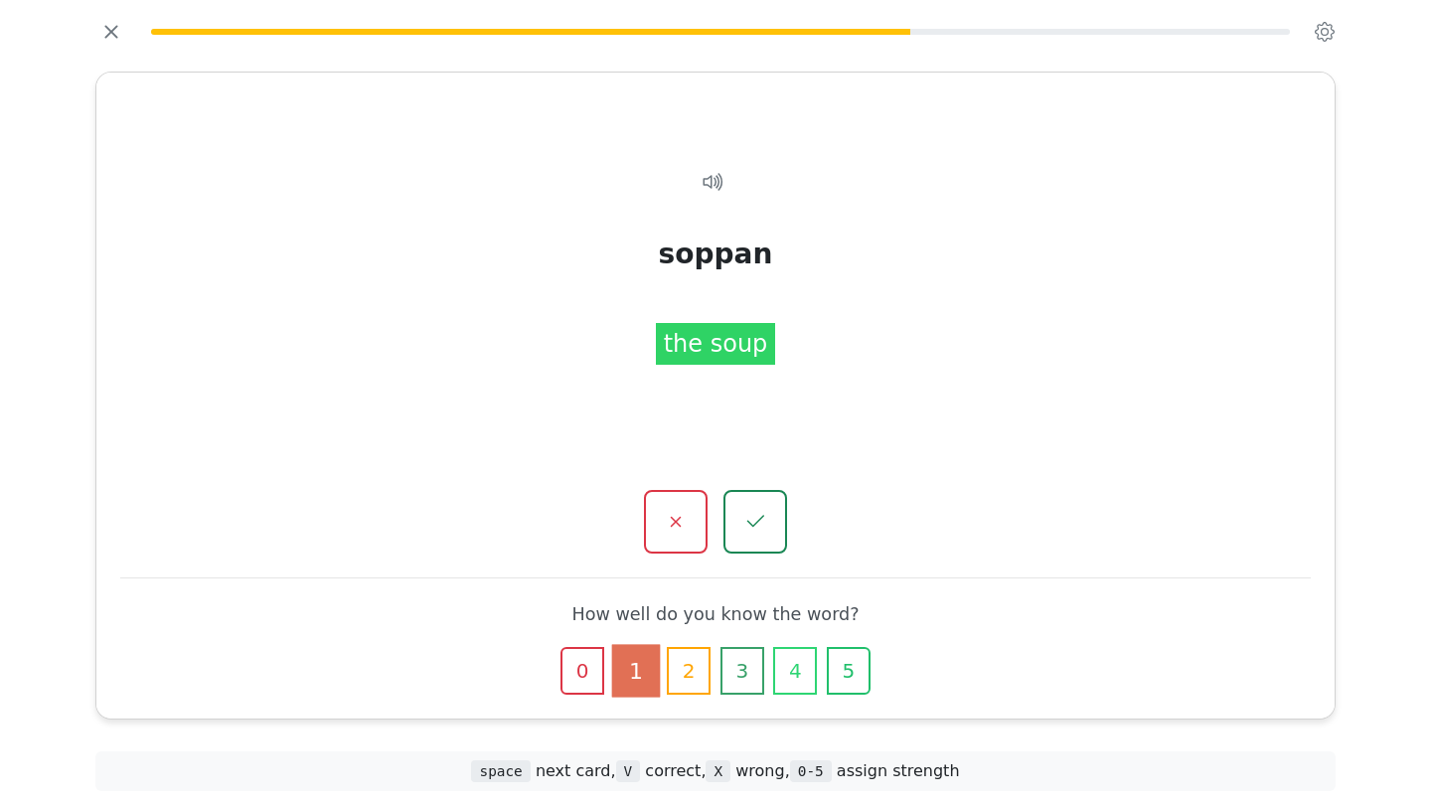
click at [844, 666] on icon "button" at bounding box center [848, 670] width 19 height 19
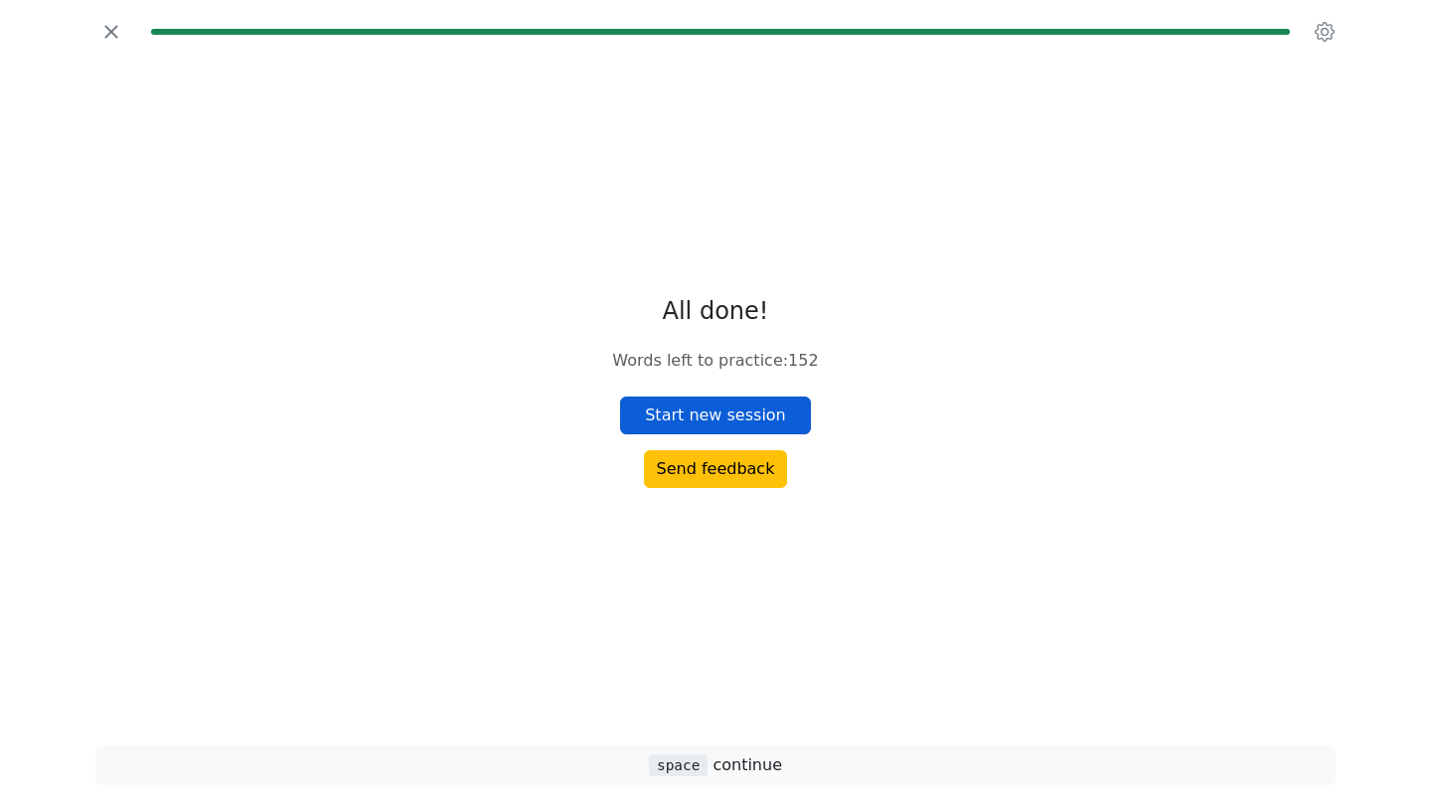
click at [776, 414] on button "Start new session" at bounding box center [715, 415] width 191 height 38
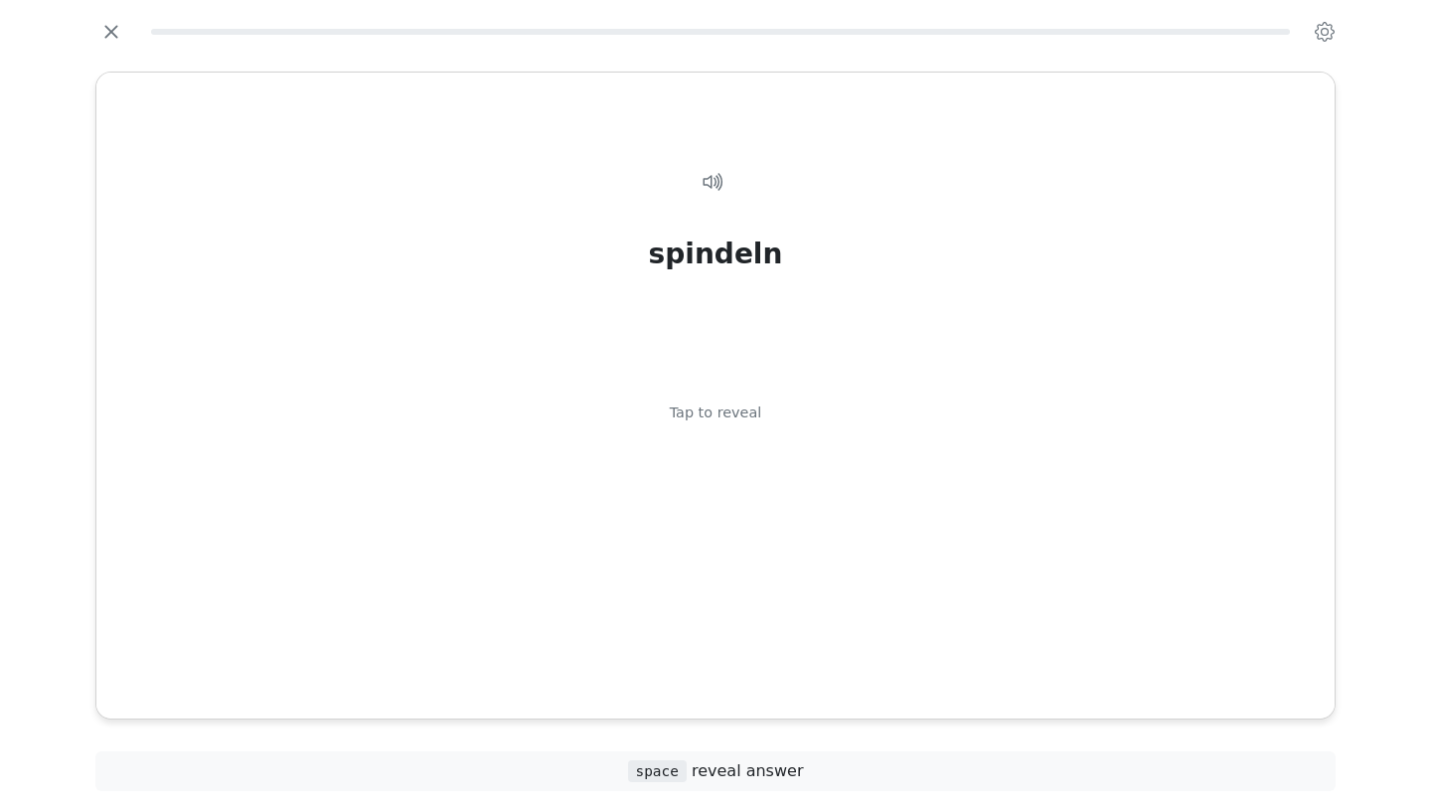
click at [919, 694] on div "spindeln Tap to reveal spindeln the spider" at bounding box center [715, 396] width 1238 height 646
click at [907, 646] on div "spindeln Tap to reveal" at bounding box center [715, 419] width 1190 height 564
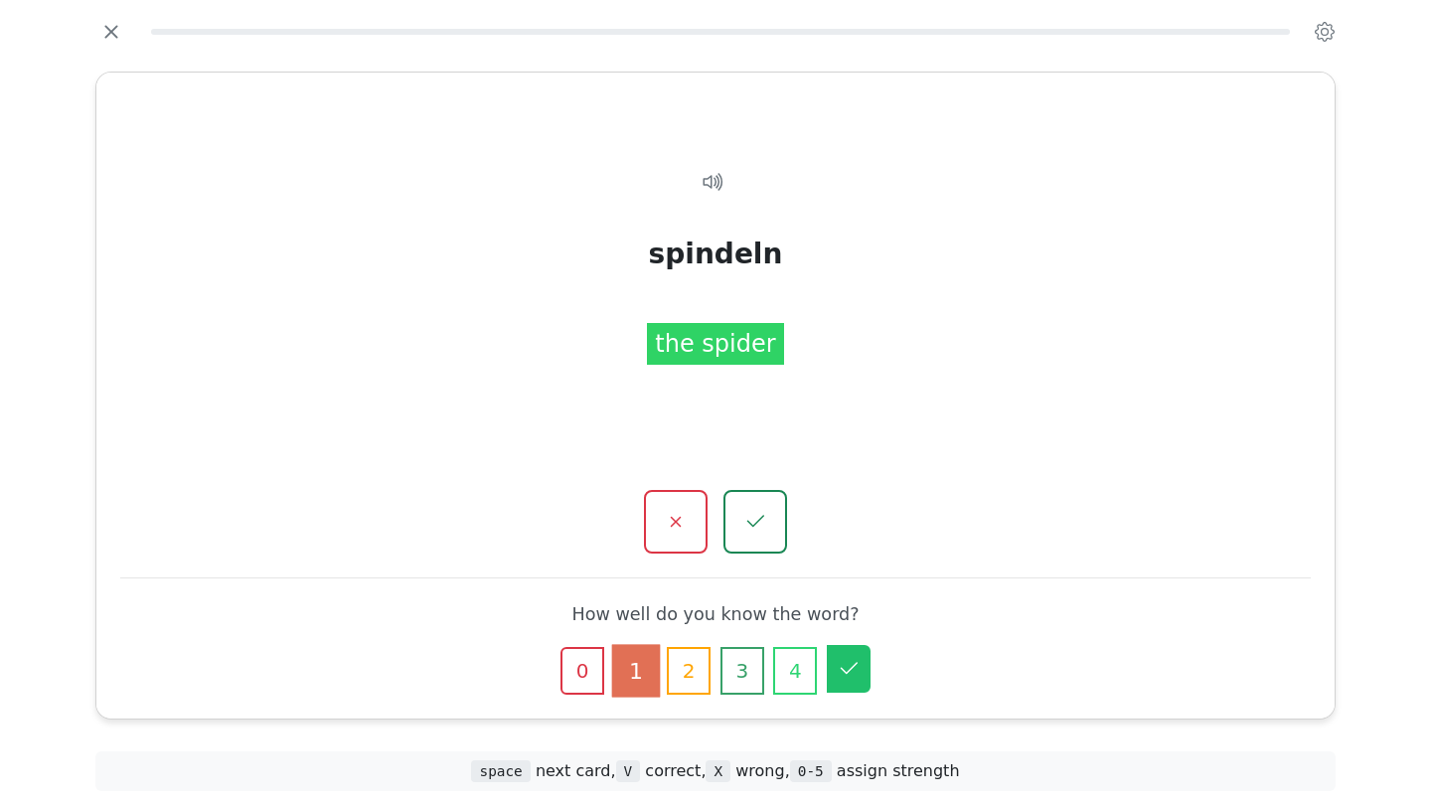
click at [846, 666] on icon "button" at bounding box center [849, 669] width 24 height 24
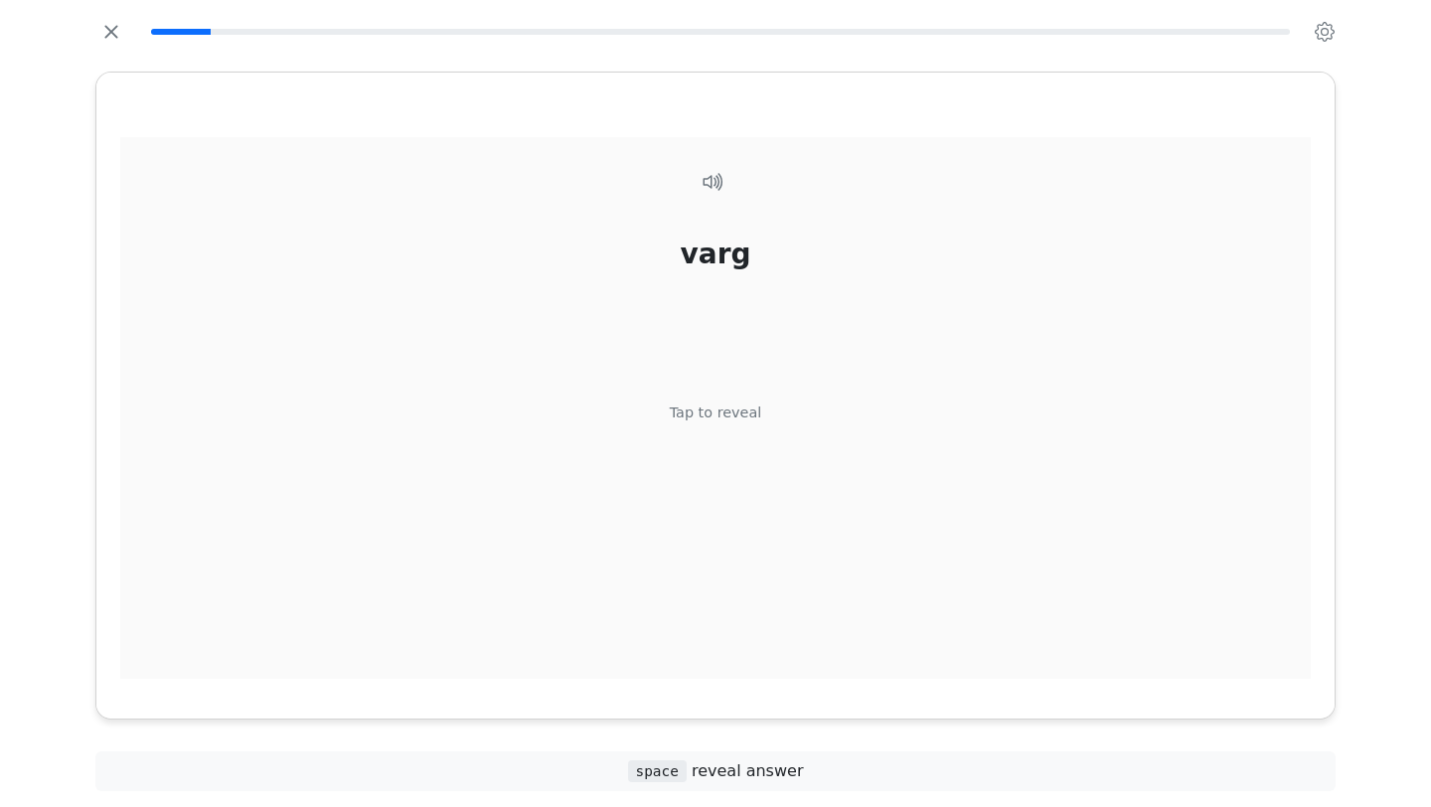
click at [818, 591] on div "varg Tap to reveal" at bounding box center [715, 419] width 1190 height 564
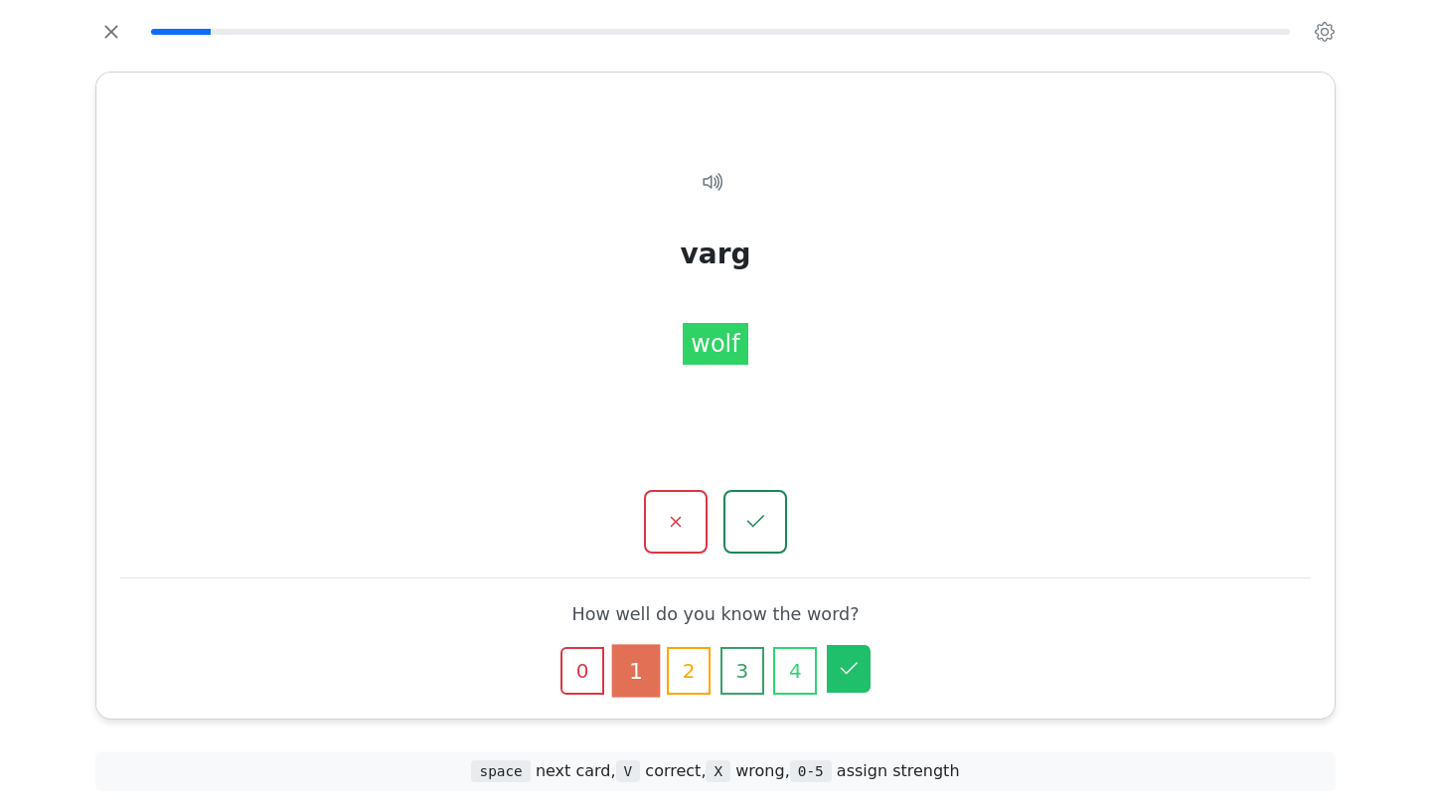
click at [854, 689] on button "5" at bounding box center [849, 669] width 44 height 48
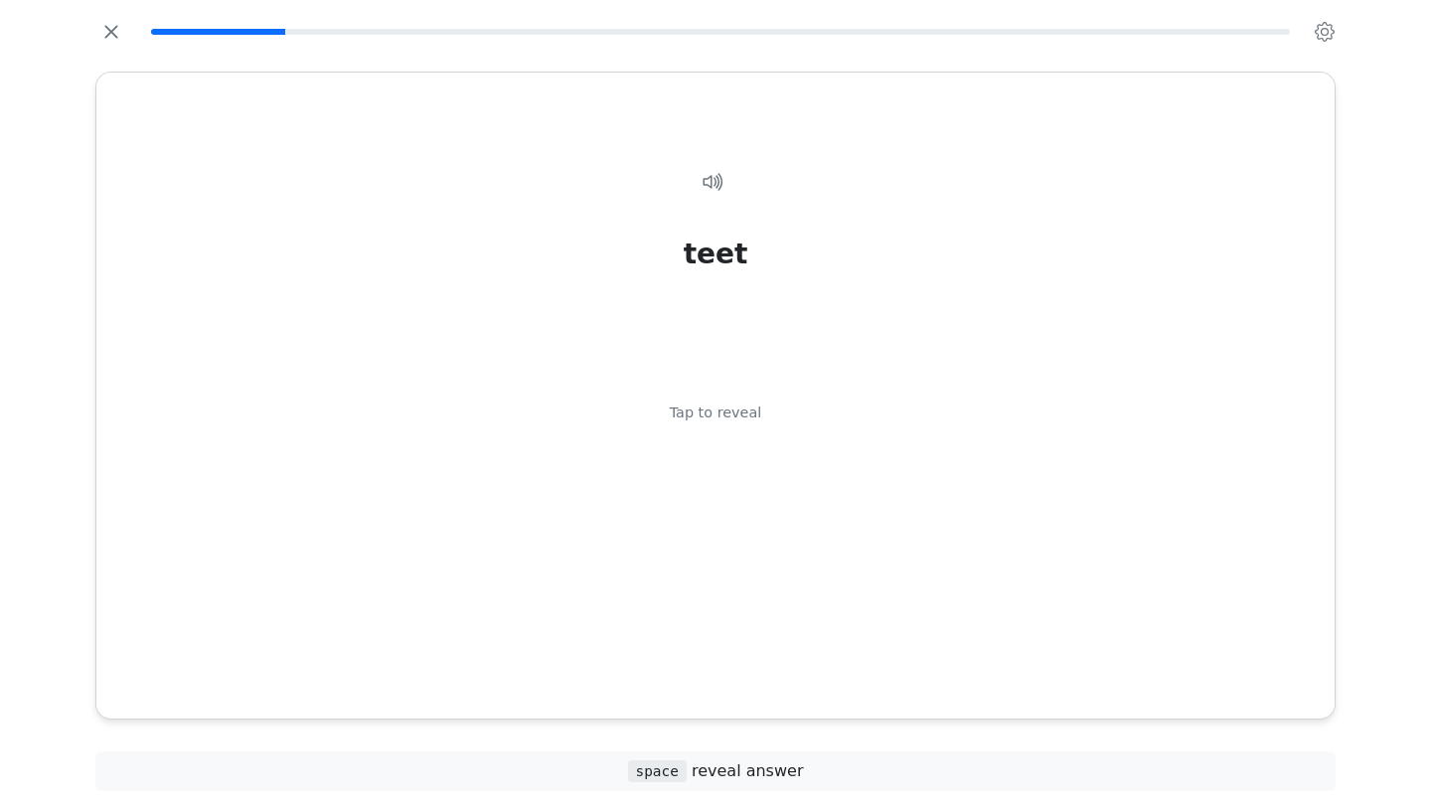
click at [854, 689] on div "teet Tap to reveal teet the tea" at bounding box center [715, 396] width 1238 height 646
click at [854, 661] on div "teet Tap to reveal" at bounding box center [715, 419] width 1190 height 564
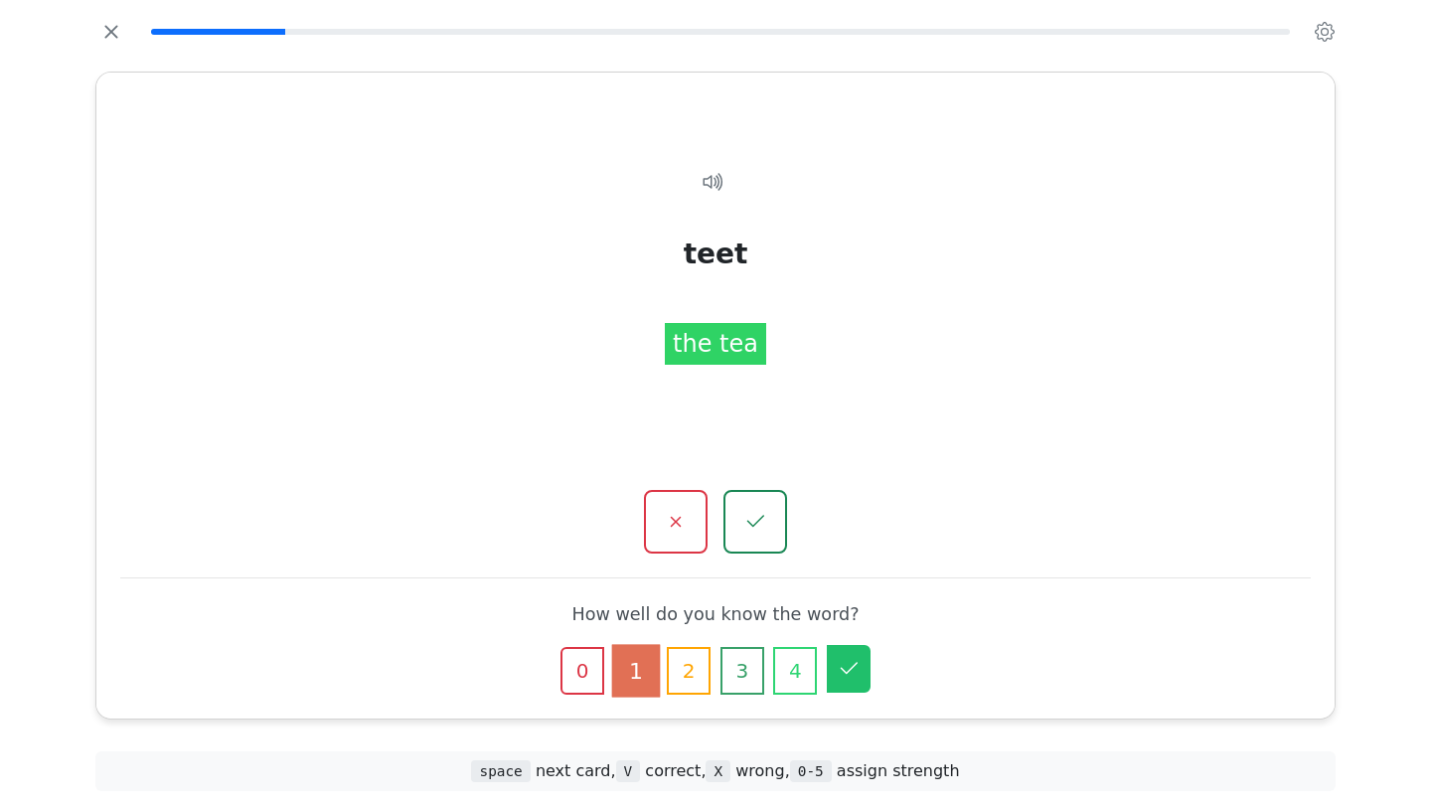
click at [854, 658] on icon "button" at bounding box center [849, 669] width 24 height 24
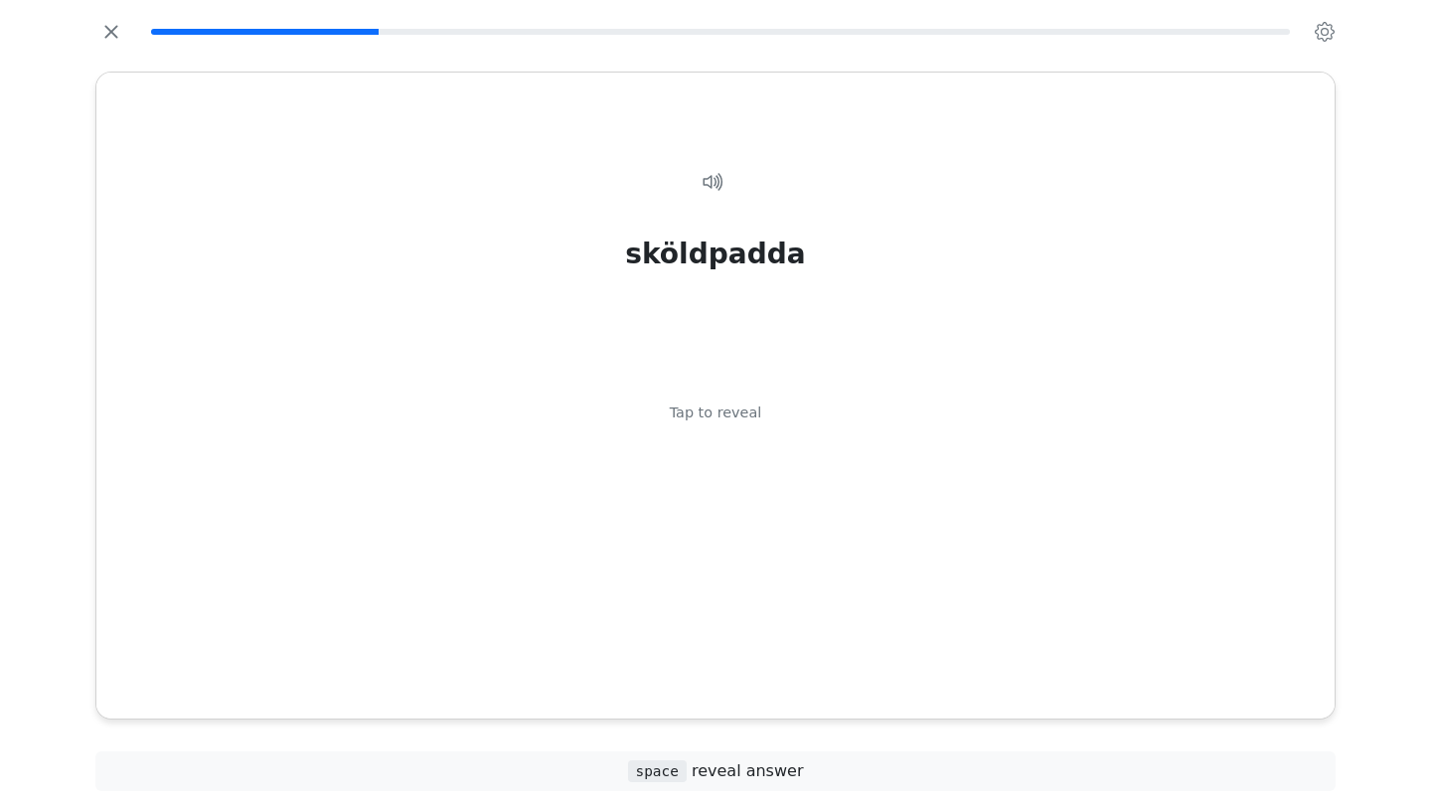
click at [854, 658] on div "sköldpadda Tap to reveal" at bounding box center [715, 419] width 1190 height 564
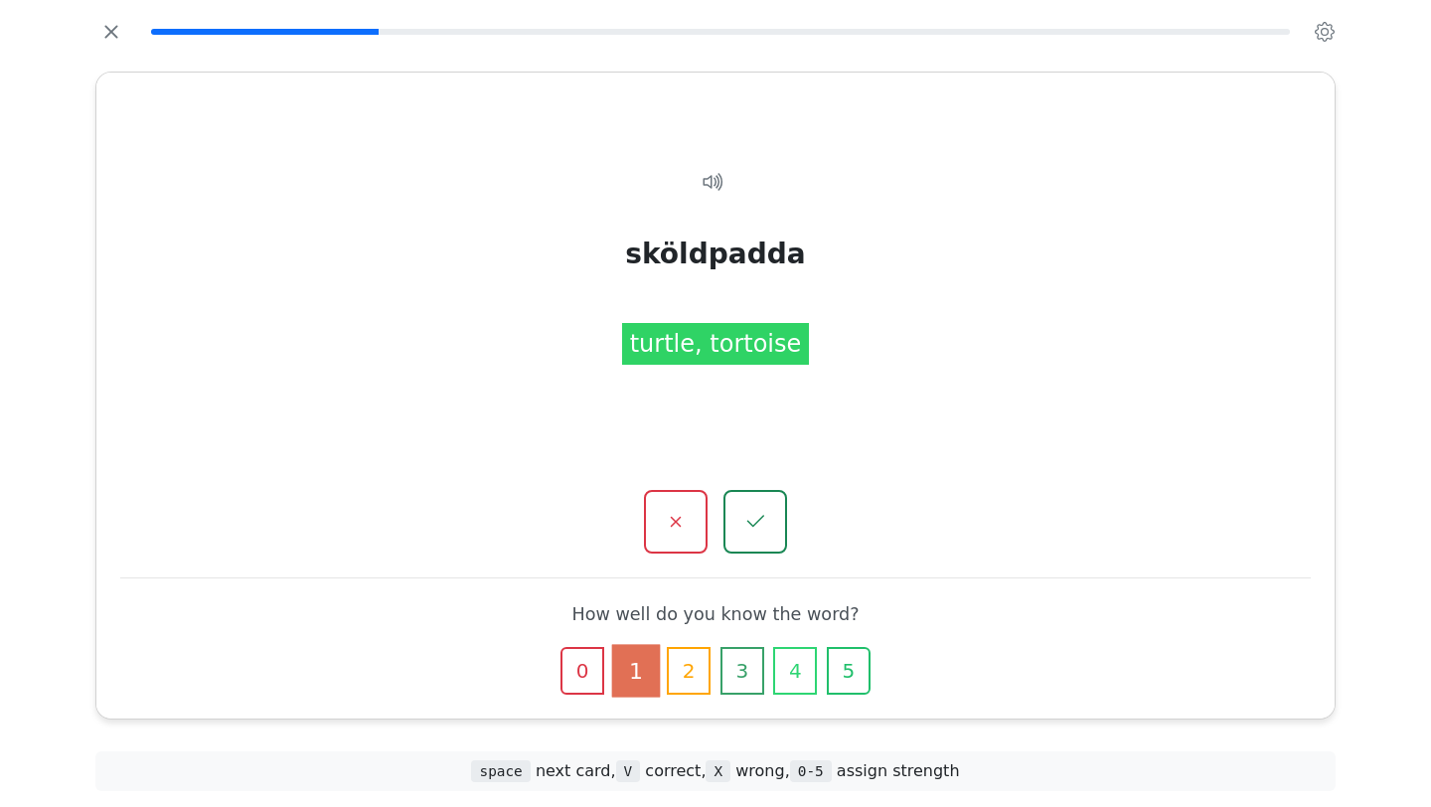
click at [854, 661] on icon "button" at bounding box center [848, 670] width 19 height 19
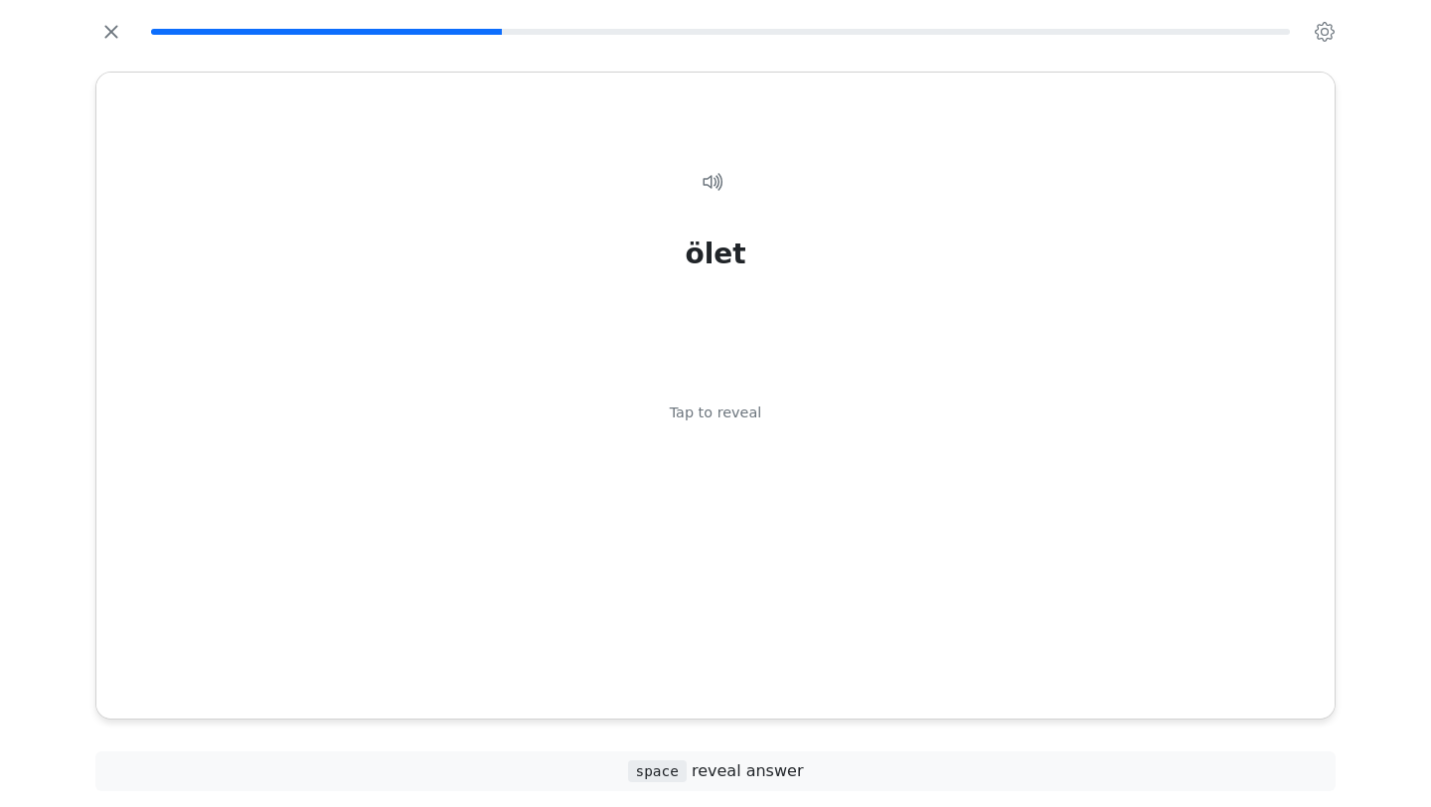
click at [854, 658] on div "ölet Tap to reveal" at bounding box center [715, 419] width 1190 height 564
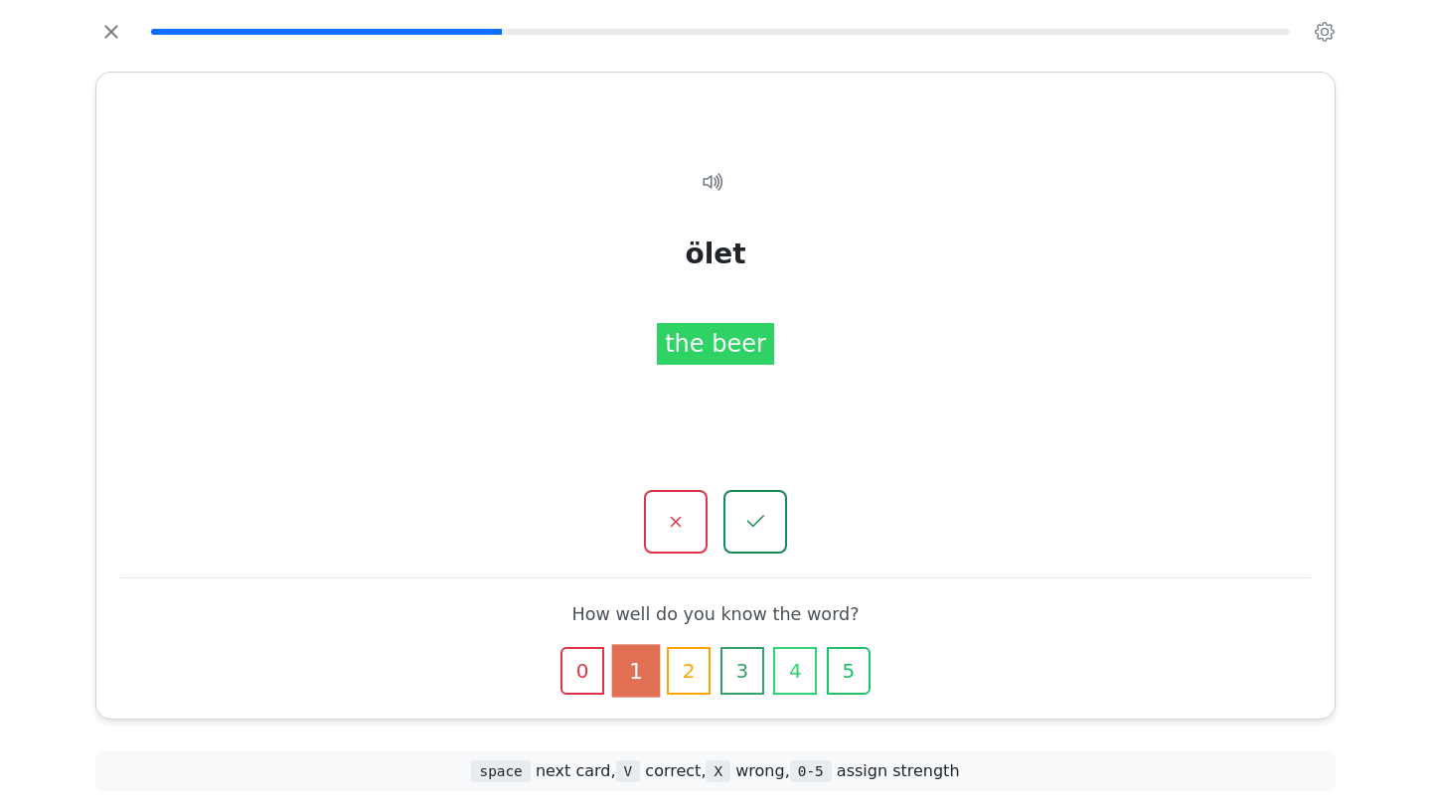
click at [854, 661] on icon "button" at bounding box center [848, 670] width 19 height 19
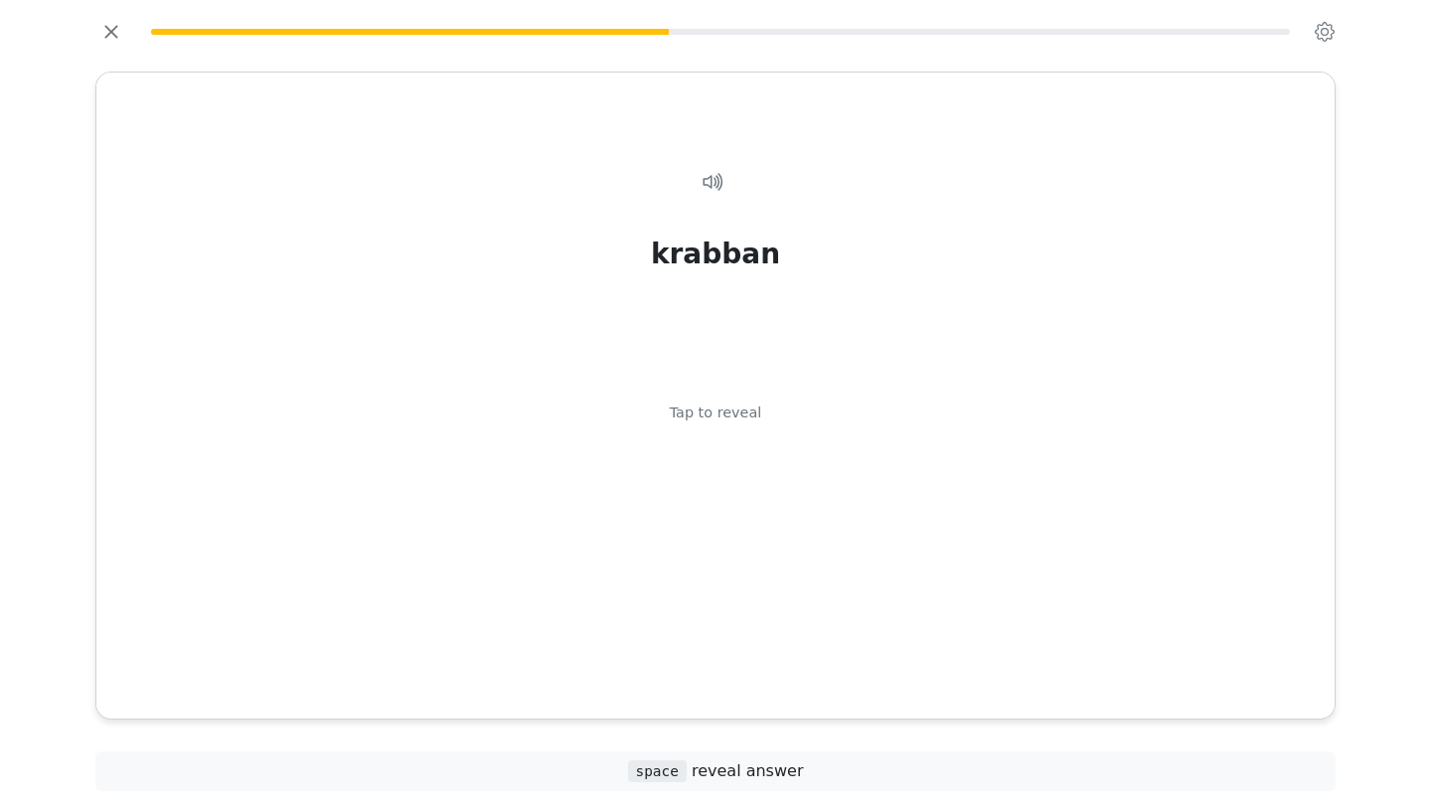
click at [854, 658] on div "krabban Tap to reveal" at bounding box center [715, 419] width 1190 height 564
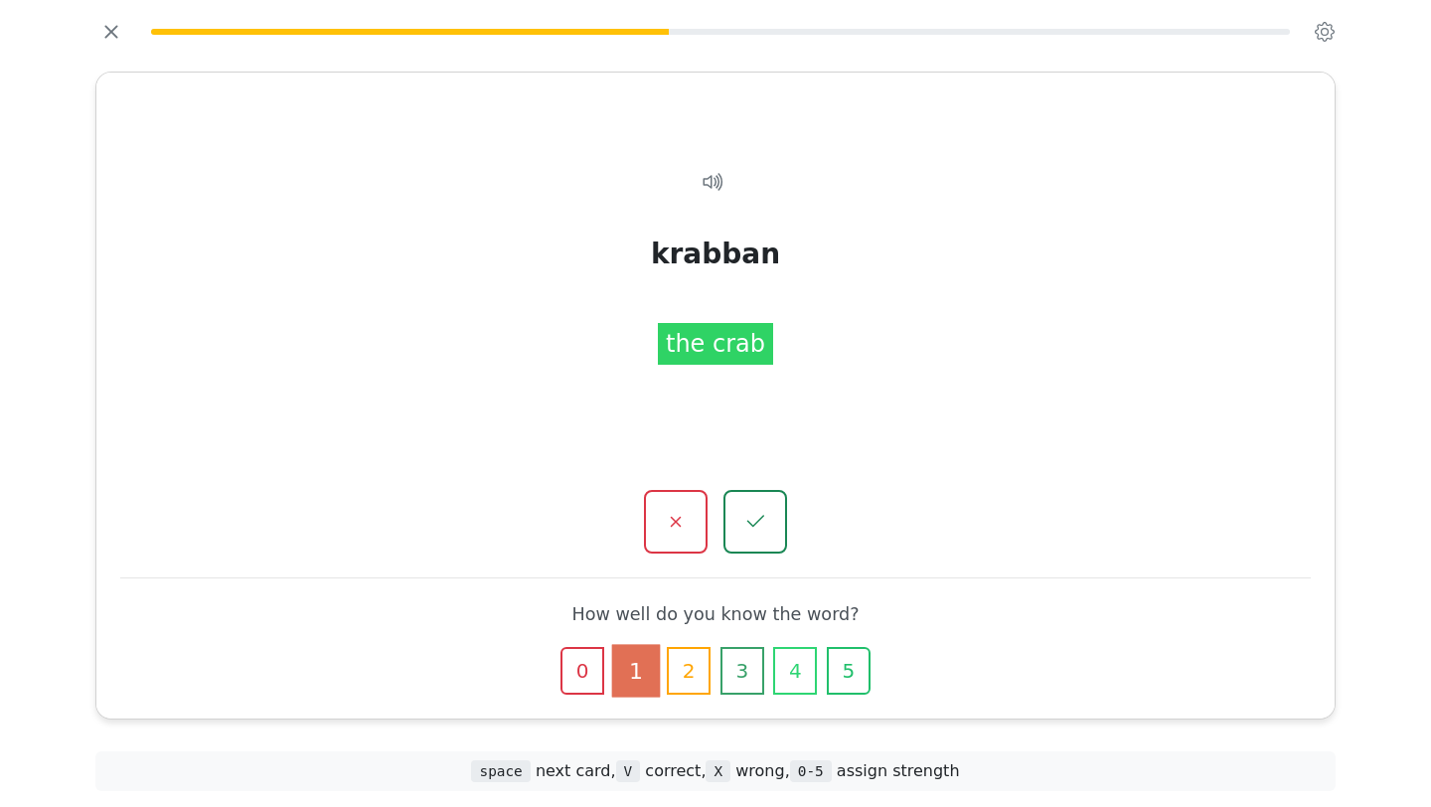
click at [854, 661] on icon "button" at bounding box center [848, 670] width 19 height 19
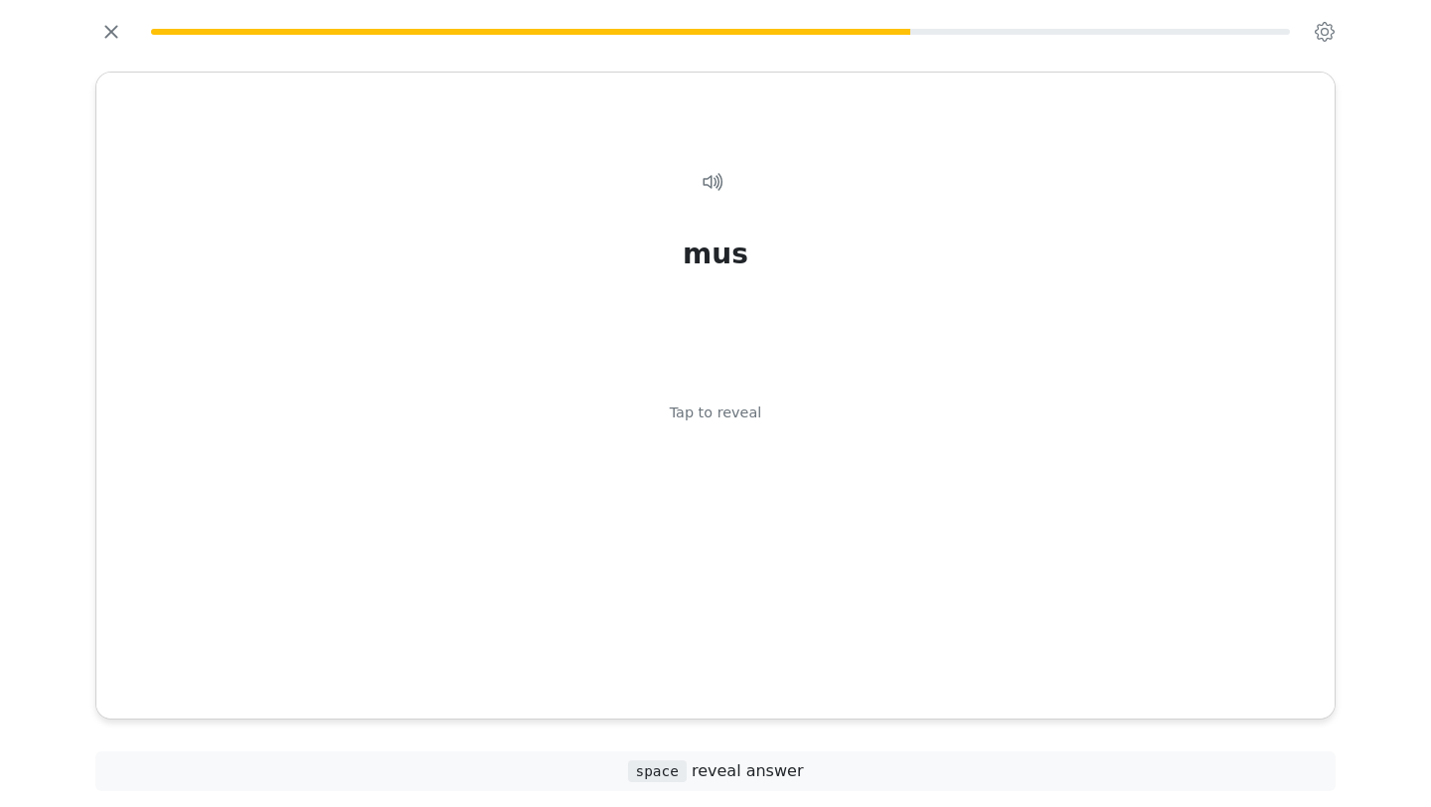
click at [854, 658] on div "mus Tap to reveal" at bounding box center [715, 419] width 1190 height 564
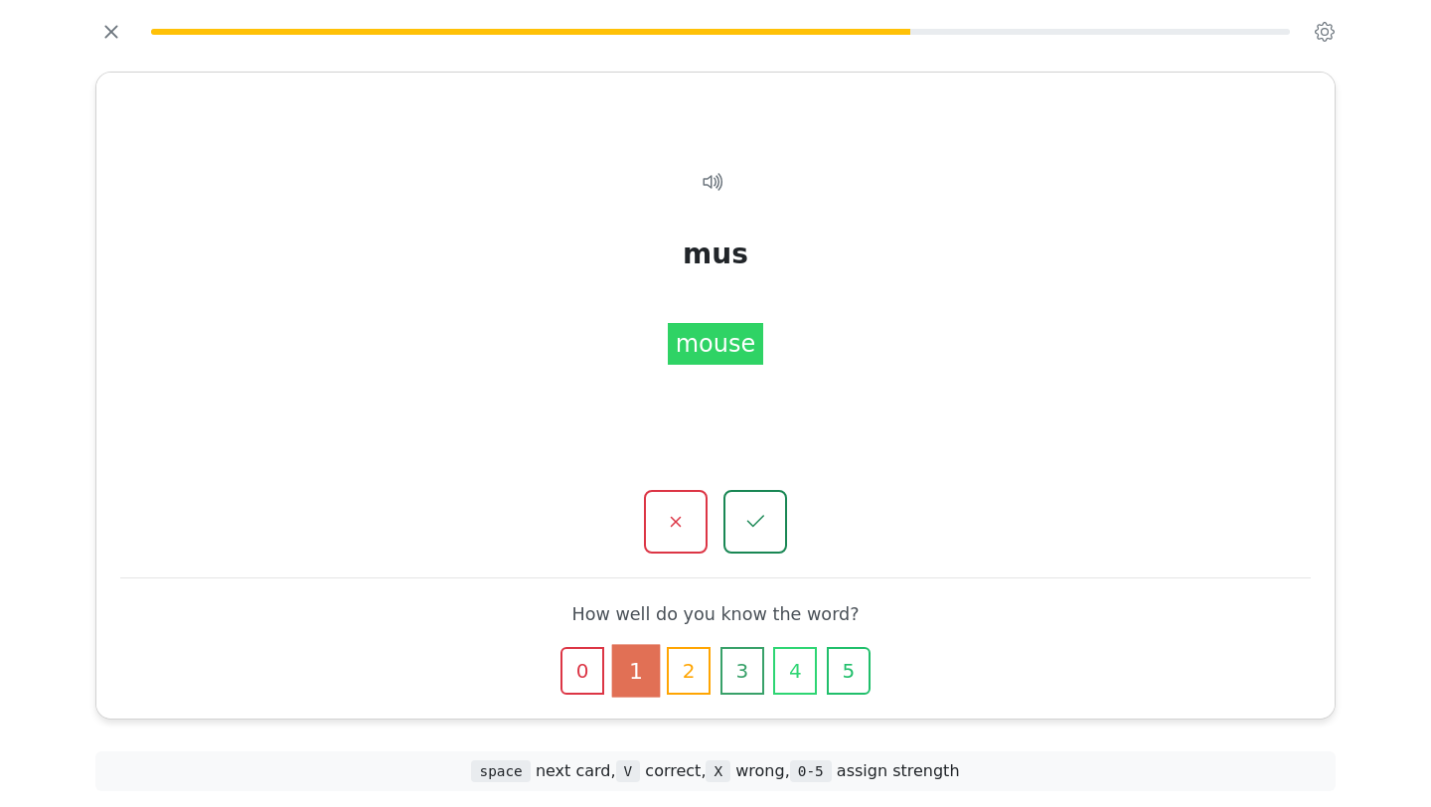
click at [854, 661] on icon "button" at bounding box center [848, 670] width 19 height 19
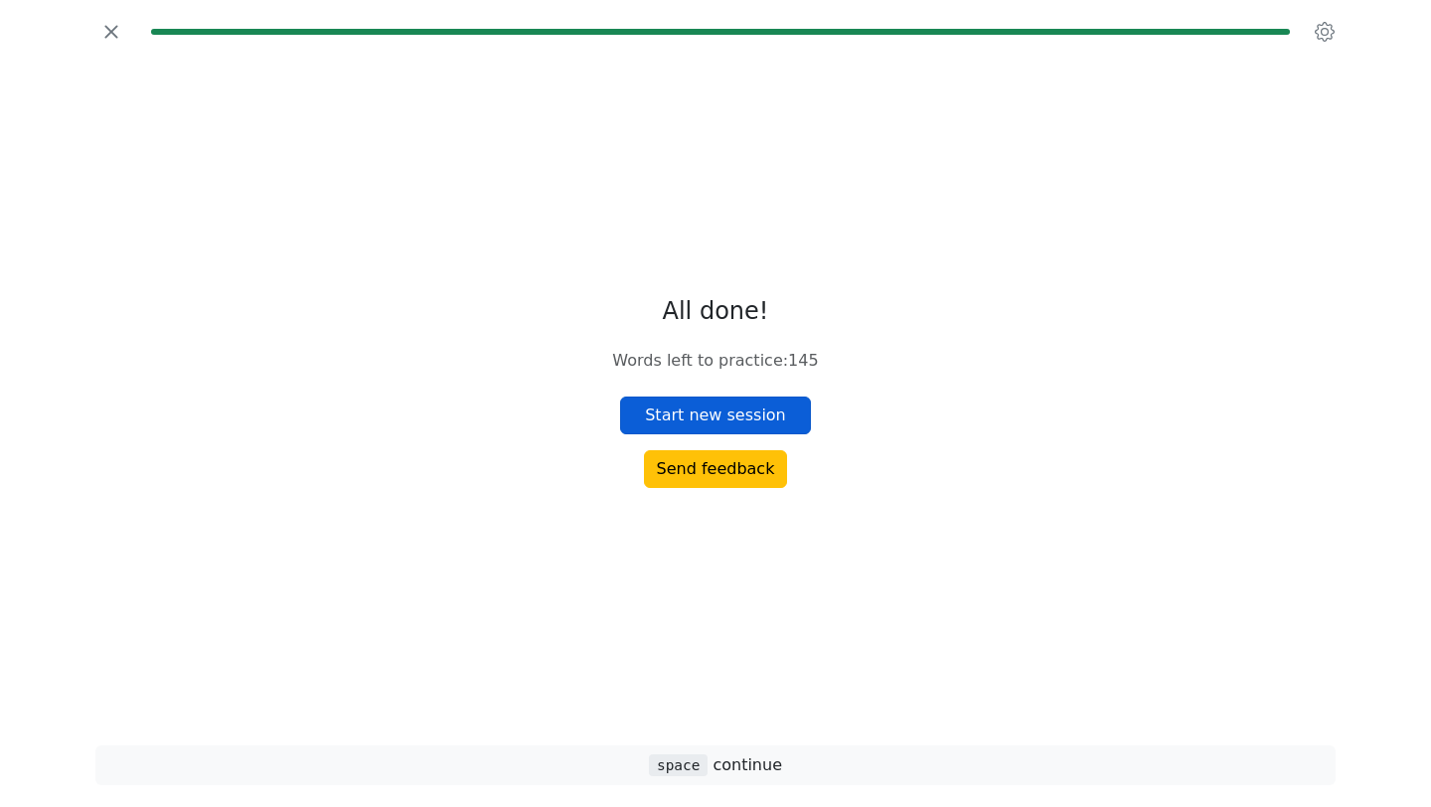
click at [774, 423] on button "Start new session" at bounding box center [715, 415] width 191 height 38
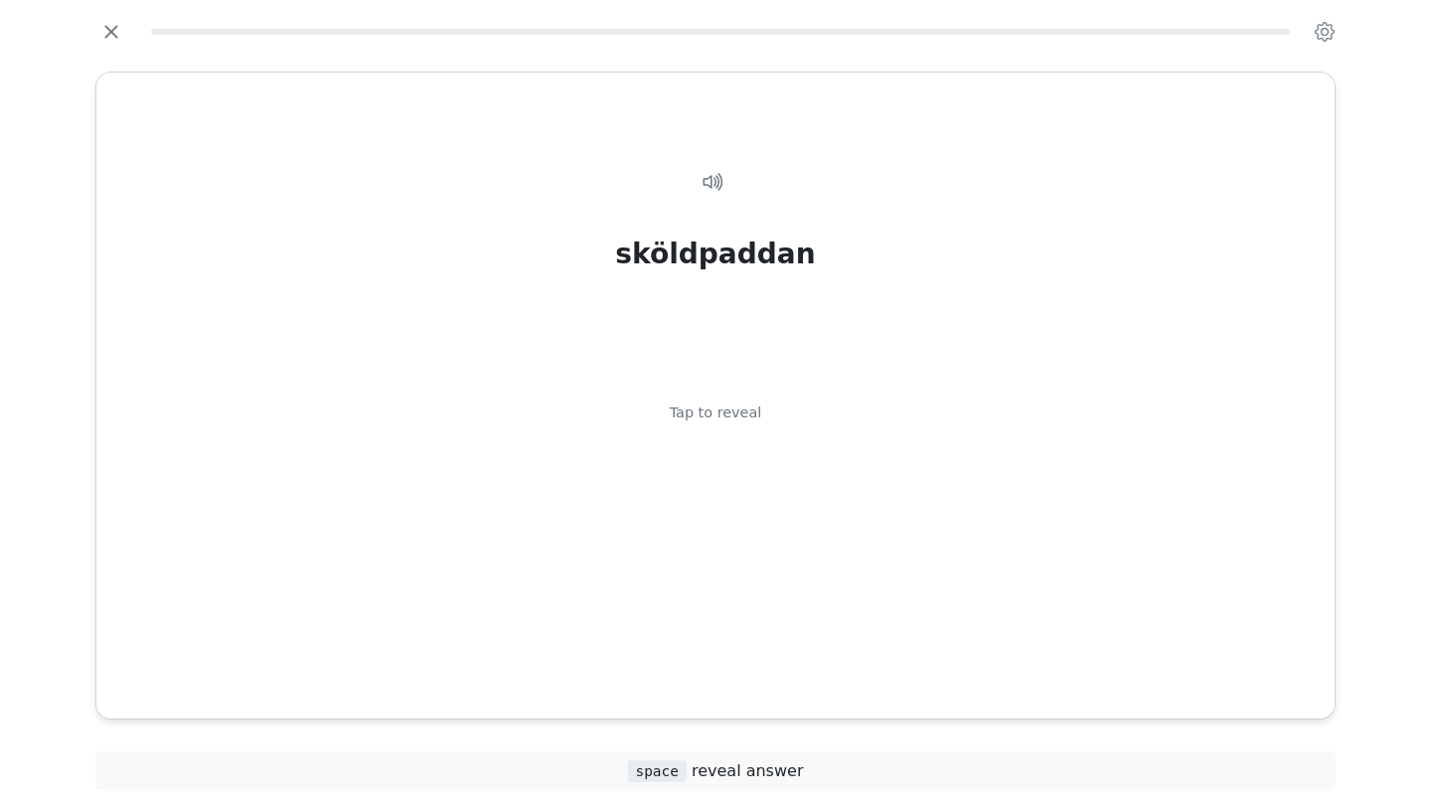
click at [774, 423] on div "sköldpaddan Tap to reveal" at bounding box center [715, 419] width 1190 height 564
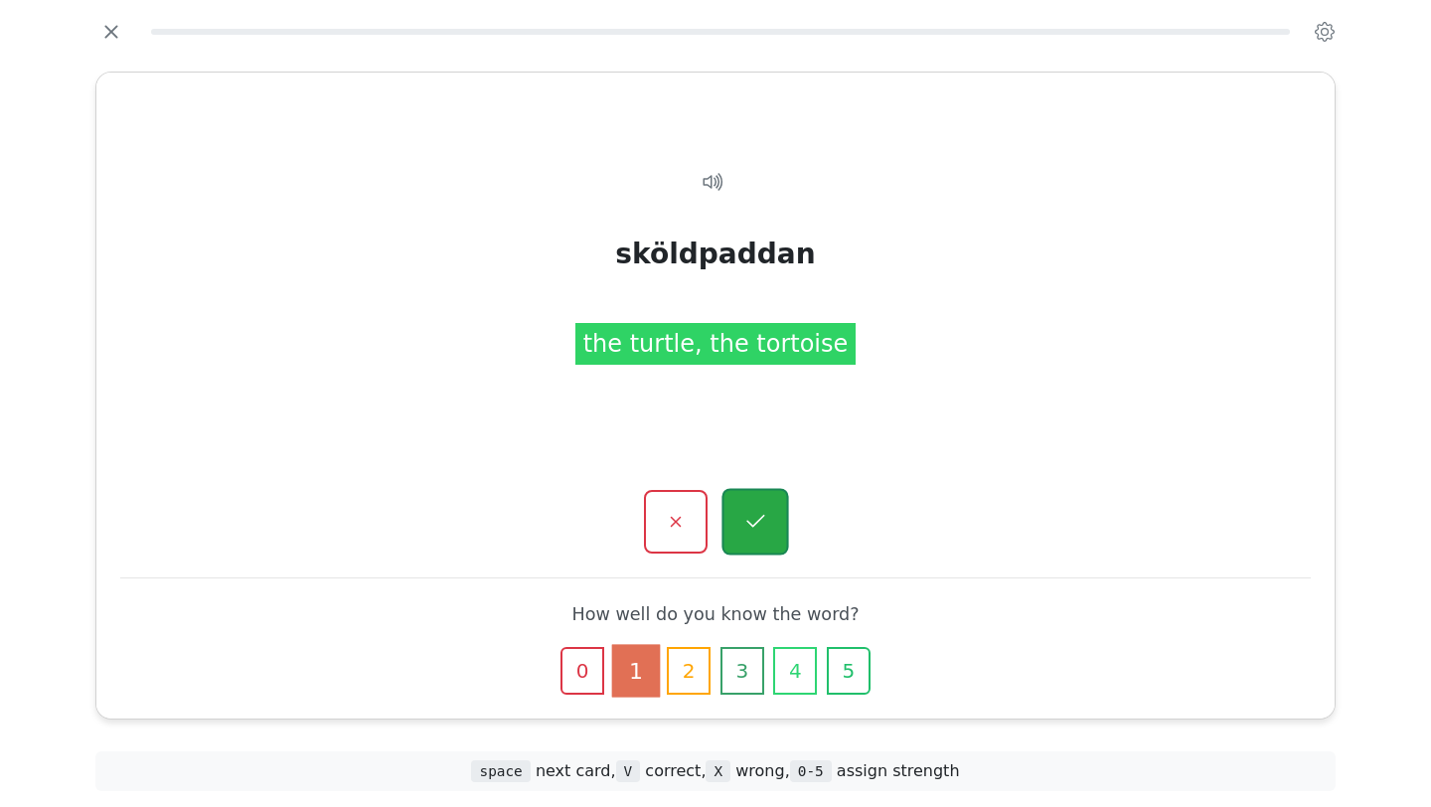
click at [769, 522] on button "button" at bounding box center [754, 522] width 67 height 67
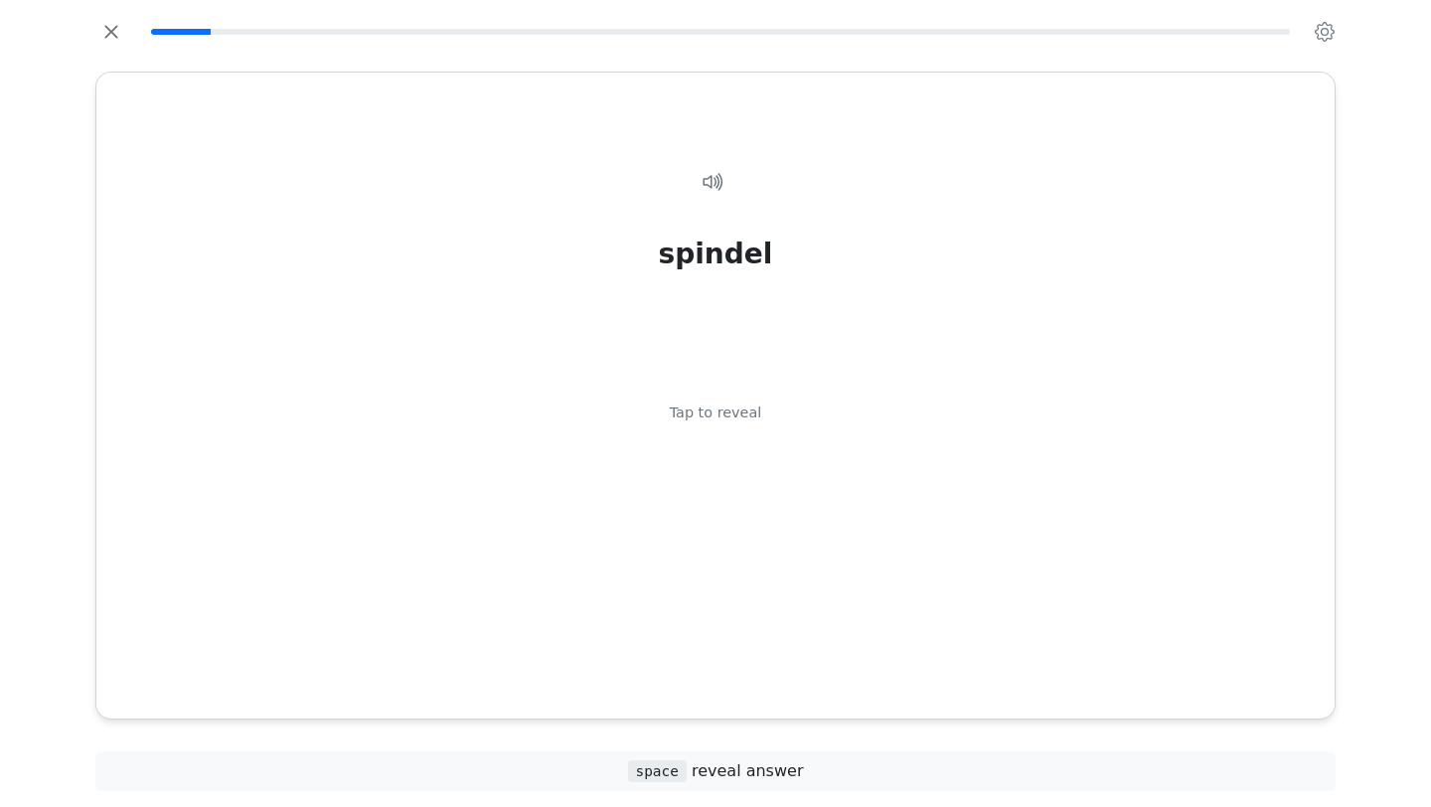
click at [769, 522] on div "spindel Tap to reveal" at bounding box center [715, 419] width 1190 height 564
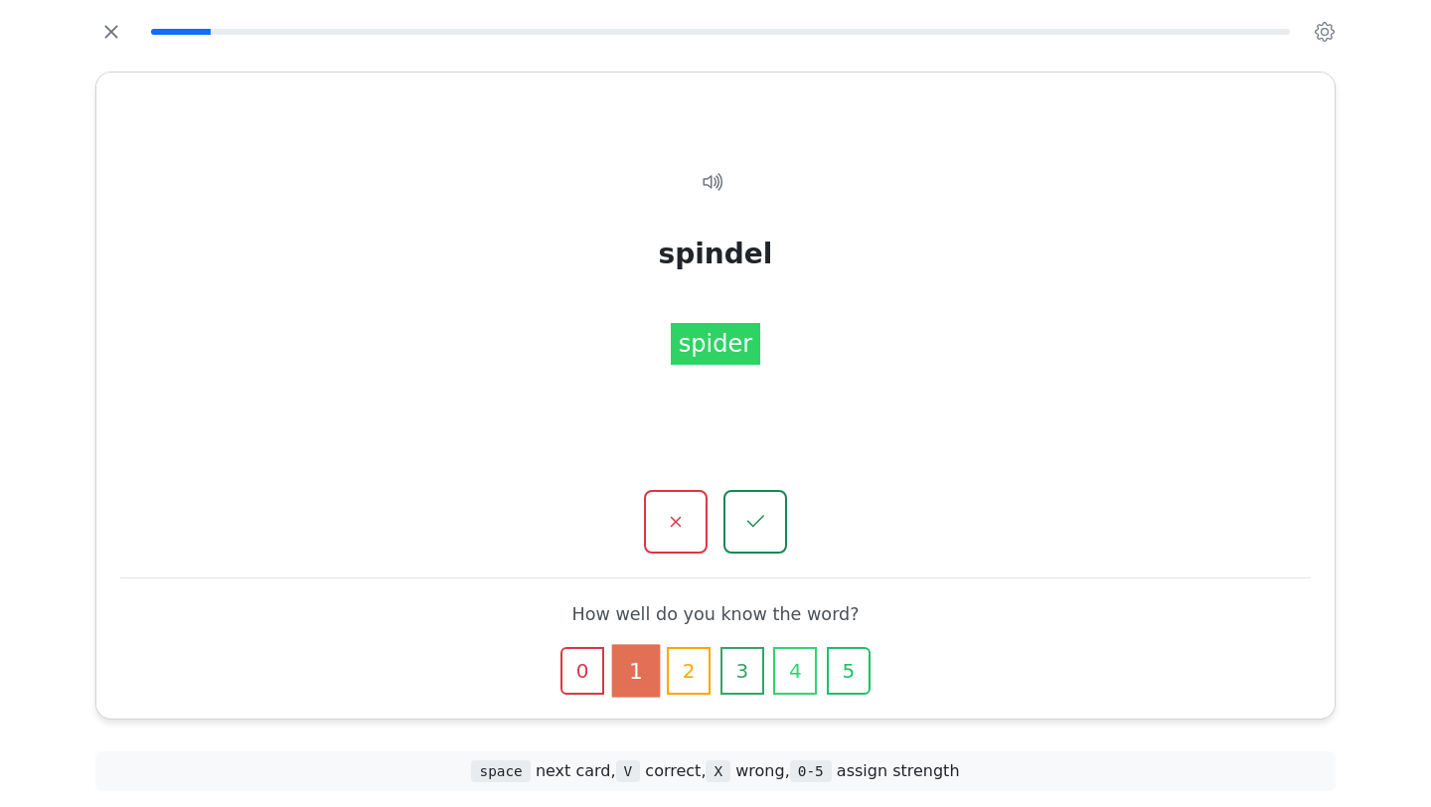
click at [769, 522] on button "button" at bounding box center [755, 522] width 64 height 64
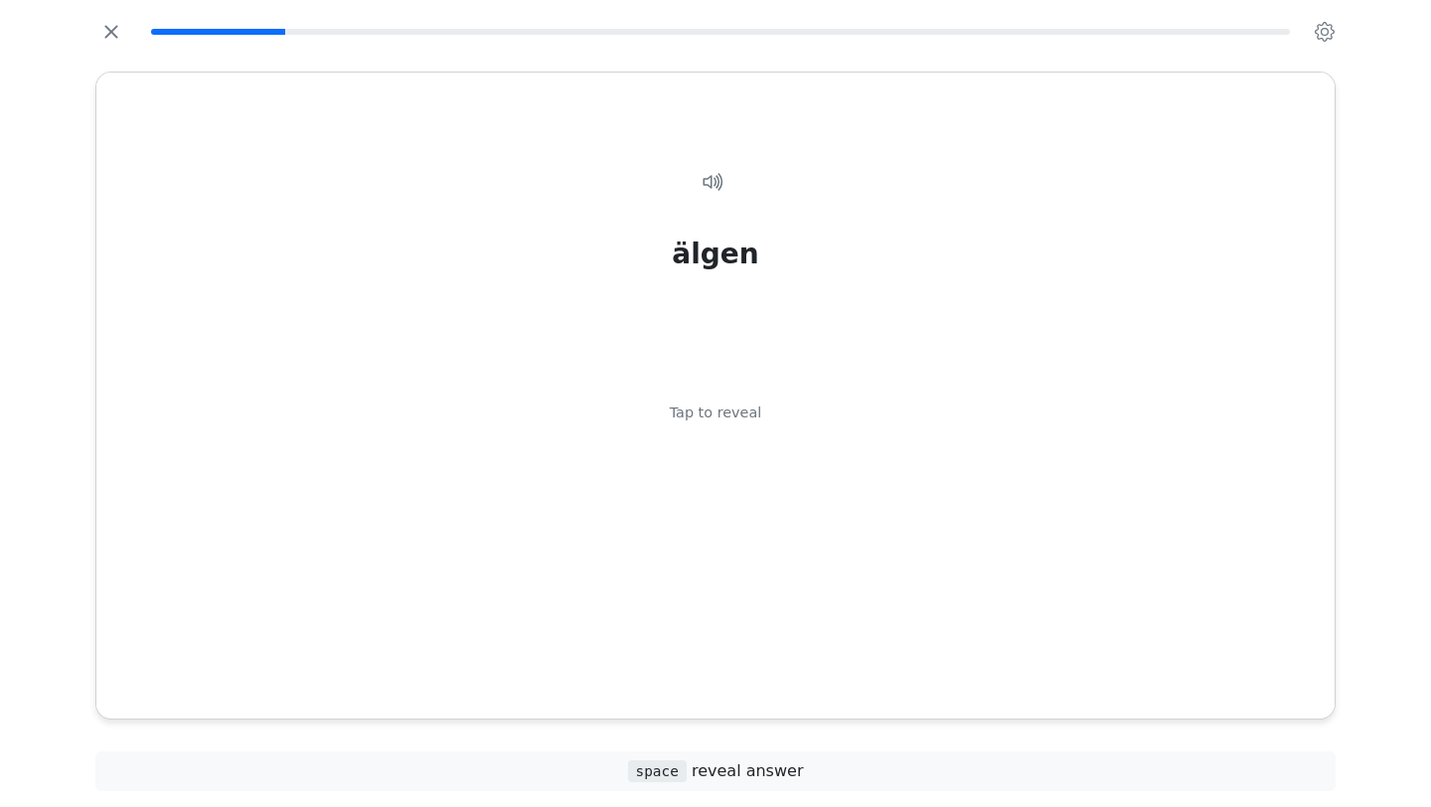
click at [769, 522] on div "älgen Tap to reveal" at bounding box center [715, 419] width 1190 height 564
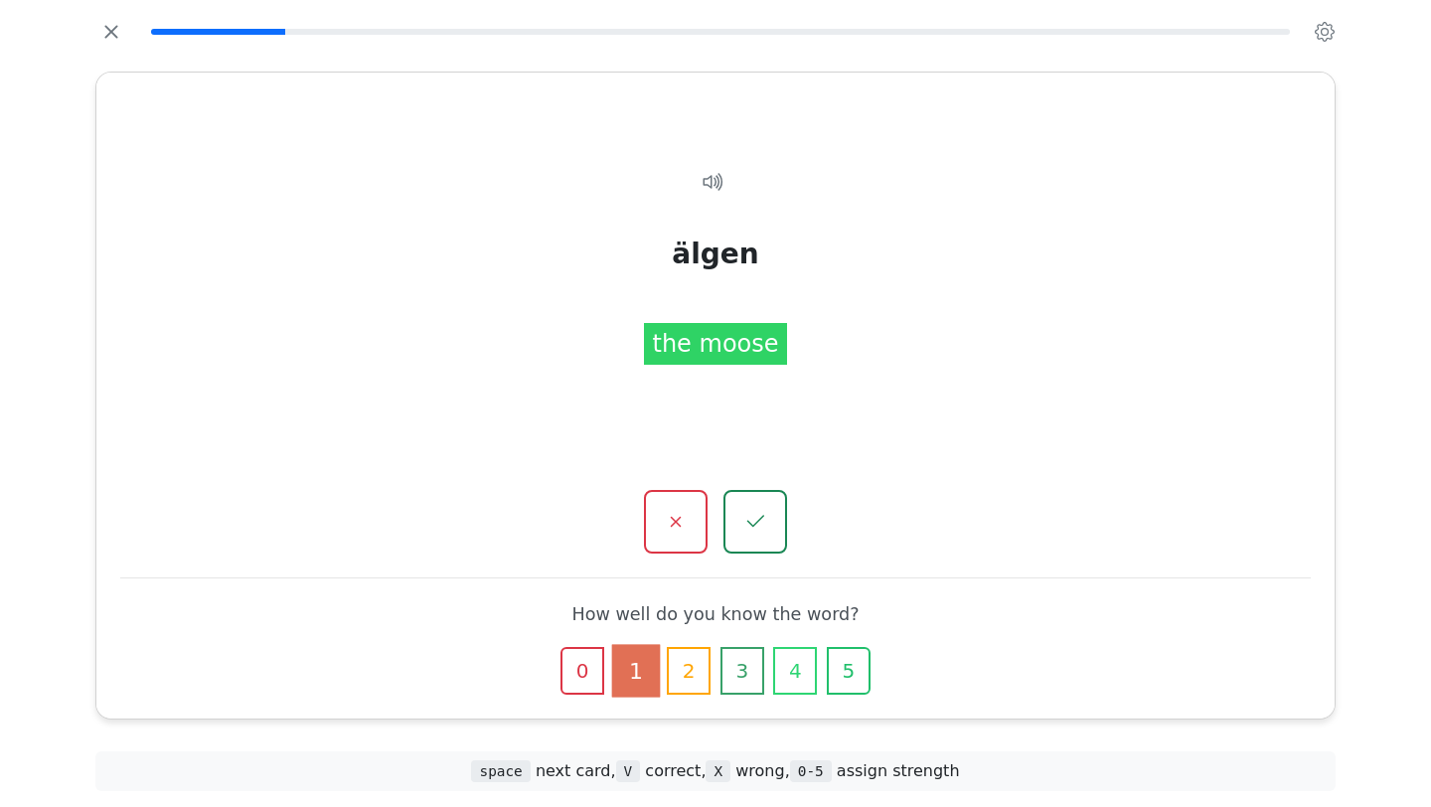
click at [769, 522] on button "button" at bounding box center [755, 522] width 64 height 64
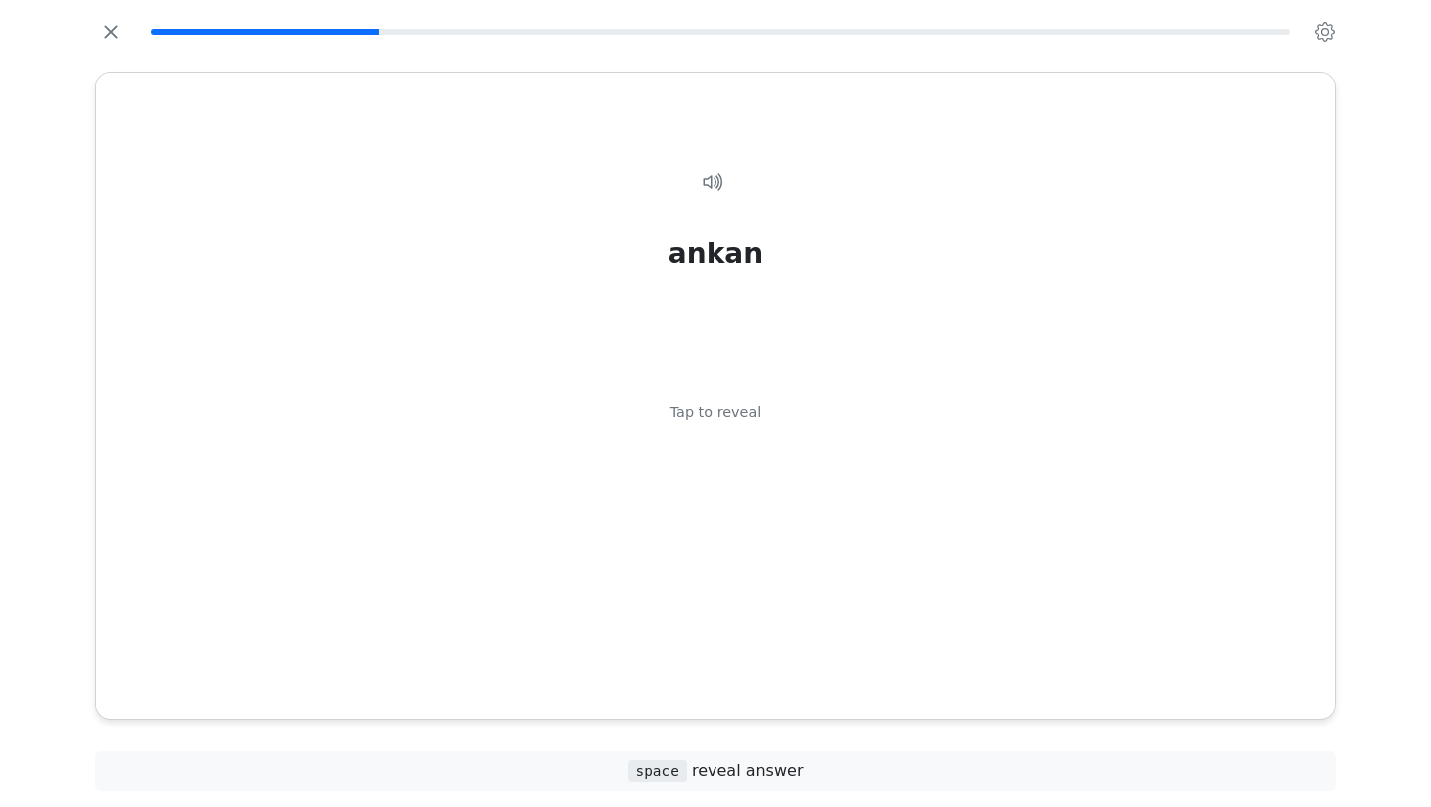
click at [769, 522] on div "ankan Tap to reveal" at bounding box center [715, 419] width 1190 height 564
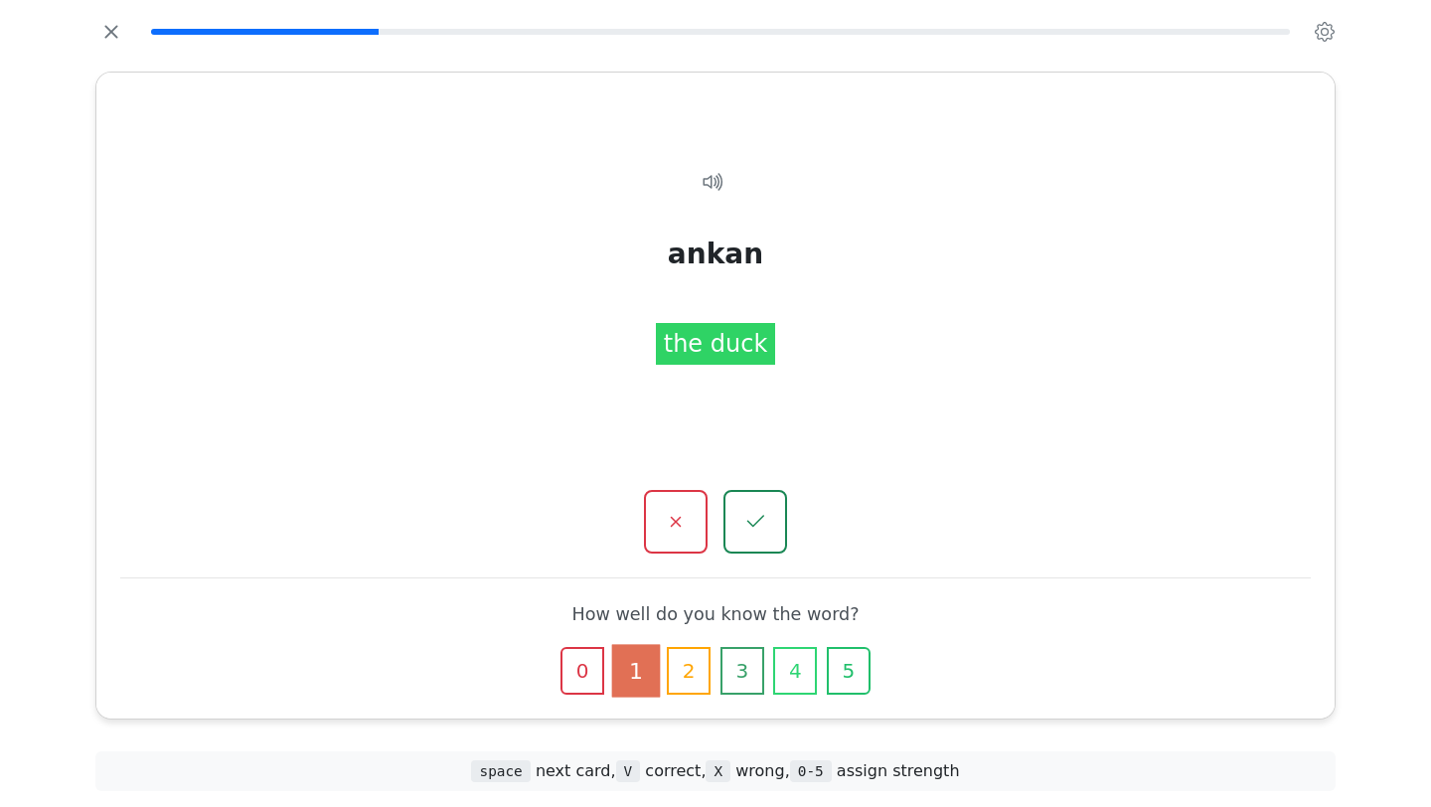
click at [769, 522] on button "button" at bounding box center [755, 522] width 64 height 64
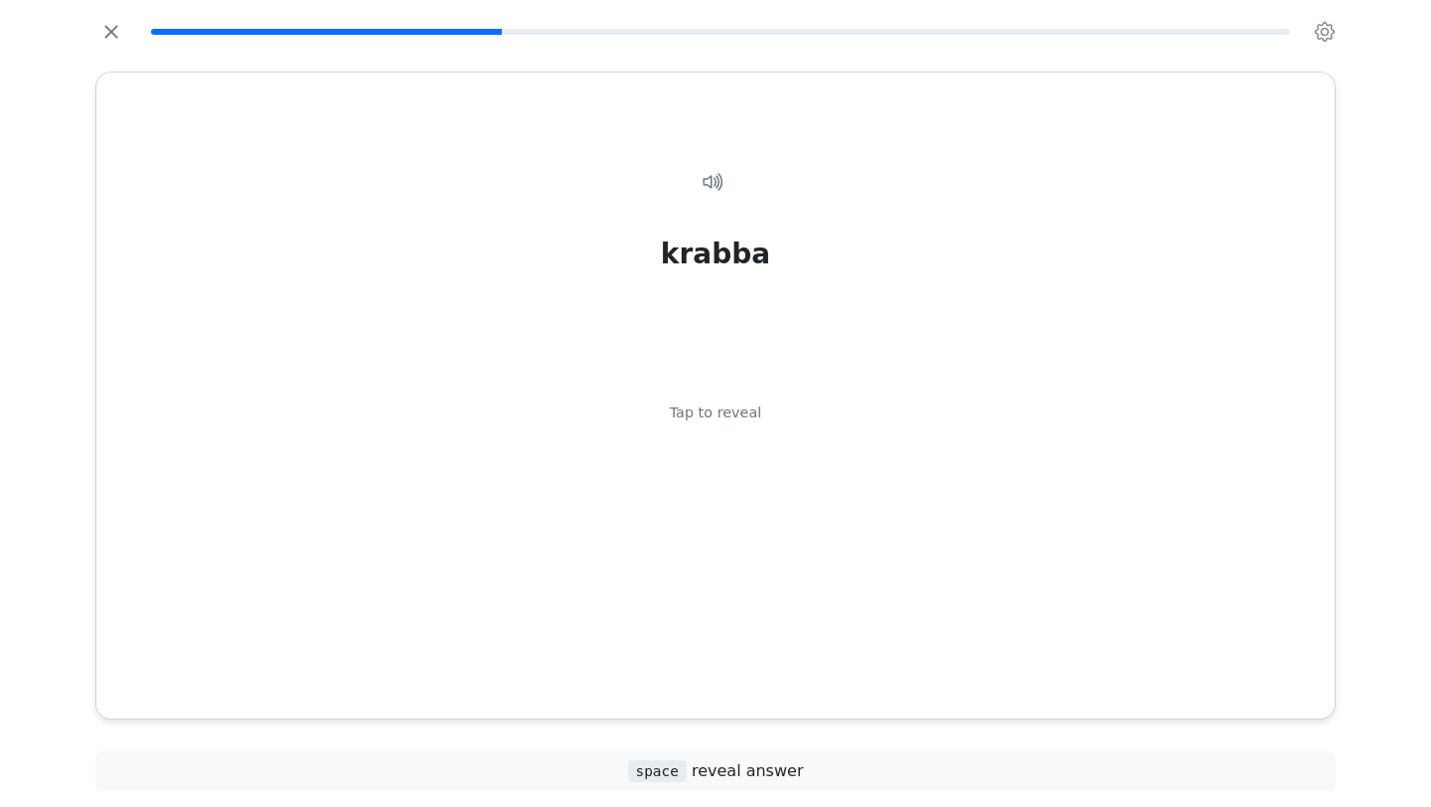
click at [769, 522] on div "krabba Tap to reveal" at bounding box center [715, 419] width 1190 height 564
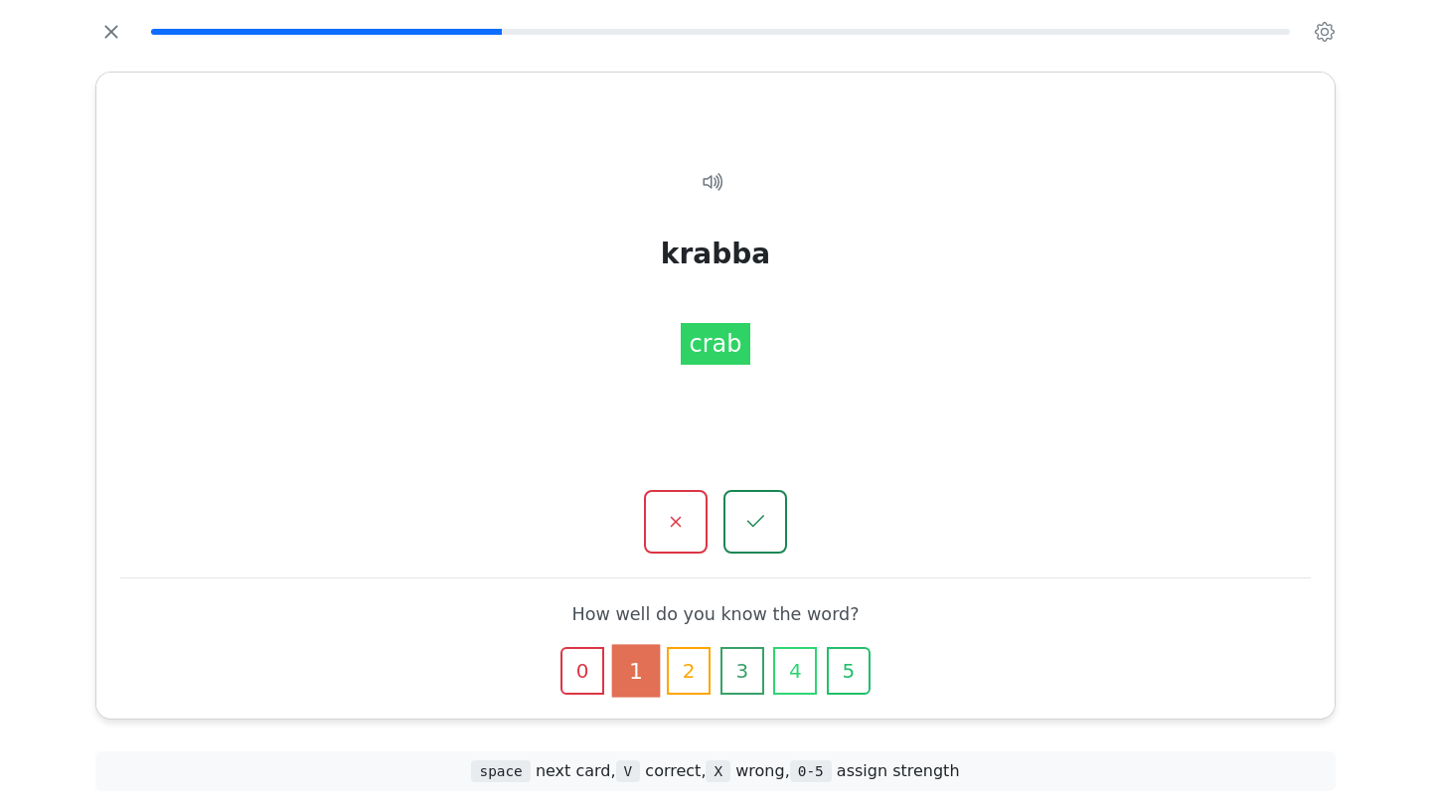
click at [769, 522] on button "button" at bounding box center [755, 522] width 64 height 64
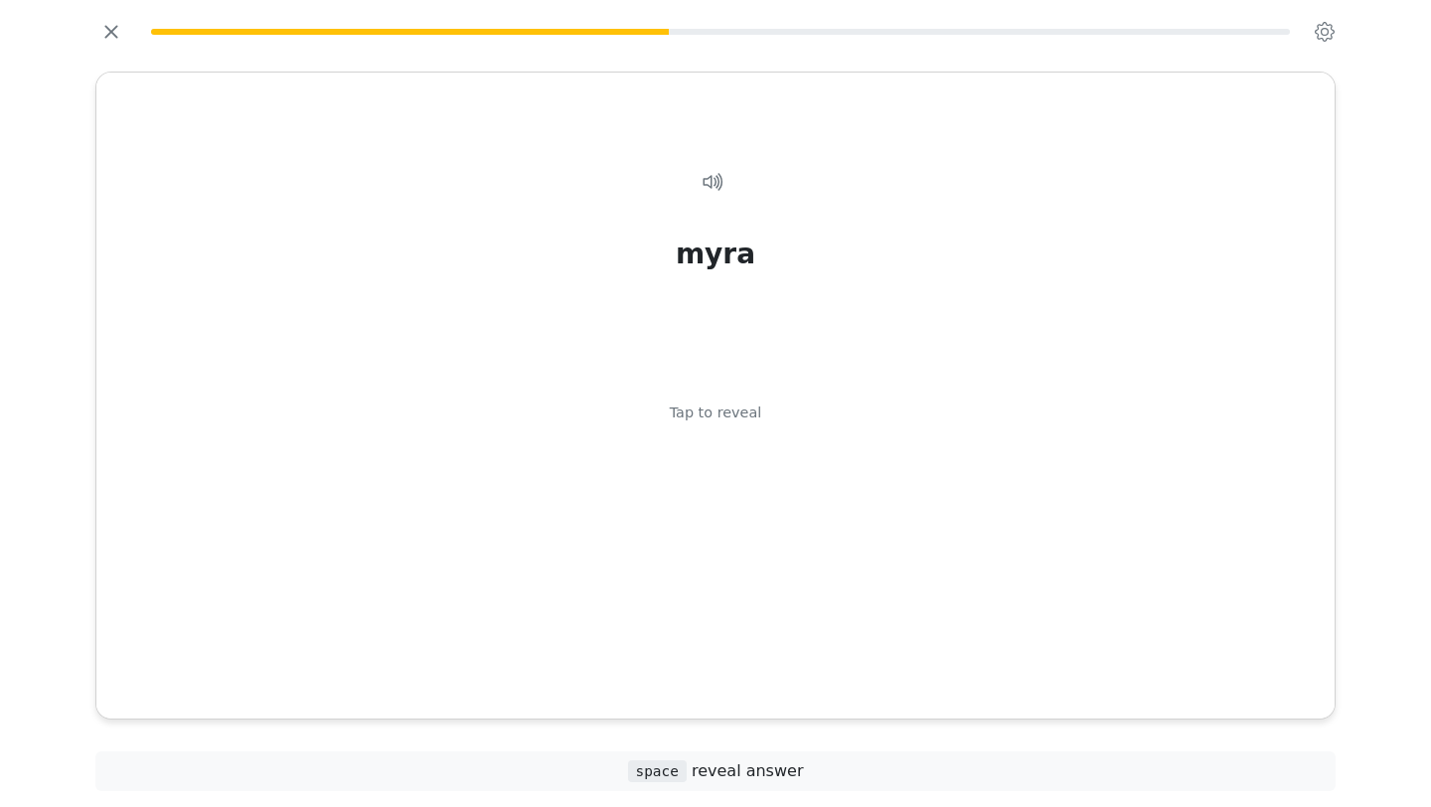
click at [769, 522] on div "myra Tap to reveal" at bounding box center [715, 419] width 1190 height 564
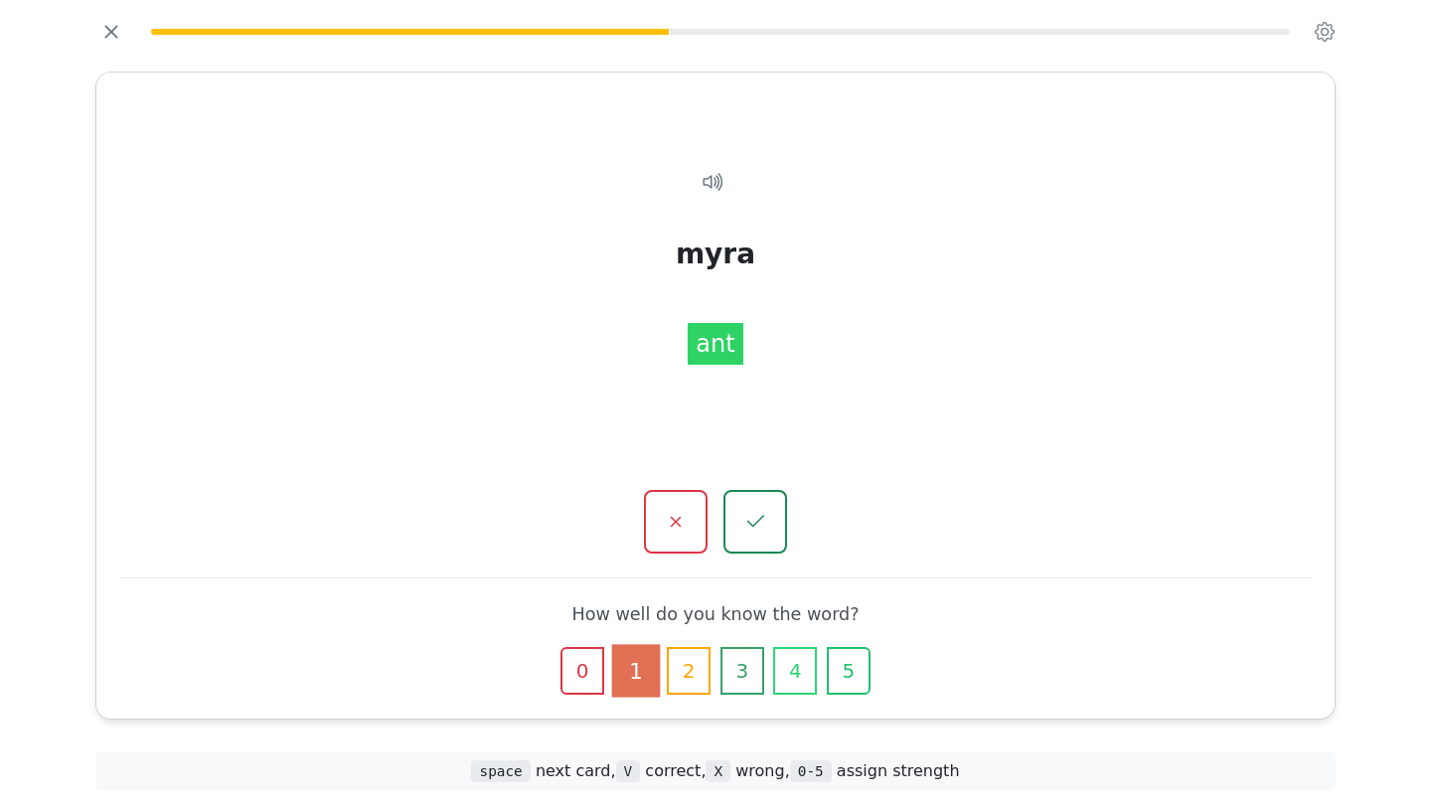
click at [769, 522] on button "button" at bounding box center [755, 522] width 64 height 64
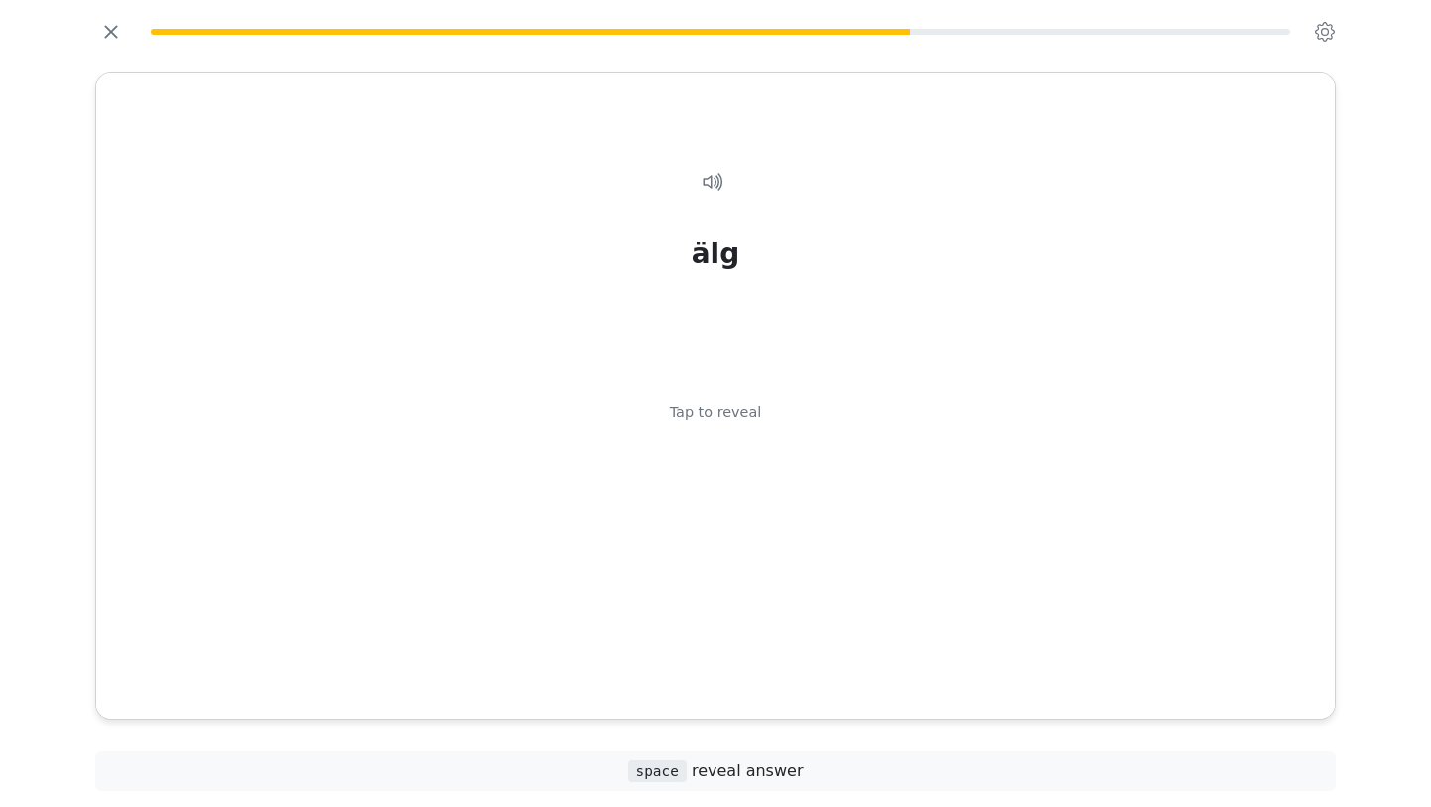
click at [769, 522] on div "älg Tap to reveal" at bounding box center [715, 419] width 1190 height 564
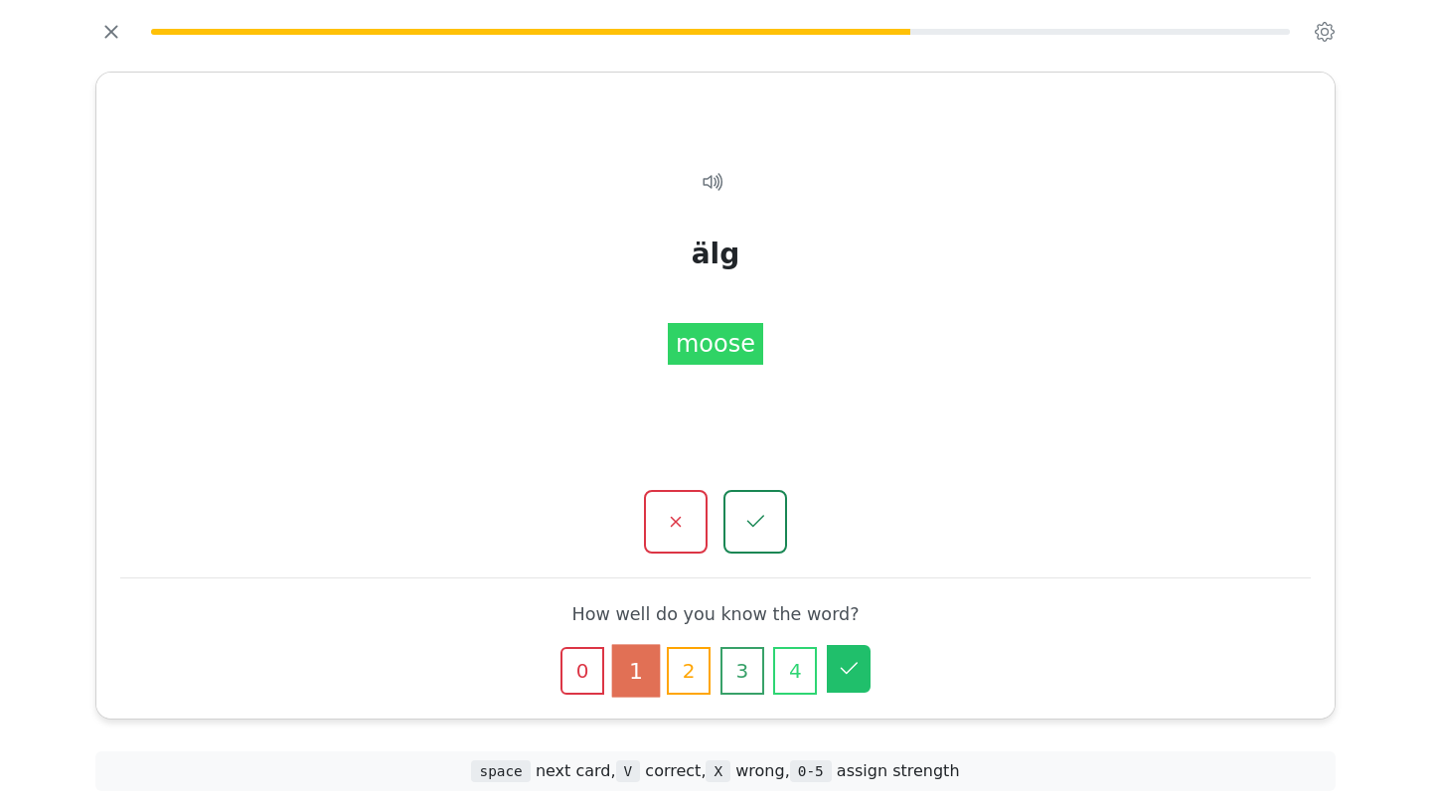
click at [856, 665] on icon "button" at bounding box center [849, 669] width 24 height 24
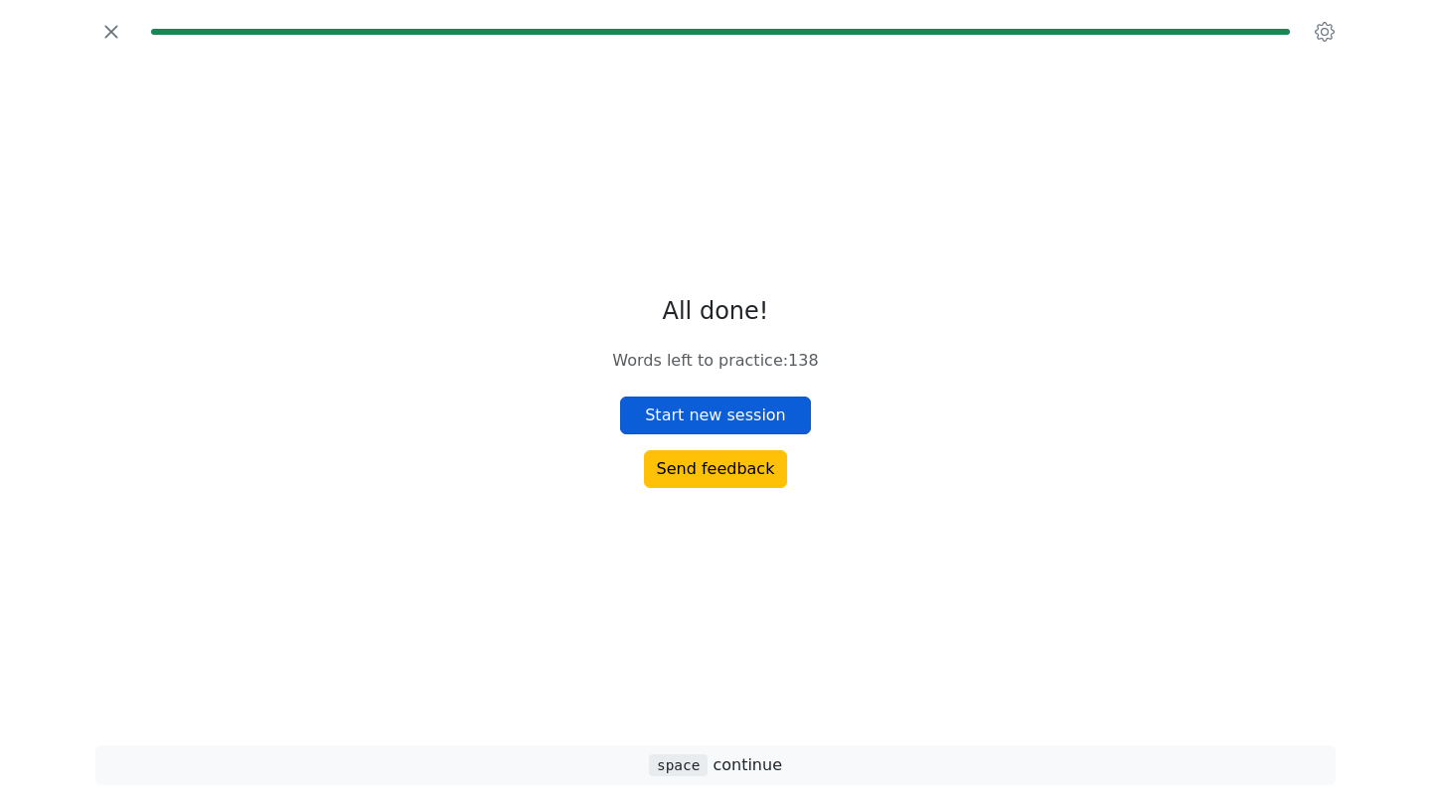
click at [762, 408] on button "Start new session" at bounding box center [715, 415] width 191 height 38
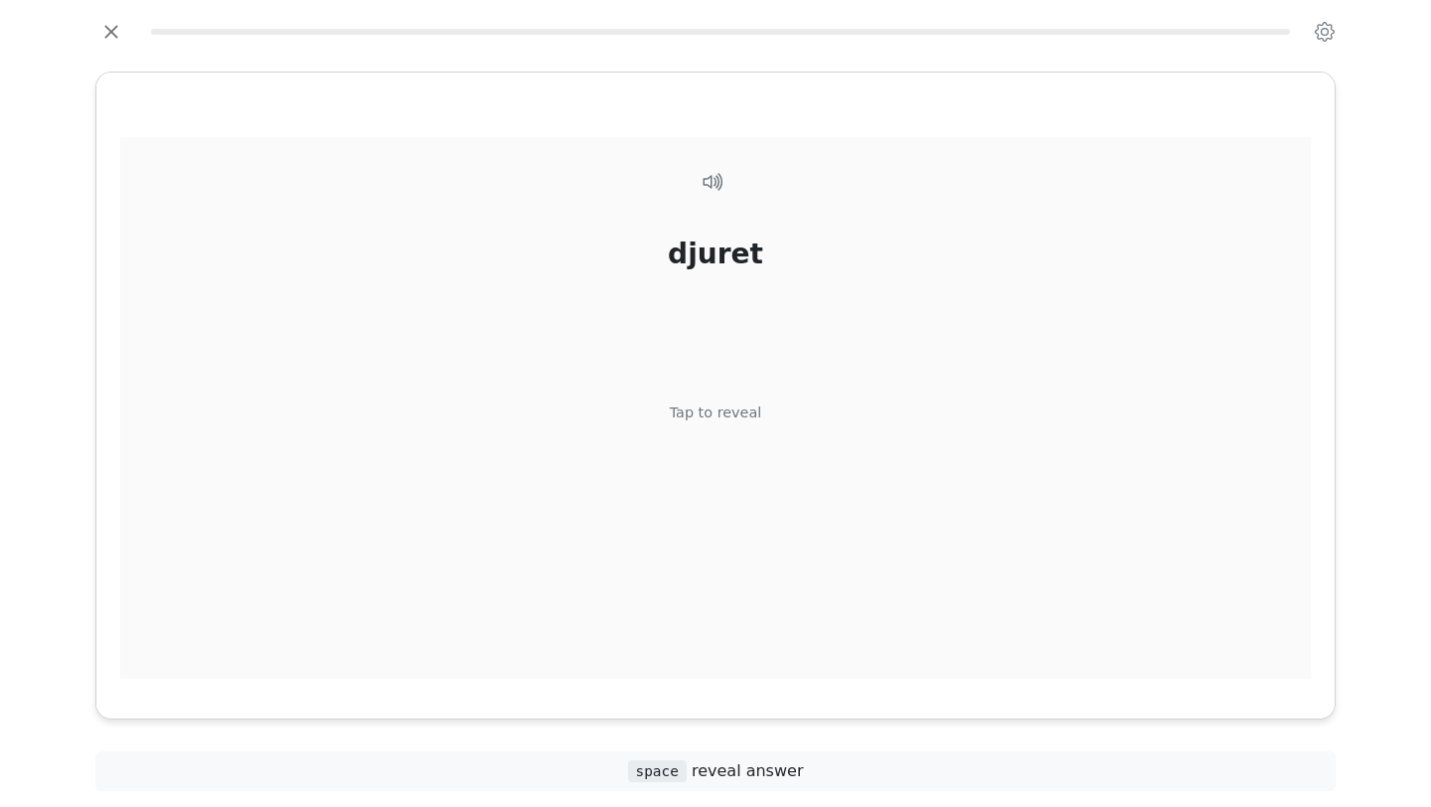
click at [788, 433] on div "djuret Tap to reveal" at bounding box center [715, 419] width 1190 height 564
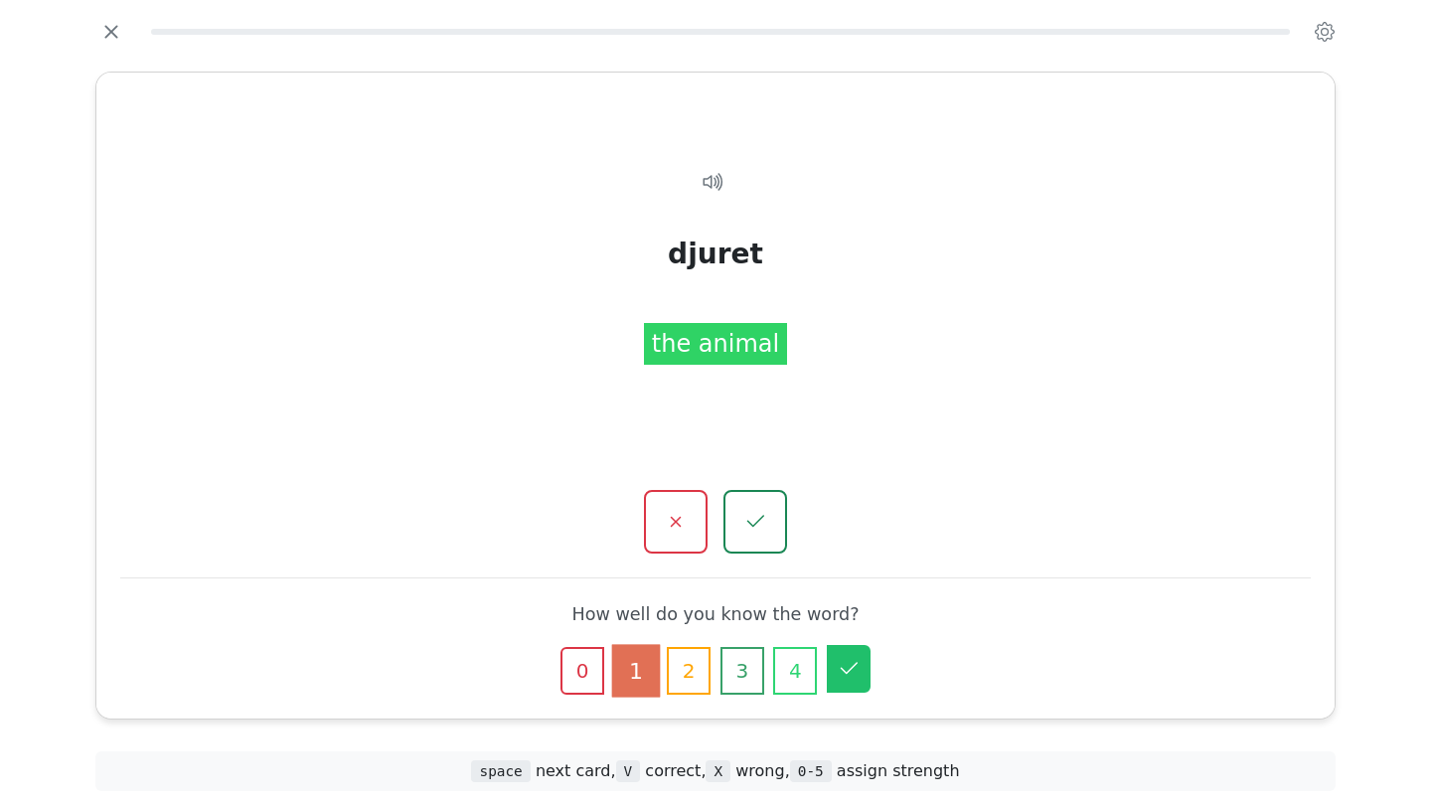
click at [852, 666] on icon "button" at bounding box center [849, 669] width 24 height 24
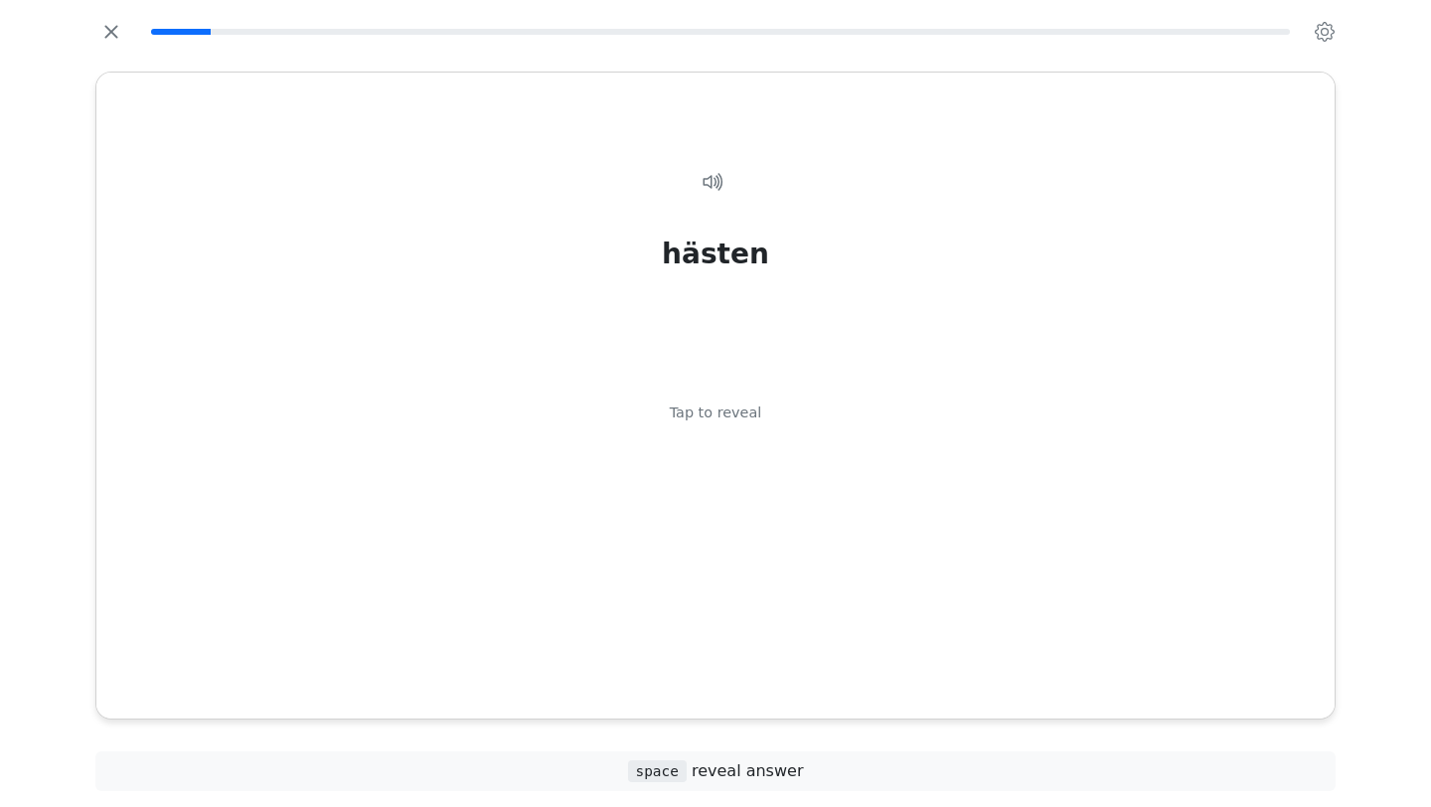
click at [852, 666] on div "hästen Tap to reveal" at bounding box center [715, 419] width 1190 height 564
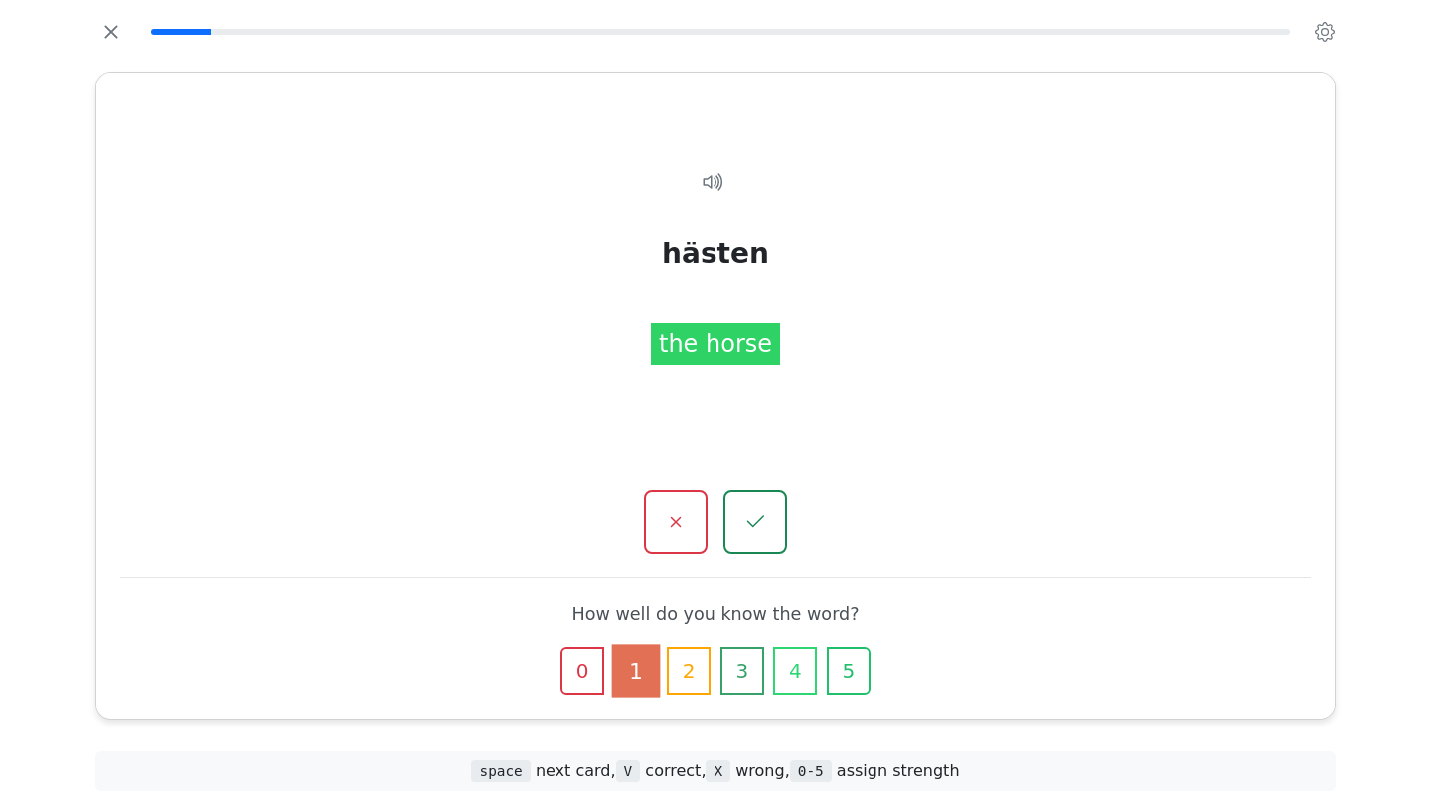
click at [852, 666] on icon "button" at bounding box center [848, 670] width 19 height 19
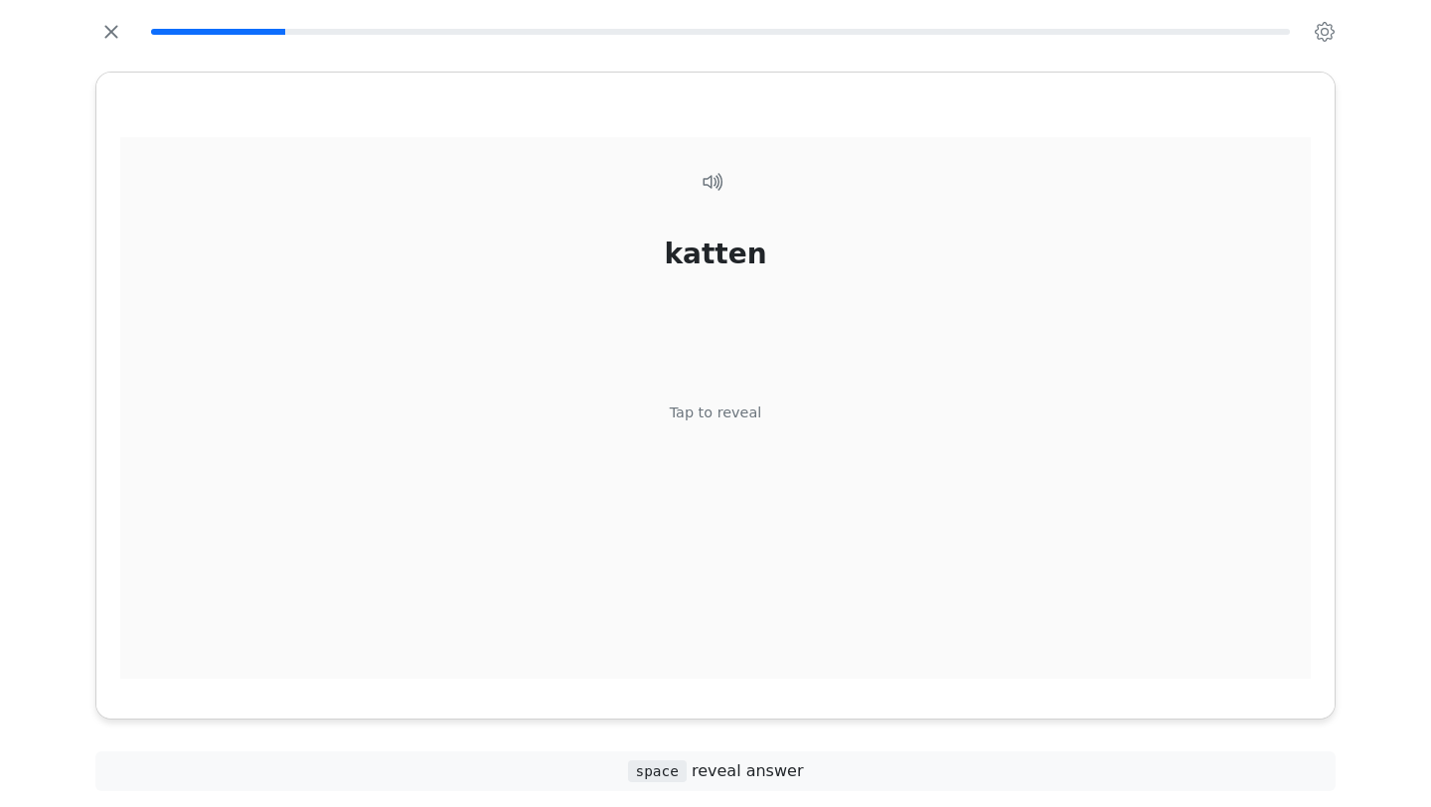
click at [922, 666] on div "katten Tap to reveal" at bounding box center [715, 419] width 1190 height 564
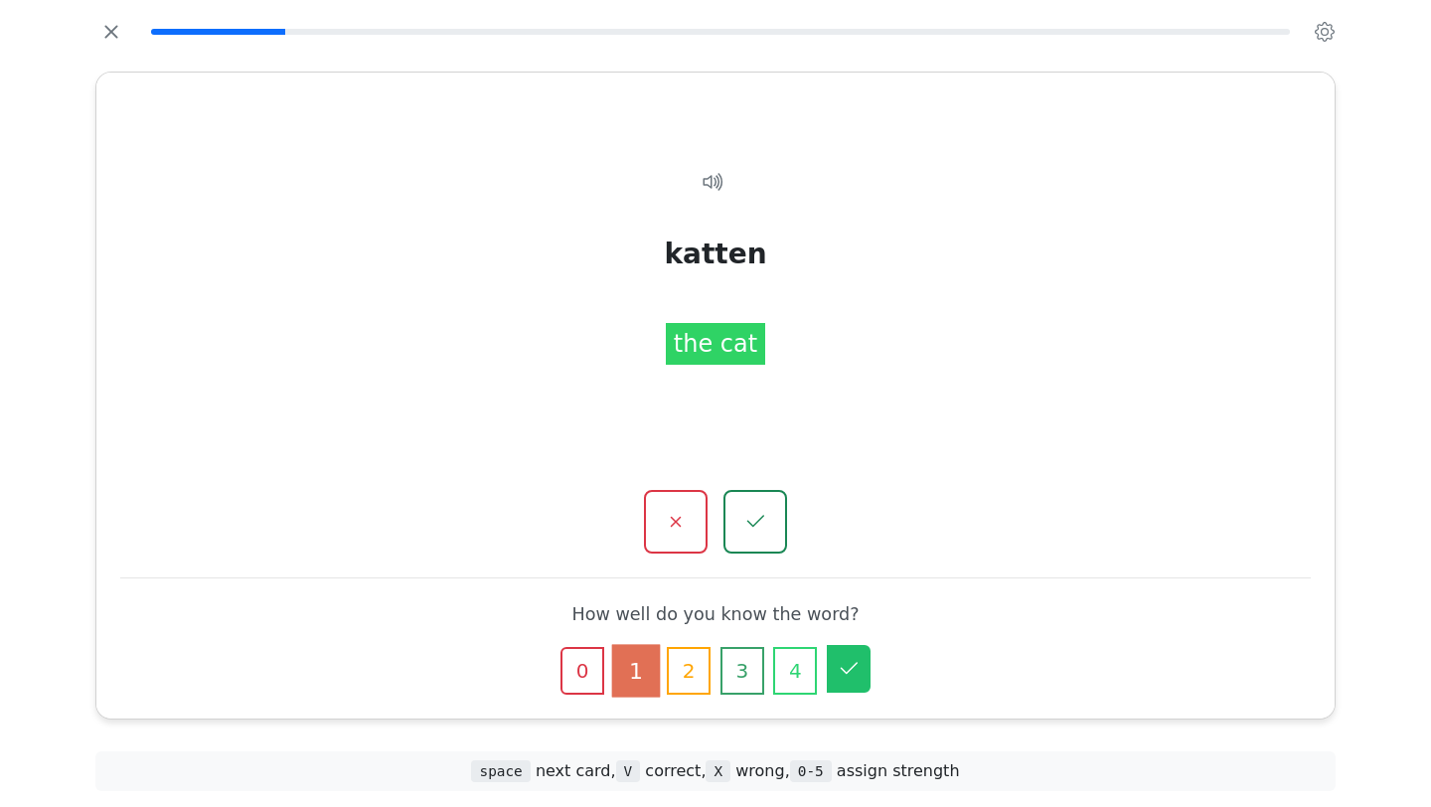
click at [837, 669] on icon "button" at bounding box center [849, 669] width 24 height 24
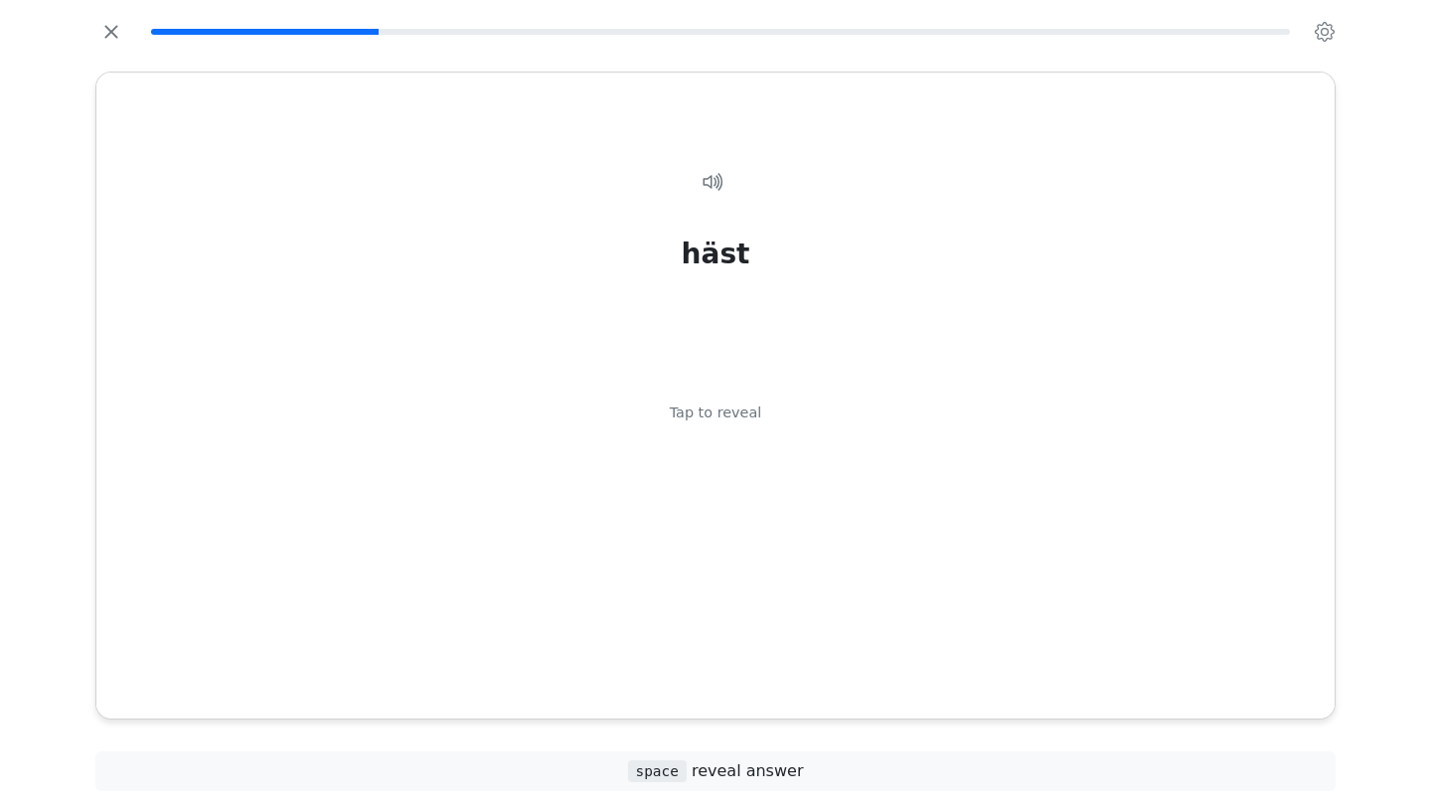
click at [837, 669] on div "häst Tap to reveal" at bounding box center [715, 419] width 1190 height 564
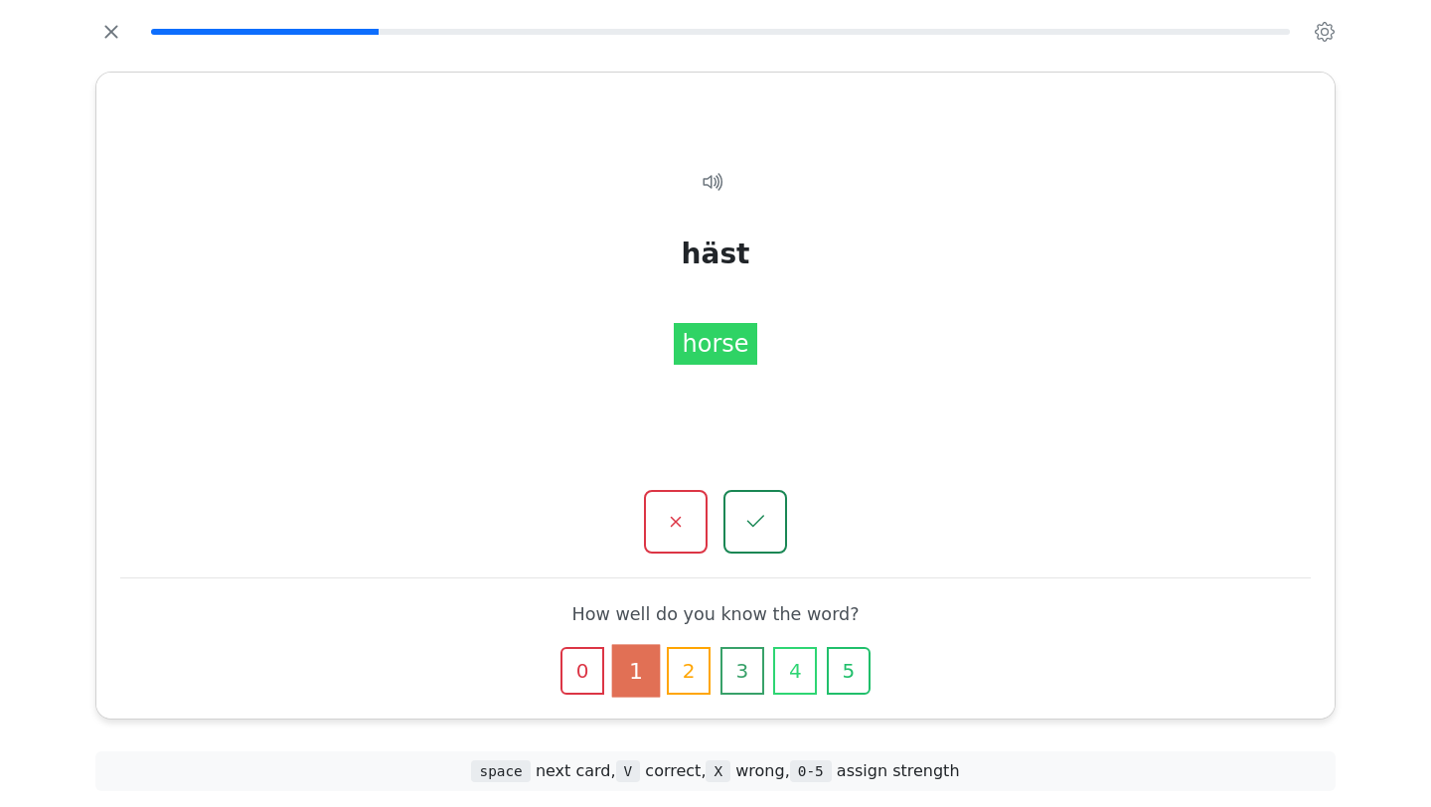
click at [839, 669] on icon "button" at bounding box center [848, 670] width 19 height 19
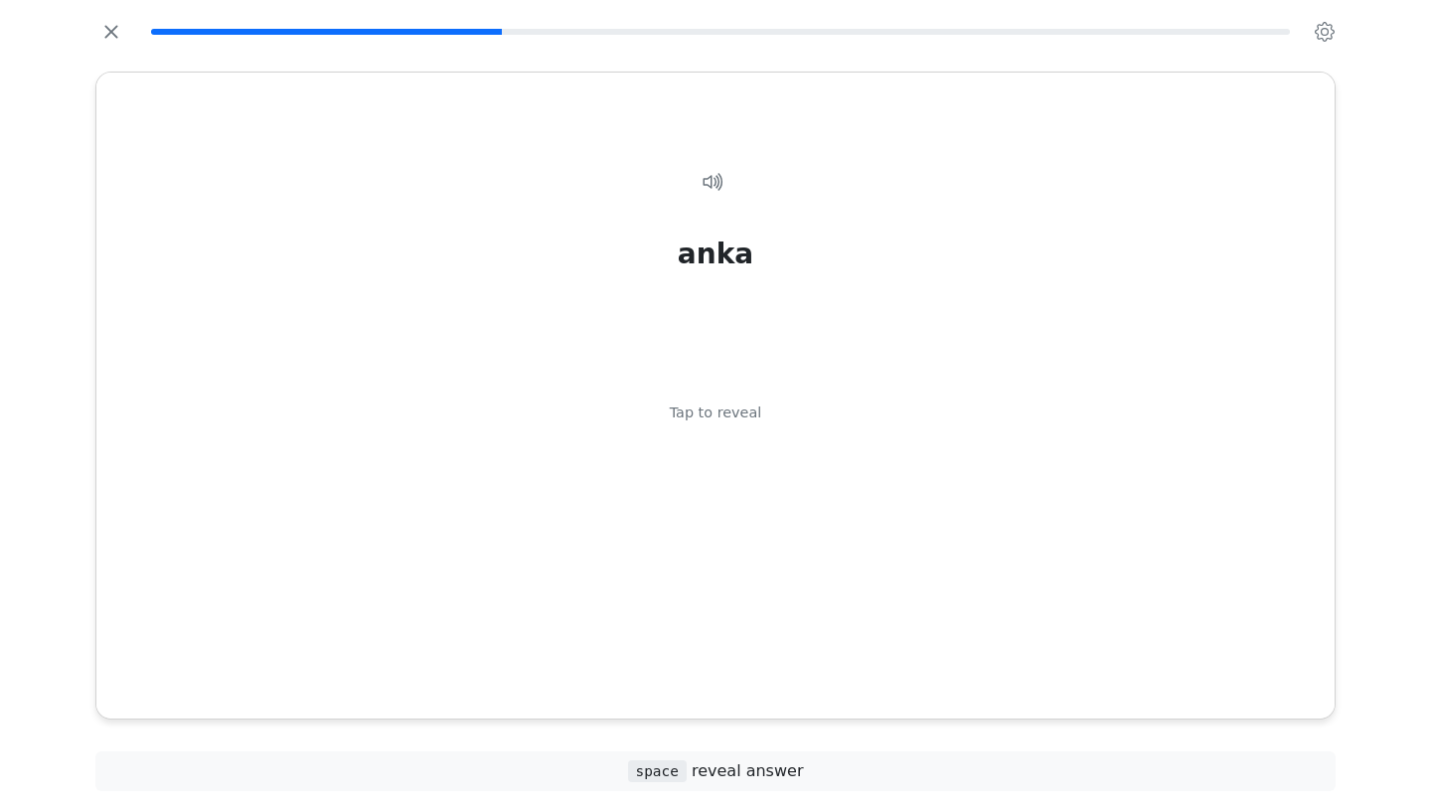
click at [837, 669] on div "anka Tap to reveal" at bounding box center [715, 419] width 1190 height 564
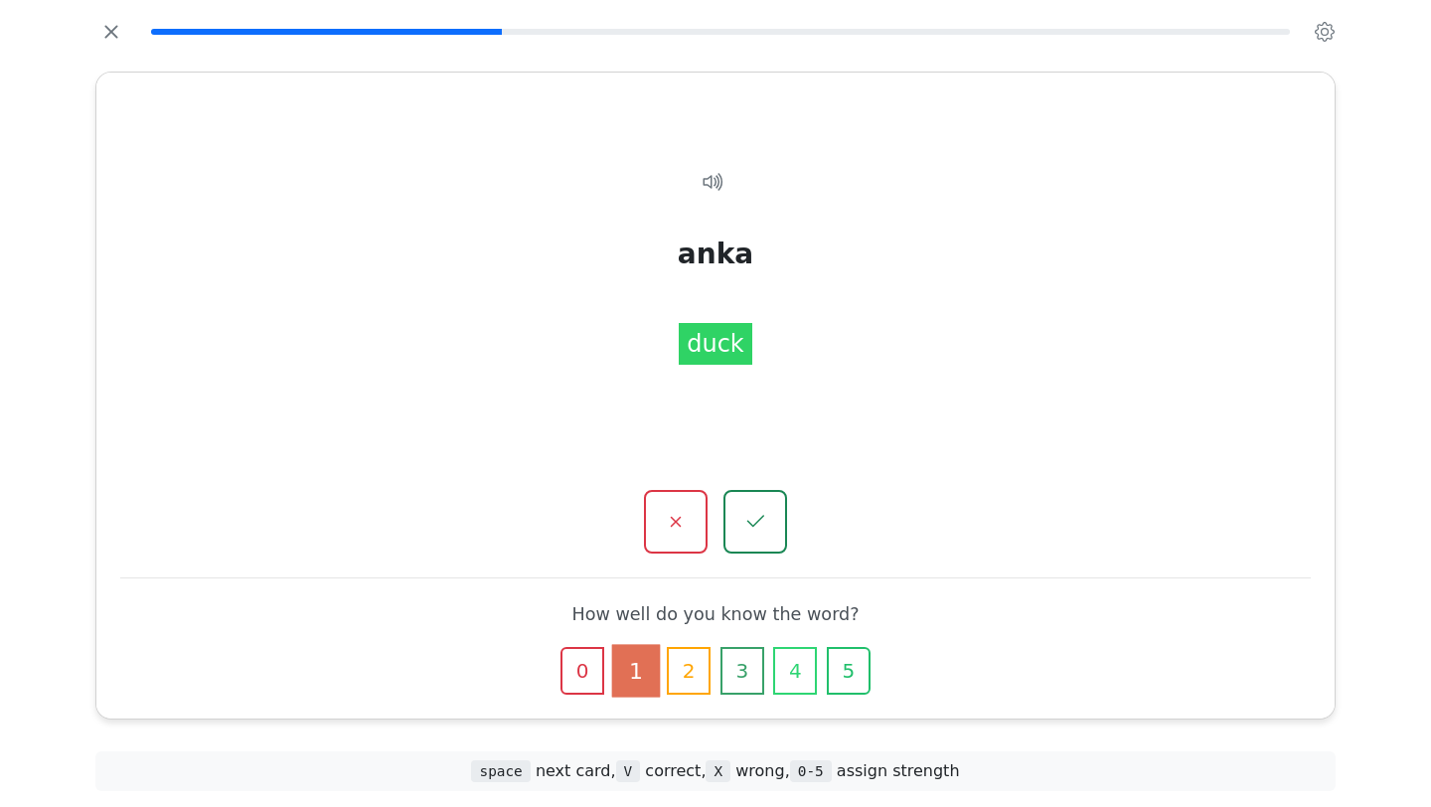
click at [839, 669] on icon "button" at bounding box center [848, 670] width 19 height 19
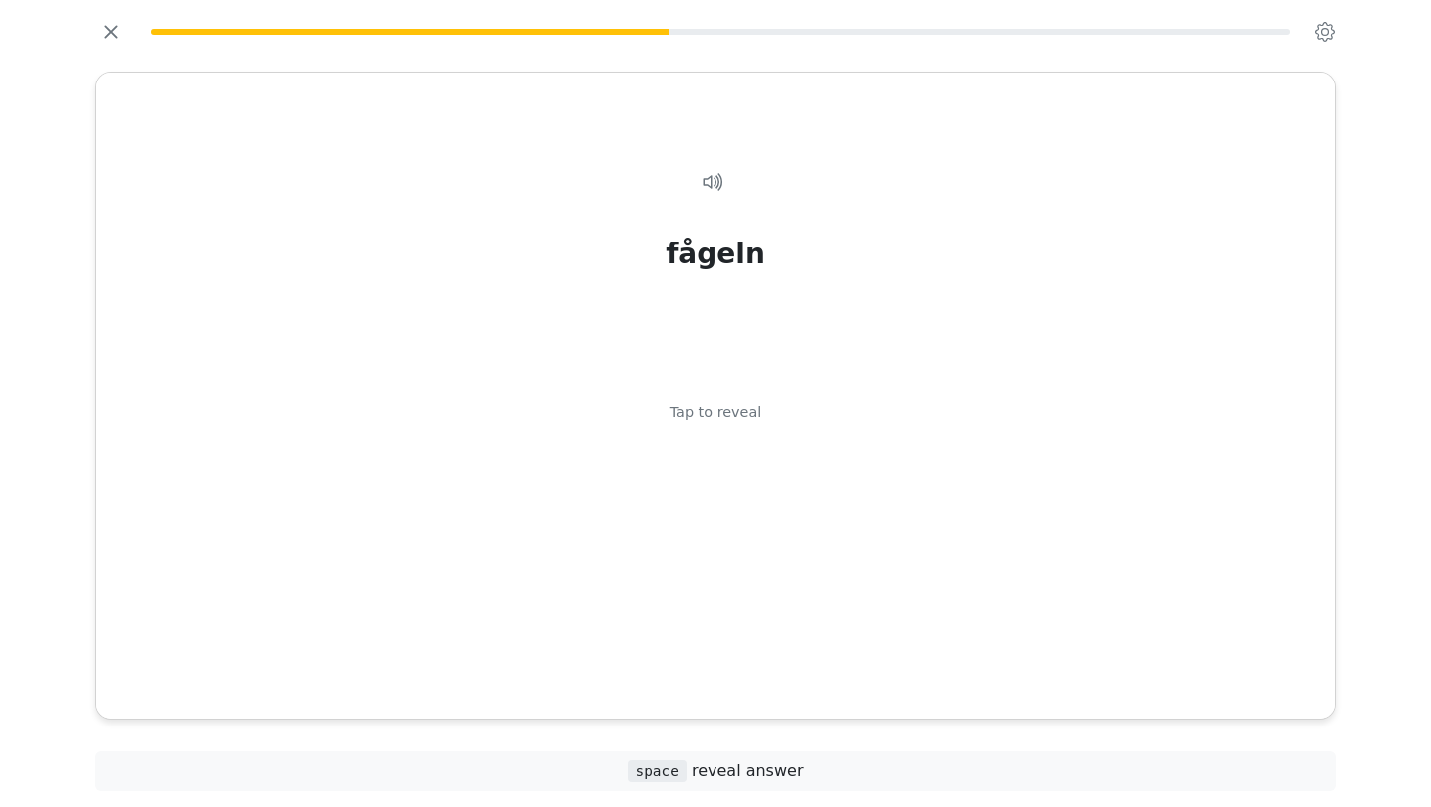
click at [837, 669] on div "fågeln Tap to reveal" at bounding box center [715, 419] width 1190 height 564
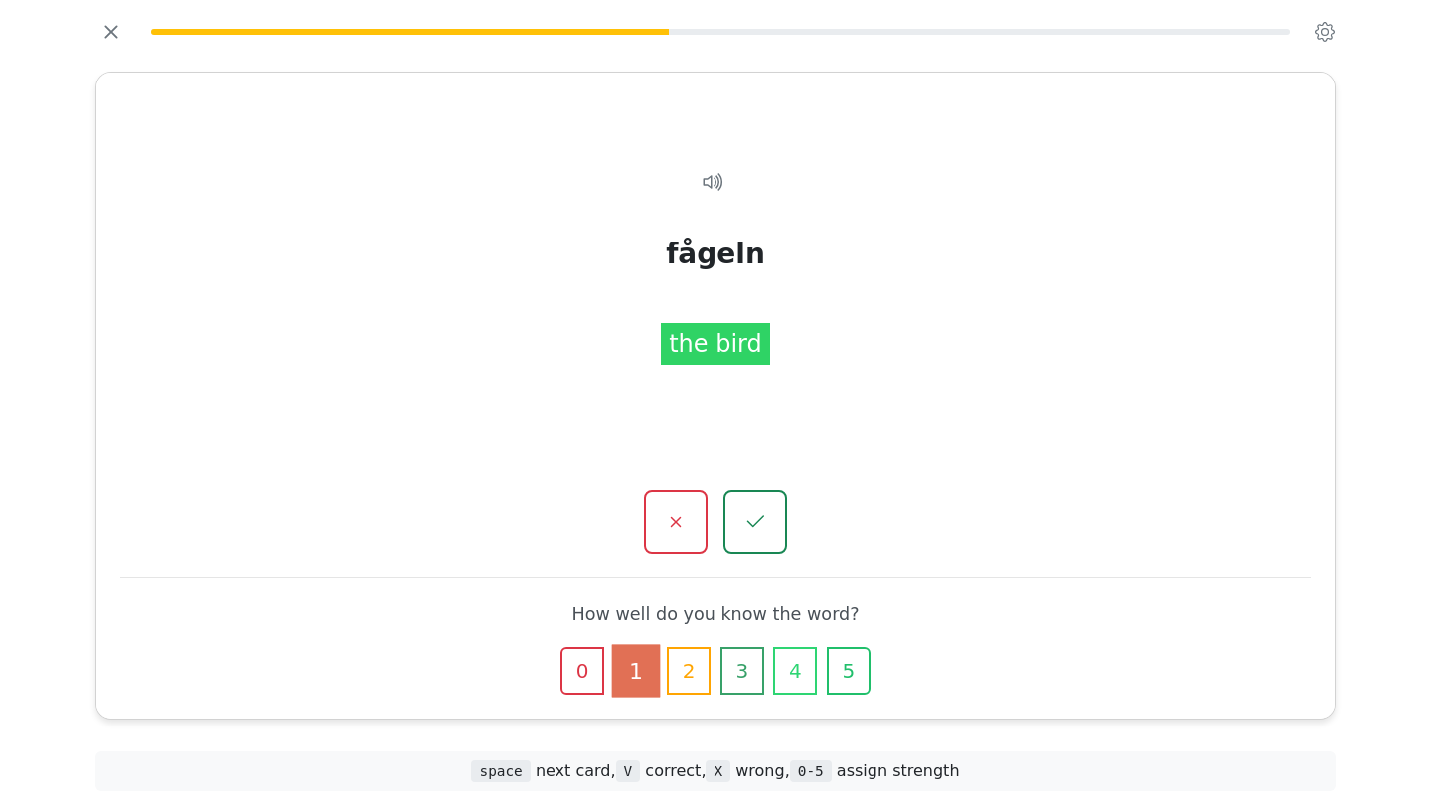
click at [839, 669] on icon "button" at bounding box center [848, 670] width 19 height 19
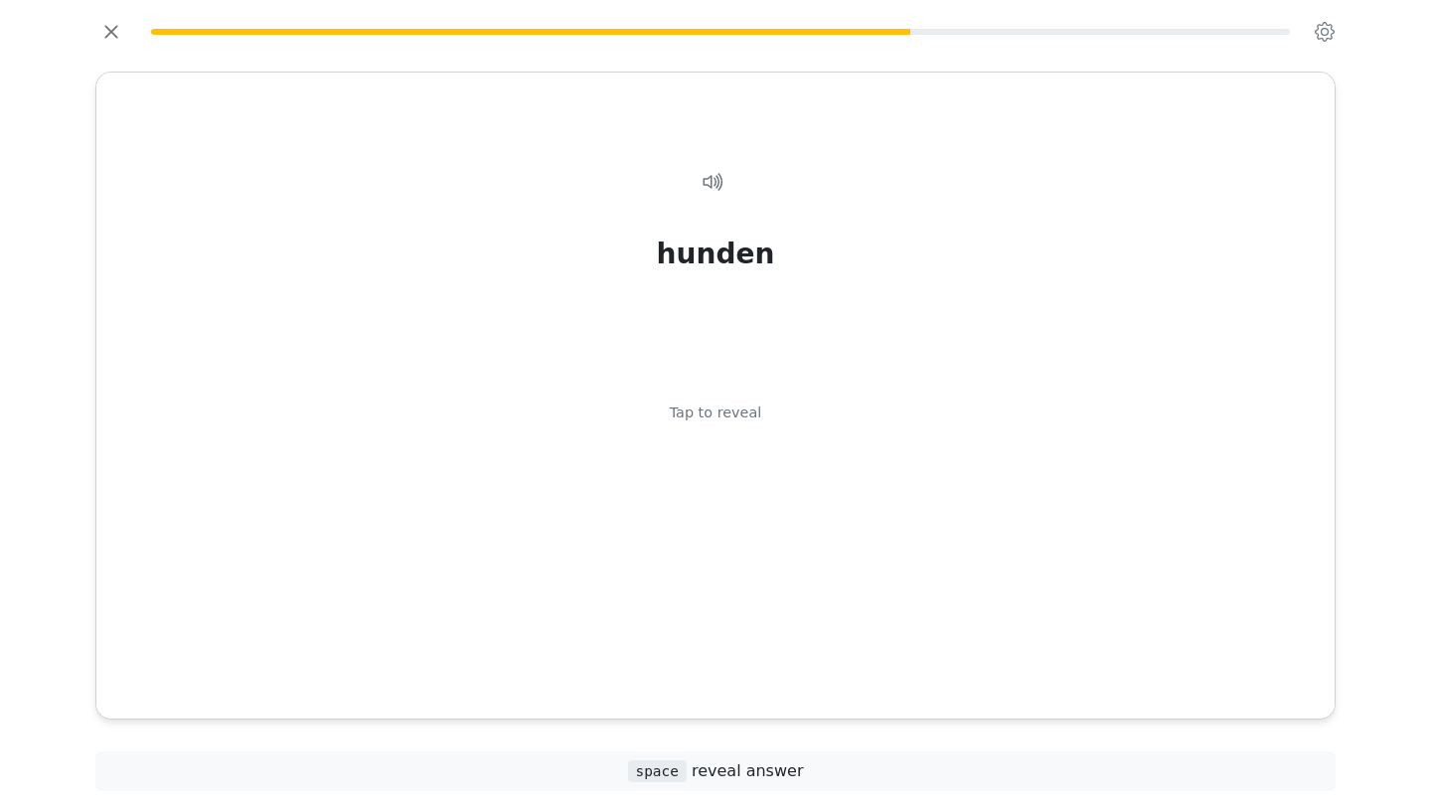
click at [837, 669] on div "hunden Tap to reveal" at bounding box center [715, 419] width 1190 height 564
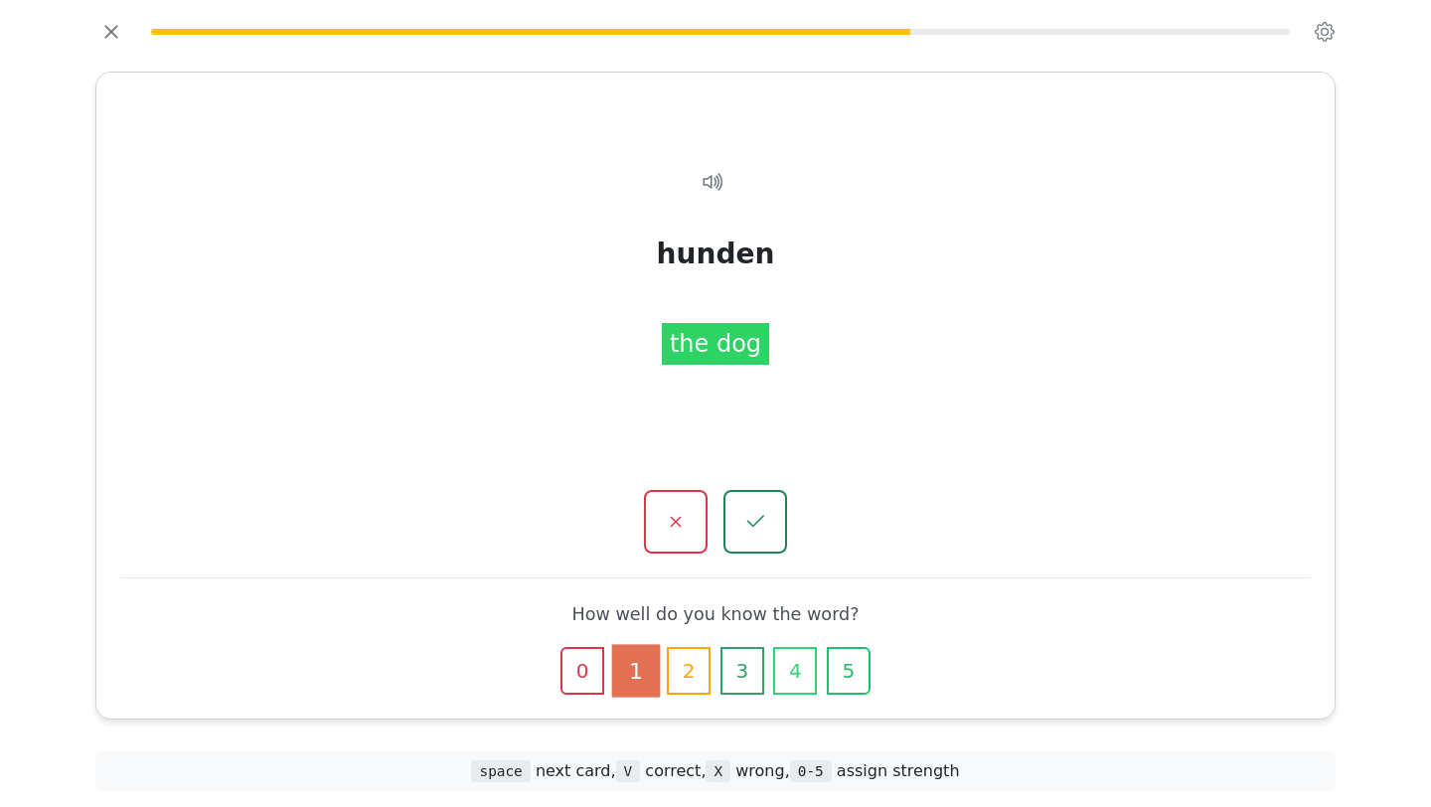
click at [839, 669] on icon "button" at bounding box center [848, 670] width 19 height 19
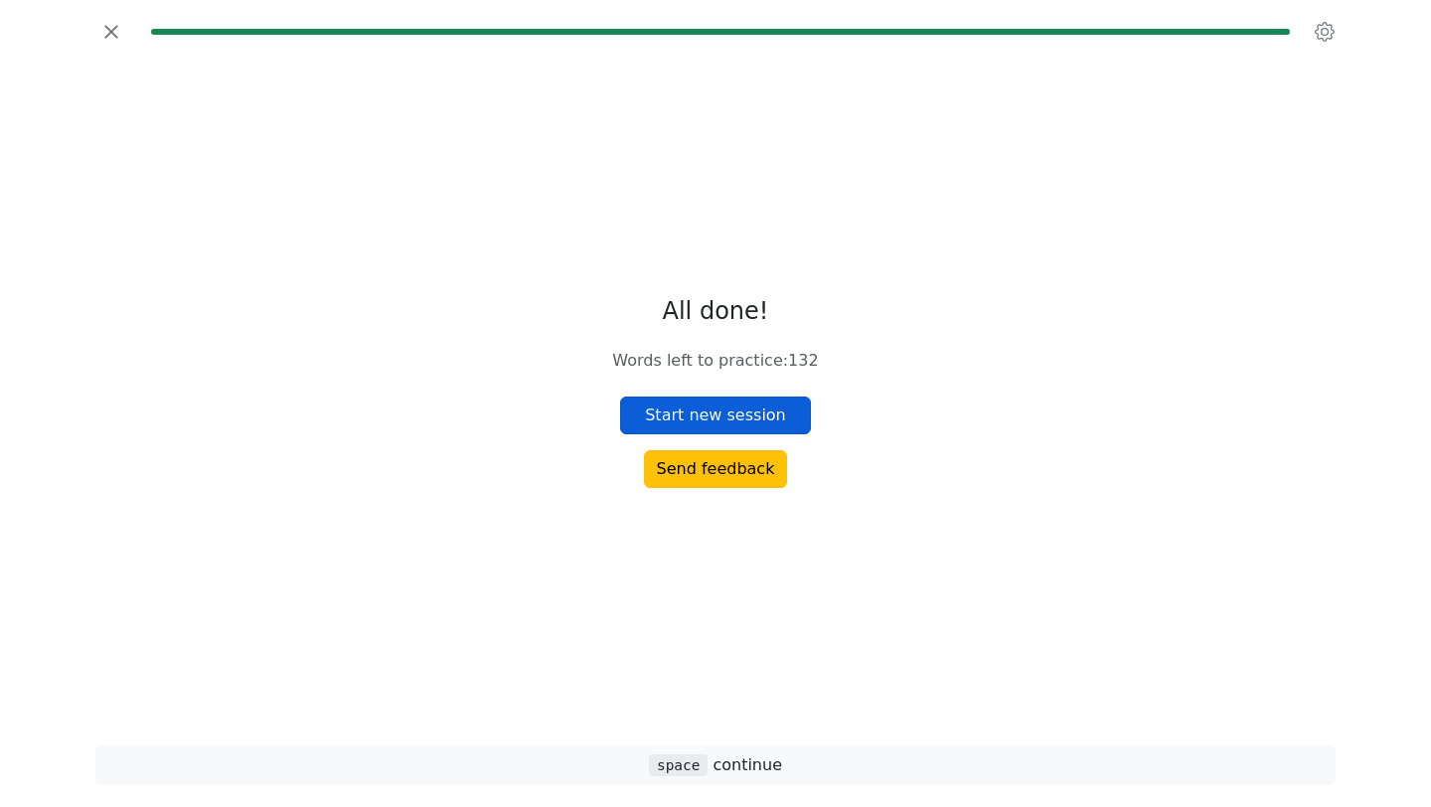
click at [756, 409] on button "Start new session" at bounding box center [715, 415] width 191 height 38
